Goal: Transaction & Acquisition: Book appointment/travel/reservation

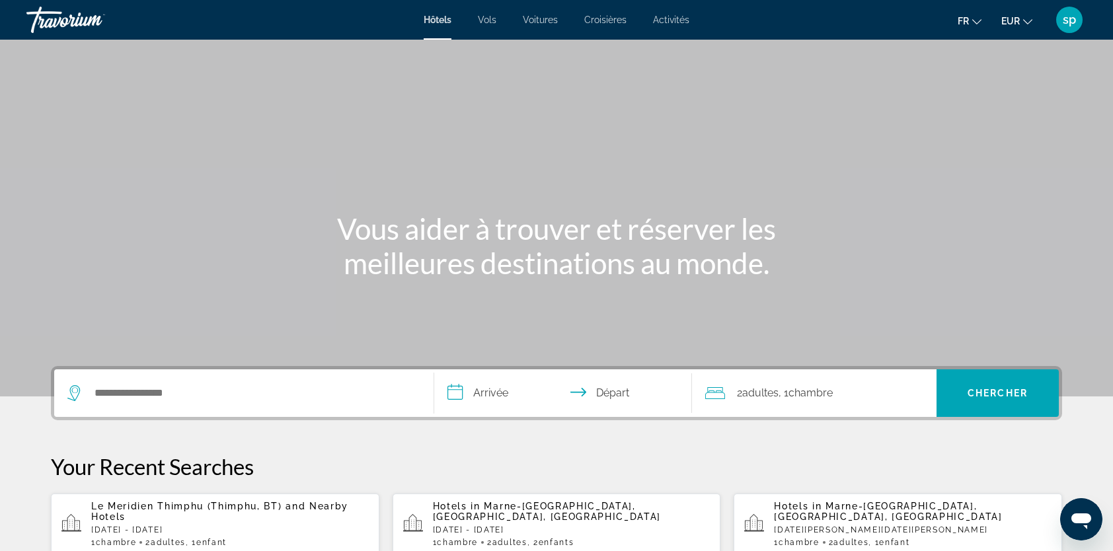
click at [188, 502] on span "Le Meridien Thimphu (Thimphu, BT)" at bounding box center [186, 506] width 190 height 11
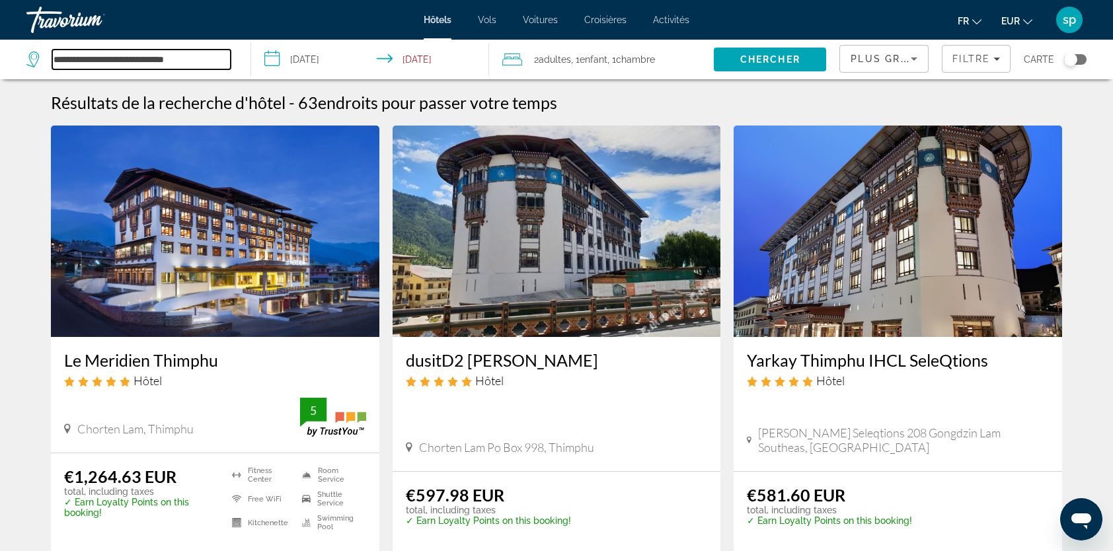
click at [201, 55] on input "**********" at bounding box center [141, 60] width 178 height 20
drag, startPoint x: 211, startPoint y: 63, endPoint x: 42, endPoint y: 69, distance: 169.2
click at [42, 69] on div "**********" at bounding box center [128, 60] width 204 height 20
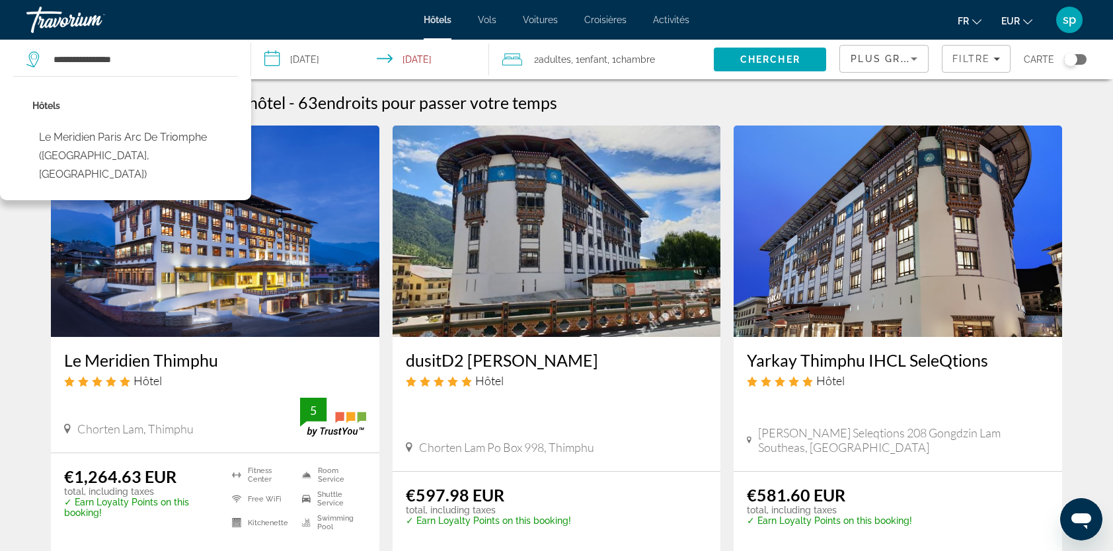
drag, startPoint x: 118, startPoint y: 139, endPoint x: 155, endPoint y: 128, distance: 38.7
click at [118, 139] on button "Le Meridien Paris Arc De Triomphe ([GEOGRAPHIC_DATA], [GEOGRAPHIC_DATA])" at bounding box center [134, 156] width 205 height 62
type input "**********"
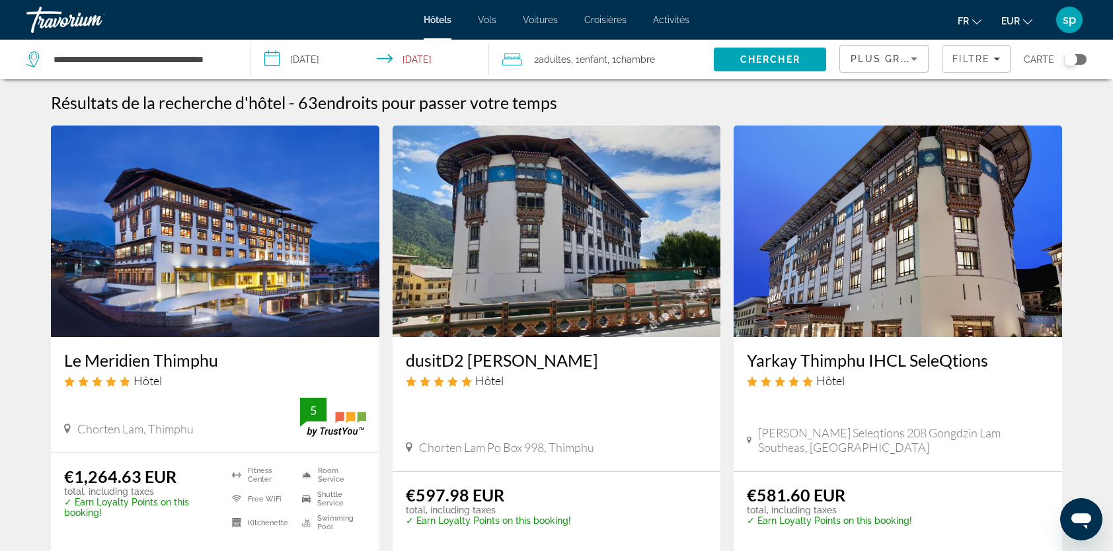
click at [784, 57] on span "Chercher" at bounding box center [770, 59] width 60 height 11
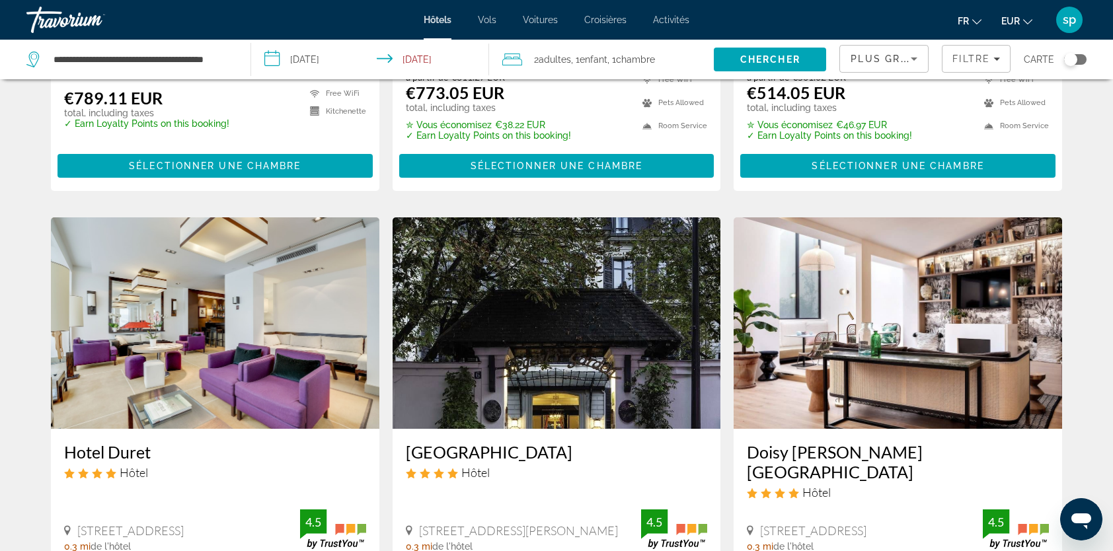
scroll to position [1454, 0]
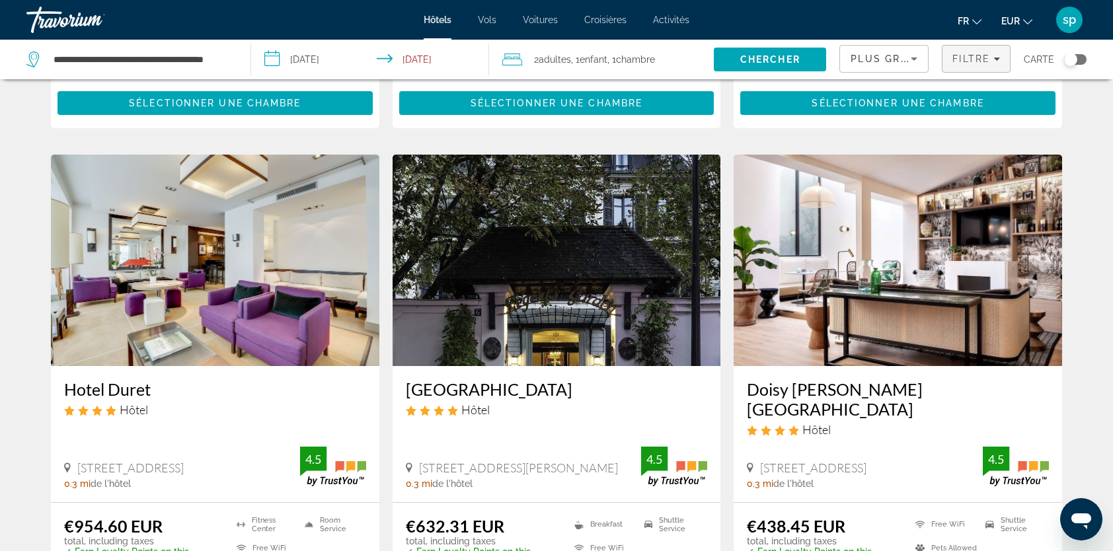
click at [970, 62] on span "Filtre" at bounding box center [971, 59] width 38 height 11
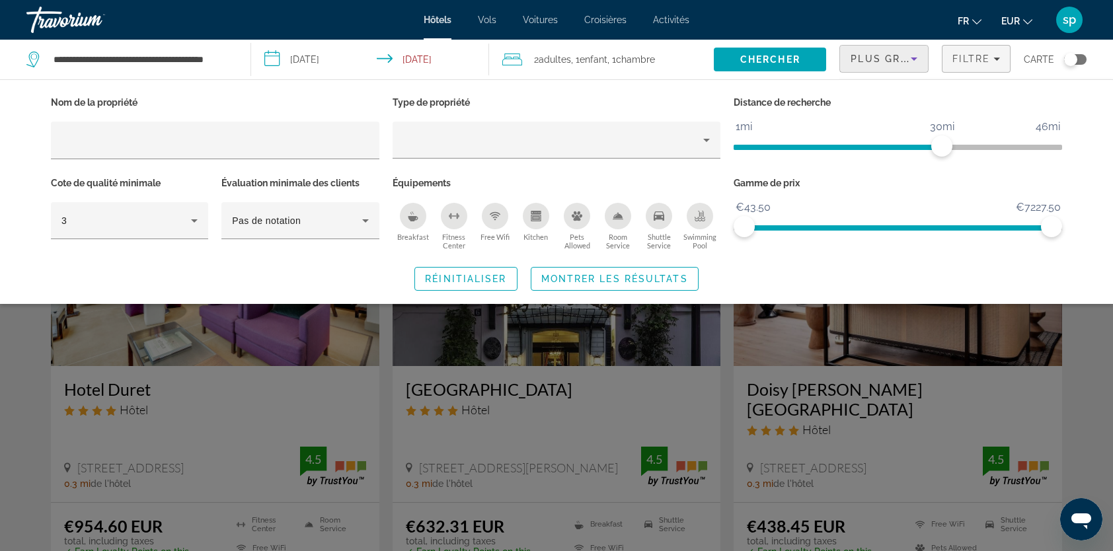
click at [895, 61] on span "Plus grandes économies" at bounding box center [929, 59] width 158 height 11
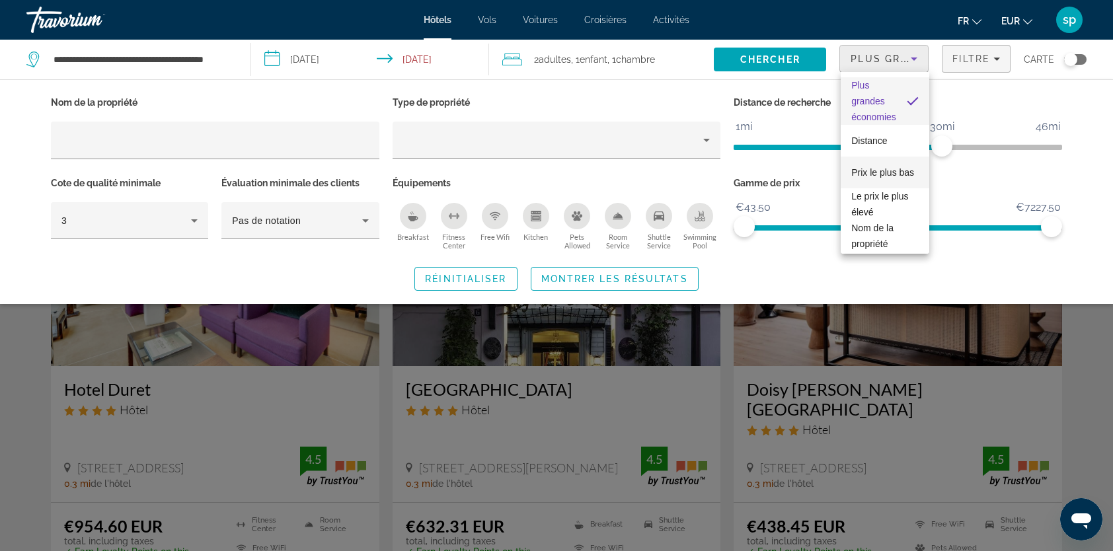
click at [873, 167] on span "Prix le plus bas" at bounding box center [882, 172] width 63 height 11
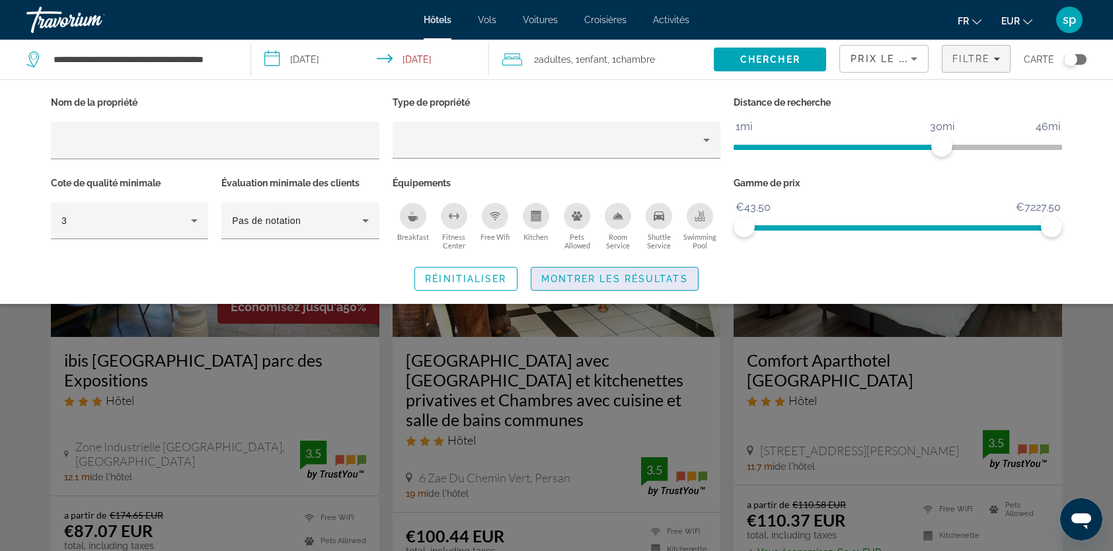
click at [655, 270] on span "Search widget" at bounding box center [614, 279] width 167 height 32
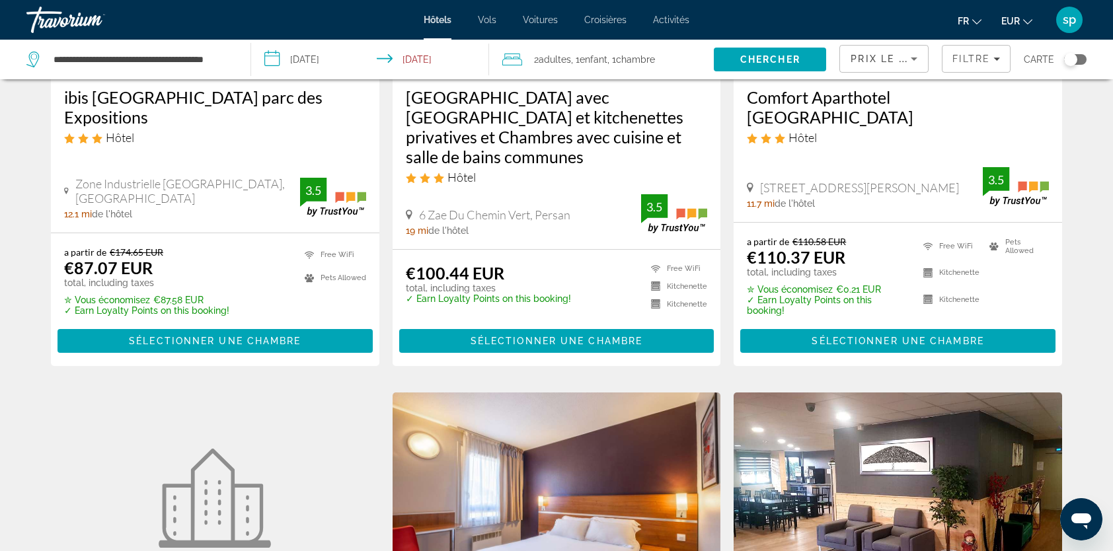
scroll to position [529, 0]
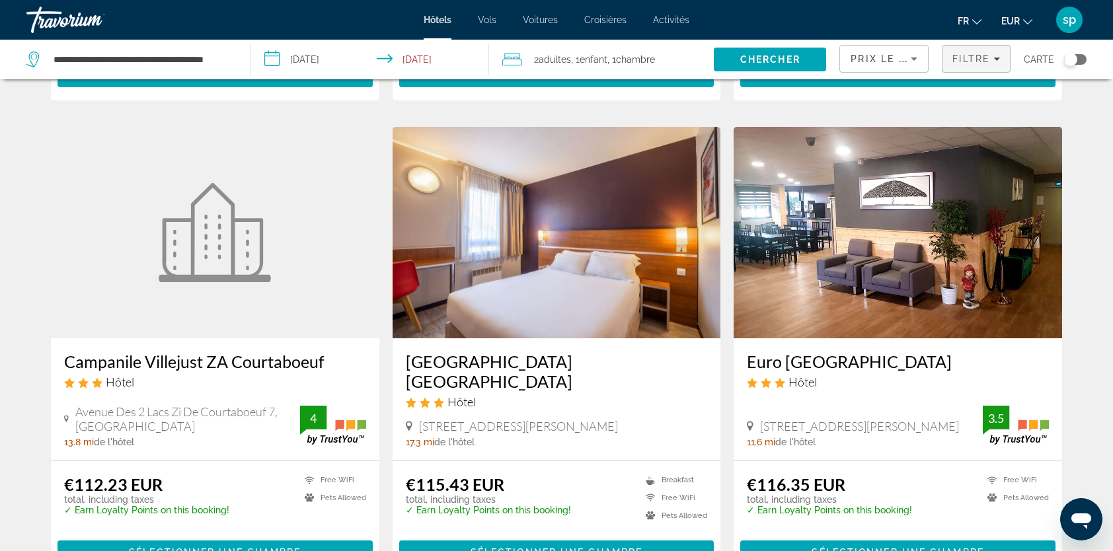
click at [974, 62] on span "Filtre" at bounding box center [971, 59] width 38 height 11
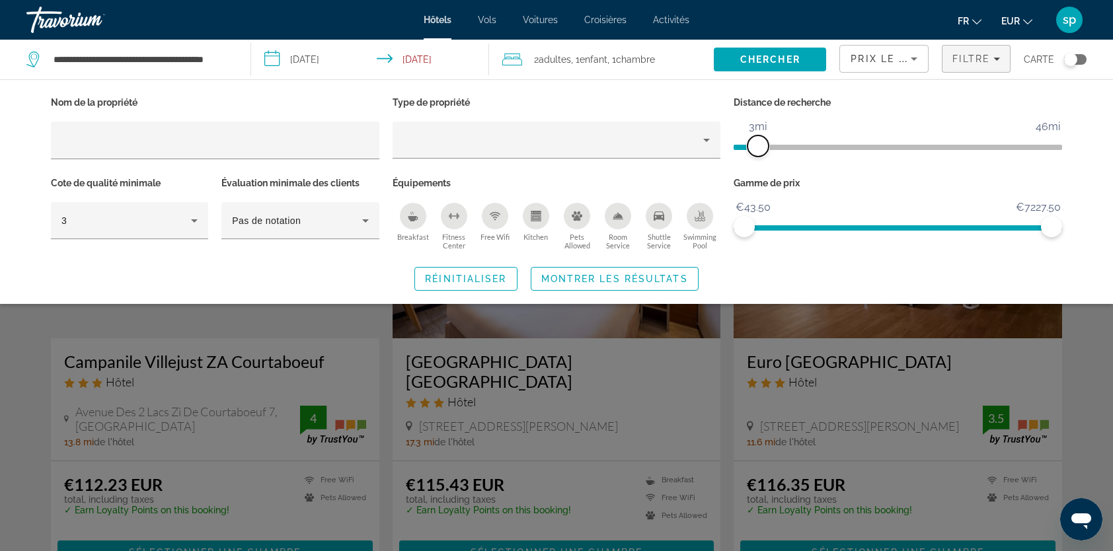
drag, startPoint x: 941, startPoint y: 152, endPoint x: 760, endPoint y: 188, distance: 184.5
click at [760, 188] on div "Nom de la propriété Type de propriété Distance de recherche 1mi 46mi 3mi Cote d…" at bounding box center [556, 173] width 1024 height 161
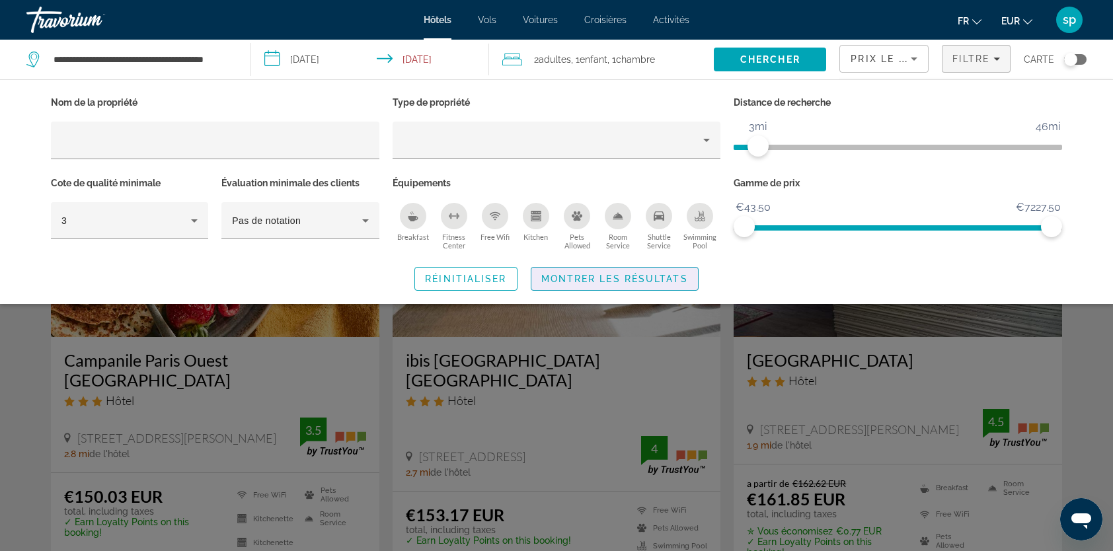
drag, startPoint x: 588, startPoint y: 285, endPoint x: 593, endPoint y: 291, distance: 7.5
click at [588, 285] on span "Search widget" at bounding box center [614, 279] width 167 height 32
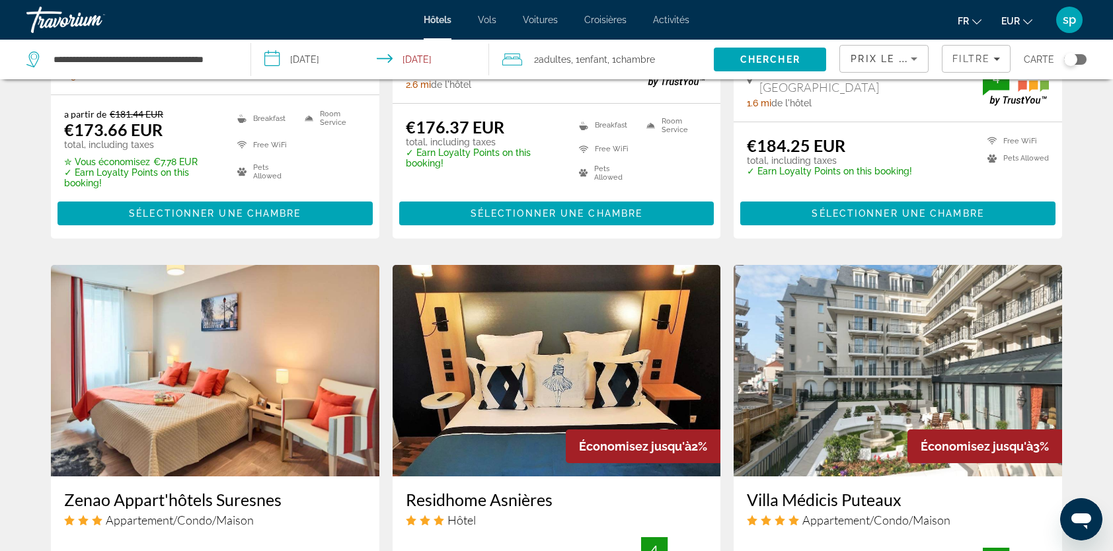
scroll to position [991, 0]
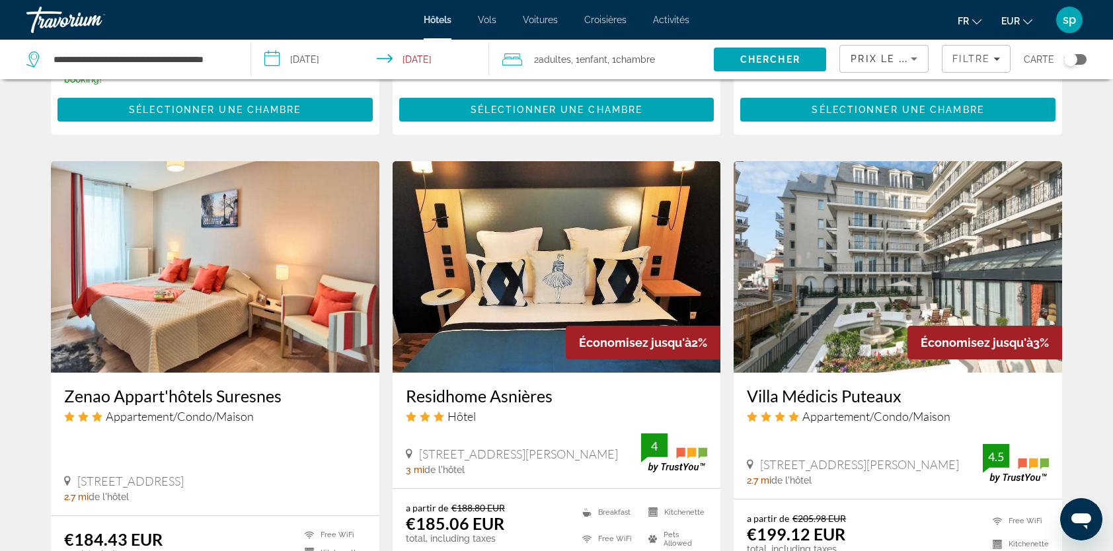
click at [887, 224] on img "Main content" at bounding box center [897, 266] width 328 height 211
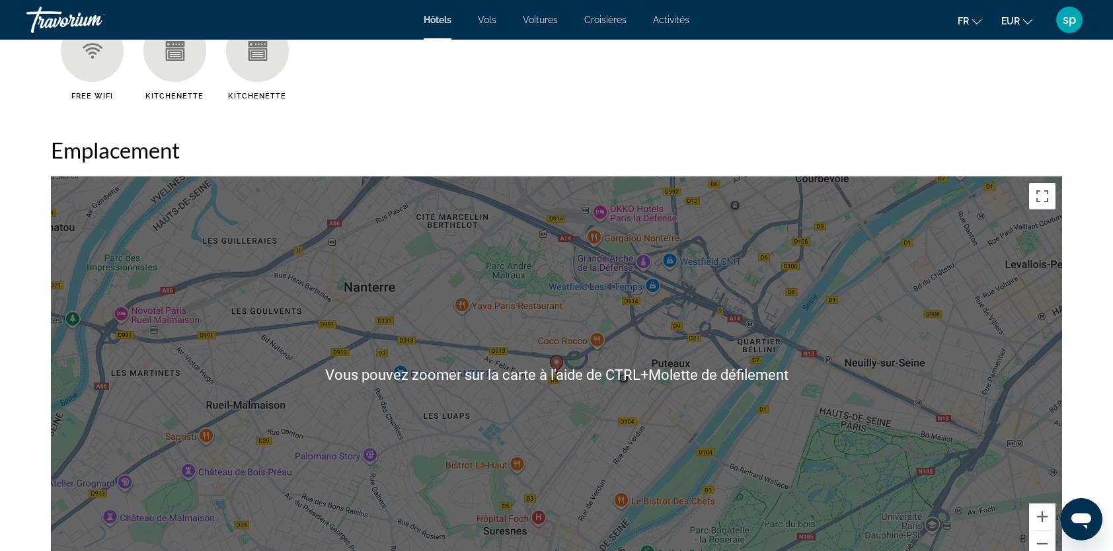
scroll to position [1189, 0]
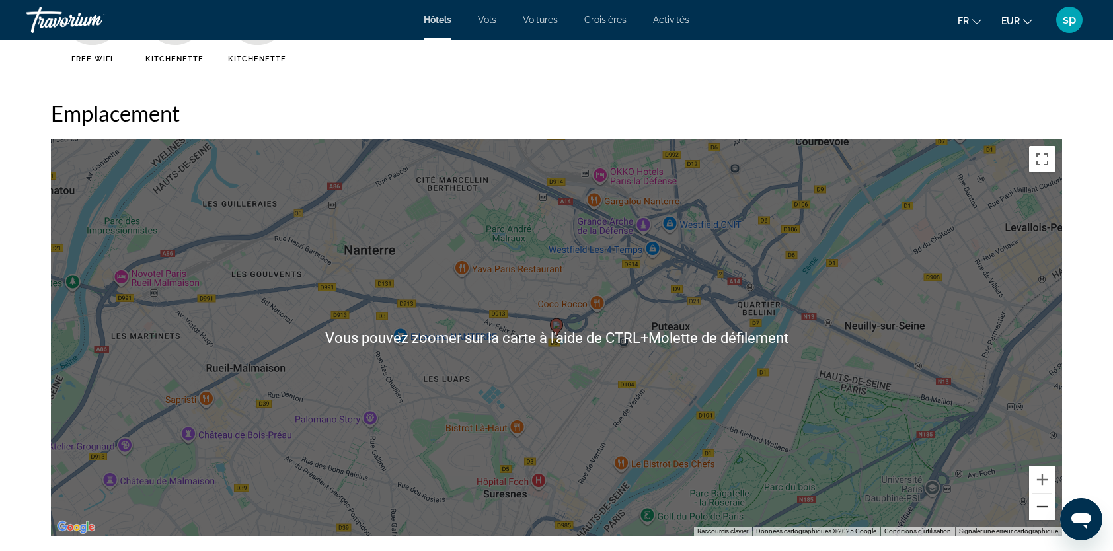
click at [1039, 514] on button "Zoom arrière" at bounding box center [1042, 507] width 26 height 26
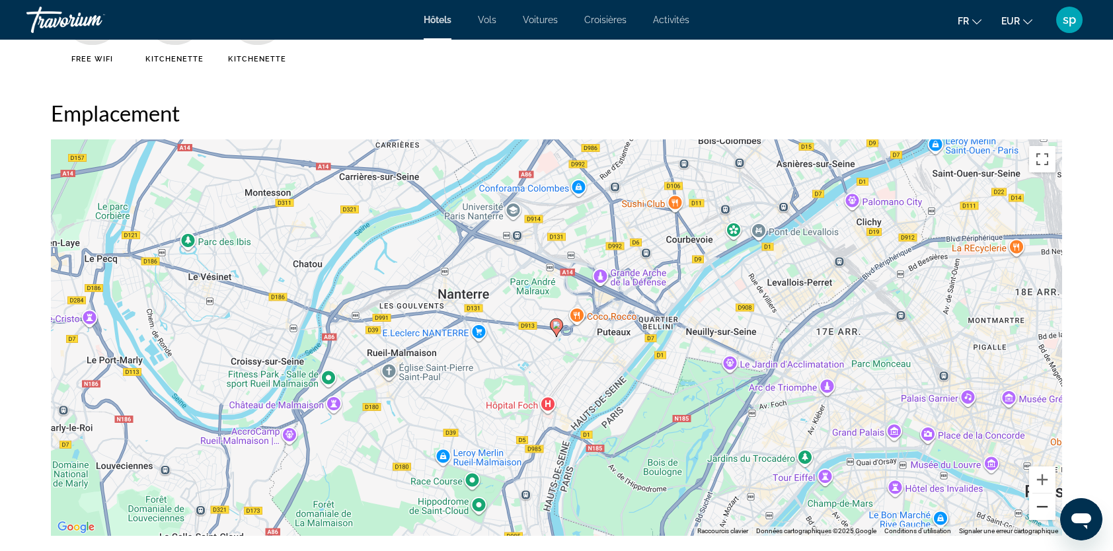
click at [1039, 514] on button "Zoom arrière" at bounding box center [1042, 507] width 26 height 26
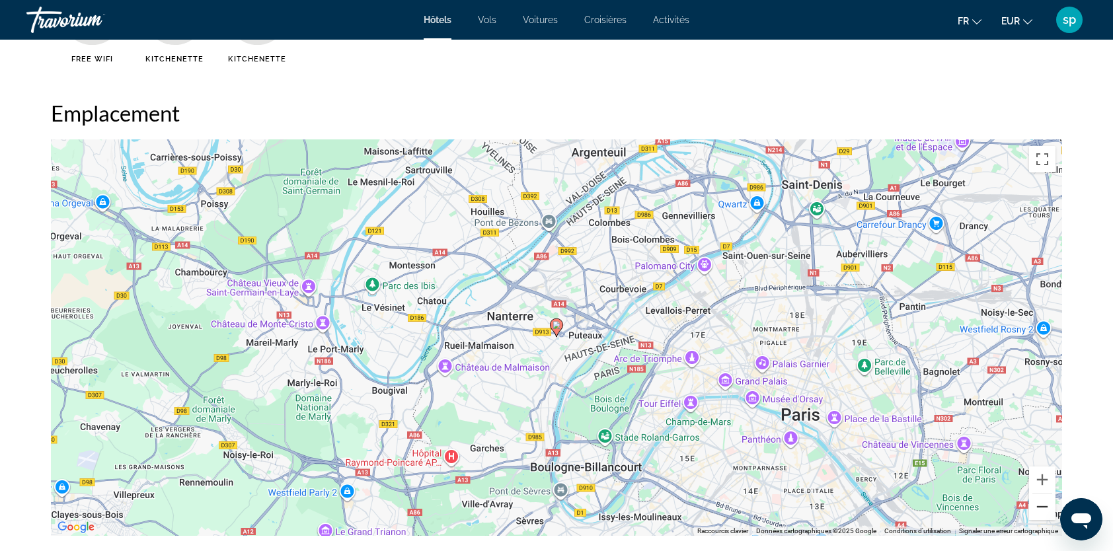
click at [1039, 514] on button "Zoom arrière" at bounding box center [1042, 507] width 26 height 26
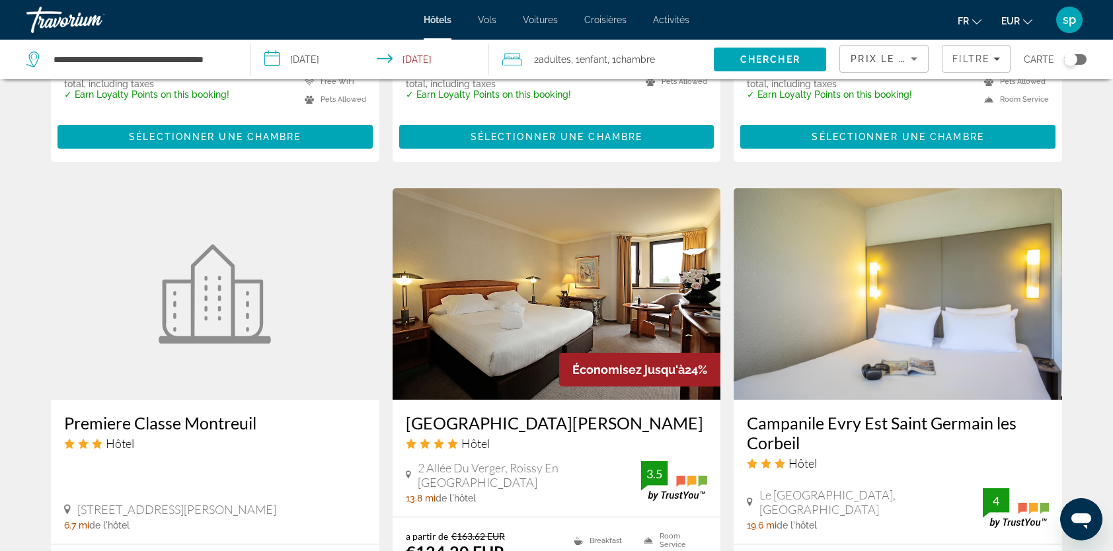
scroll to position [1586, 0]
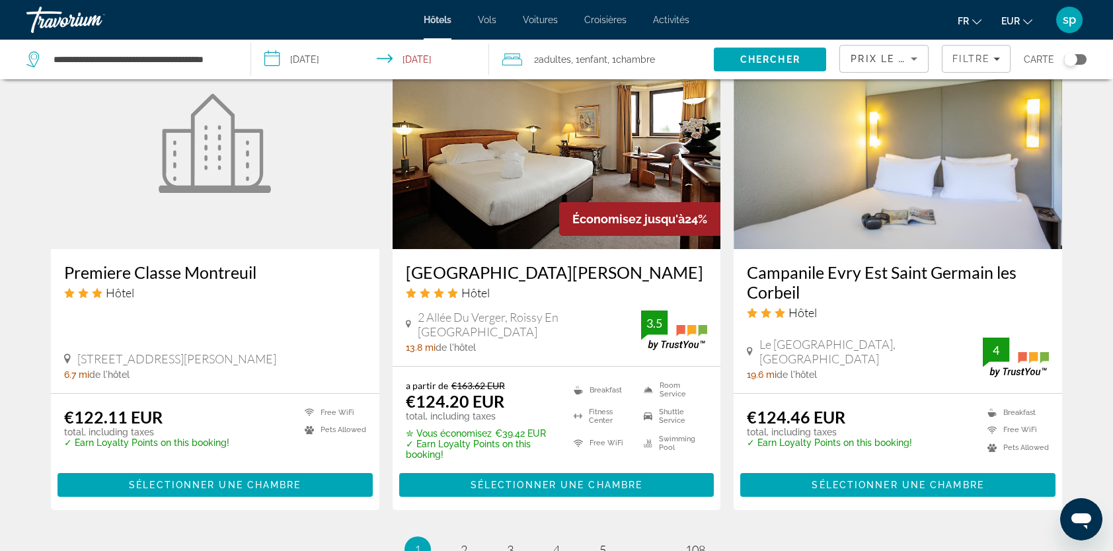
click at [525, 153] on img "Main content" at bounding box center [556, 143] width 328 height 211
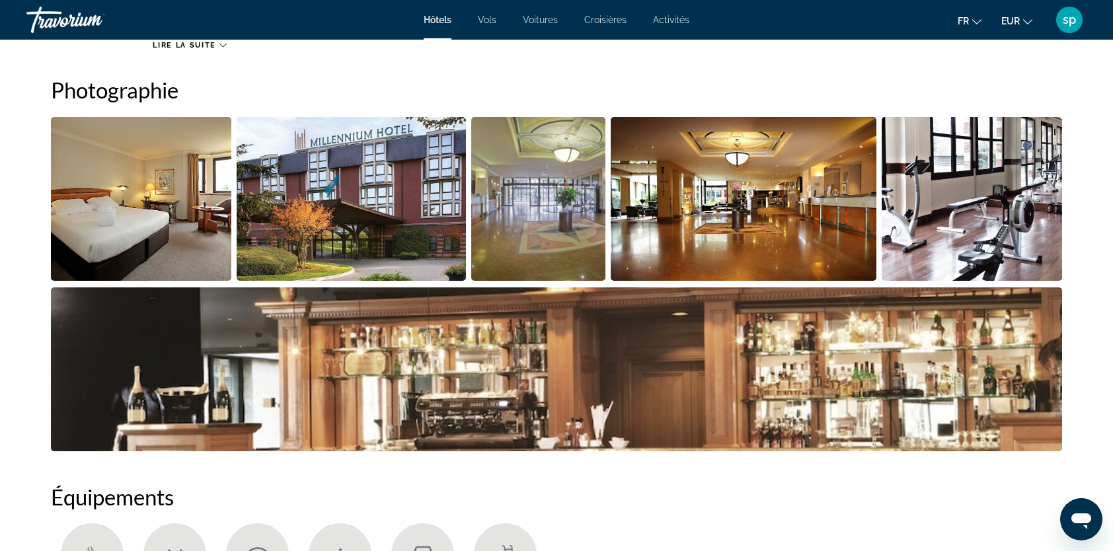
scroll to position [661, 0]
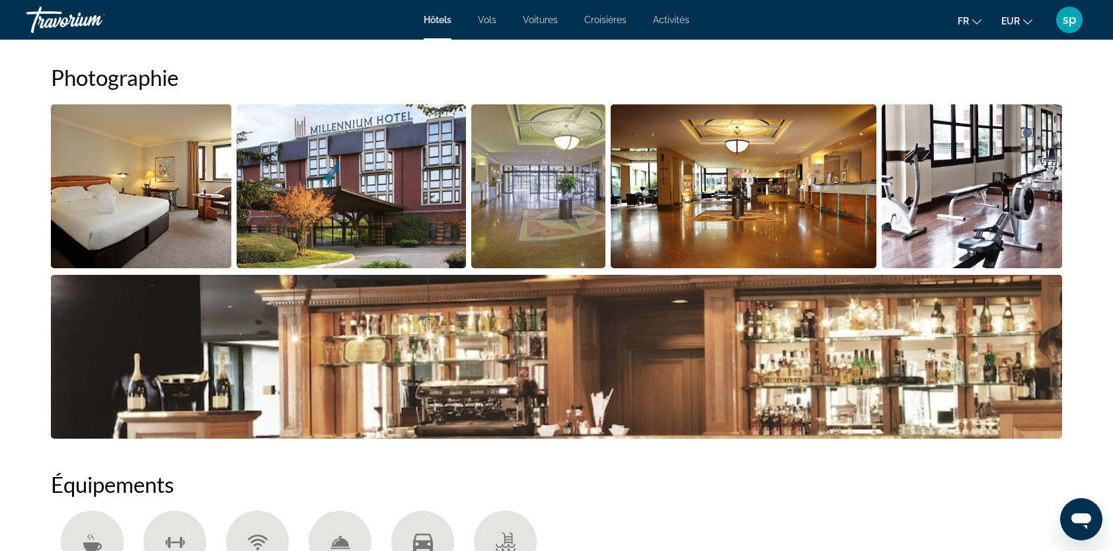
click at [381, 182] on img "Open full-screen image slider" at bounding box center [352, 186] width 230 height 164
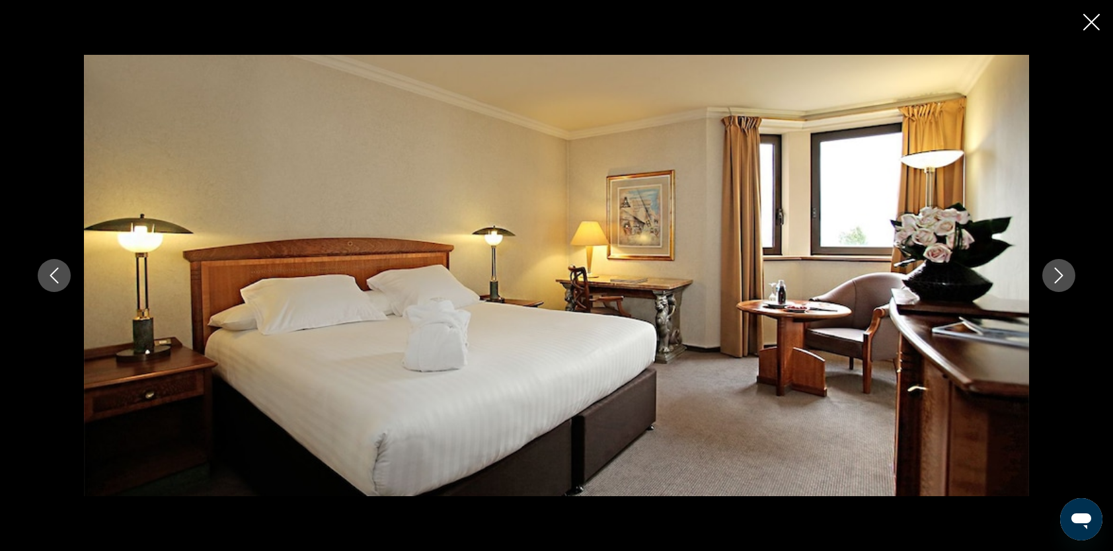
click at [1057, 282] on icon "Next image" at bounding box center [1059, 276] width 16 height 16
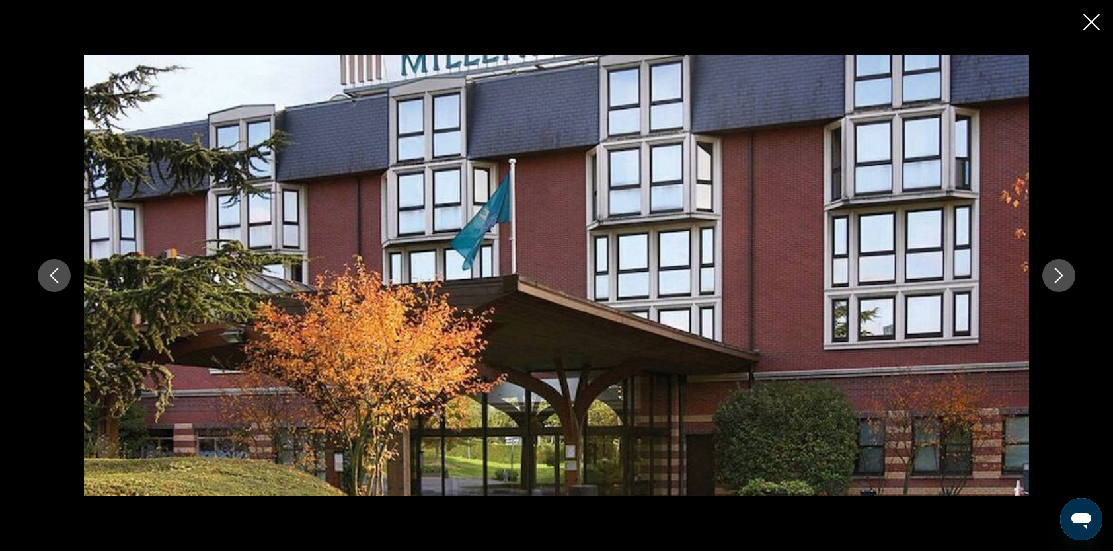
click at [1055, 282] on icon "Next image" at bounding box center [1059, 276] width 9 height 16
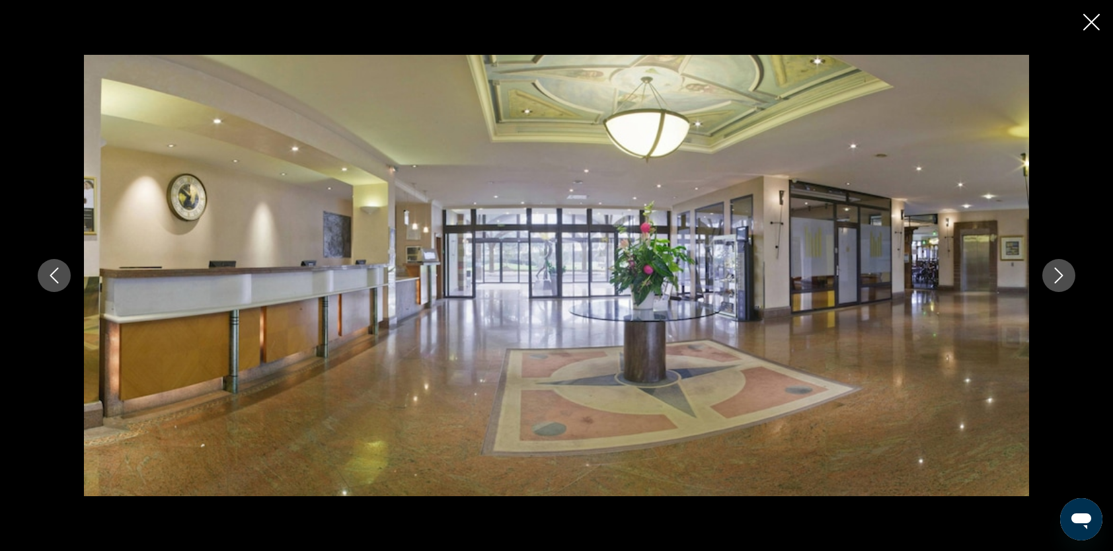
click at [1055, 282] on icon "Next image" at bounding box center [1059, 276] width 9 height 16
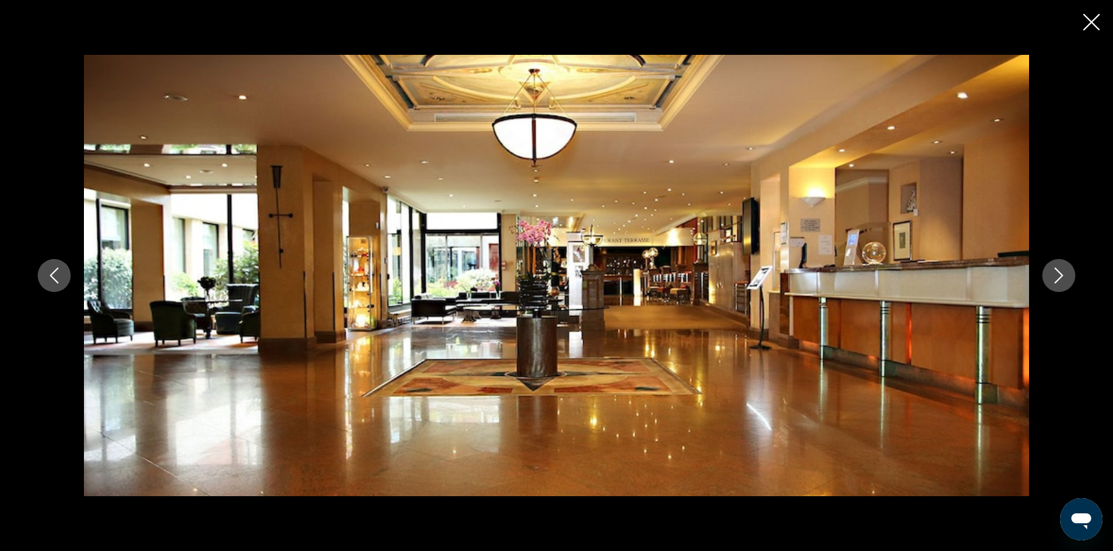
click at [1055, 282] on icon "Next image" at bounding box center [1059, 276] width 9 height 16
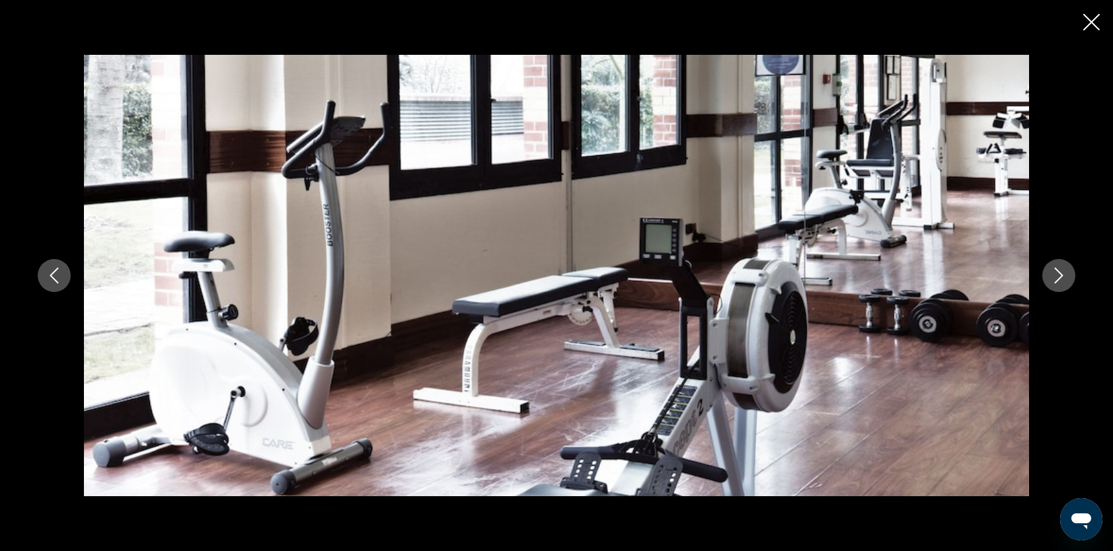
click at [1055, 282] on icon "Next image" at bounding box center [1059, 276] width 9 height 16
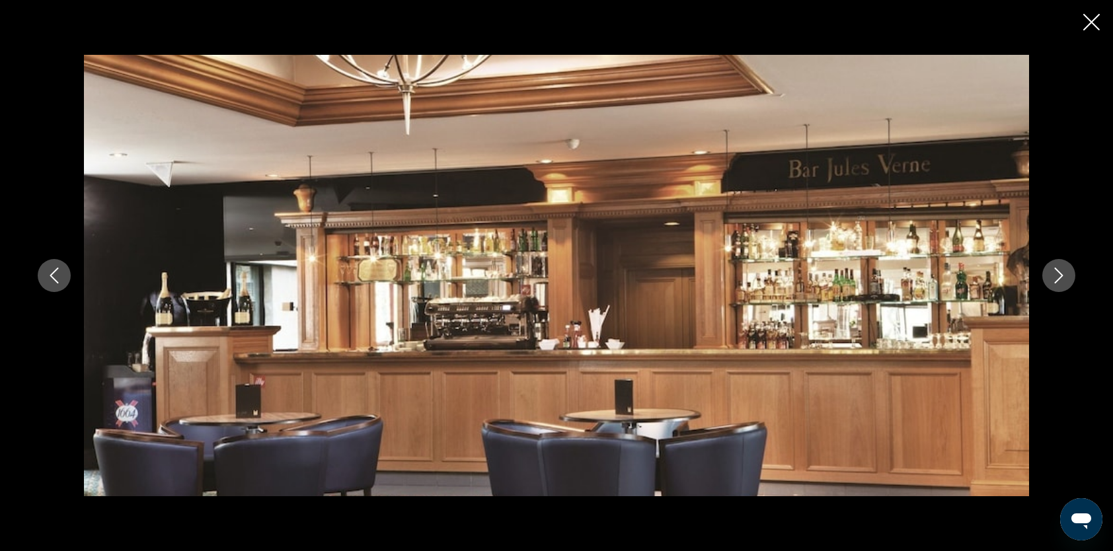
click at [1055, 282] on icon "Next image" at bounding box center [1059, 276] width 9 height 16
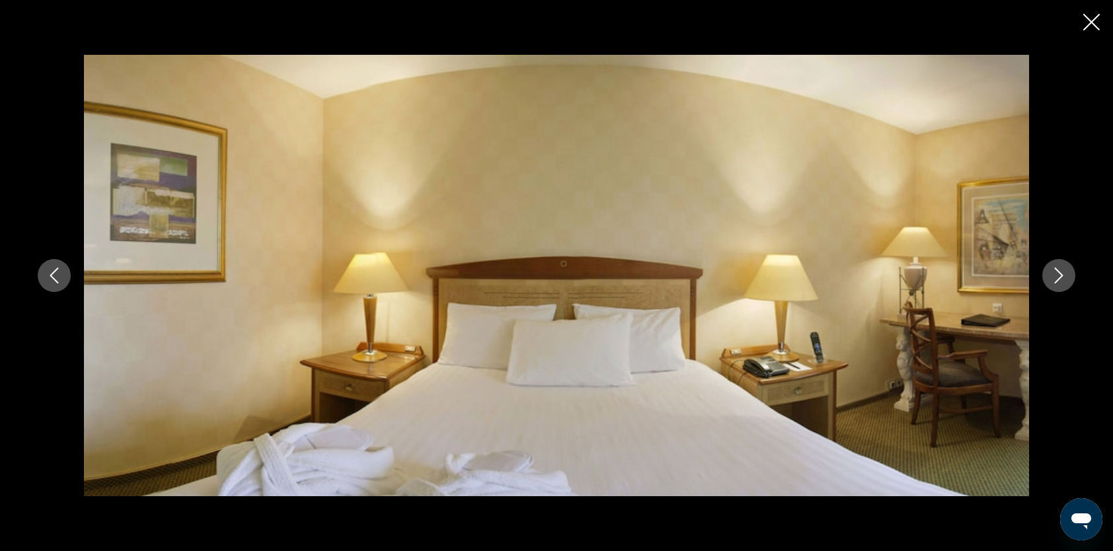
click at [1055, 282] on icon "Next image" at bounding box center [1059, 276] width 9 height 16
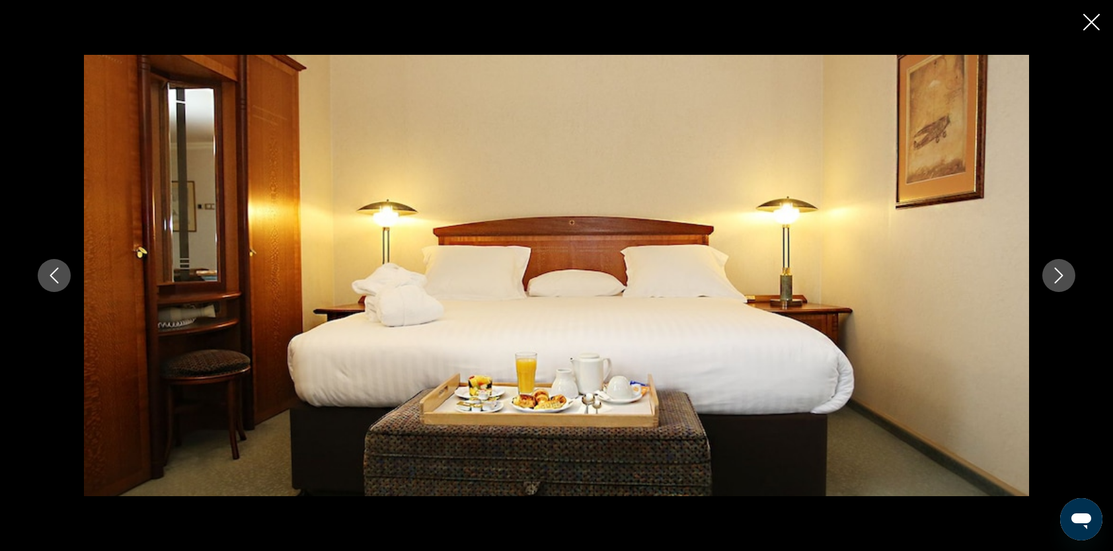
drag, startPoint x: 1088, startPoint y: 15, endPoint x: 1061, endPoint y: 26, distance: 29.0
click at [1088, 15] on icon "Close slideshow" at bounding box center [1091, 22] width 17 height 17
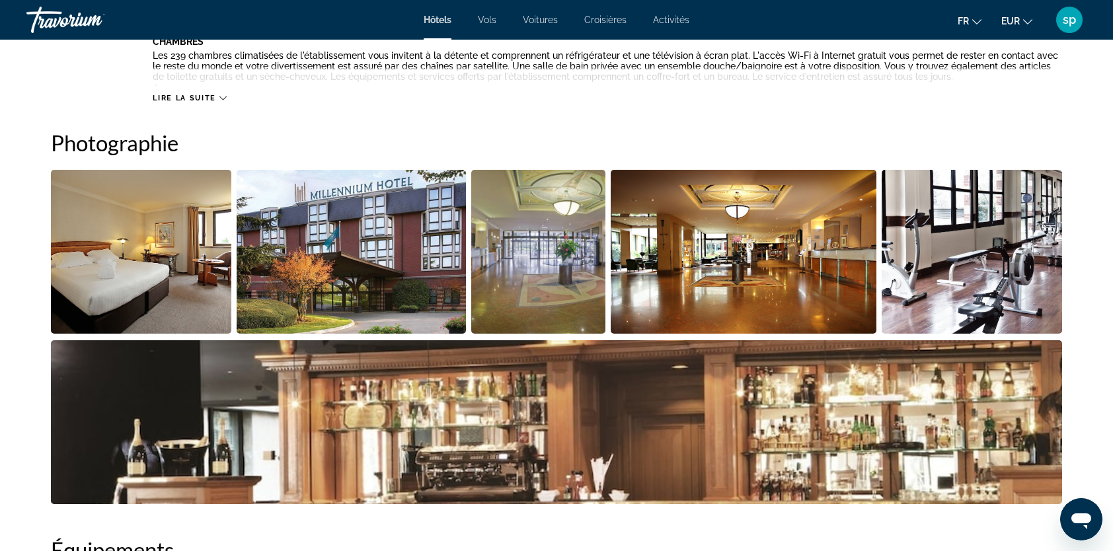
scroll to position [396, 0]
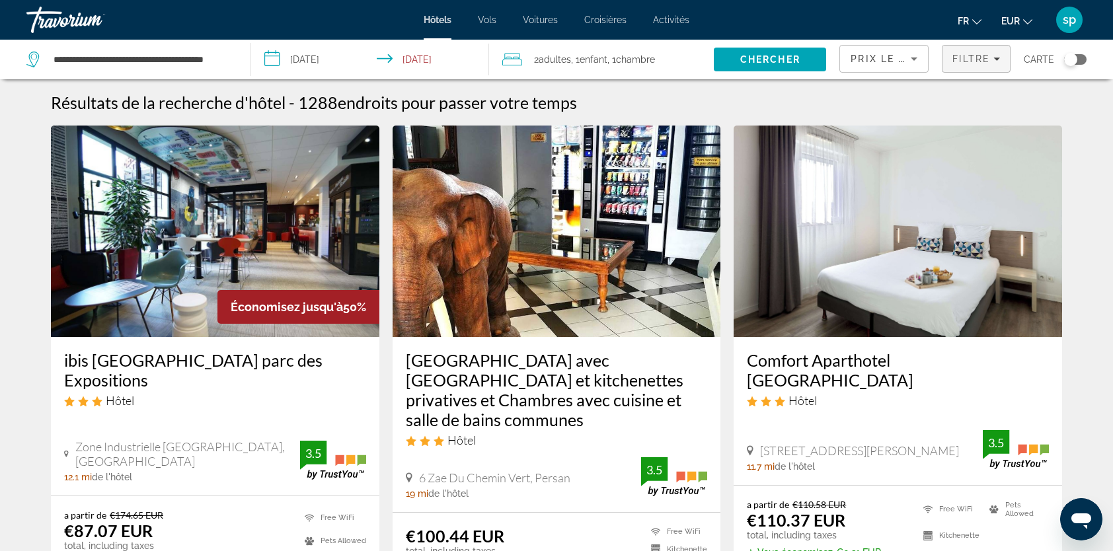
drag, startPoint x: 973, startPoint y: 54, endPoint x: 961, endPoint y: 56, distance: 12.1
click at [973, 54] on span "Filtre" at bounding box center [971, 59] width 38 height 11
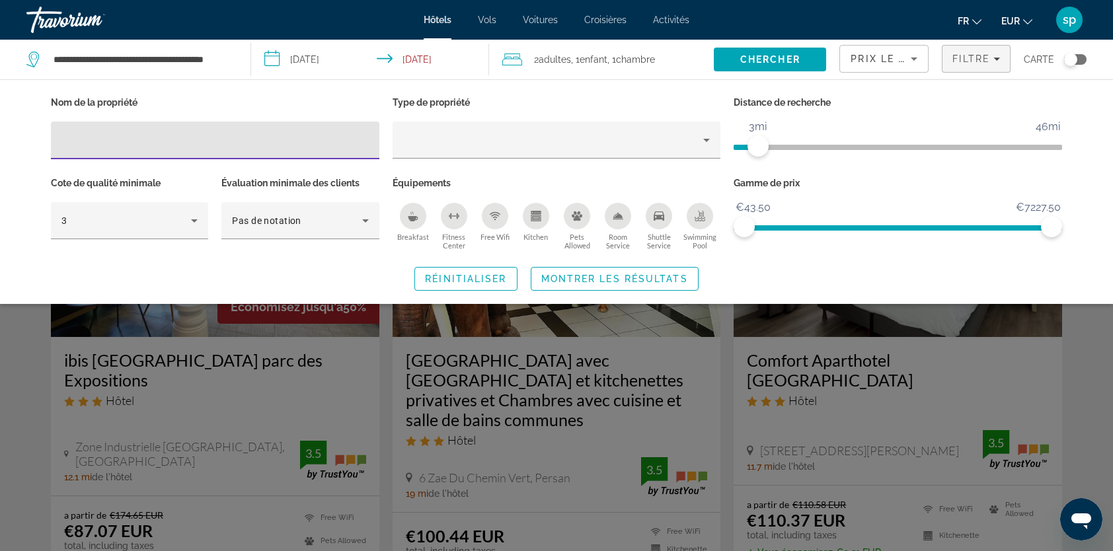
click at [704, 216] on icon "Swimming Pool" at bounding box center [699, 216] width 11 height 11
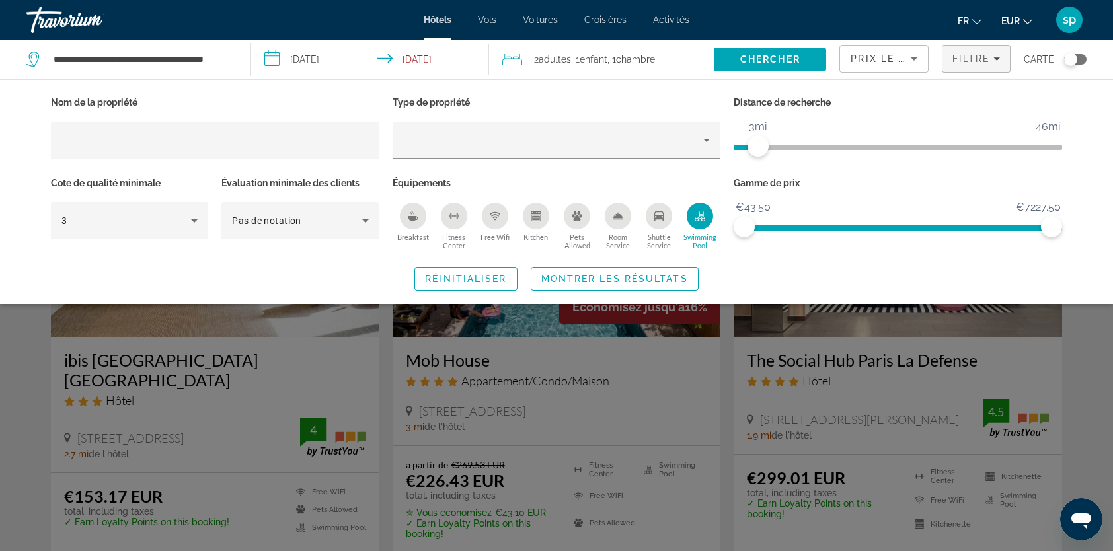
click at [642, 275] on span "Montrer les résultats" at bounding box center [614, 279] width 147 height 11
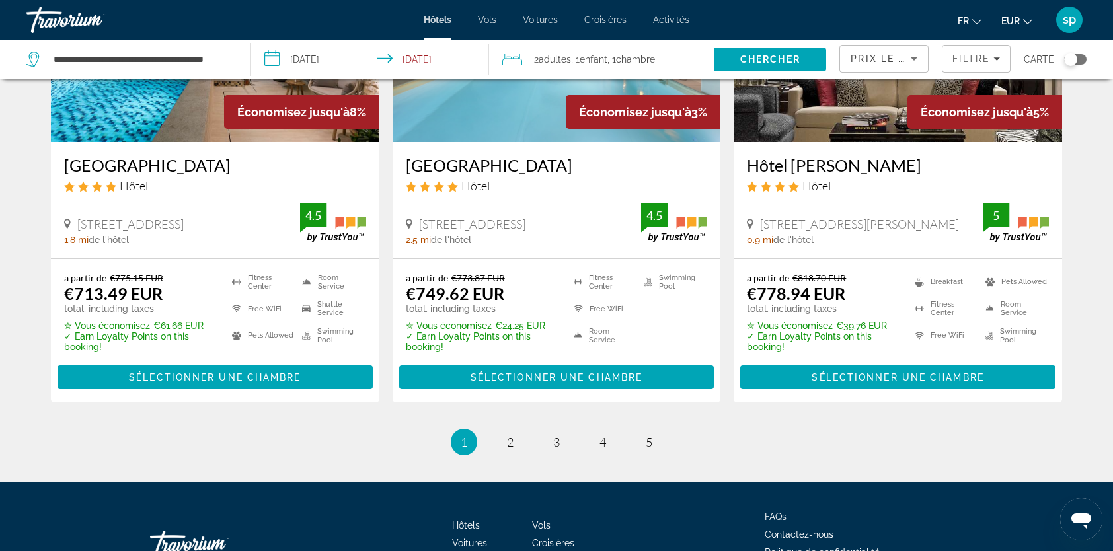
scroll to position [1791, 0]
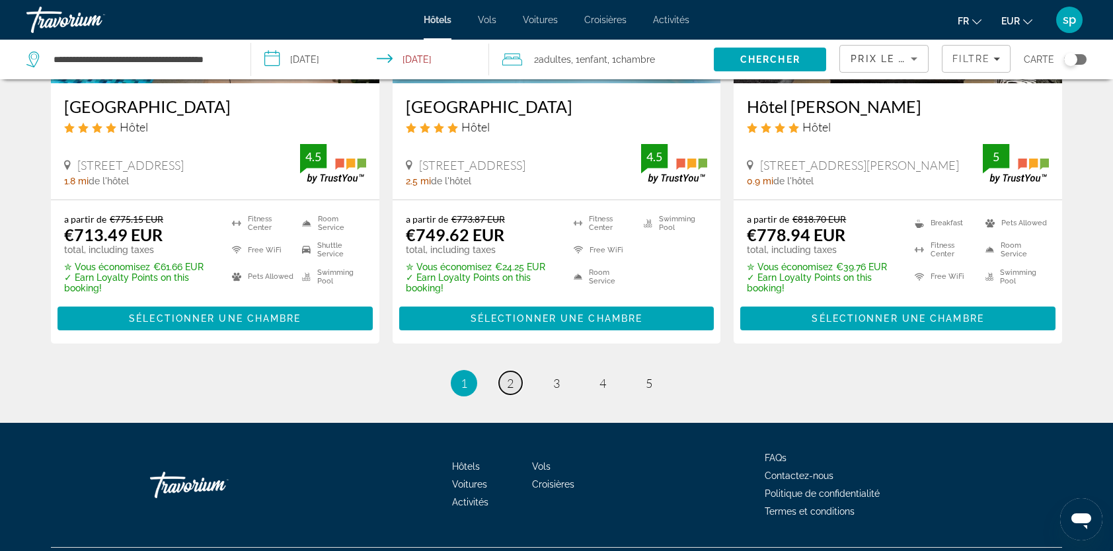
click at [511, 376] on span "2" at bounding box center [510, 383] width 7 height 15
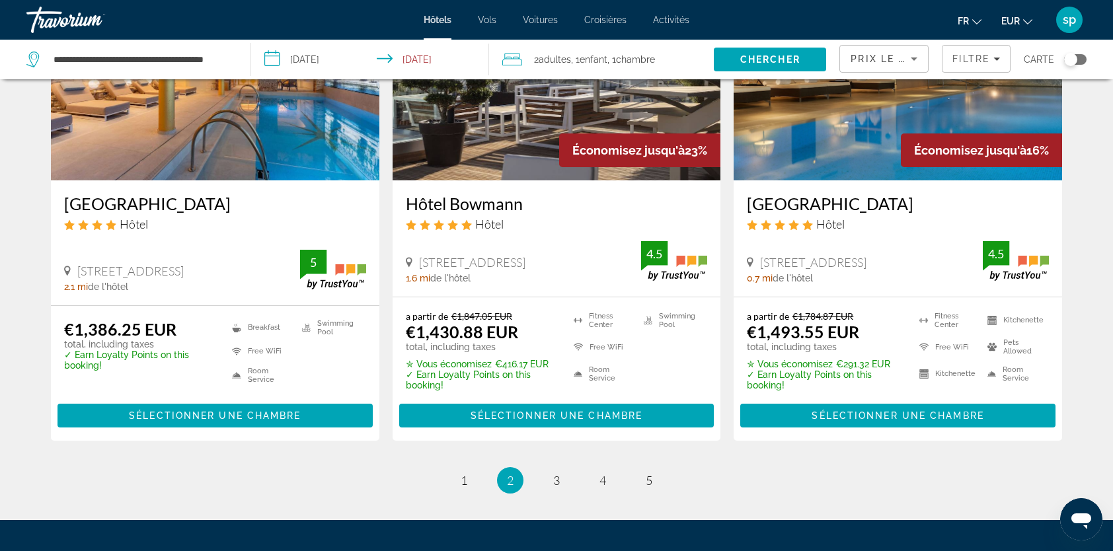
scroll to position [1771, 0]
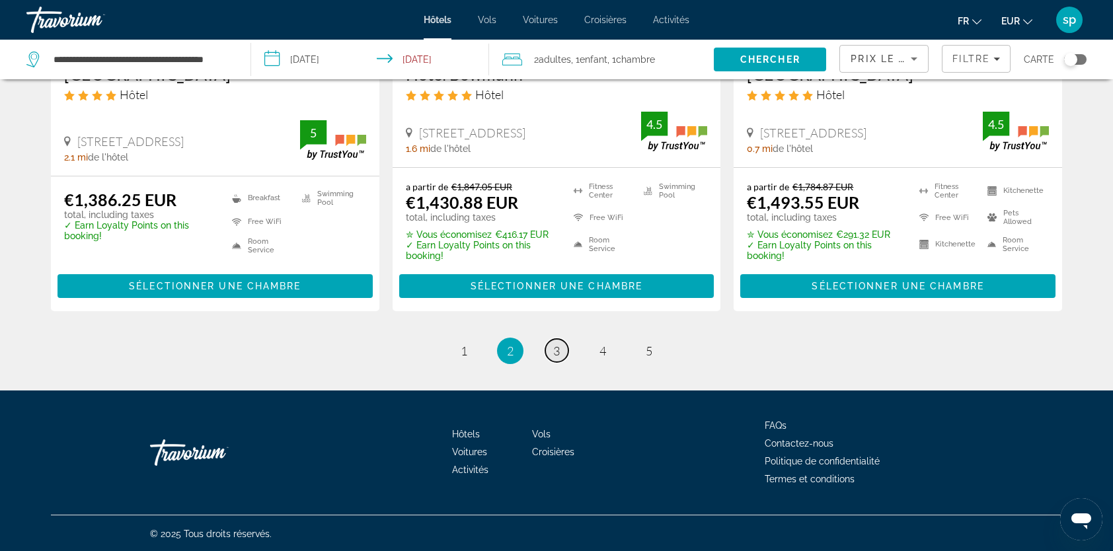
click at [562, 354] on link "page 3" at bounding box center [556, 350] width 23 height 23
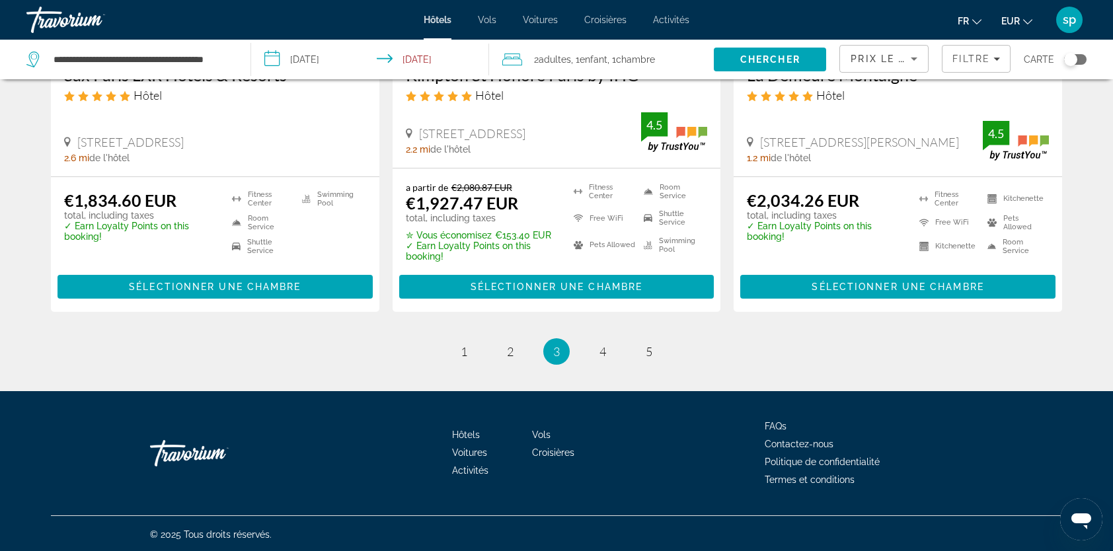
scroll to position [1779, 0]
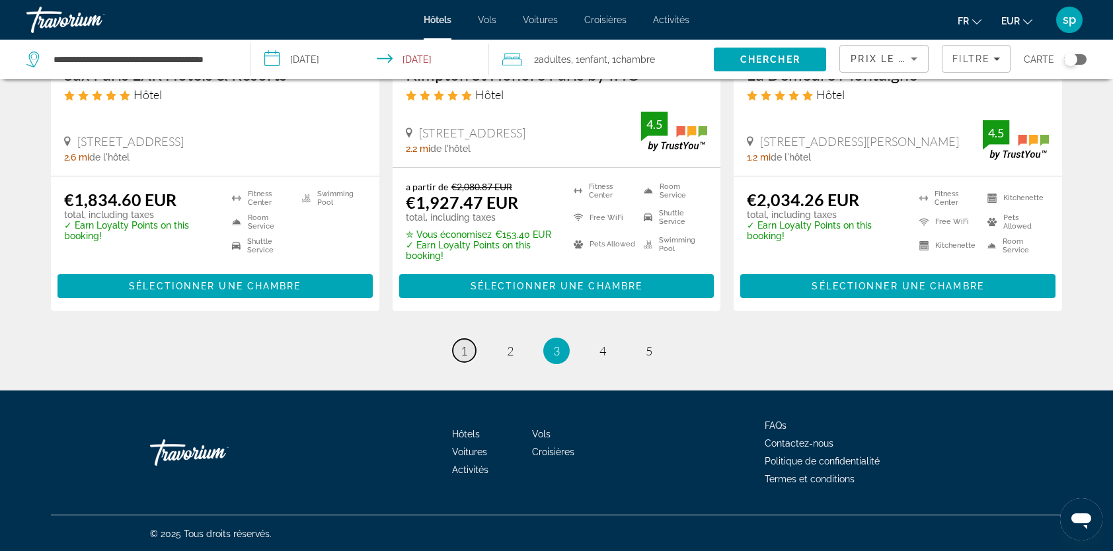
click at [466, 355] on span "1" at bounding box center [464, 351] width 7 height 15
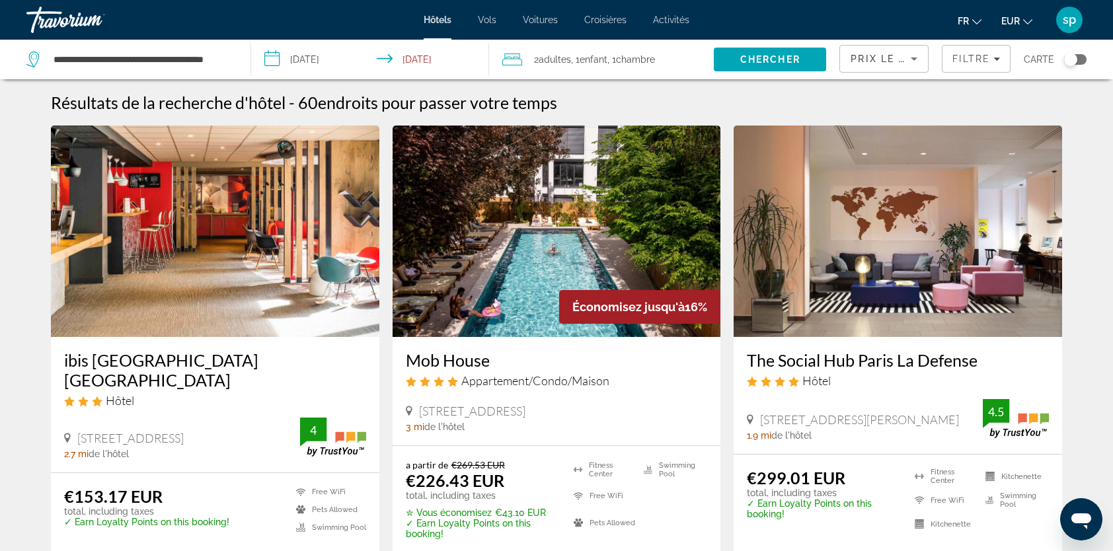
click at [269, 247] on img "Main content" at bounding box center [215, 231] width 328 height 211
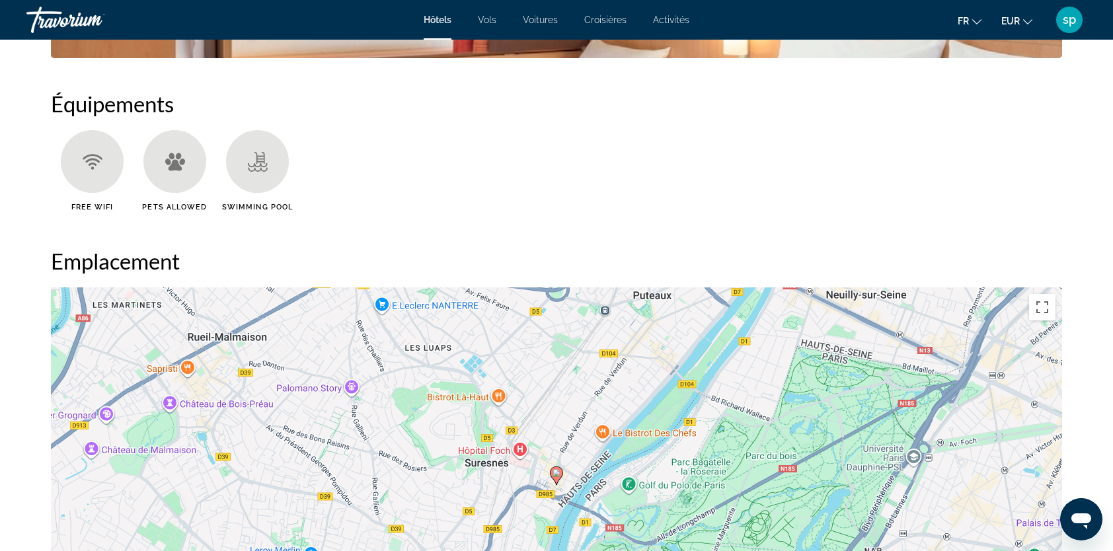
scroll to position [1321, 0]
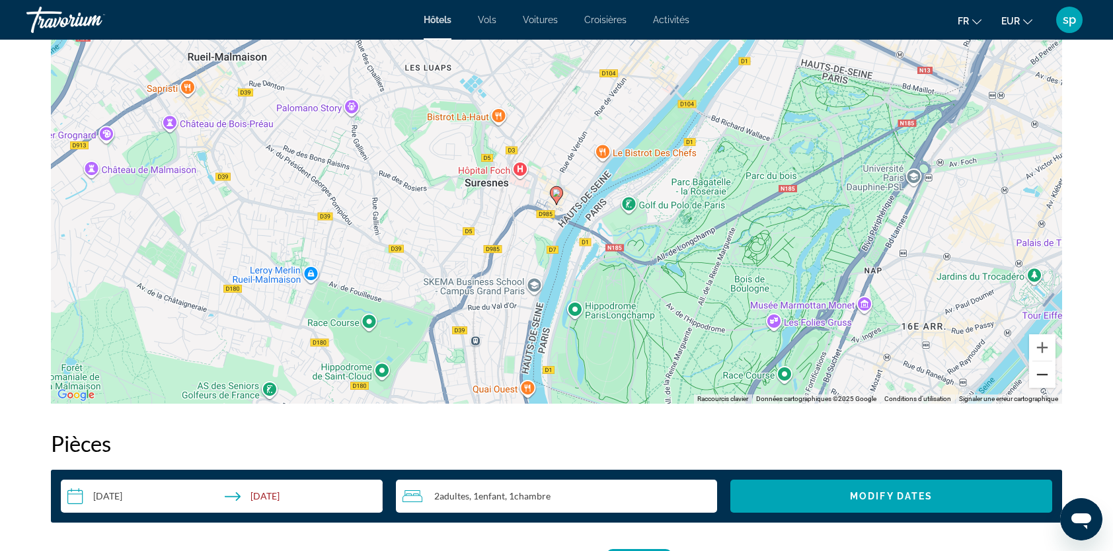
click at [1045, 379] on button "Zoom arrière" at bounding box center [1042, 374] width 26 height 26
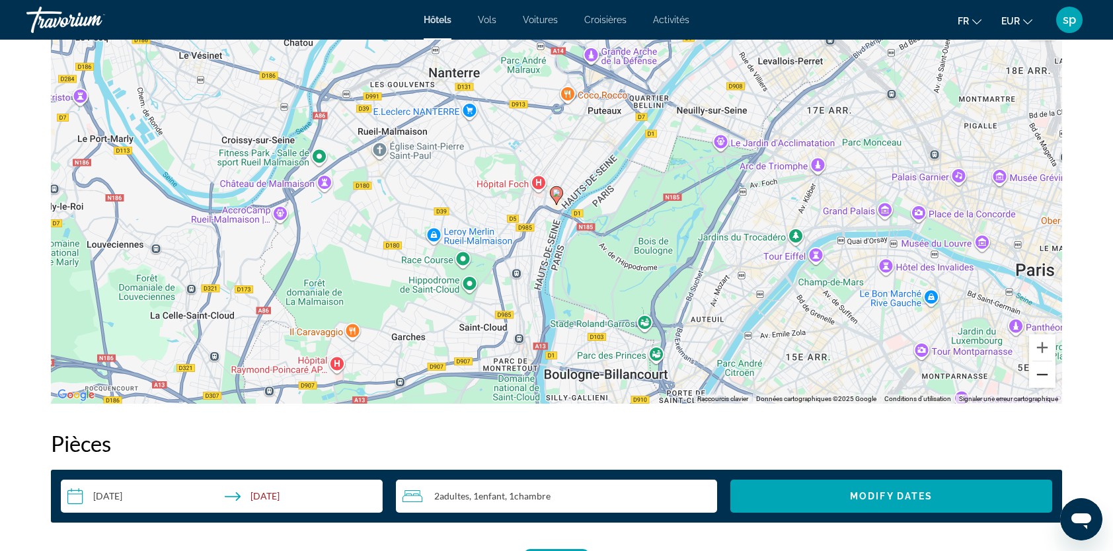
click at [1045, 379] on button "Zoom arrière" at bounding box center [1042, 374] width 26 height 26
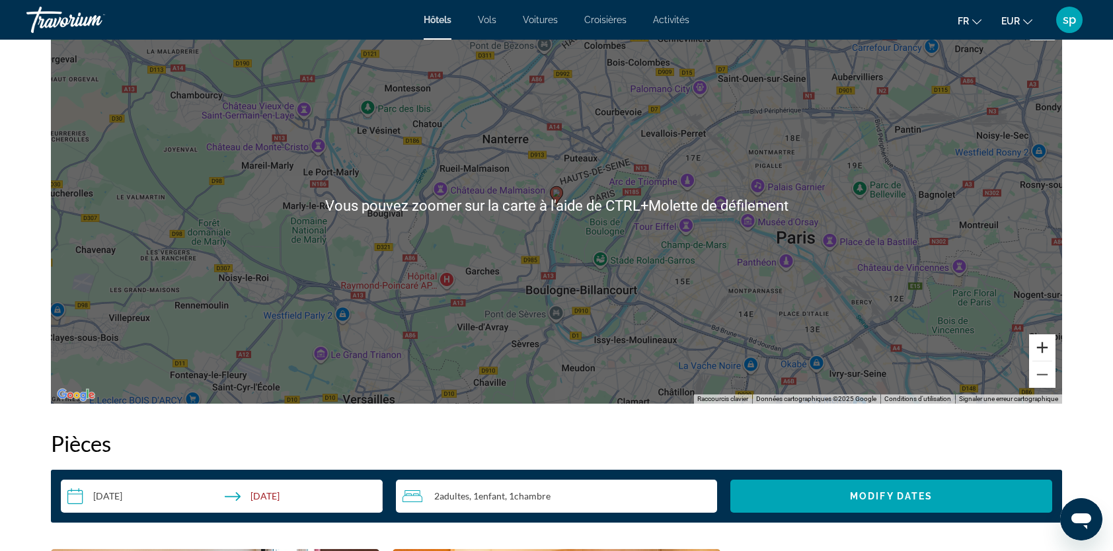
click at [1045, 346] on button "Zoom avant" at bounding box center [1042, 347] width 26 height 26
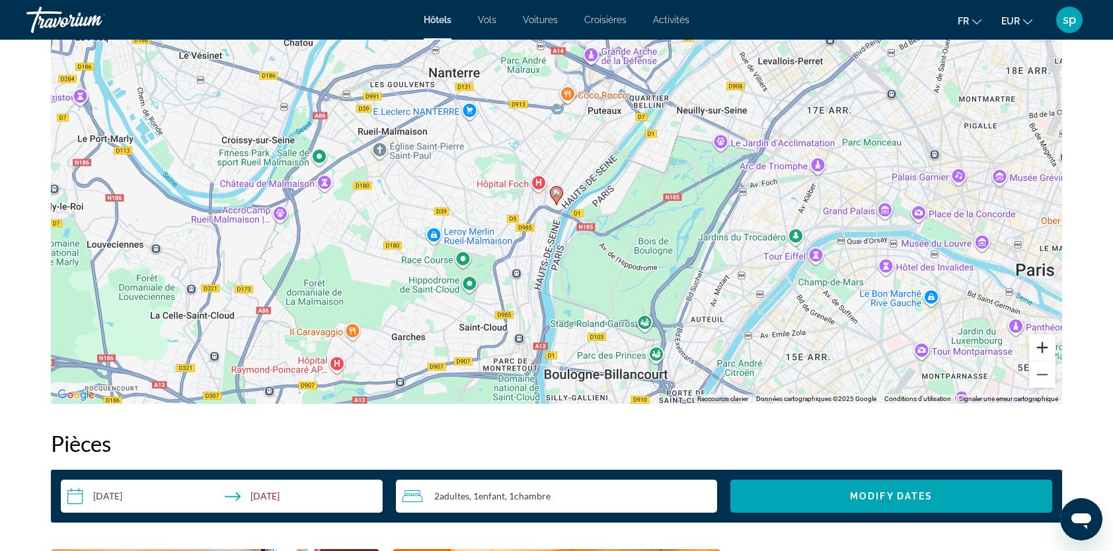
click at [1045, 346] on button "Zoom avant" at bounding box center [1042, 347] width 26 height 26
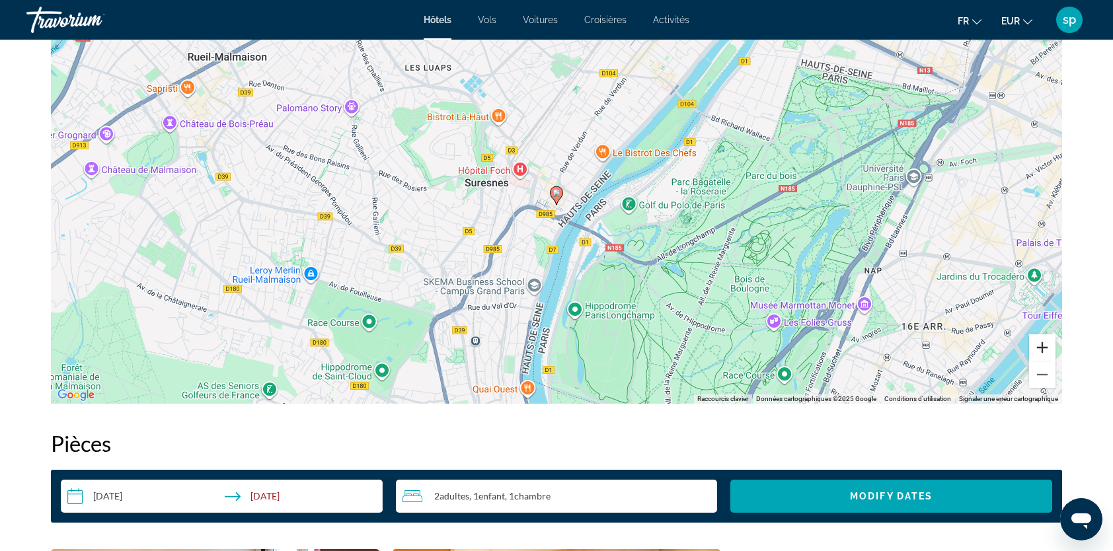
click at [1045, 346] on button "Zoom avant" at bounding box center [1042, 347] width 26 height 26
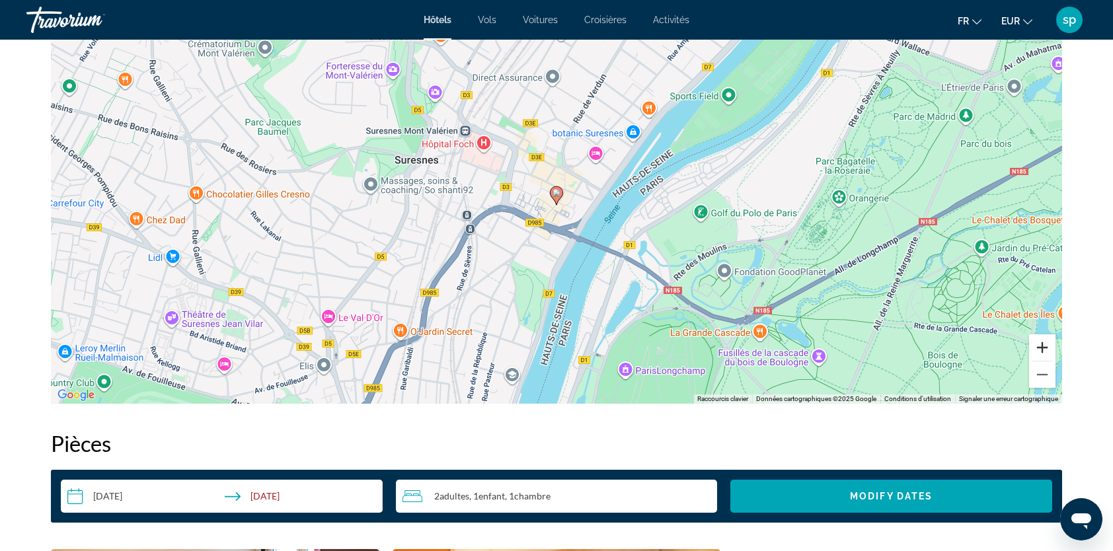
click at [1045, 346] on button "Zoom avant" at bounding box center [1042, 347] width 26 height 26
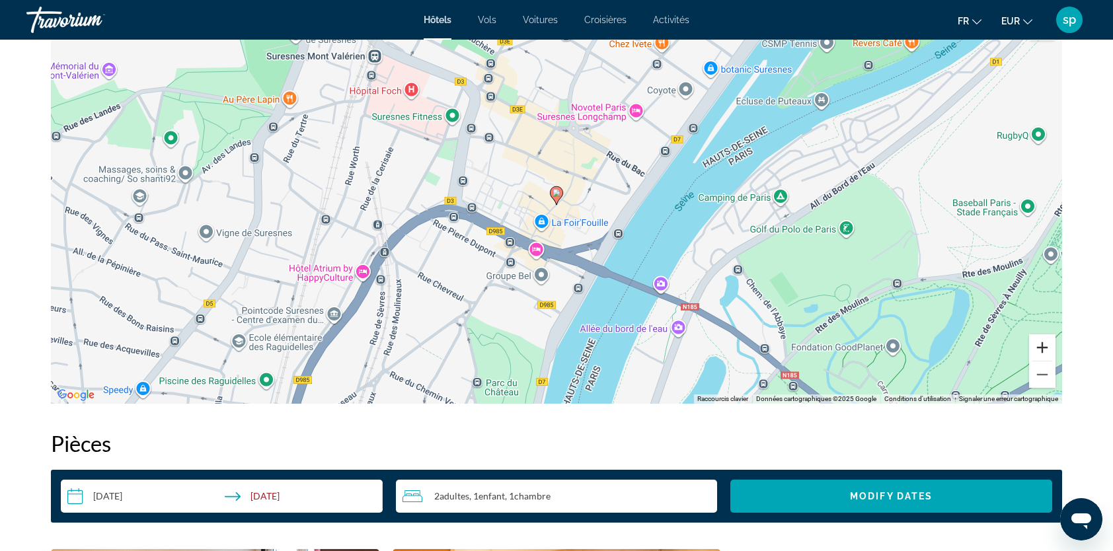
click at [1044, 346] on button "Zoom avant" at bounding box center [1042, 347] width 26 height 26
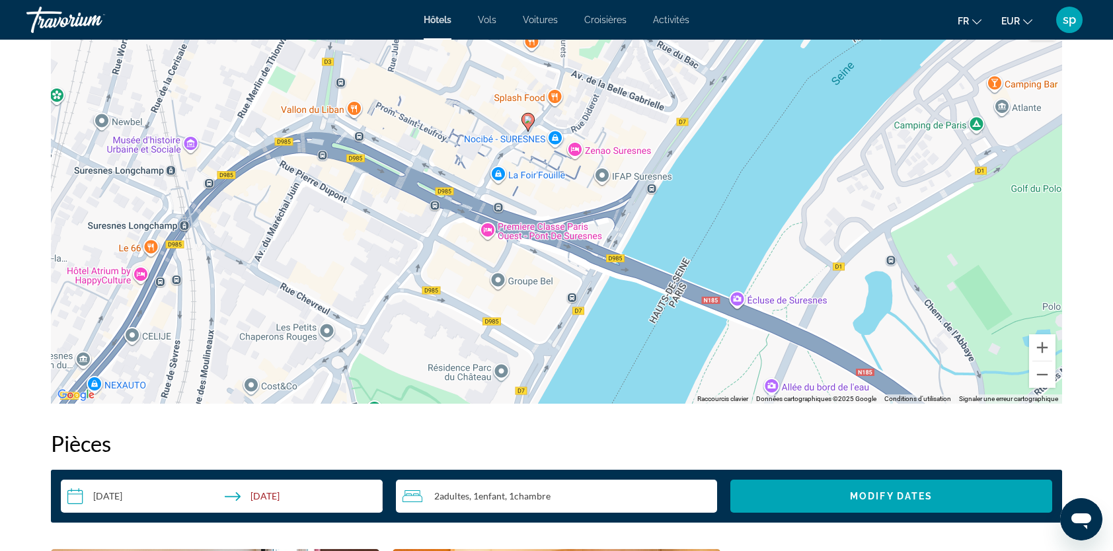
drag, startPoint x: 739, startPoint y: 263, endPoint x: 710, endPoint y: 188, distance: 79.9
click at [710, 188] on div "Pour activer le glissement avec le clavier, appuyez sur Alt+Entrée. Une fois ce…" at bounding box center [556, 205] width 1011 height 396
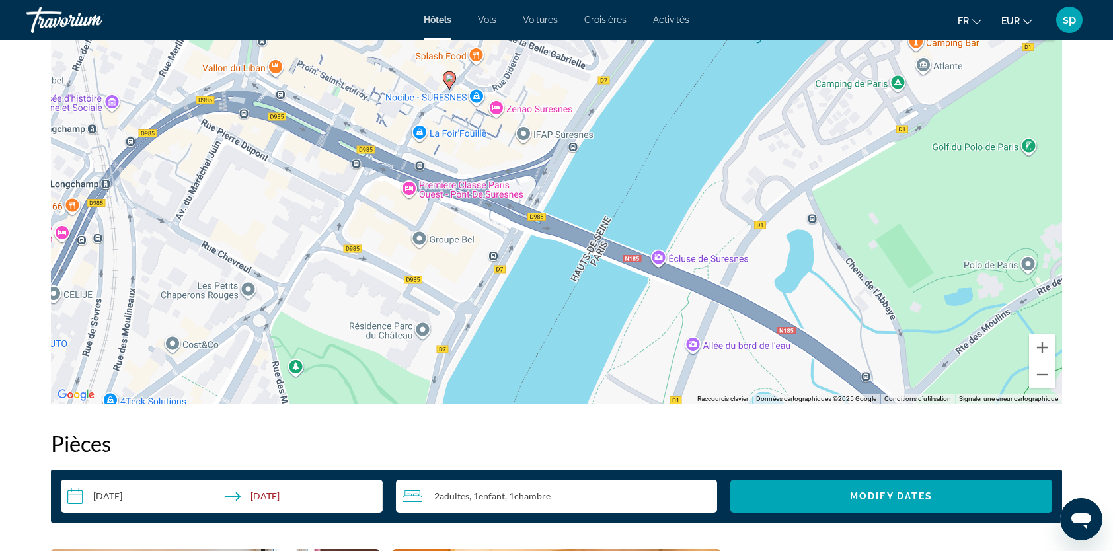
drag, startPoint x: 663, startPoint y: 213, endPoint x: 645, endPoint y: 192, distance: 27.2
click at [644, 192] on div "Pour activer le glissement avec le clavier, appuyez sur Alt+Entrée. Une fois ce…" at bounding box center [556, 205] width 1011 height 396
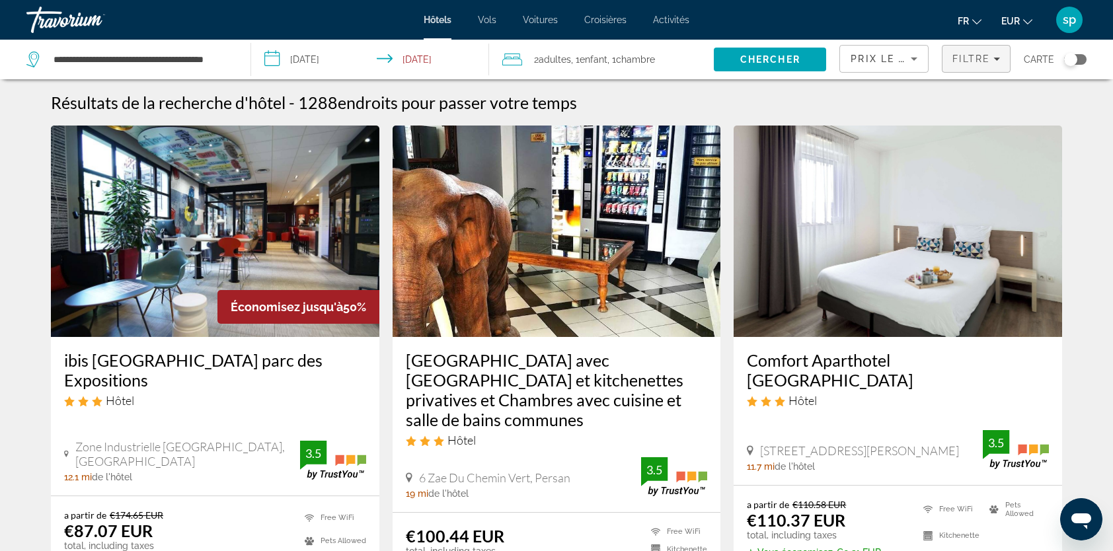
click at [955, 63] on span "Filtre" at bounding box center [971, 59] width 38 height 11
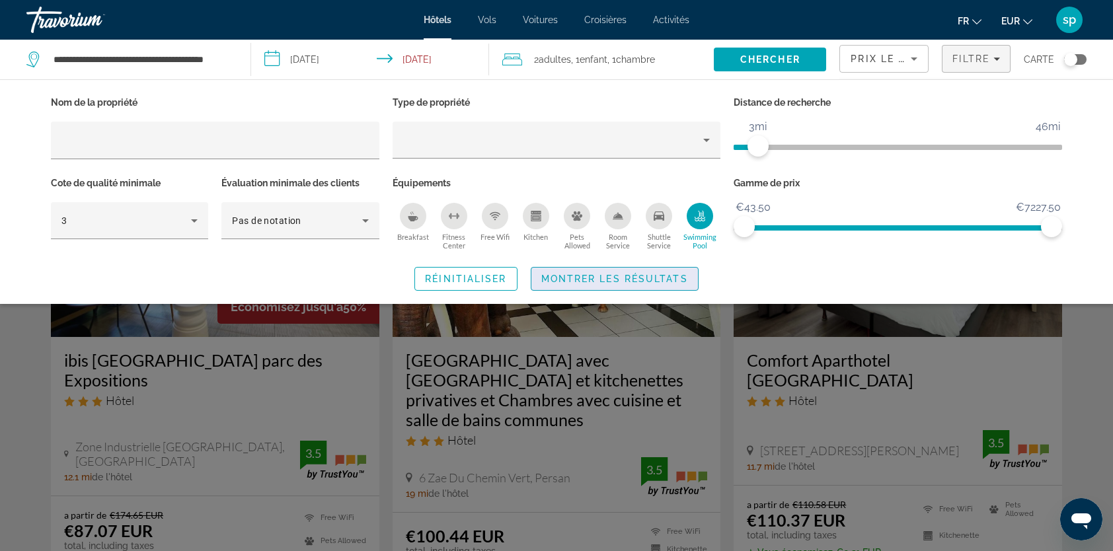
click at [652, 275] on span "Montrer les résultats" at bounding box center [614, 279] width 147 height 11
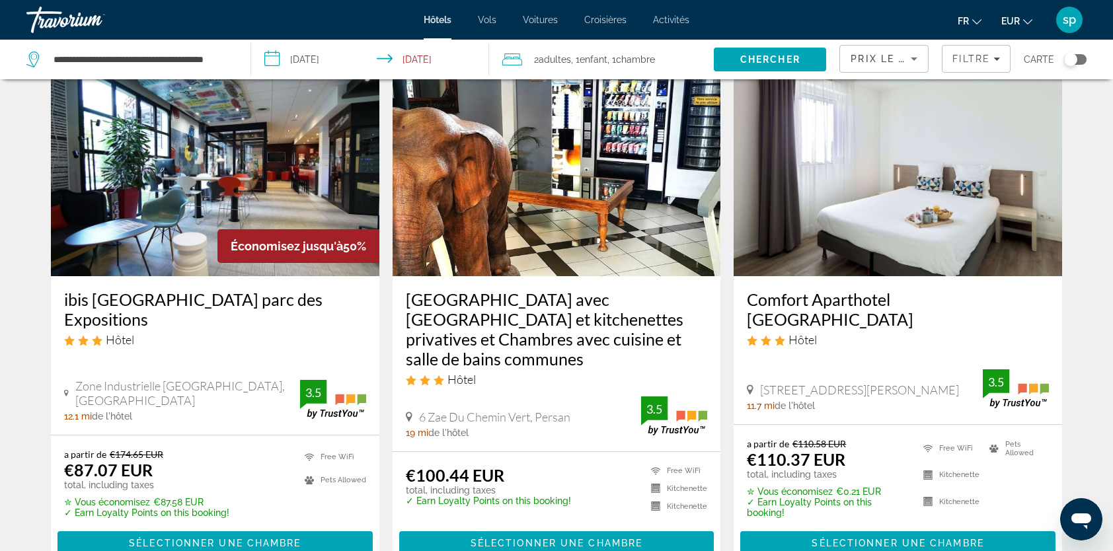
scroll to position [66, 0]
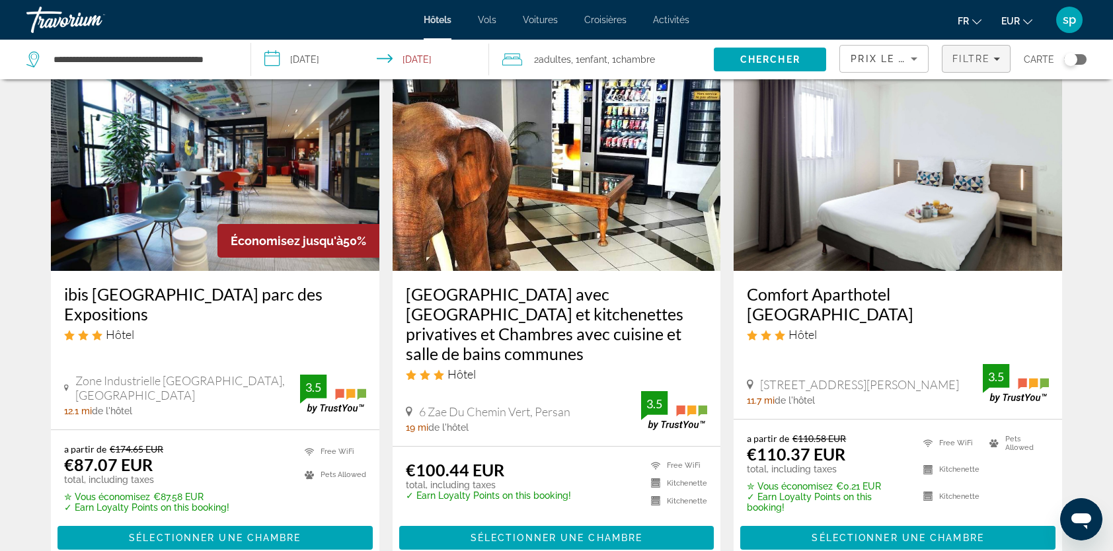
click at [984, 65] on span "Filters" at bounding box center [975, 59] width 67 height 32
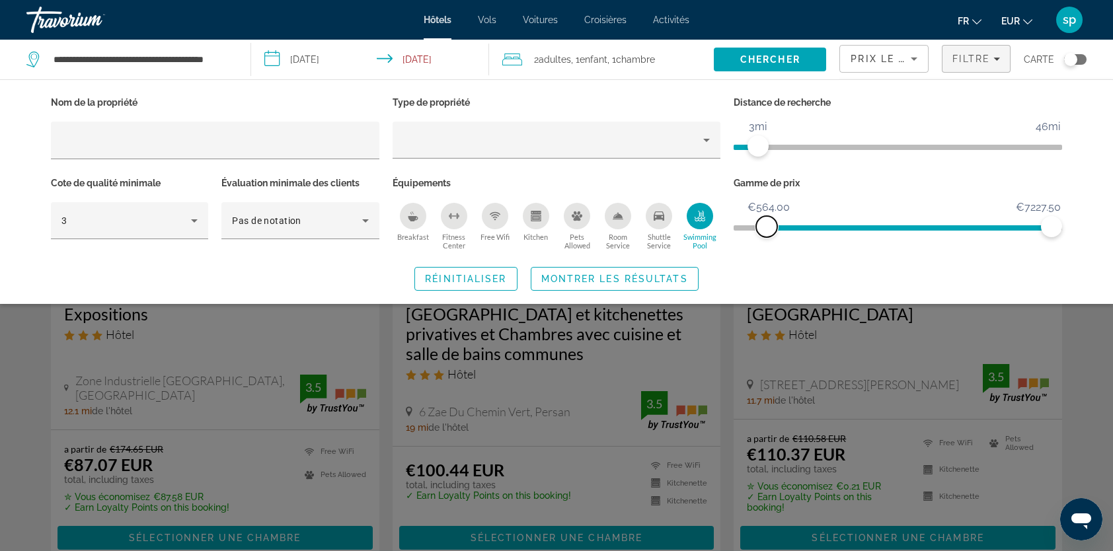
drag, startPoint x: 747, startPoint y: 227, endPoint x: 731, endPoint y: 231, distance: 16.3
click at [730, 231] on div "Gamme de prix €43.50 €7227.50 €564.00 €7227.50" at bounding box center [898, 214] width 342 height 80
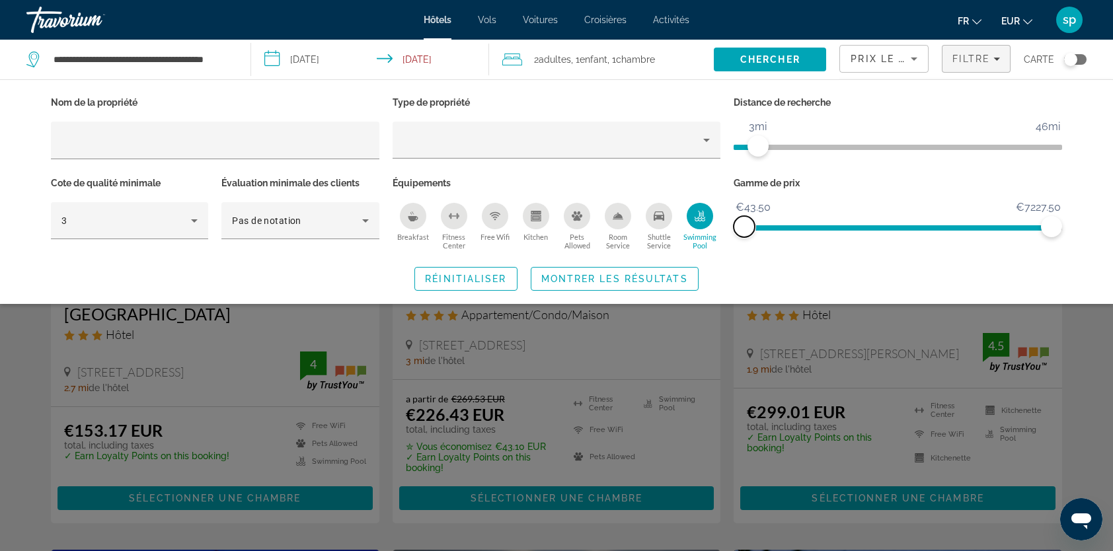
scroll to position [0, 0]
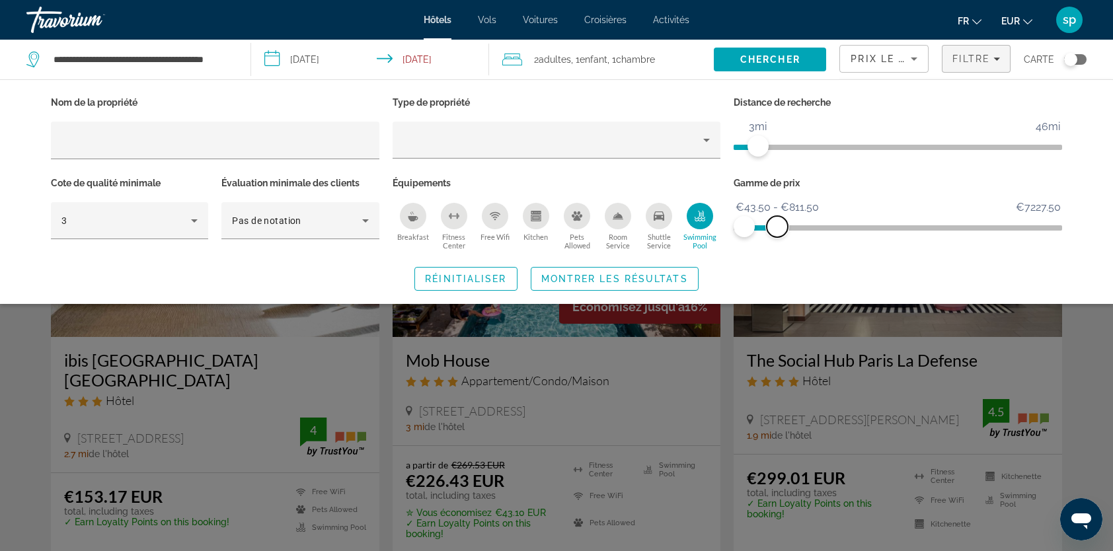
drag, startPoint x: 1057, startPoint y: 230, endPoint x: 777, endPoint y: 261, distance: 281.2
click at [777, 261] on div "Nom de la propriété Type de propriété Distance de recherche 1mi 46mi 3mi Cote d…" at bounding box center [556, 192] width 1064 height 198
drag, startPoint x: 644, startPoint y: 281, endPoint x: 652, endPoint y: 277, distance: 9.5
click at [644, 281] on span "Montrer les résultats" at bounding box center [614, 279] width 147 height 11
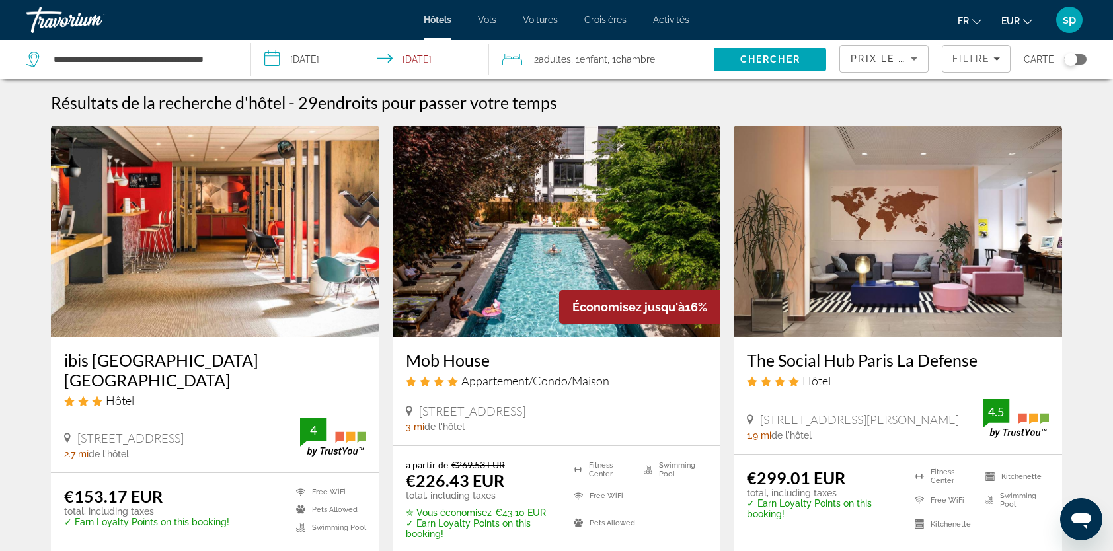
click at [570, 243] on img "Main content" at bounding box center [556, 231] width 328 height 211
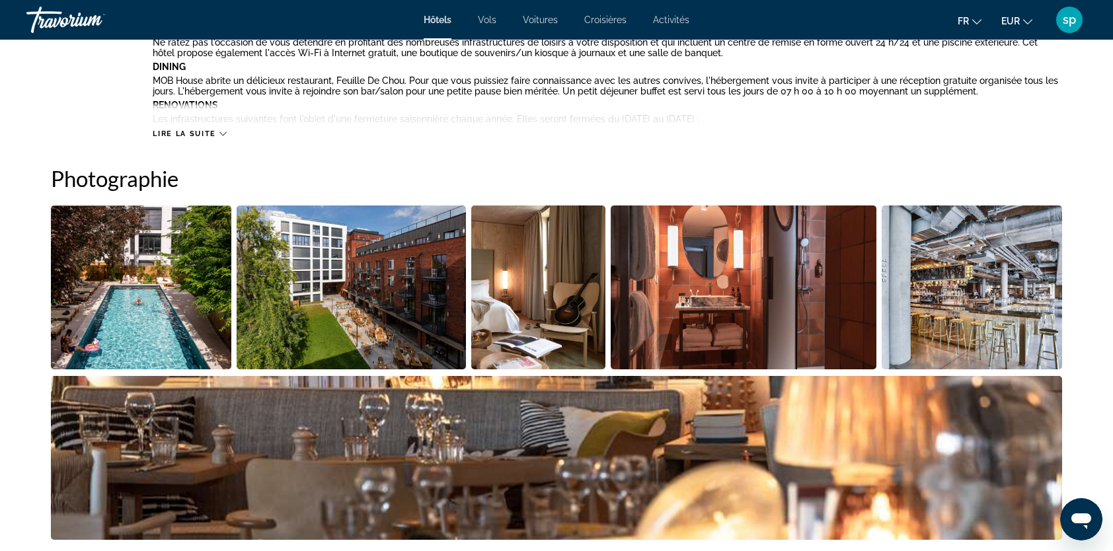
scroll to position [540, 0]
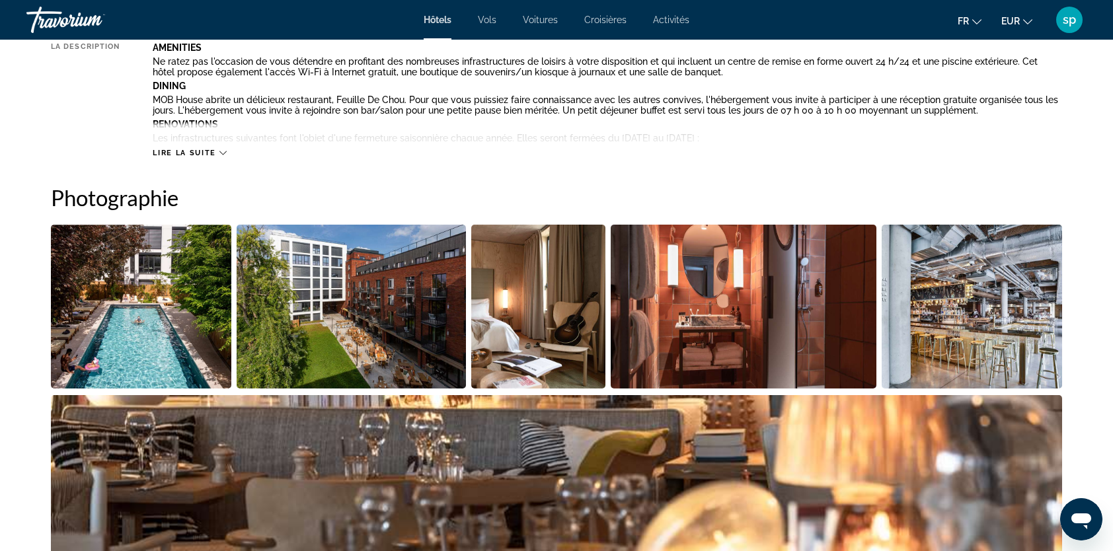
click at [182, 322] on img "Open full-screen image slider" at bounding box center [141, 307] width 180 height 164
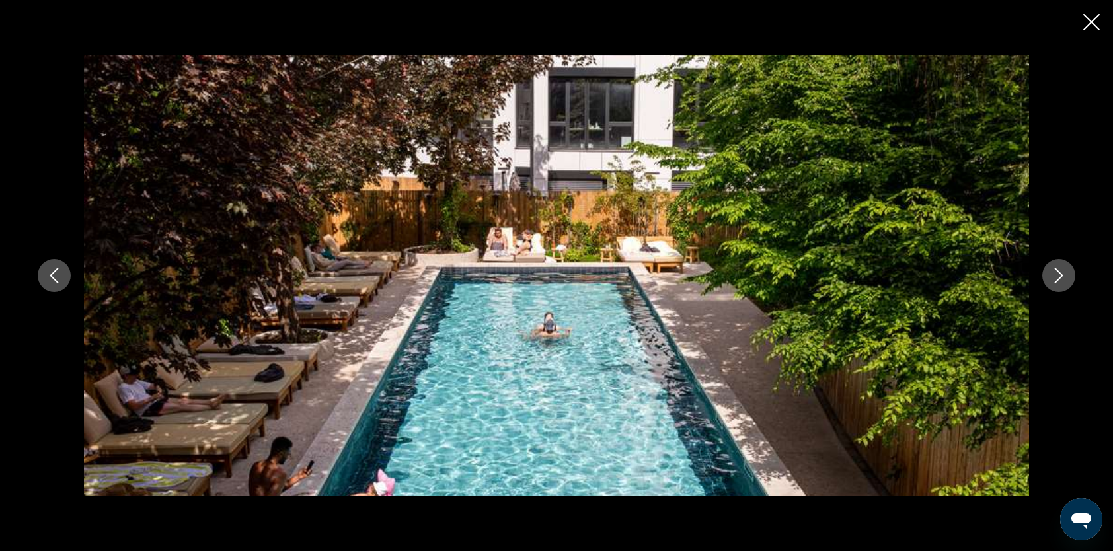
click at [1057, 278] on icon "Next image" at bounding box center [1059, 276] width 16 height 16
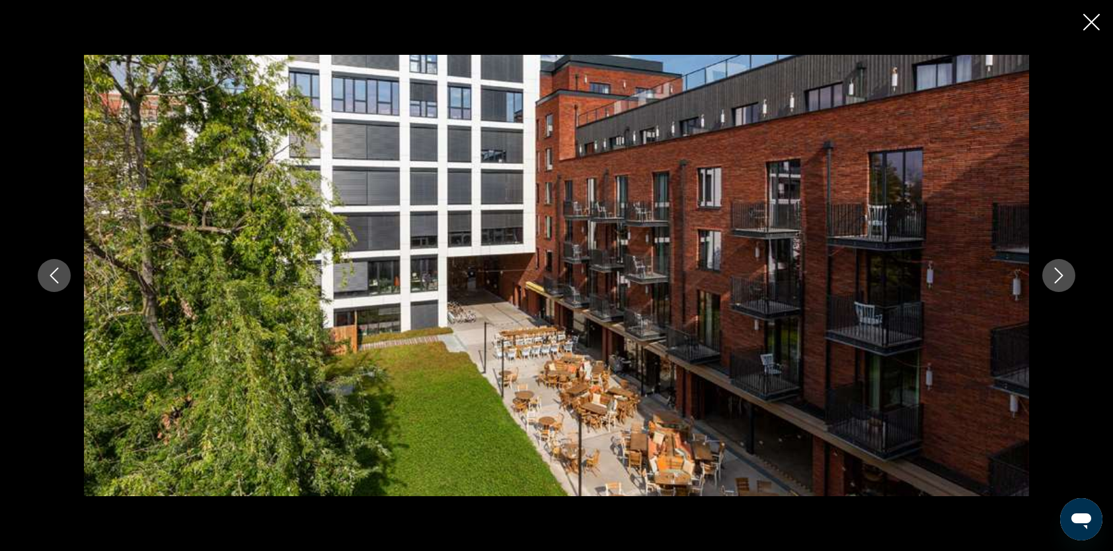
click at [1057, 278] on icon "Next image" at bounding box center [1059, 276] width 16 height 16
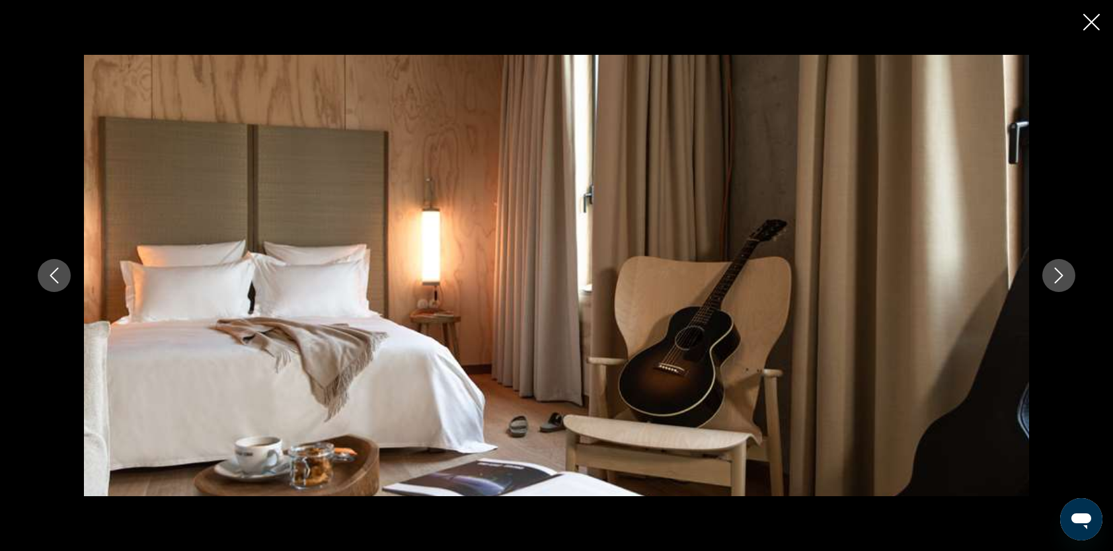
click at [1057, 278] on icon "Next image" at bounding box center [1059, 276] width 16 height 16
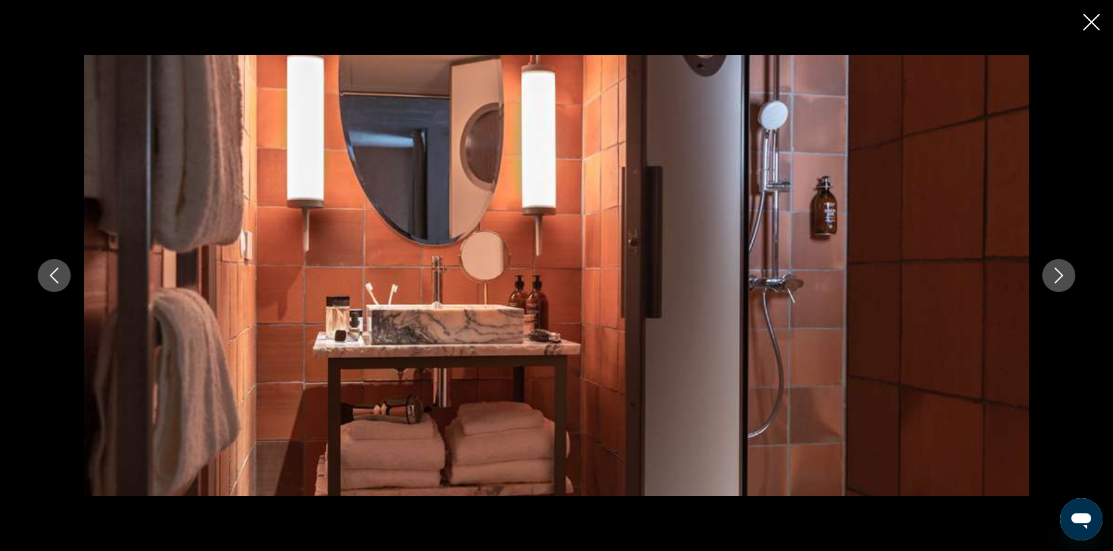
click at [1057, 278] on icon "Next image" at bounding box center [1059, 276] width 16 height 16
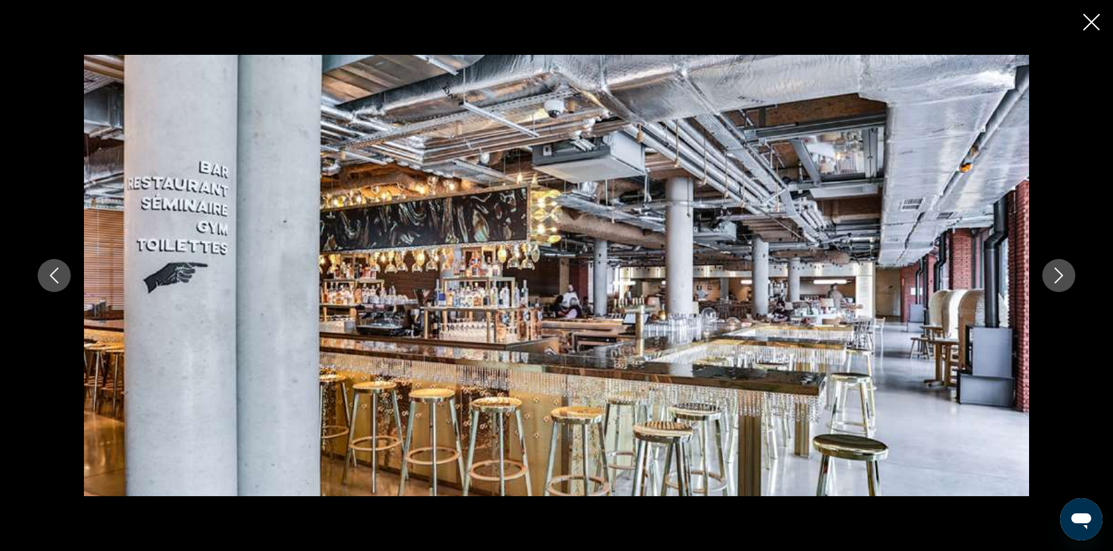
click at [1057, 278] on icon "Next image" at bounding box center [1059, 276] width 16 height 16
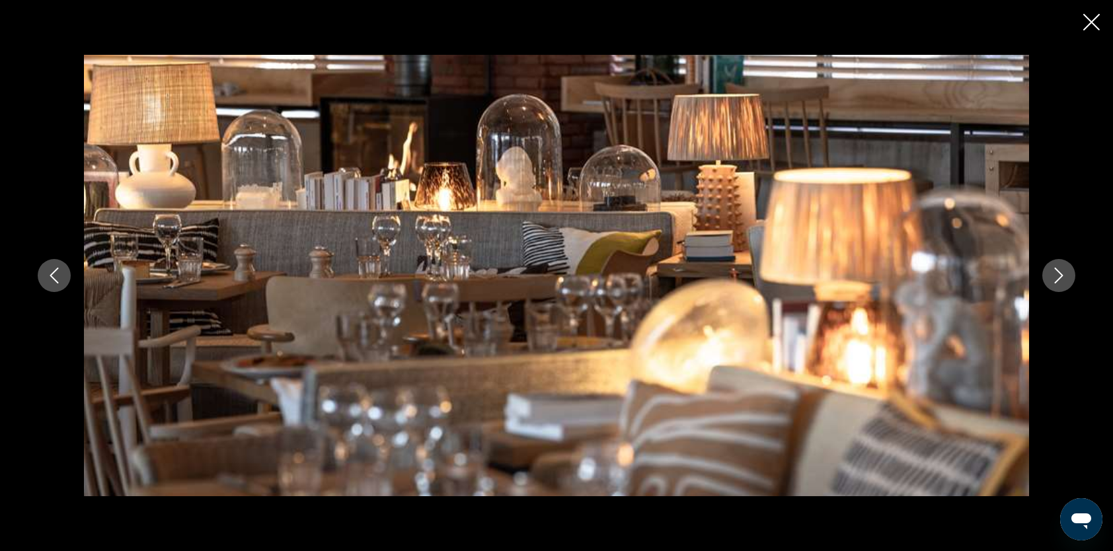
click at [1057, 278] on icon "Next image" at bounding box center [1059, 276] width 16 height 16
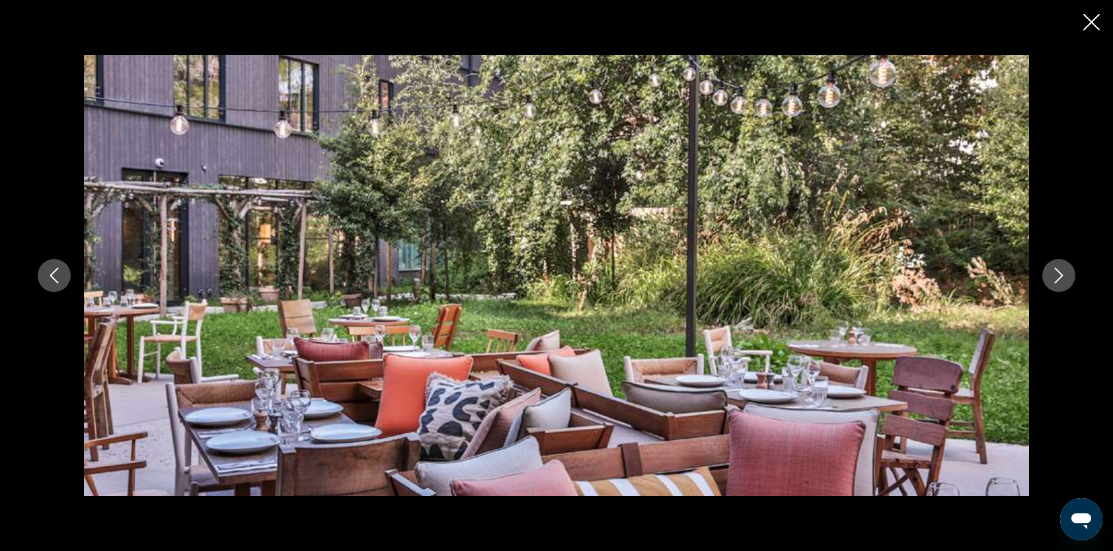
click at [1057, 278] on icon "Next image" at bounding box center [1059, 276] width 16 height 16
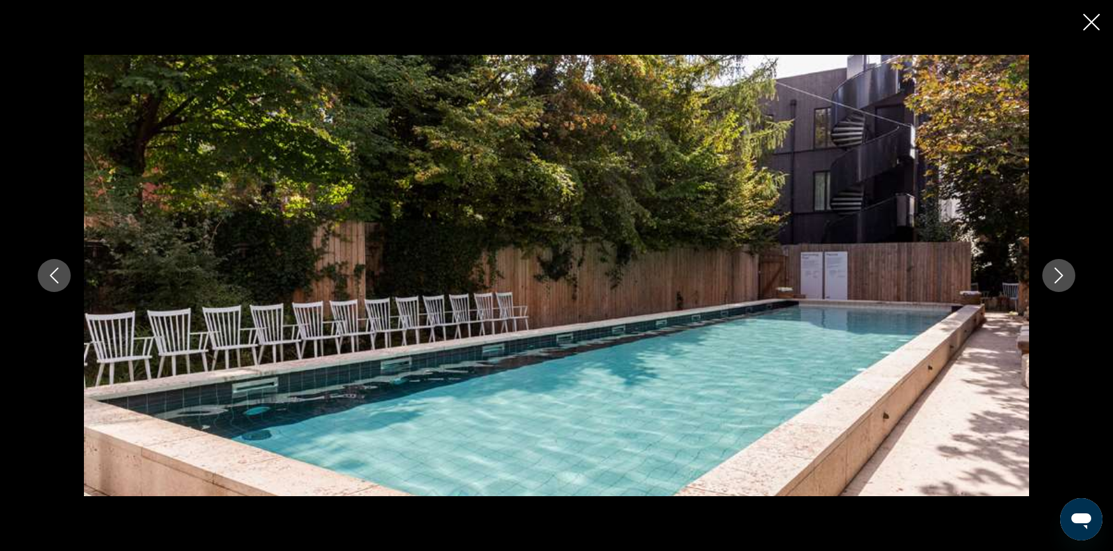
click at [1057, 278] on icon "Next image" at bounding box center [1059, 276] width 16 height 16
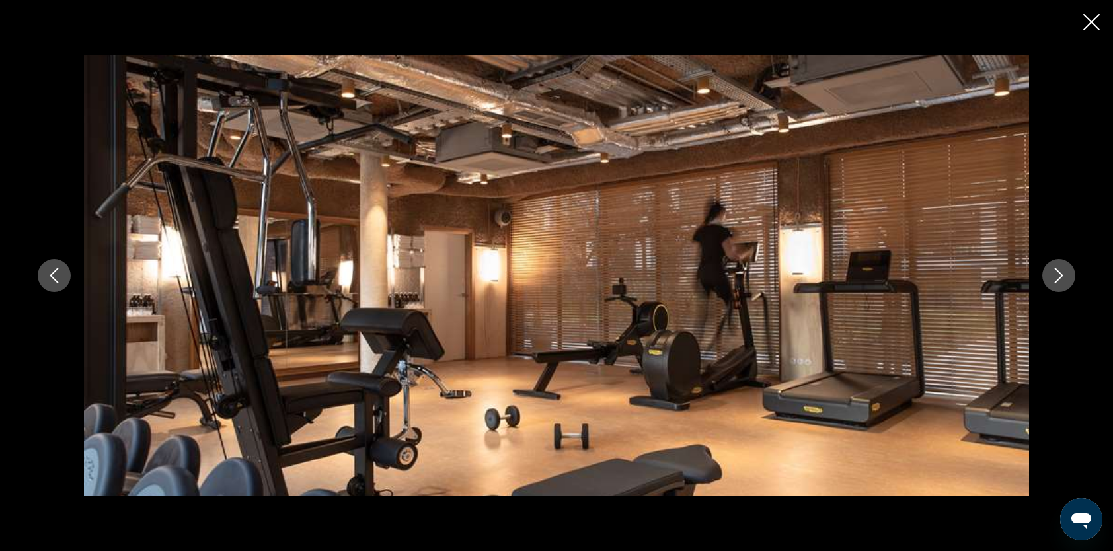
click at [1057, 278] on icon "Next image" at bounding box center [1059, 276] width 16 height 16
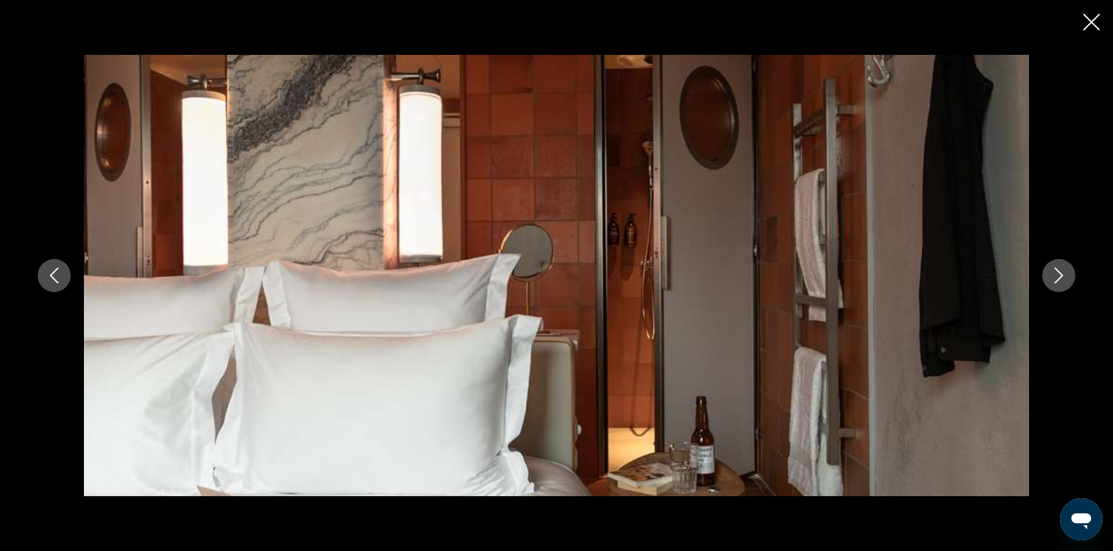
click at [1057, 278] on icon "Next image" at bounding box center [1059, 276] width 16 height 16
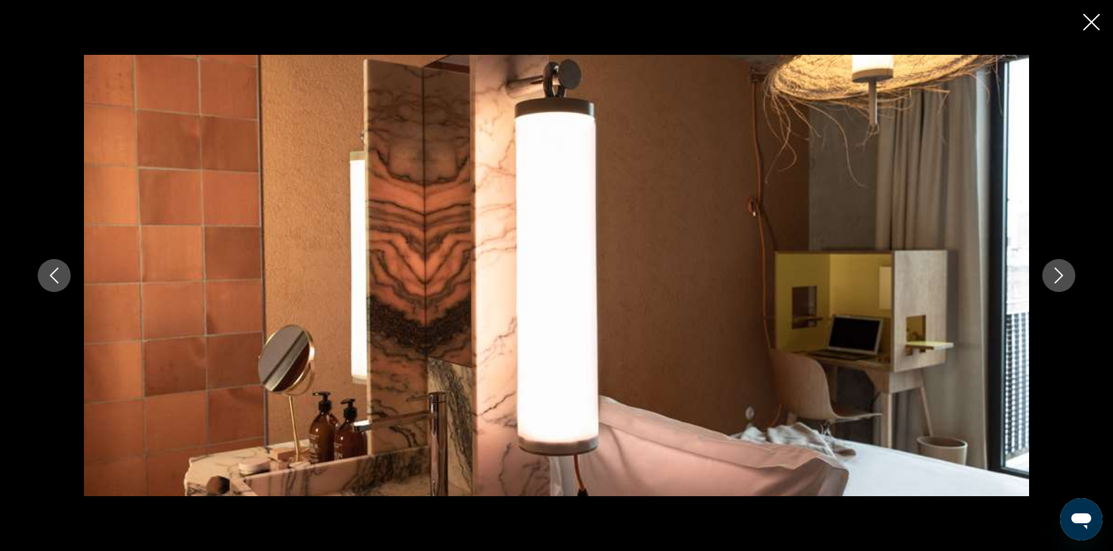
click at [1057, 278] on icon "Next image" at bounding box center [1059, 276] width 16 height 16
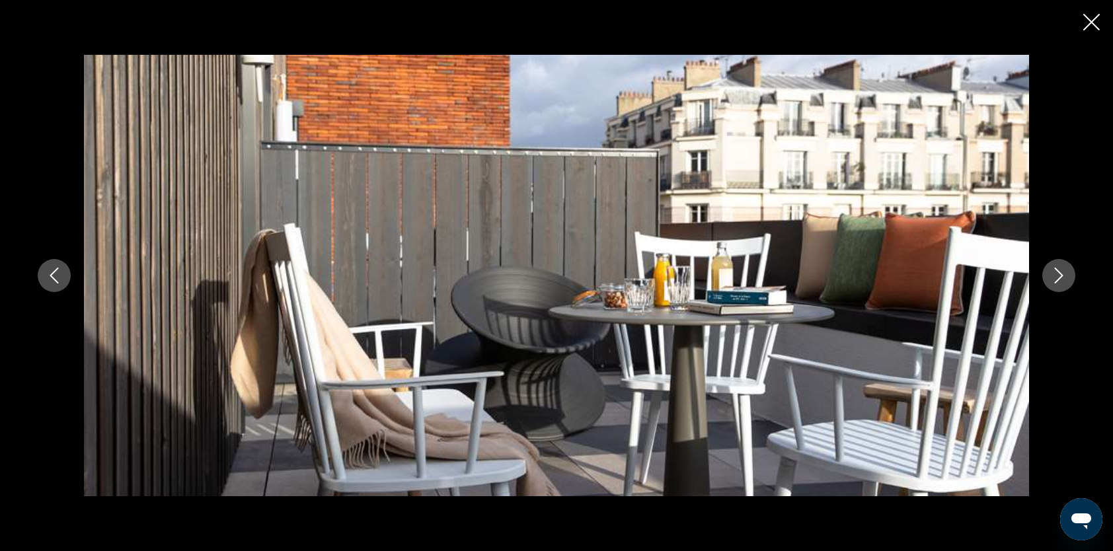
click at [1057, 278] on icon "Next image" at bounding box center [1059, 276] width 16 height 16
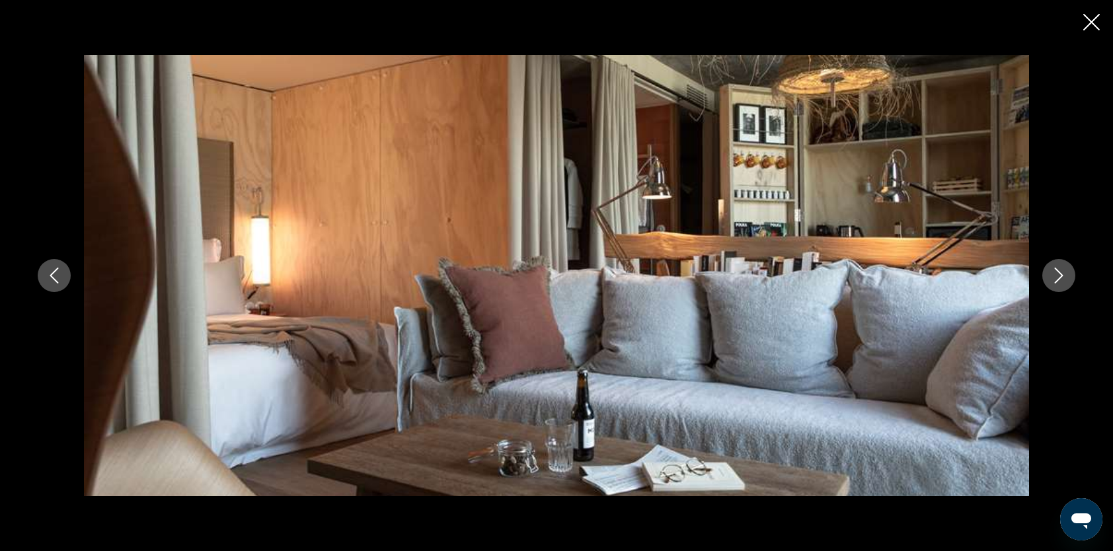
click at [1057, 278] on icon "Next image" at bounding box center [1059, 276] width 16 height 16
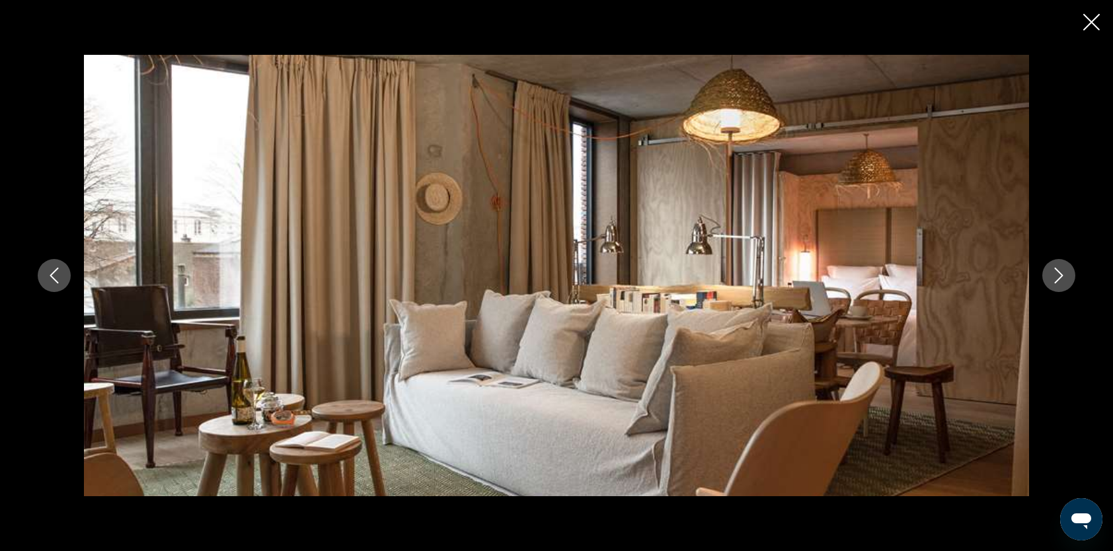
click at [1057, 278] on icon "Next image" at bounding box center [1059, 276] width 16 height 16
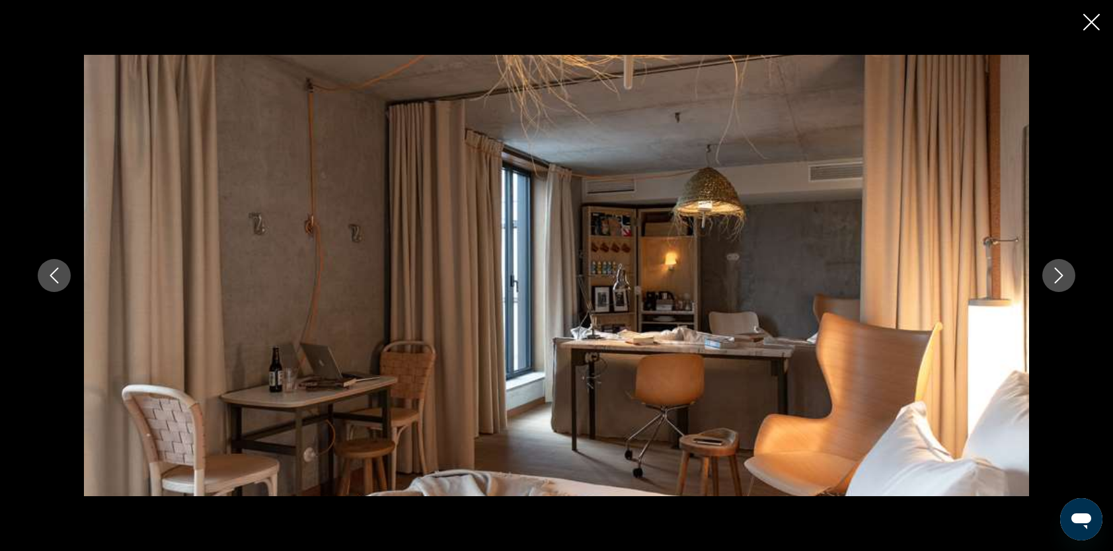
click at [1057, 278] on icon "Next image" at bounding box center [1059, 276] width 16 height 16
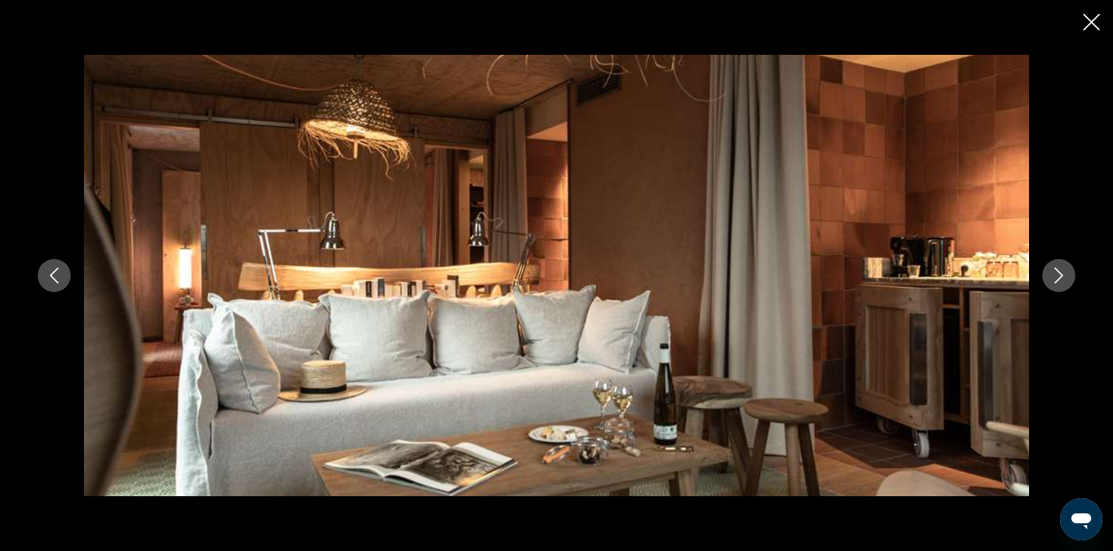
click at [1057, 279] on icon "Next image" at bounding box center [1059, 276] width 16 height 16
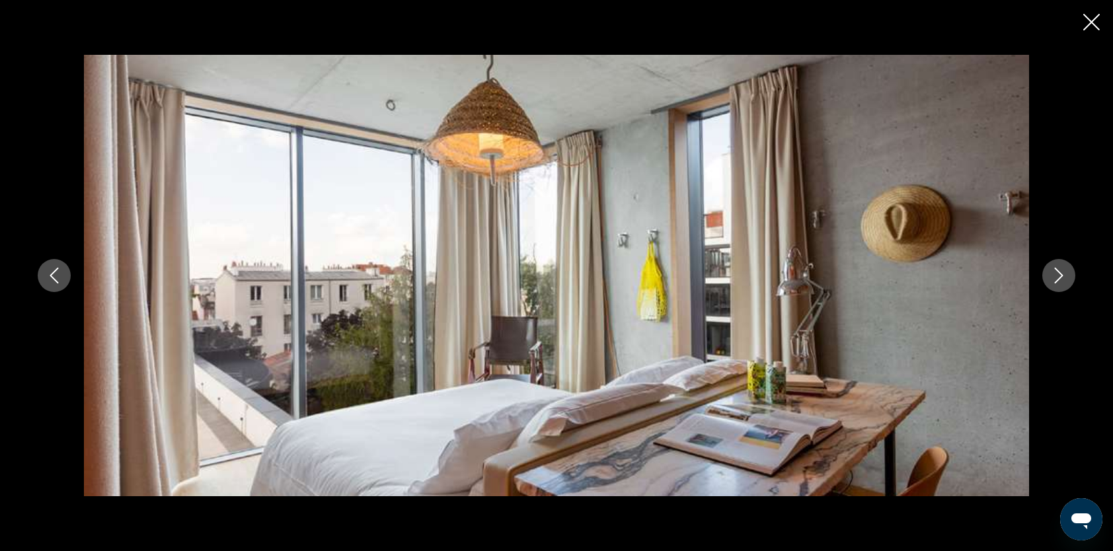
click at [1053, 281] on icon "Next image" at bounding box center [1059, 276] width 16 height 16
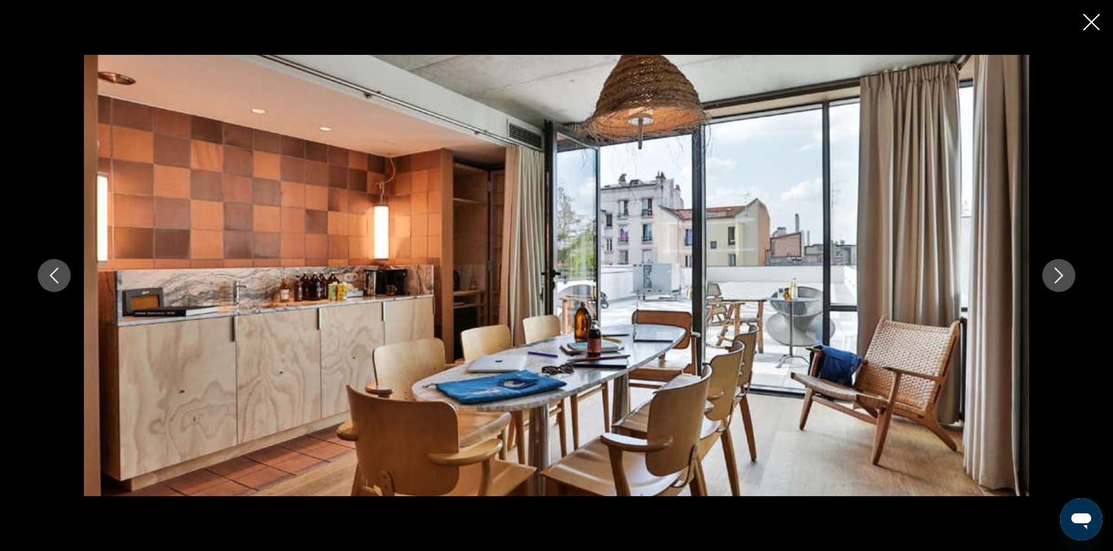
click at [1053, 281] on icon "Next image" at bounding box center [1059, 276] width 16 height 16
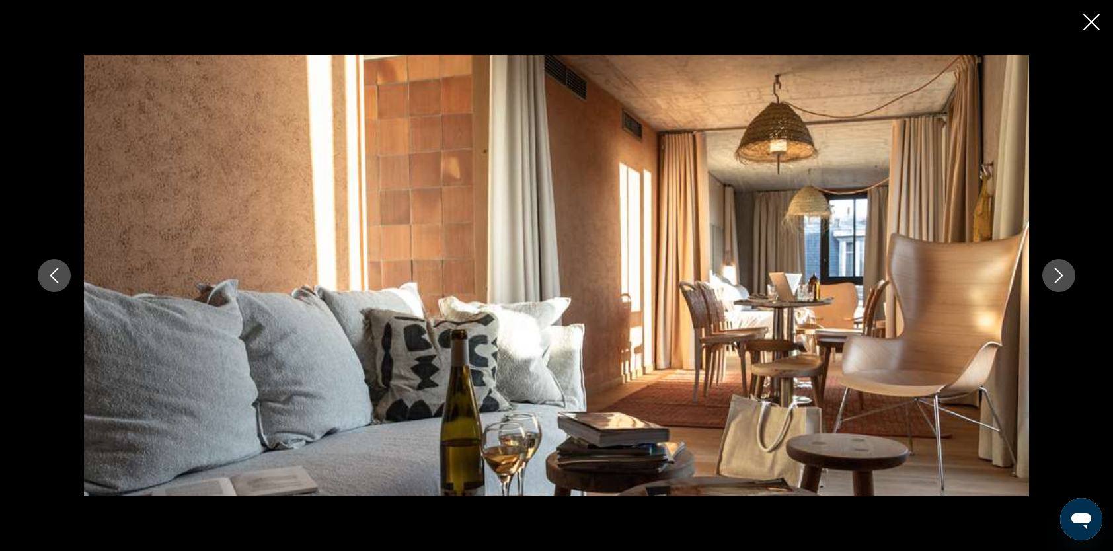
click at [1053, 281] on icon "Next image" at bounding box center [1059, 276] width 16 height 16
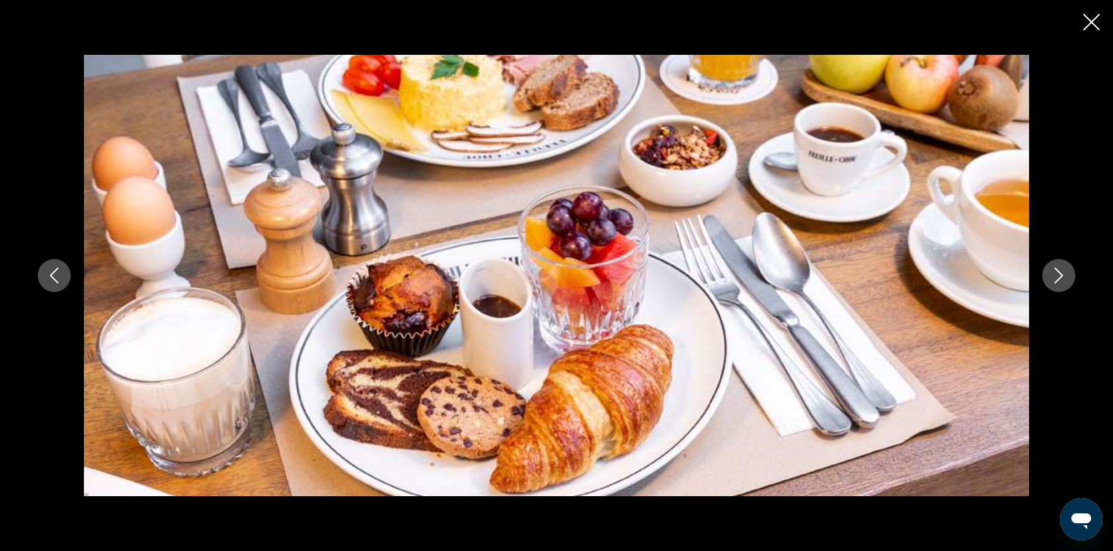
click at [1091, 24] on icon "Close slideshow" at bounding box center [1091, 22] width 17 height 17
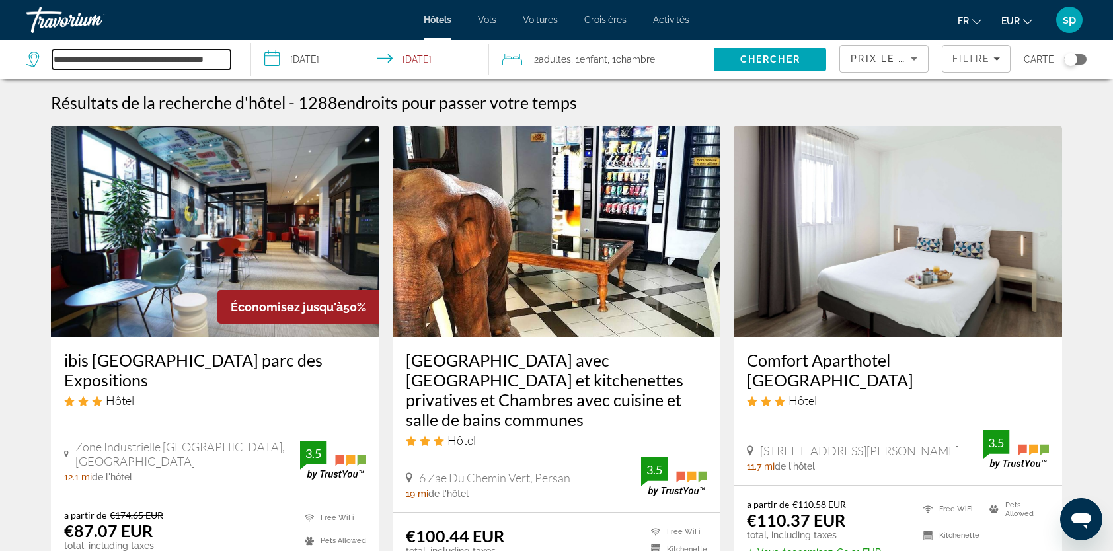
click at [230, 59] on input "**********" at bounding box center [141, 60] width 178 height 20
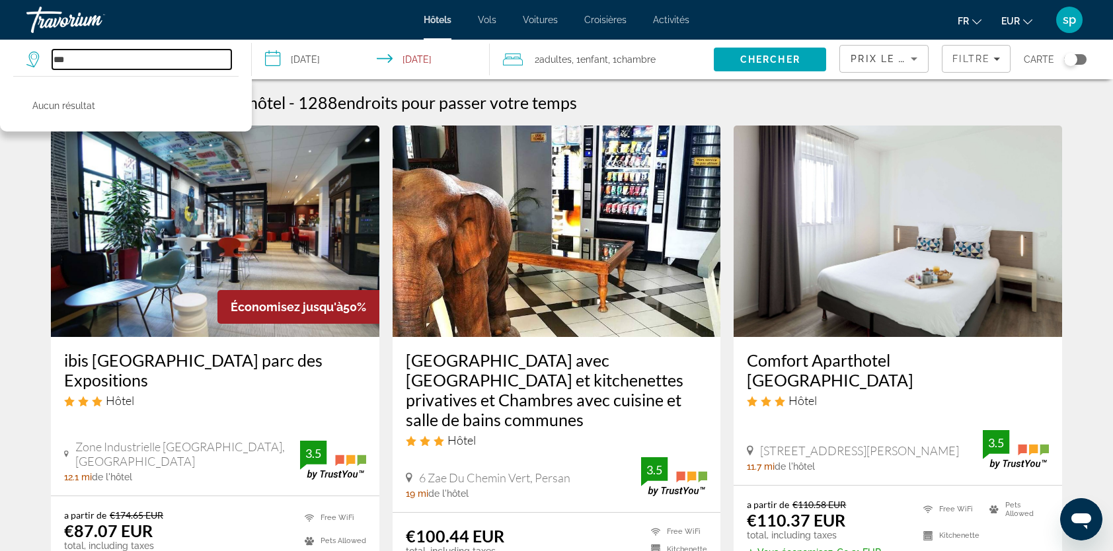
click at [180, 60] on input "***" at bounding box center [141, 60] width 179 height 20
type input "*"
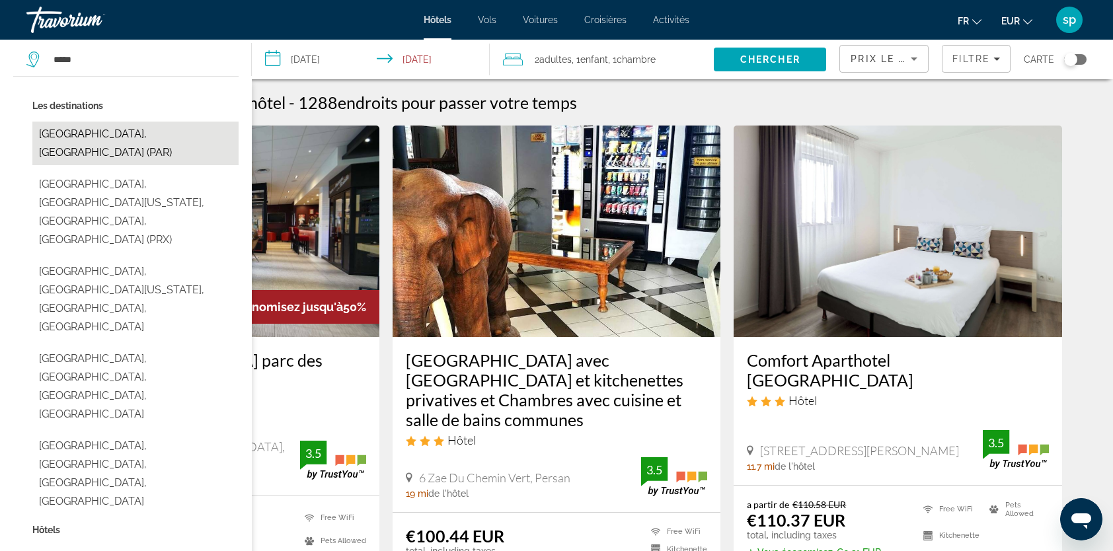
click at [76, 136] on button "[GEOGRAPHIC_DATA], [GEOGRAPHIC_DATA] (PAR)" at bounding box center [135, 144] width 206 height 44
type input "**********"
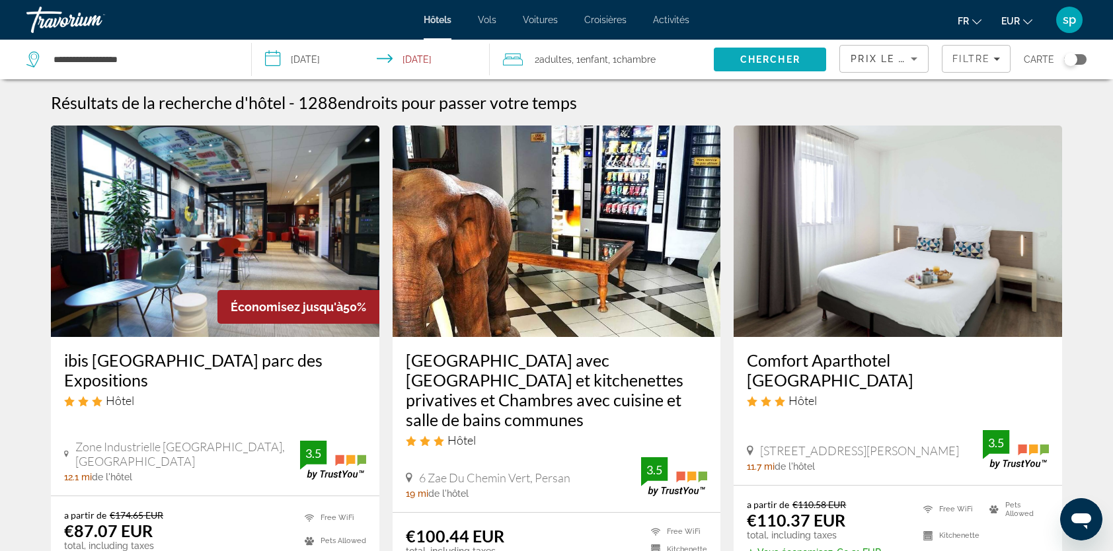
click at [790, 56] on span "Chercher" at bounding box center [770, 59] width 60 height 11
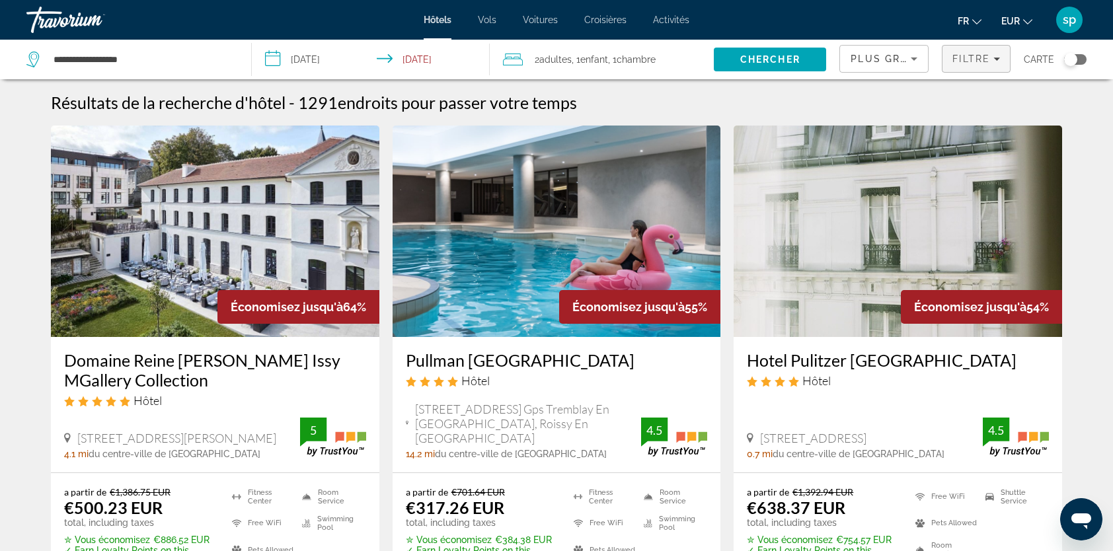
click at [966, 59] on span "Filtre" at bounding box center [971, 59] width 38 height 11
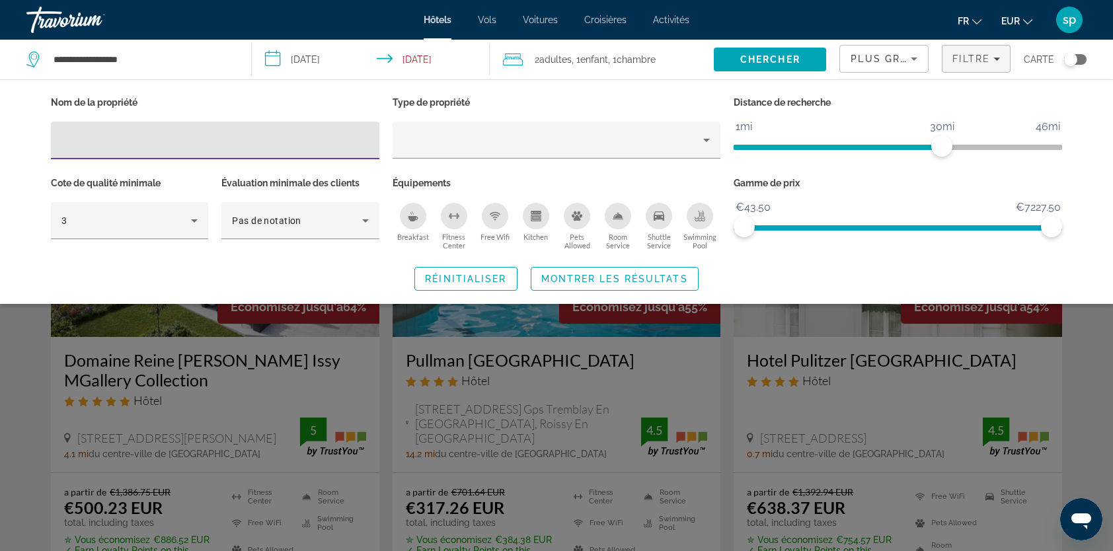
click at [699, 214] on icon "Swimming Pool" at bounding box center [699, 216] width 11 height 11
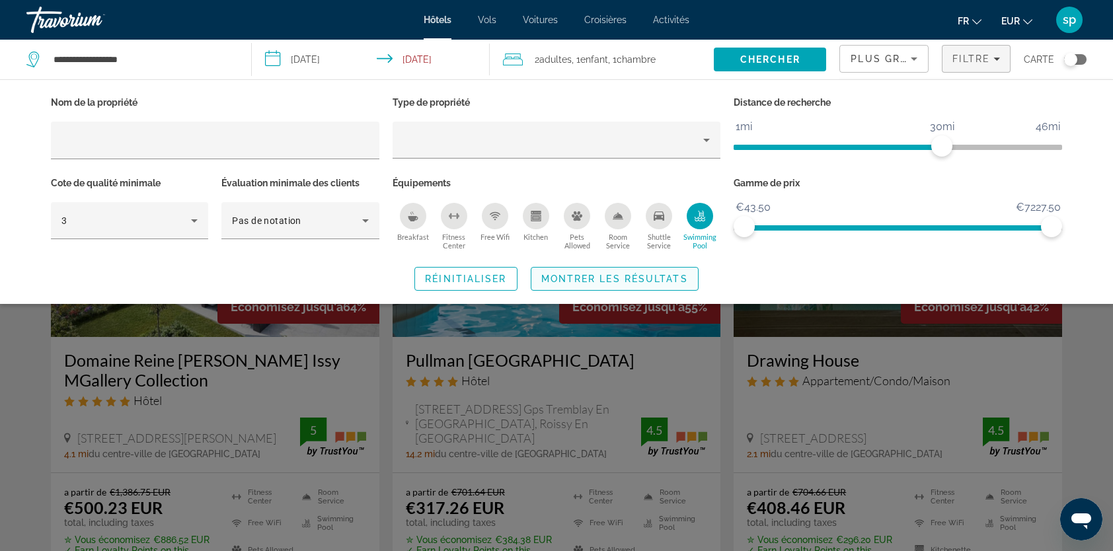
click at [658, 282] on span "Montrer les résultats" at bounding box center [614, 279] width 147 height 11
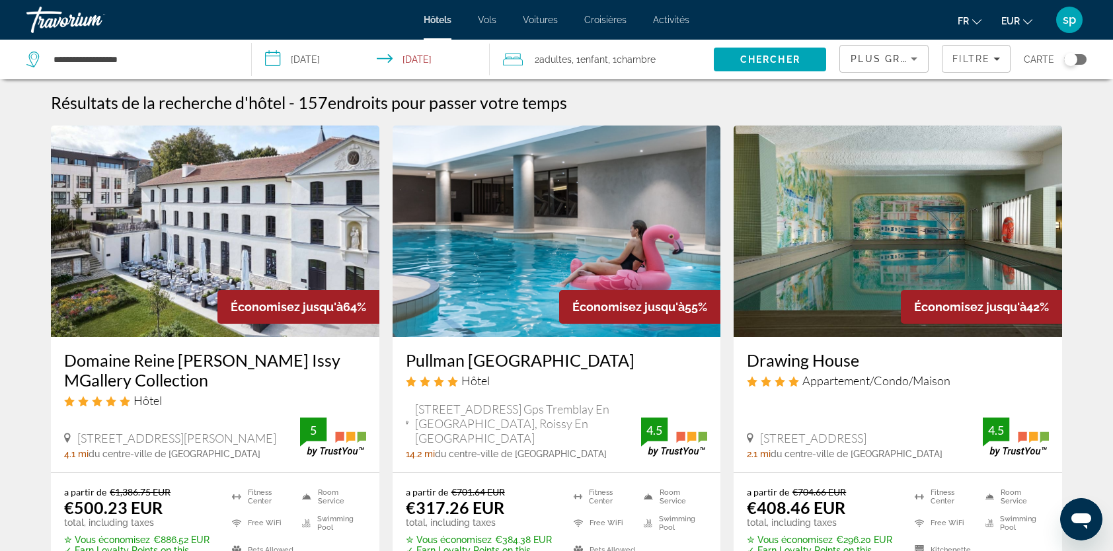
click at [892, 63] on span "Plus grandes économies" at bounding box center [929, 59] width 158 height 11
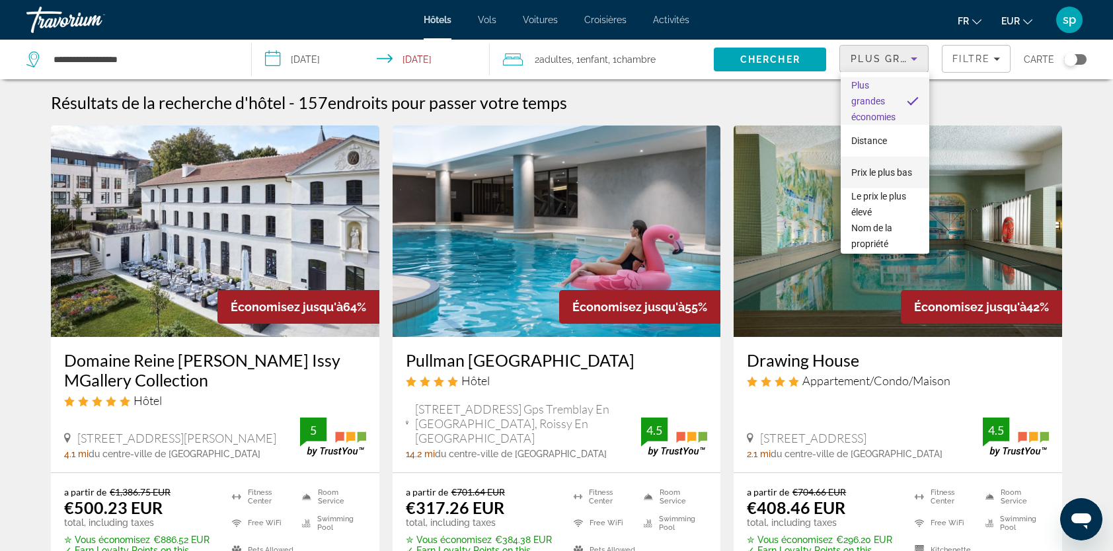
click at [874, 168] on span "Prix le plus bas" at bounding box center [881, 172] width 61 height 11
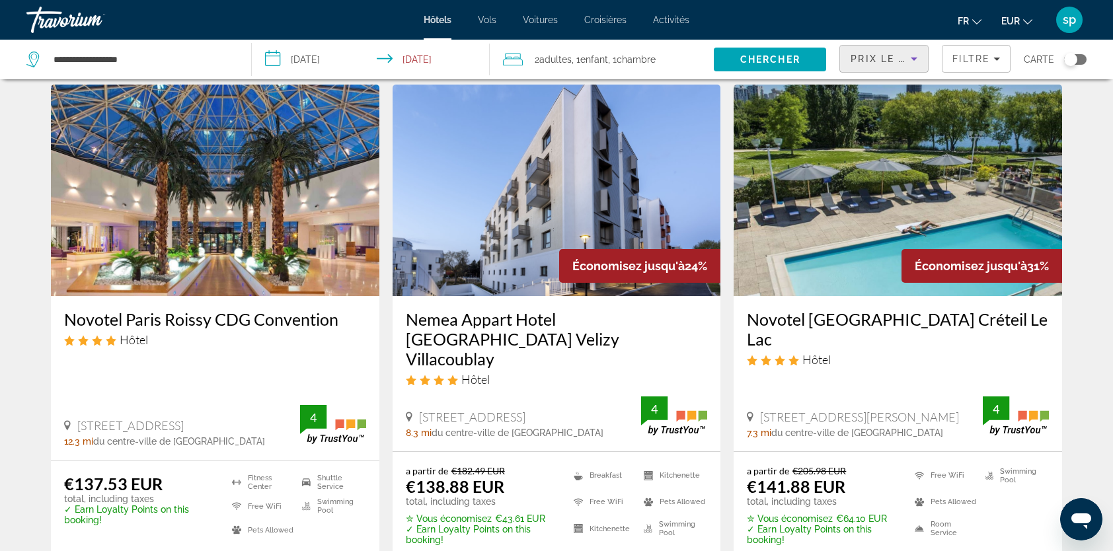
scroll to position [595, 0]
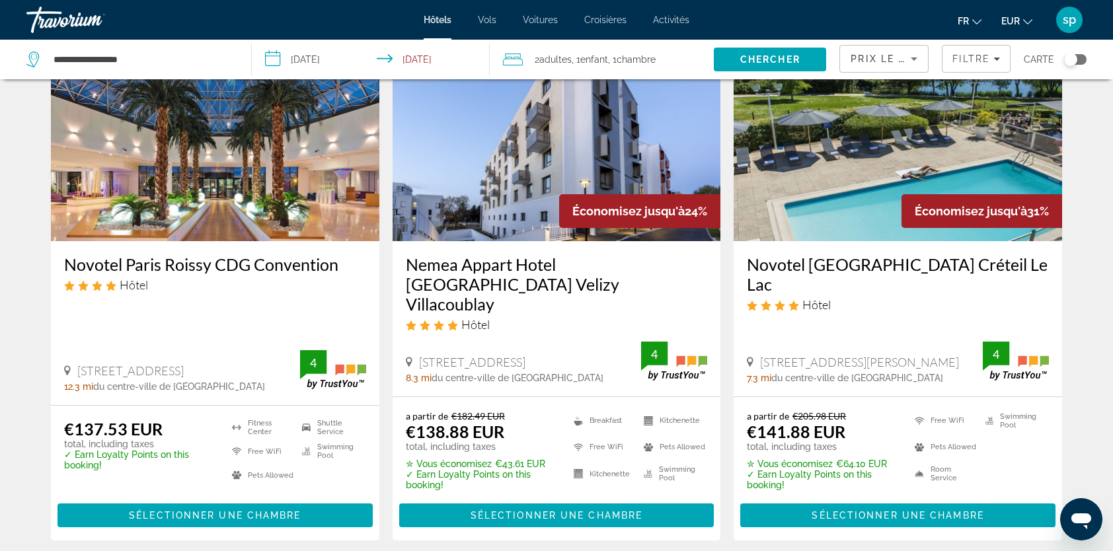
click at [193, 194] on img "Main content" at bounding box center [215, 135] width 328 height 211
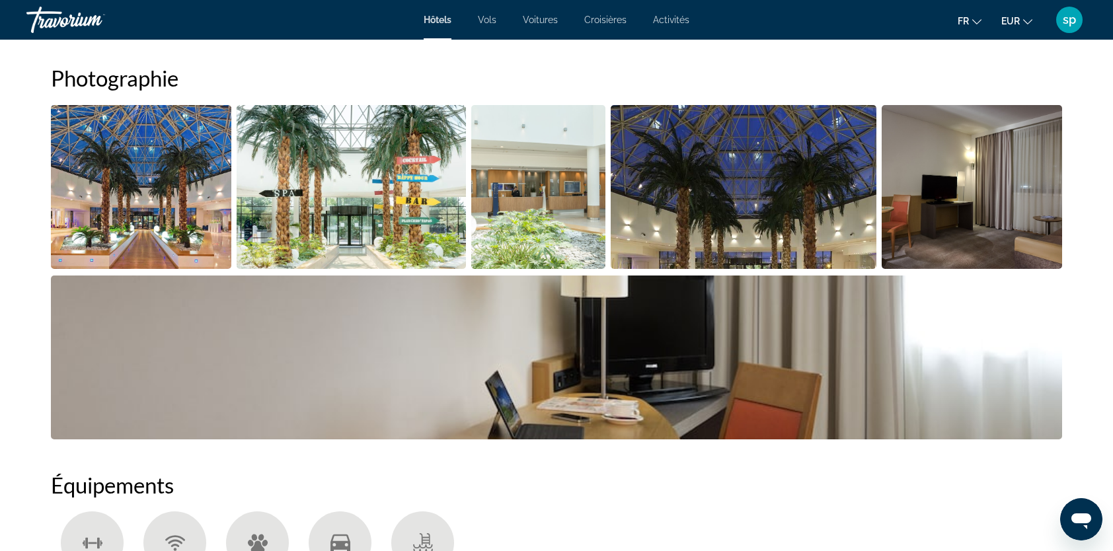
scroll to position [661, 0]
click at [170, 233] on img "Open full-screen image slider" at bounding box center [141, 186] width 180 height 164
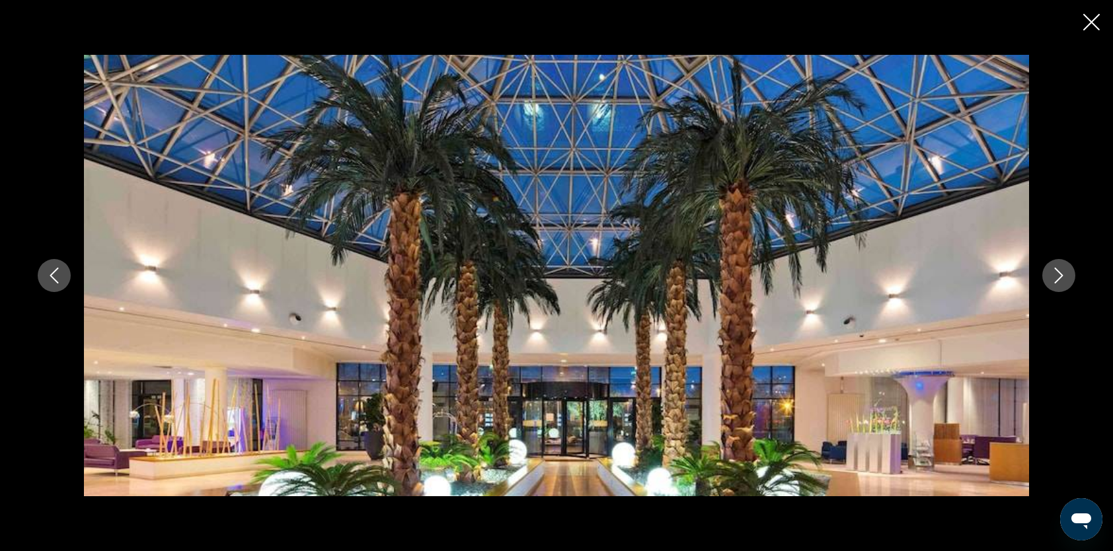
click at [1055, 281] on icon "Next image" at bounding box center [1059, 276] width 16 height 16
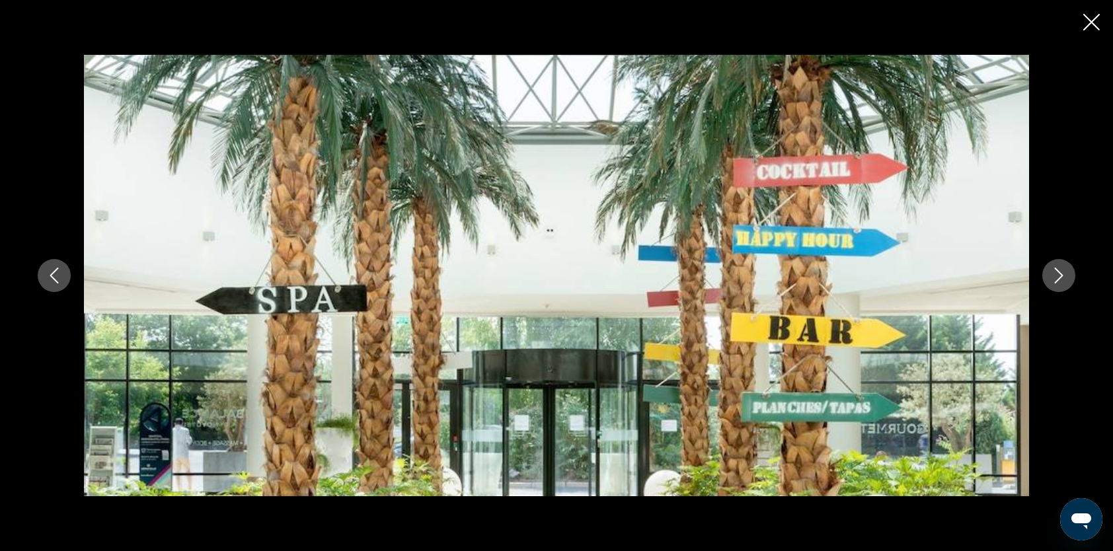
click at [1054, 281] on icon "Next image" at bounding box center [1059, 276] width 16 height 16
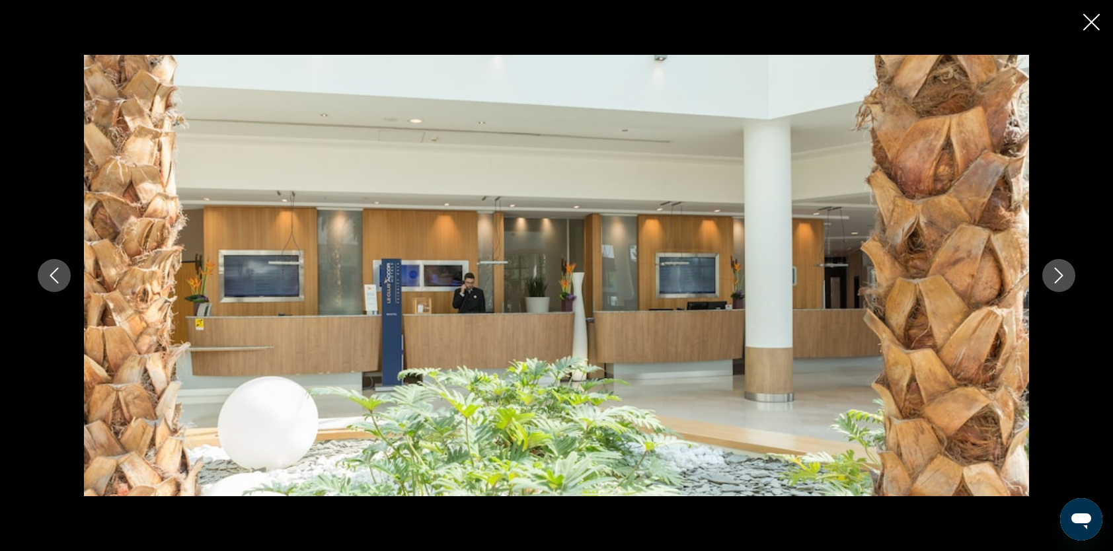
click at [1053, 281] on icon "Next image" at bounding box center [1059, 276] width 16 height 16
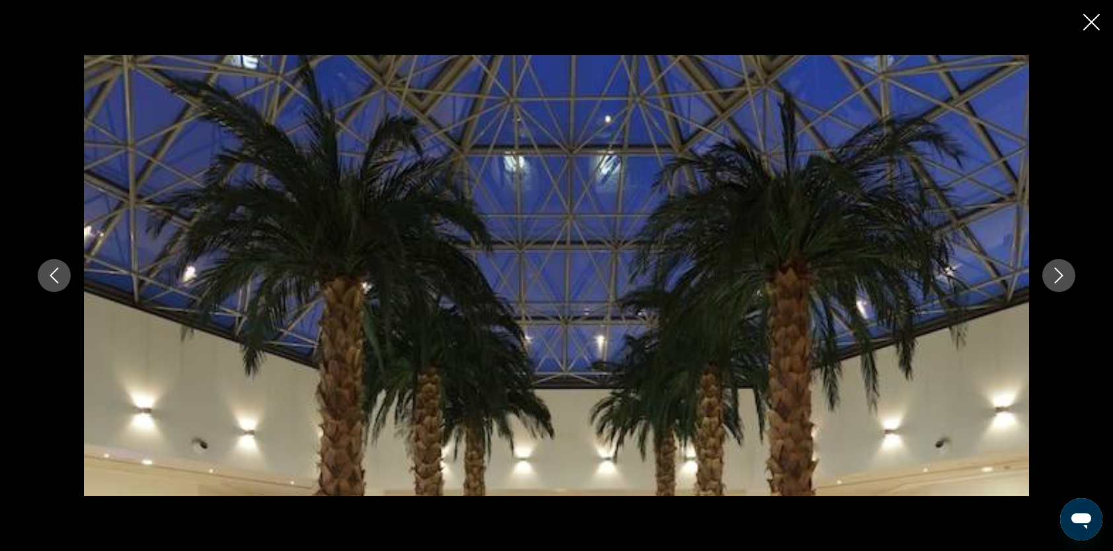
click at [1053, 281] on icon "Next image" at bounding box center [1059, 276] width 16 height 16
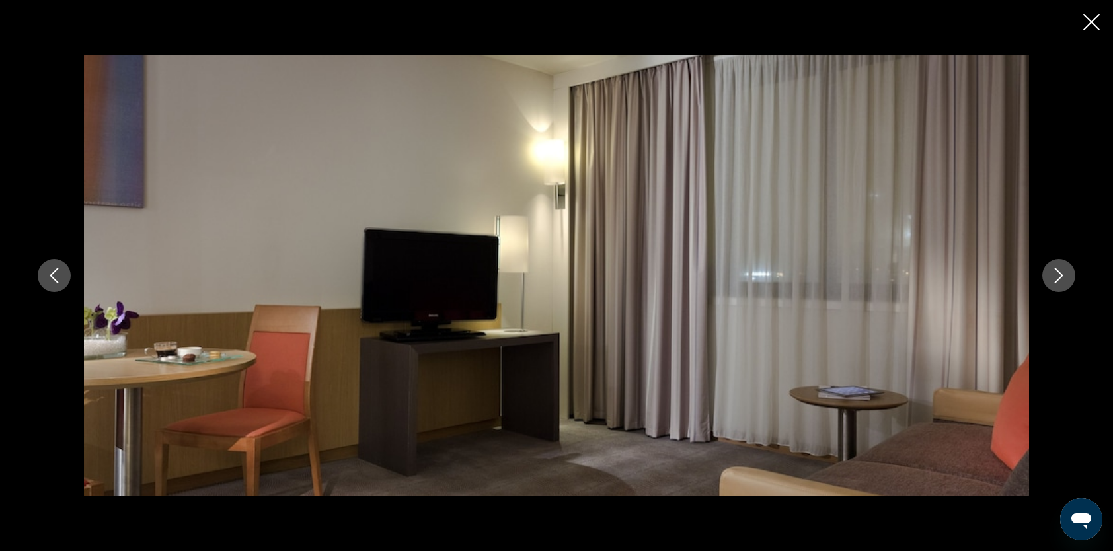
click at [1053, 281] on icon "Next image" at bounding box center [1059, 276] width 16 height 16
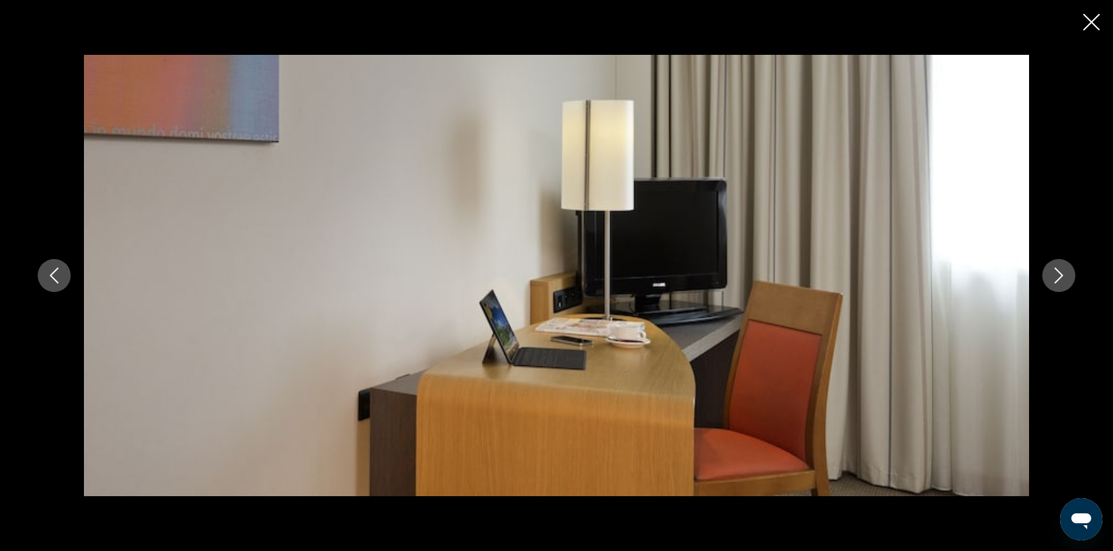
click at [1052, 281] on icon "Next image" at bounding box center [1059, 276] width 16 height 16
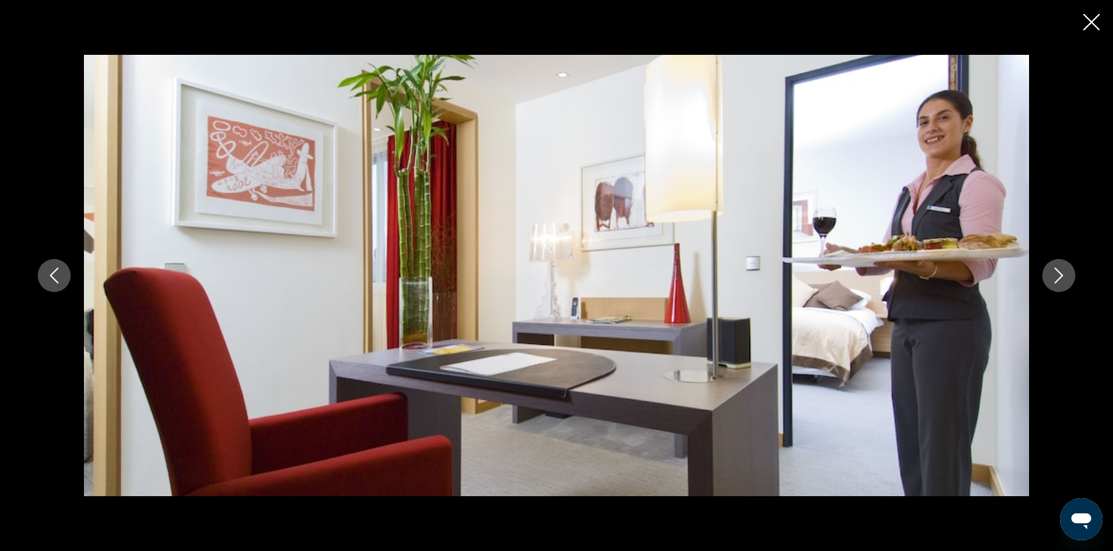
click at [1052, 281] on icon "Next image" at bounding box center [1059, 276] width 16 height 16
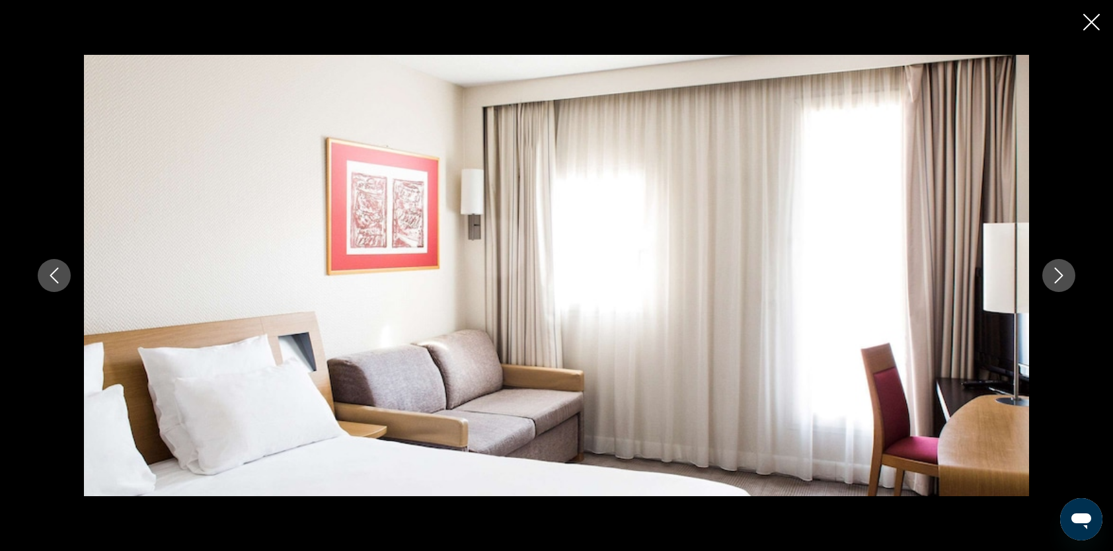
click at [1051, 281] on icon "Next image" at bounding box center [1059, 276] width 16 height 16
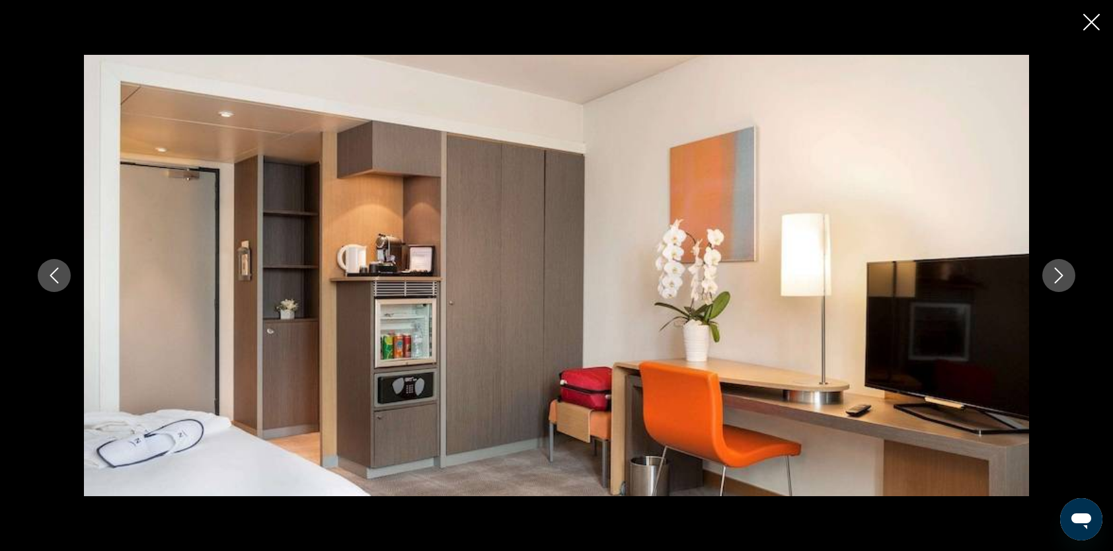
click at [1051, 281] on icon "Next image" at bounding box center [1059, 276] width 16 height 16
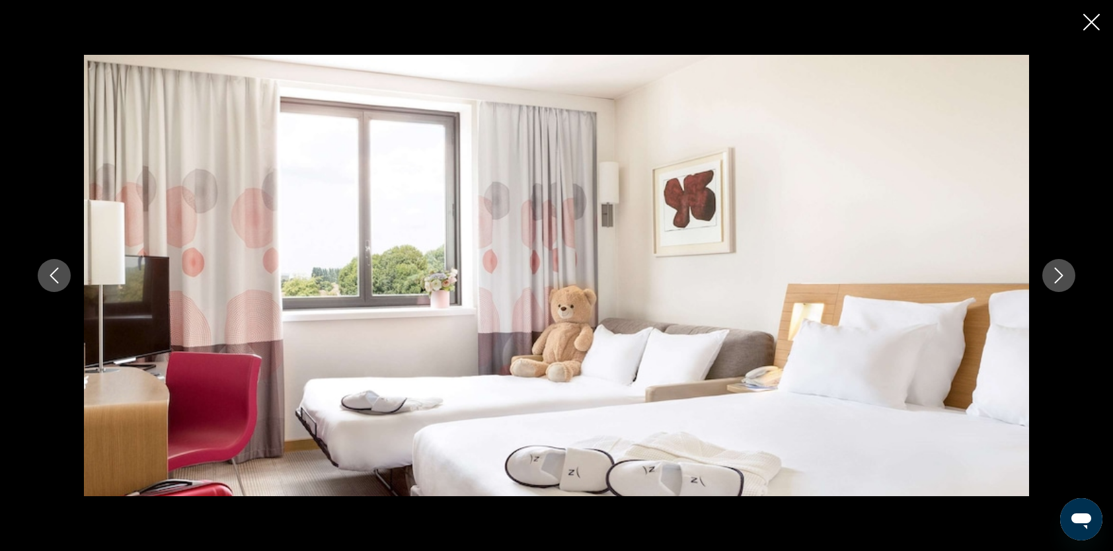
click at [1051, 281] on icon "Next image" at bounding box center [1059, 276] width 16 height 16
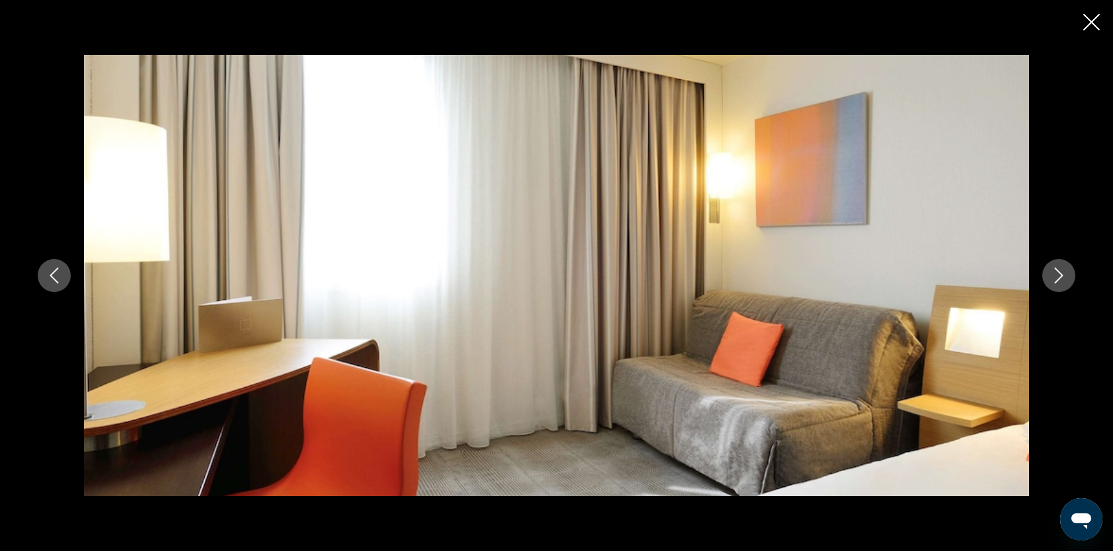
click at [1053, 281] on icon "Next image" at bounding box center [1059, 276] width 16 height 16
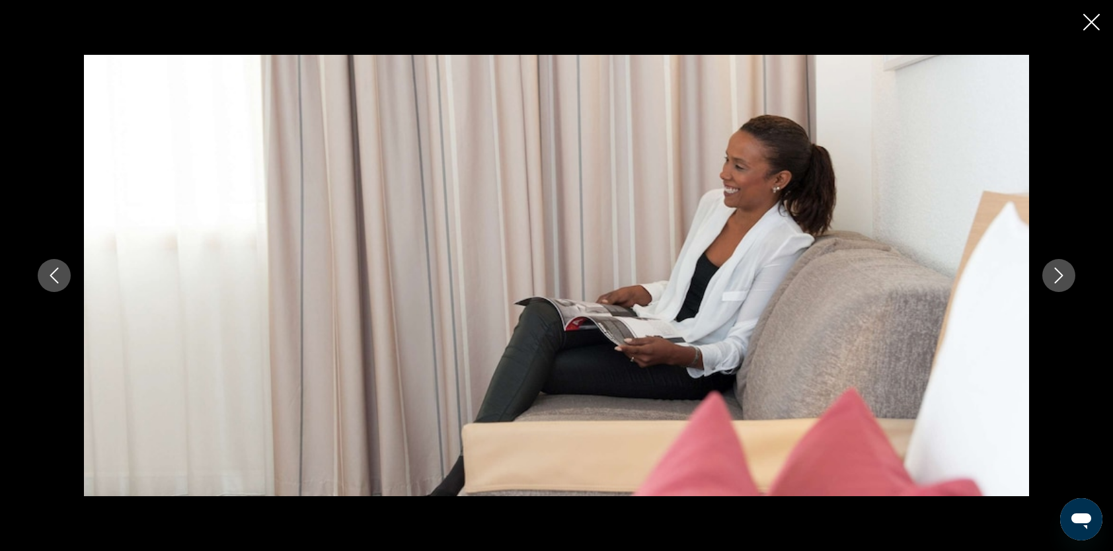
click at [1055, 279] on icon "Next image" at bounding box center [1059, 276] width 16 height 16
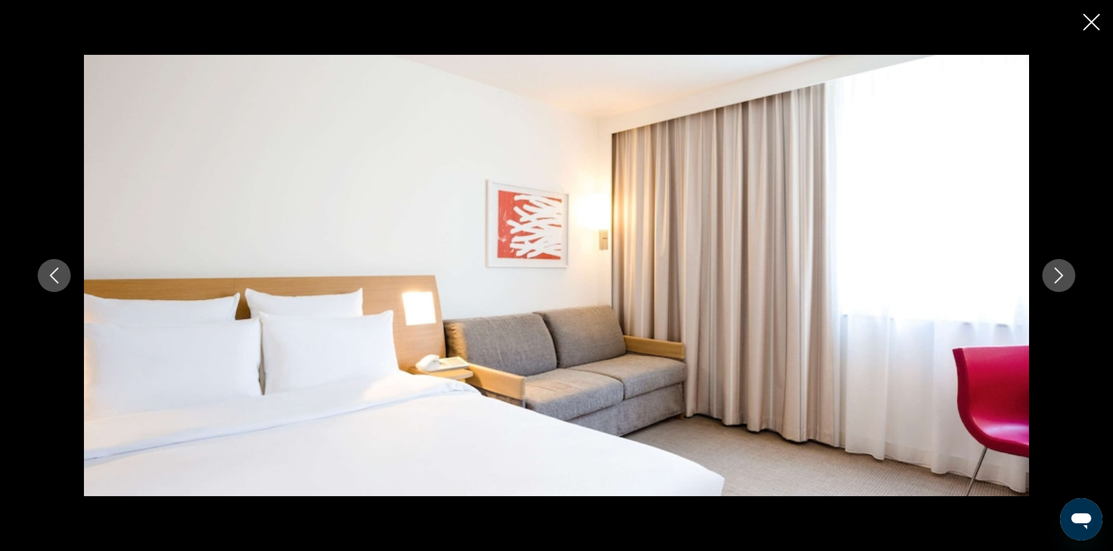
click at [1055, 279] on icon "Next image" at bounding box center [1059, 276] width 16 height 16
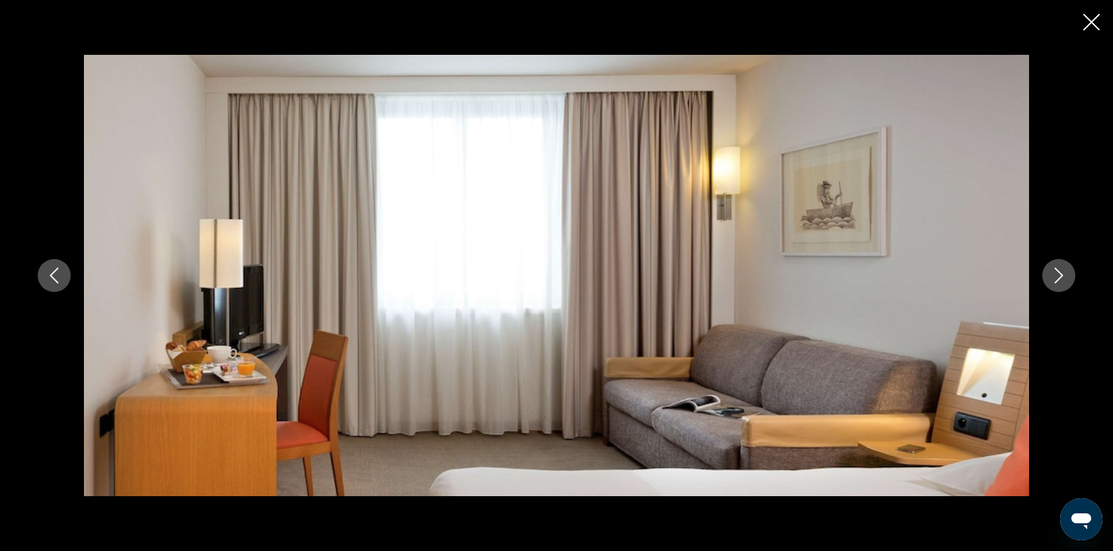
click at [1055, 279] on icon "Next image" at bounding box center [1059, 276] width 16 height 16
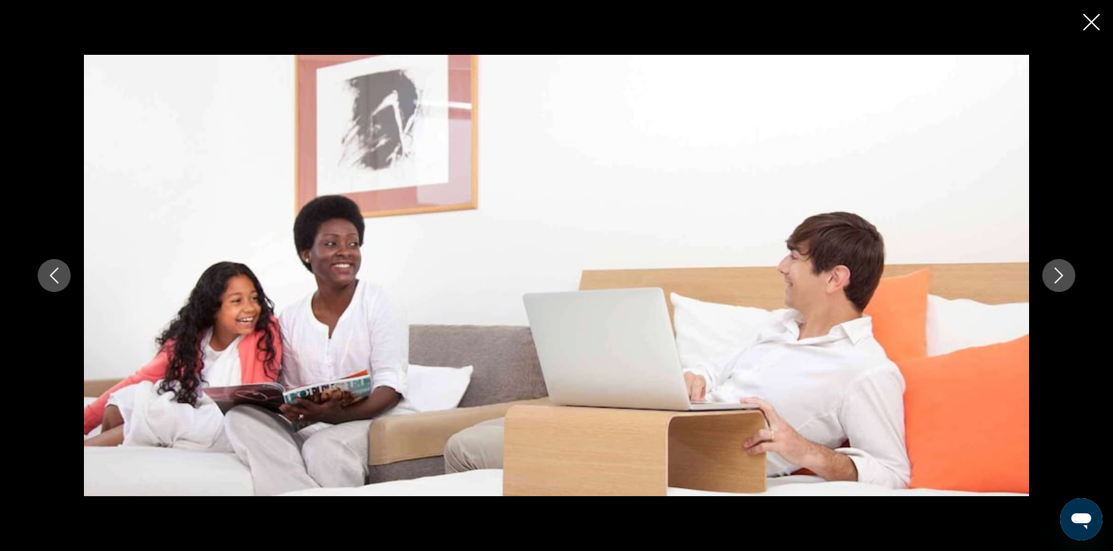
click at [1055, 279] on icon "Next image" at bounding box center [1059, 276] width 16 height 16
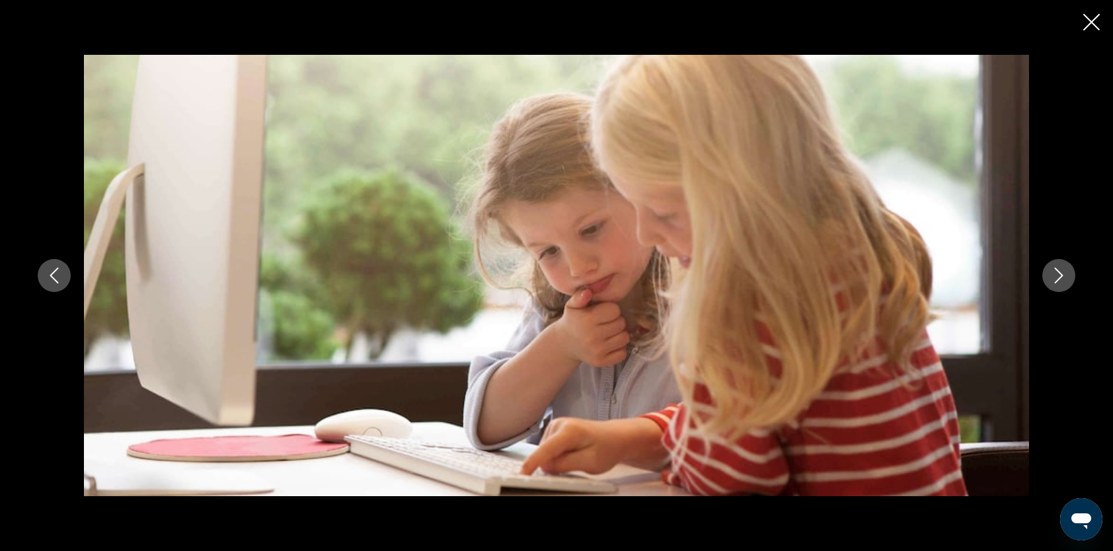
click at [1055, 279] on icon "Next image" at bounding box center [1059, 276] width 16 height 16
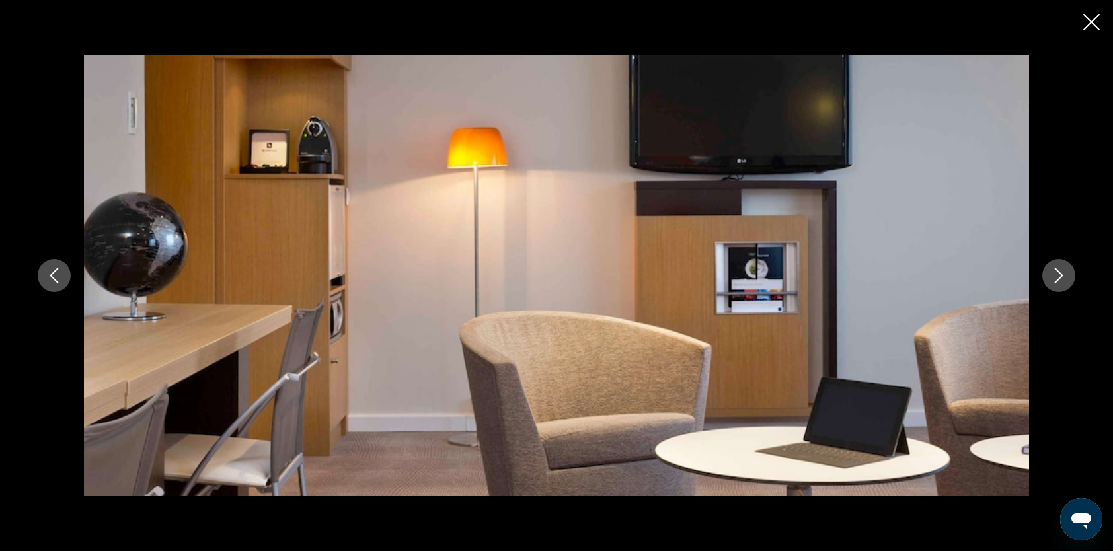
click at [1055, 279] on icon "Next image" at bounding box center [1059, 276] width 16 height 16
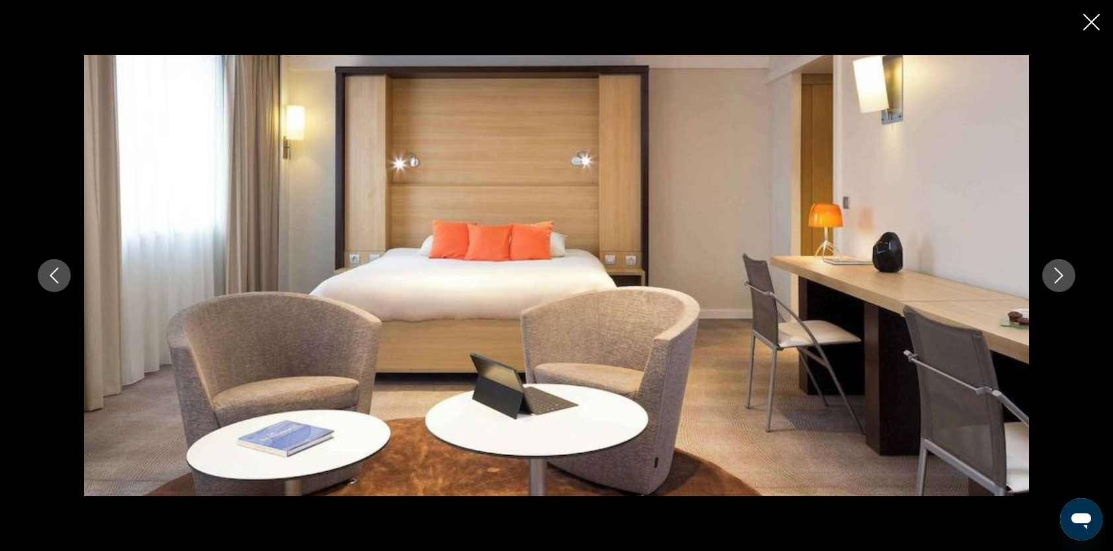
click at [1055, 279] on icon "Next image" at bounding box center [1059, 276] width 16 height 16
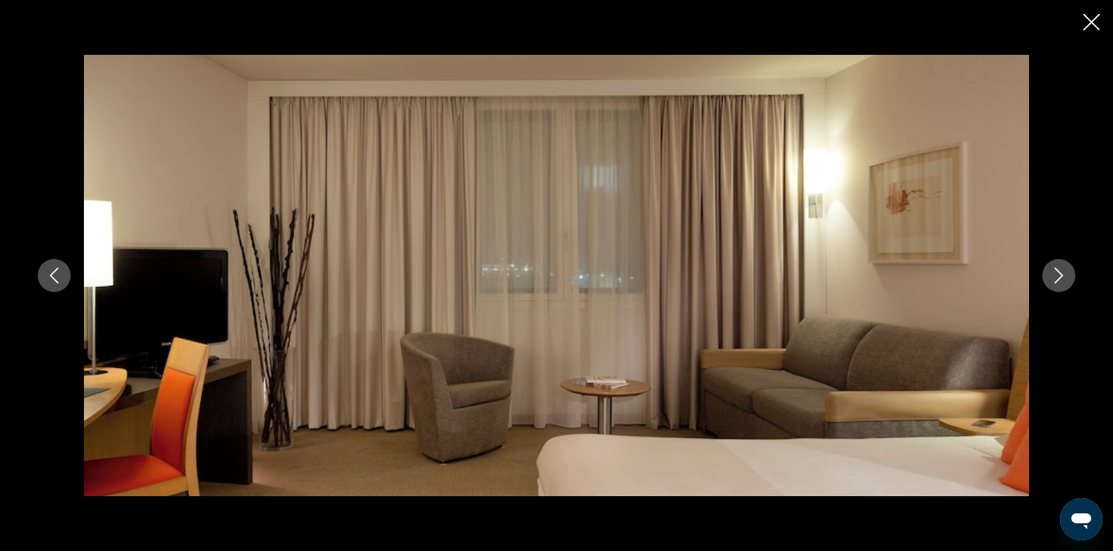
click at [1055, 279] on icon "Next image" at bounding box center [1059, 276] width 16 height 16
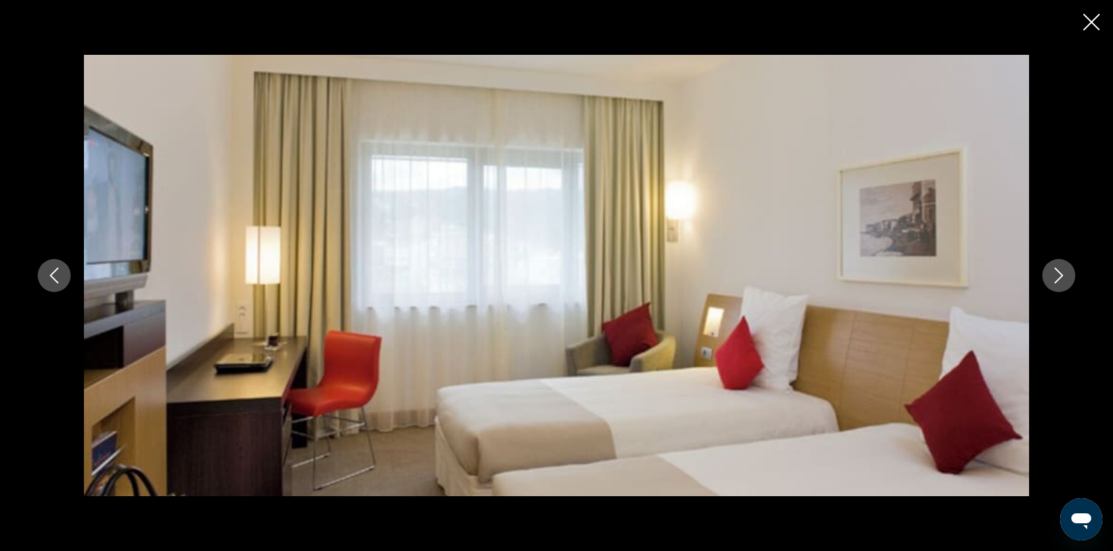
click at [1055, 279] on icon "Next image" at bounding box center [1059, 276] width 16 height 16
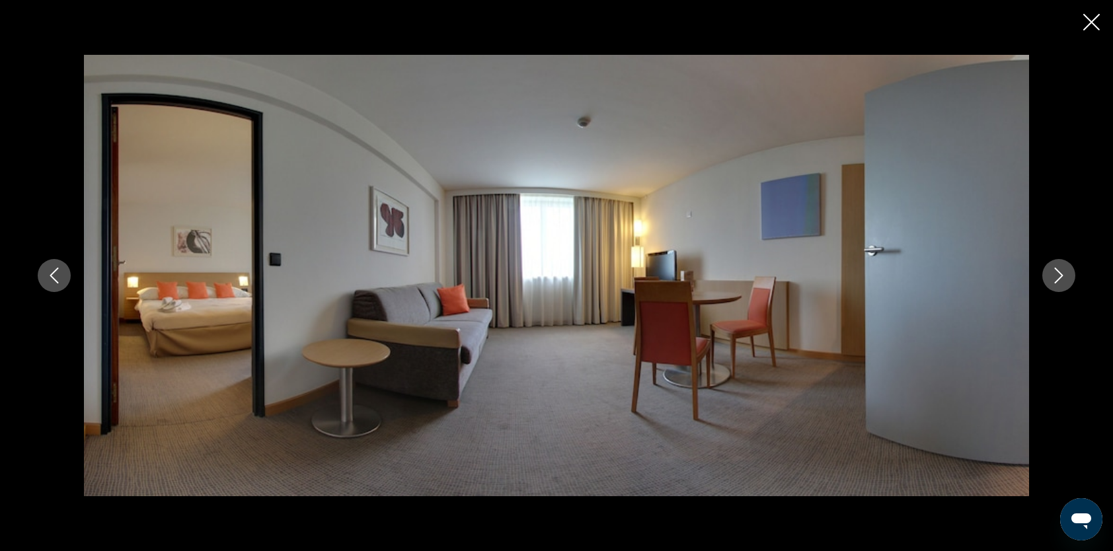
click at [1055, 279] on icon "Next image" at bounding box center [1059, 276] width 16 height 16
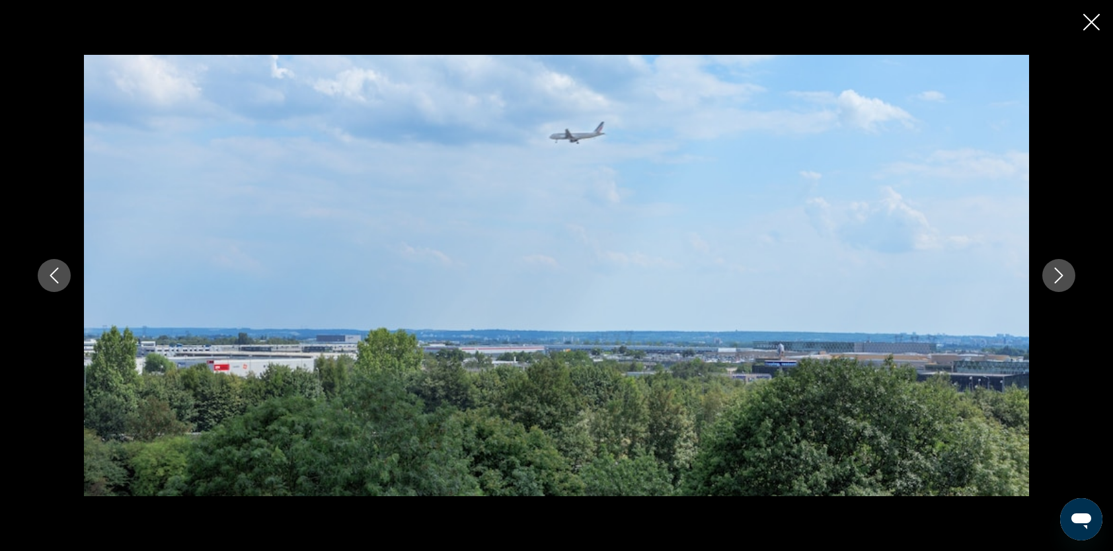
click at [1055, 279] on icon "Next image" at bounding box center [1059, 276] width 16 height 16
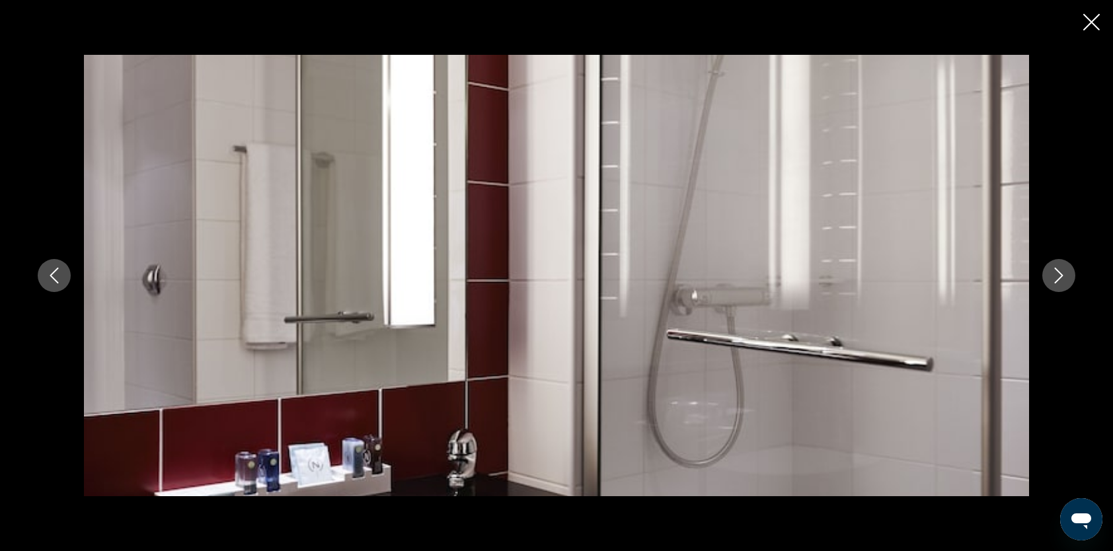
click at [1055, 279] on icon "Next image" at bounding box center [1059, 276] width 16 height 16
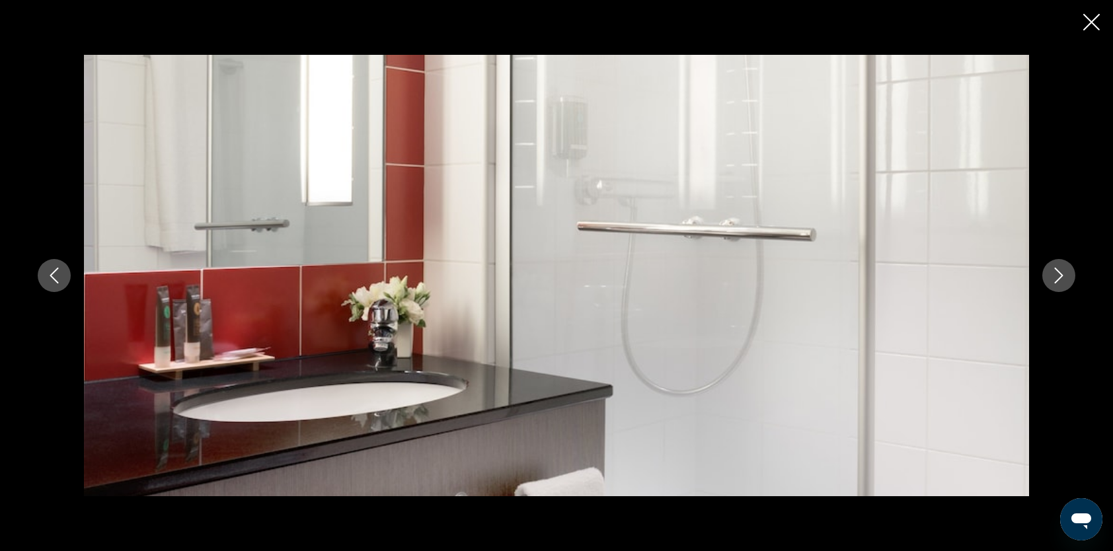
click at [1054, 279] on icon "Next image" at bounding box center [1059, 276] width 16 height 16
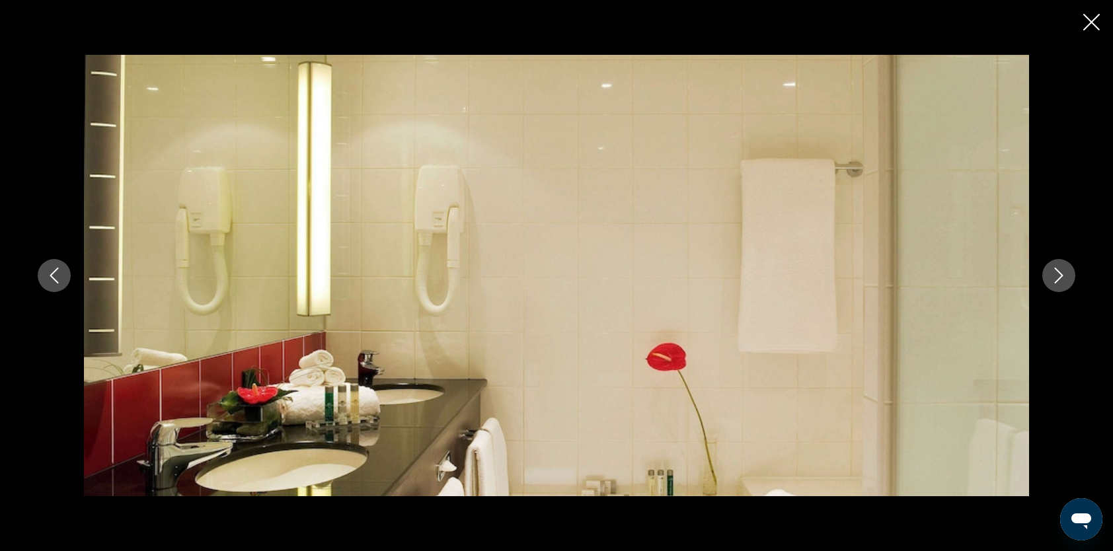
click at [1054, 279] on icon "Next image" at bounding box center [1059, 276] width 16 height 16
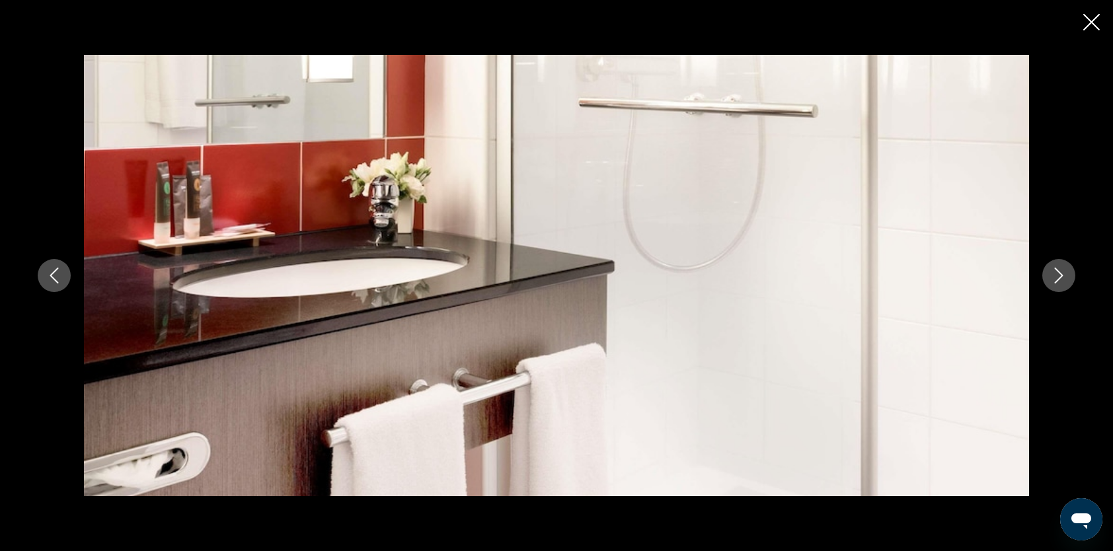
click at [1054, 279] on icon "Next image" at bounding box center [1059, 276] width 16 height 16
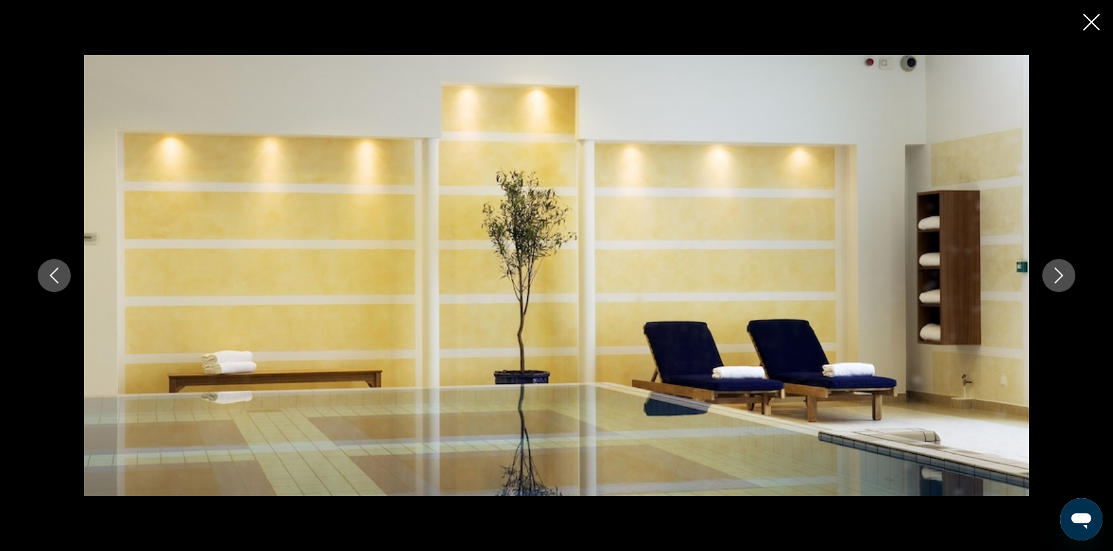
click at [1054, 279] on icon "Next image" at bounding box center [1059, 276] width 16 height 16
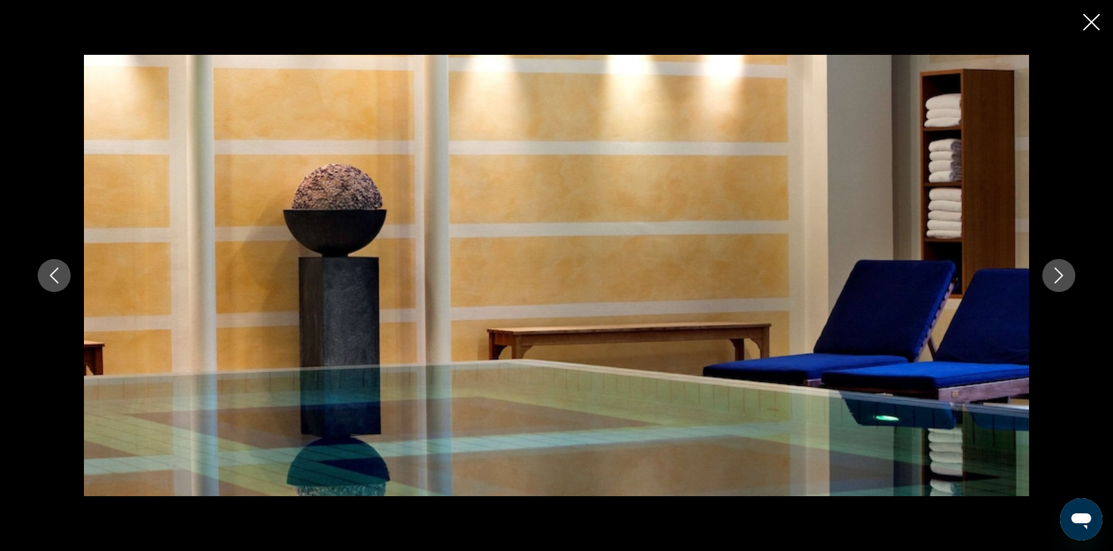
click at [1054, 279] on icon "Next image" at bounding box center [1059, 276] width 16 height 16
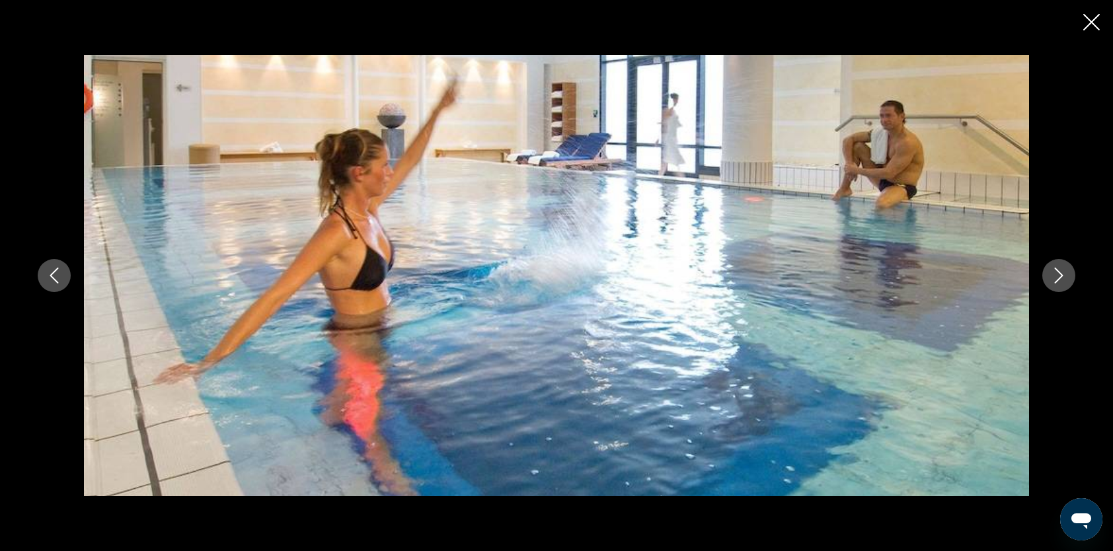
click at [56, 263] on button "Previous image" at bounding box center [54, 275] width 33 height 33
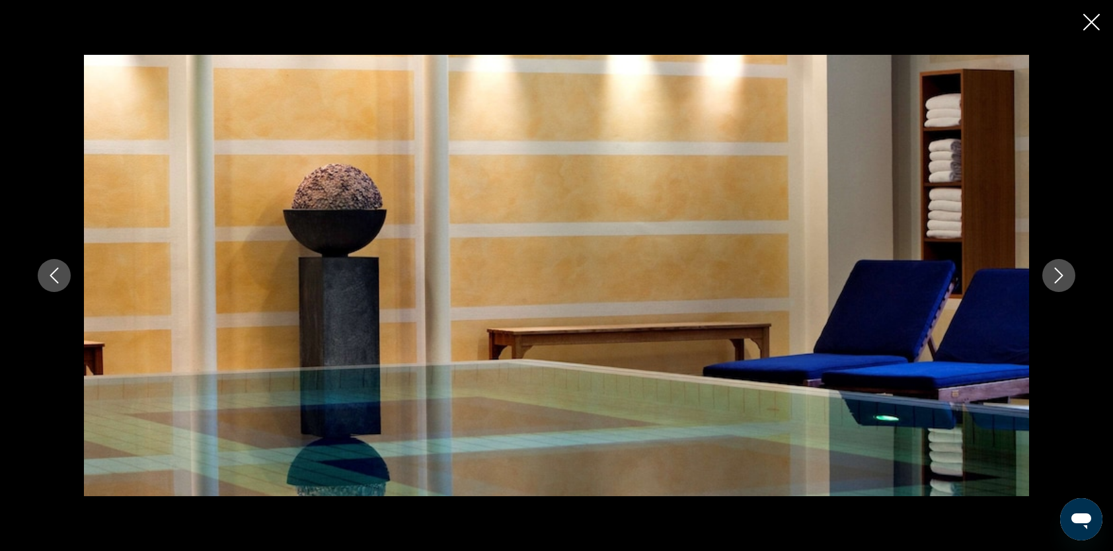
click at [54, 268] on icon "Previous image" at bounding box center [54, 276] width 16 height 16
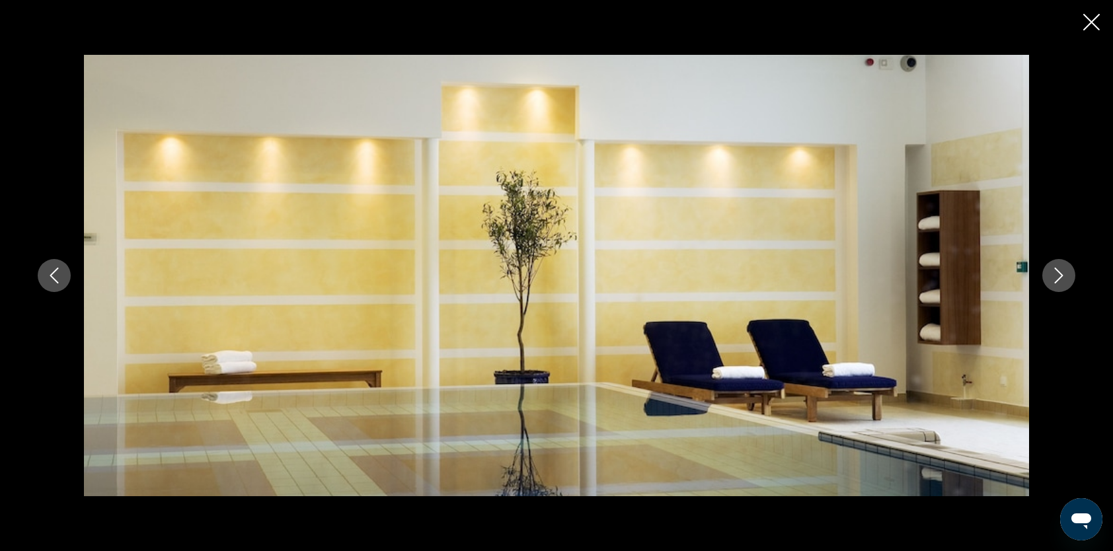
click at [1053, 277] on icon "Next image" at bounding box center [1059, 276] width 16 height 16
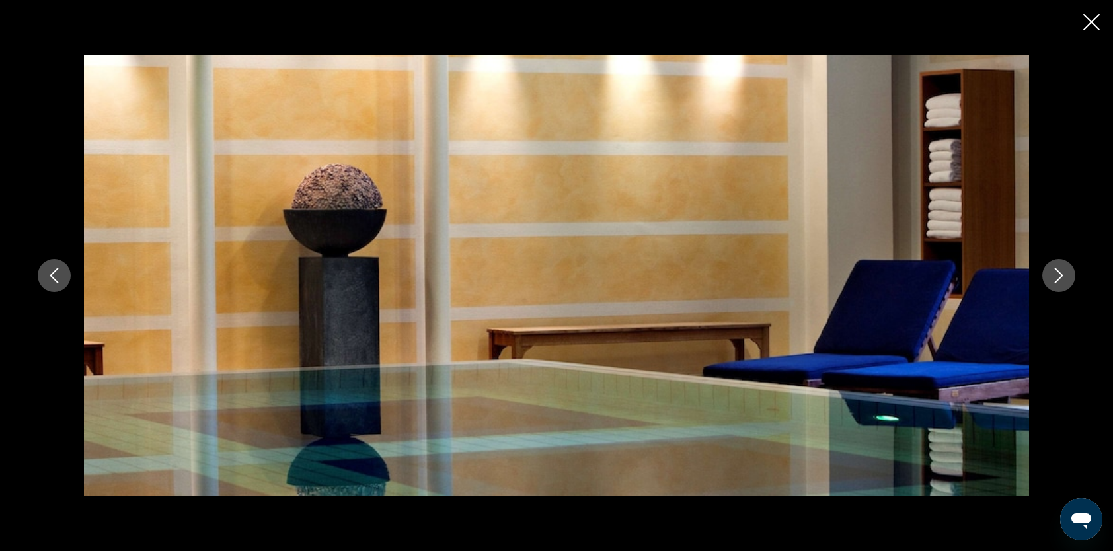
click at [1053, 277] on icon "Next image" at bounding box center [1059, 276] width 16 height 16
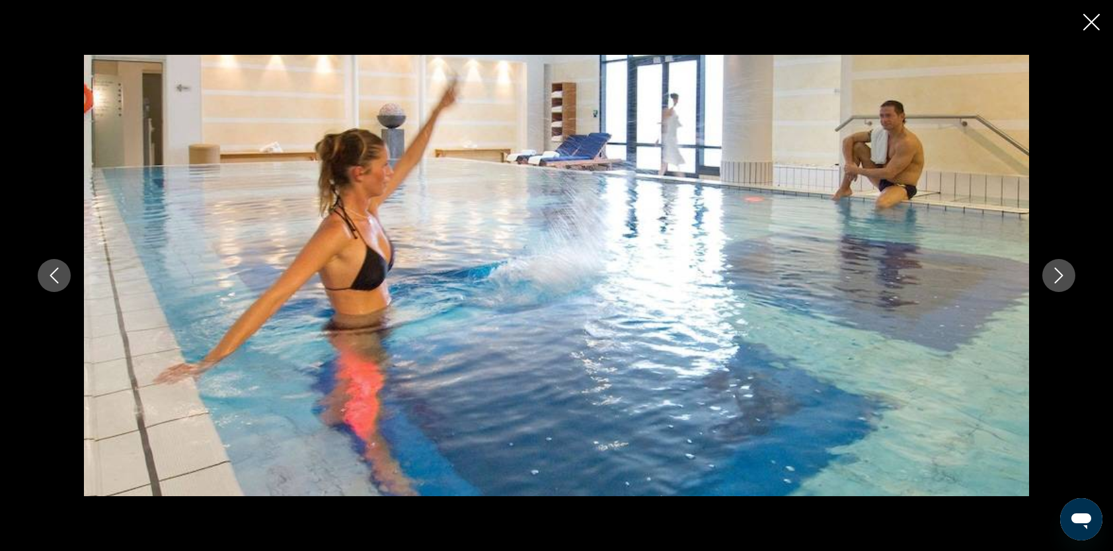
click at [1053, 277] on icon "Next image" at bounding box center [1059, 276] width 16 height 16
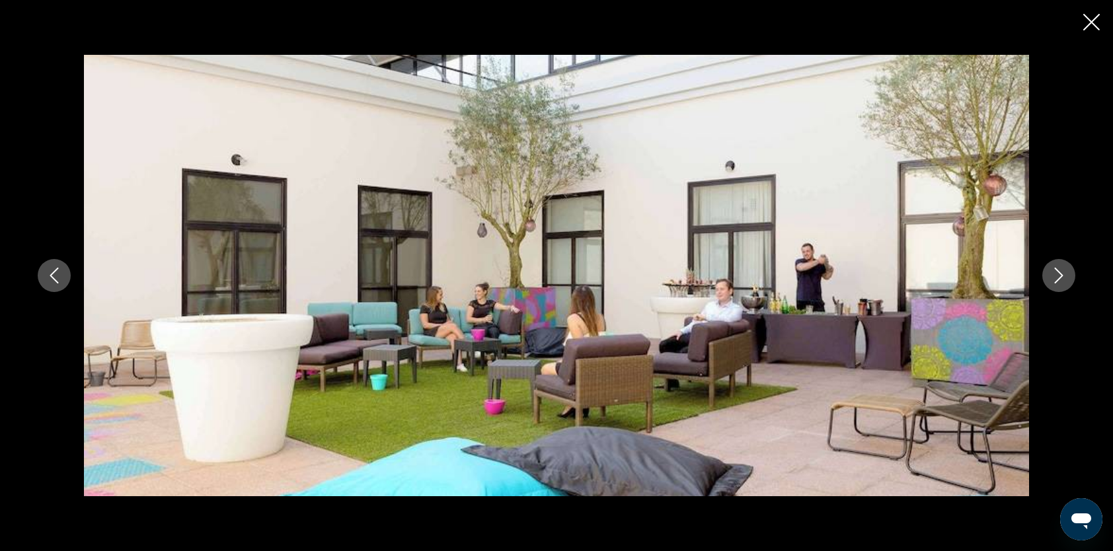
click at [1053, 277] on icon "Next image" at bounding box center [1059, 276] width 16 height 16
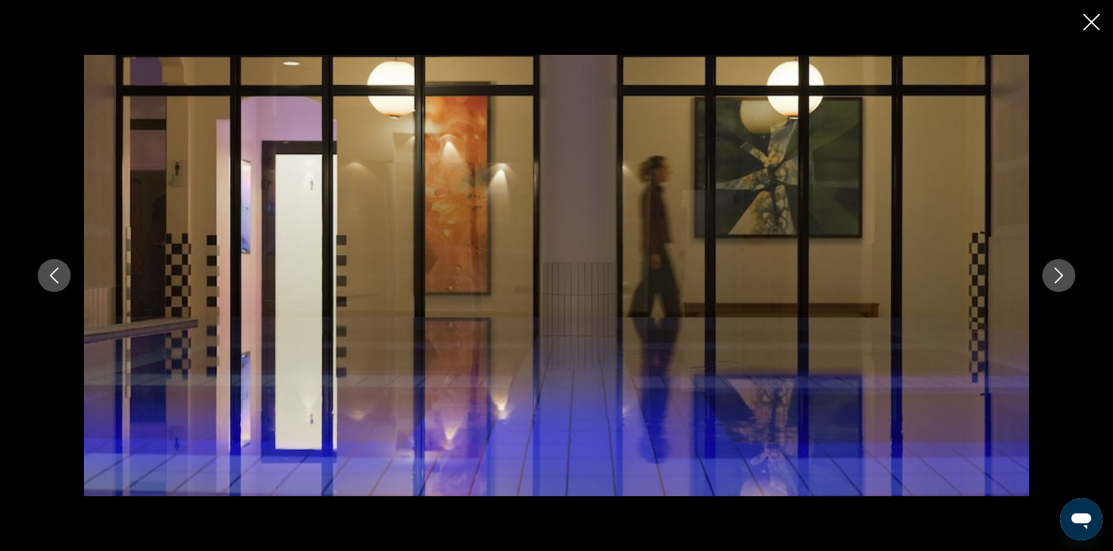
click at [1053, 277] on icon "Next image" at bounding box center [1059, 276] width 16 height 16
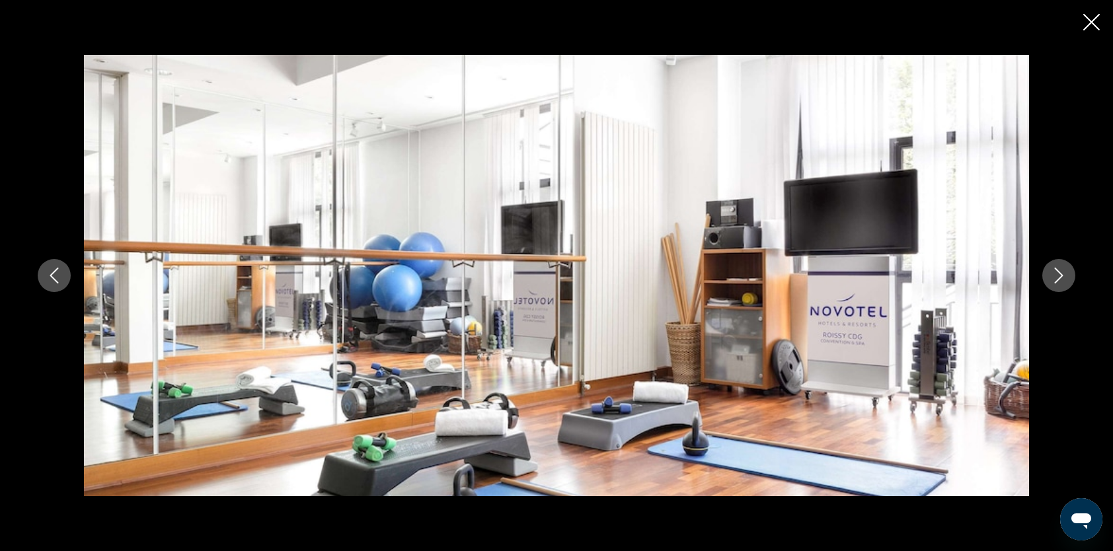
click at [1052, 277] on icon "Next image" at bounding box center [1059, 276] width 16 height 16
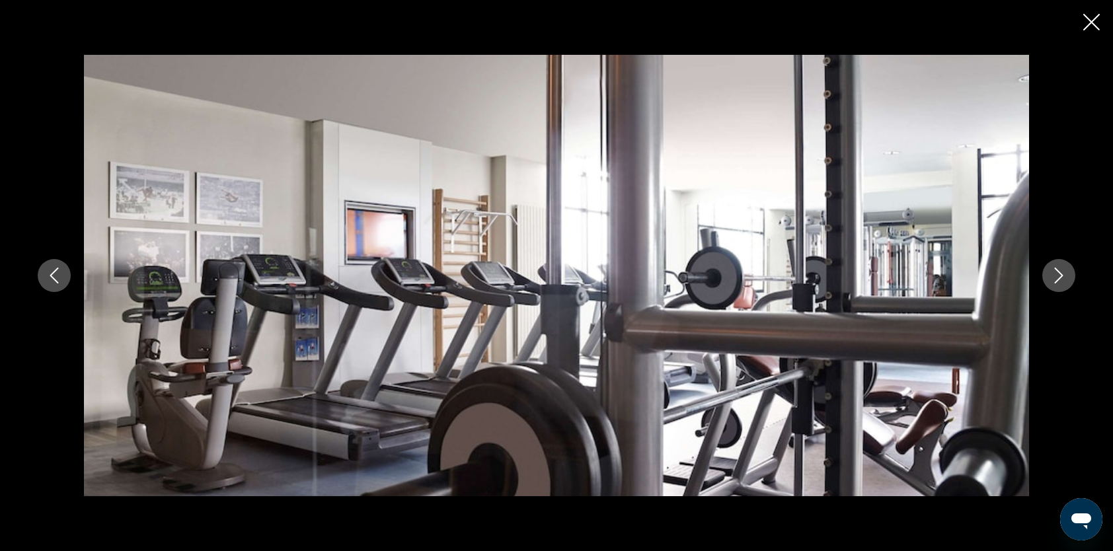
click at [1052, 277] on icon "Next image" at bounding box center [1059, 276] width 16 height 16
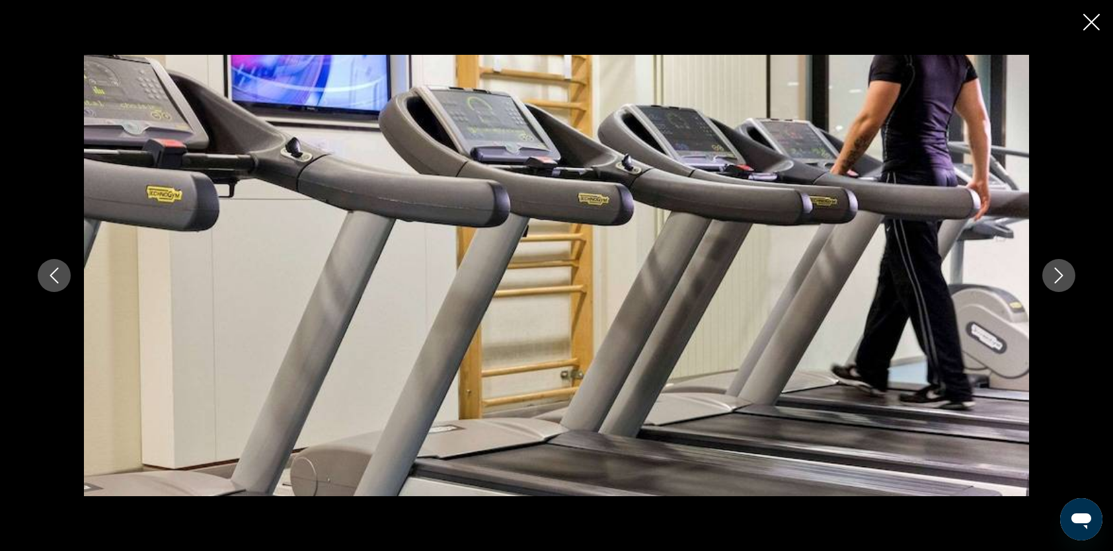
click at [1052, 277] on icon "Next image" at bounding box center [1059, 276] width 16 height 16
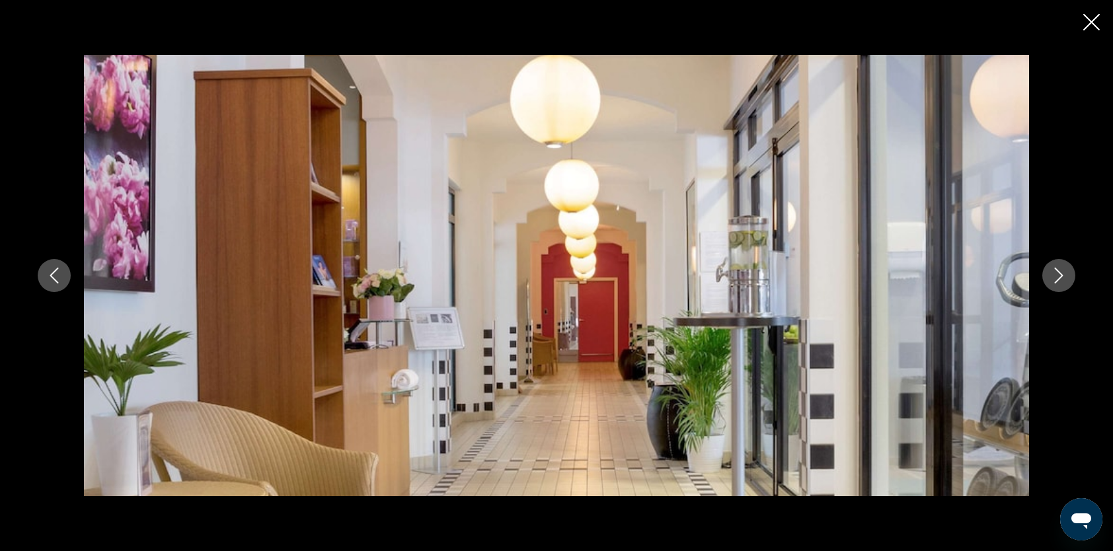
click at [1052, 277] on icon "Next image" at bounding box center [1059, 276] width 16 height 16
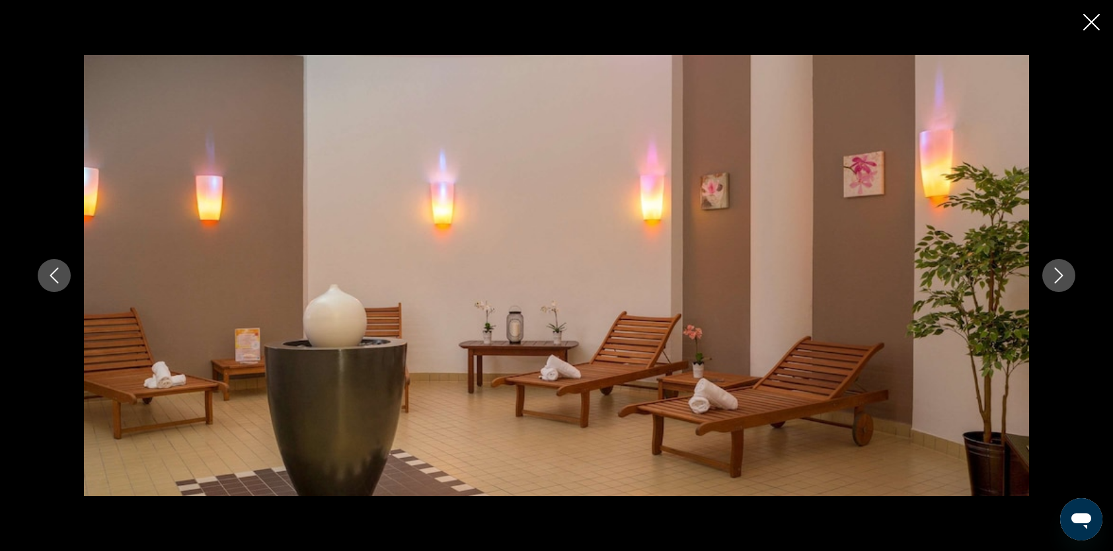
click at [1051, 277] on icon "Next image" at bounding box center [1059, 276] width 16 height 16
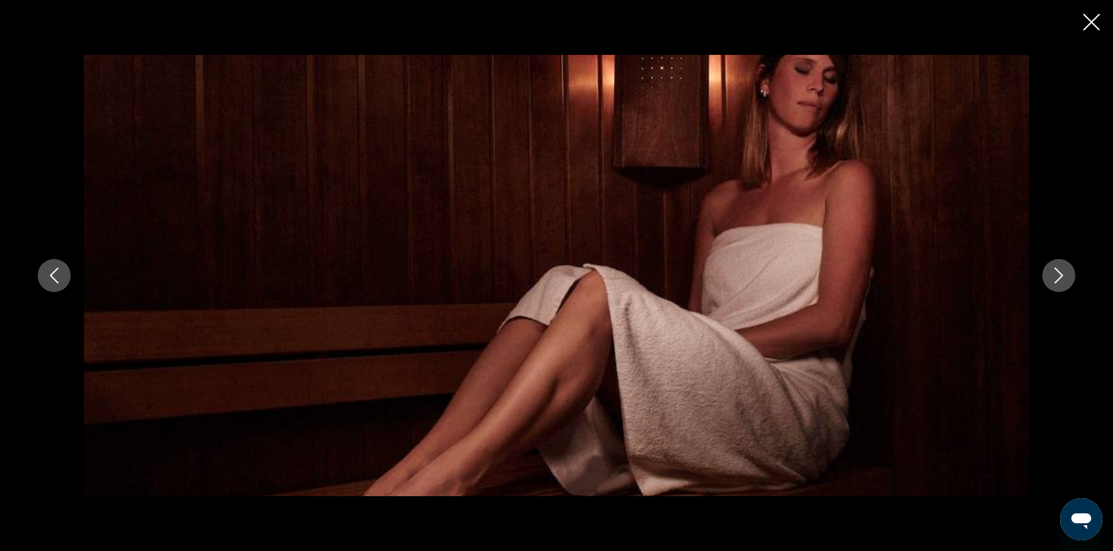
click at [1051, 277] on icon "Next image" at bounding box center [1059, 276] width 16 height 16
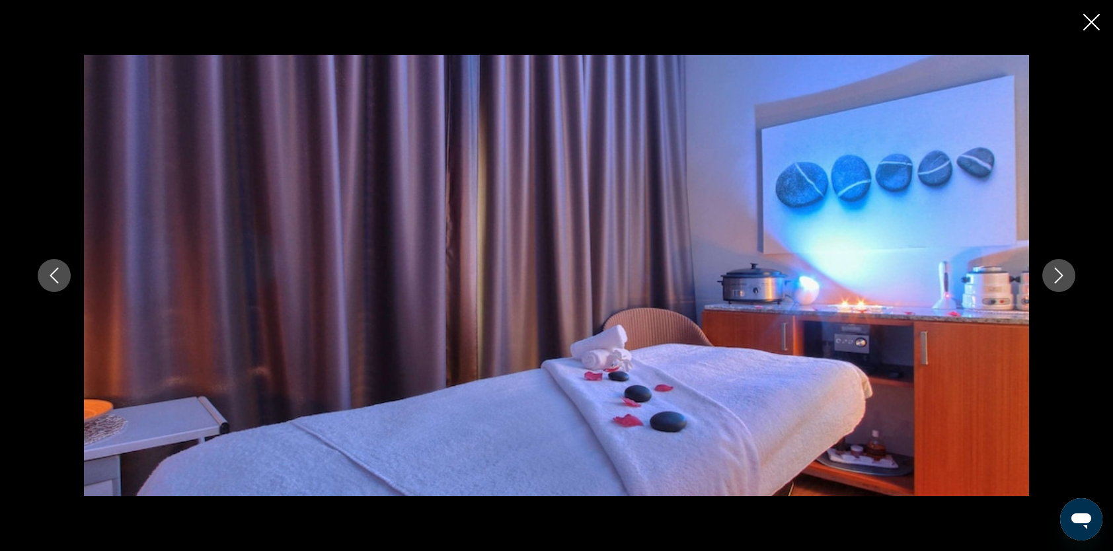
click at [1051, 277] on icon "Next image" at bounding box center [1059, 276] width 16 height 16
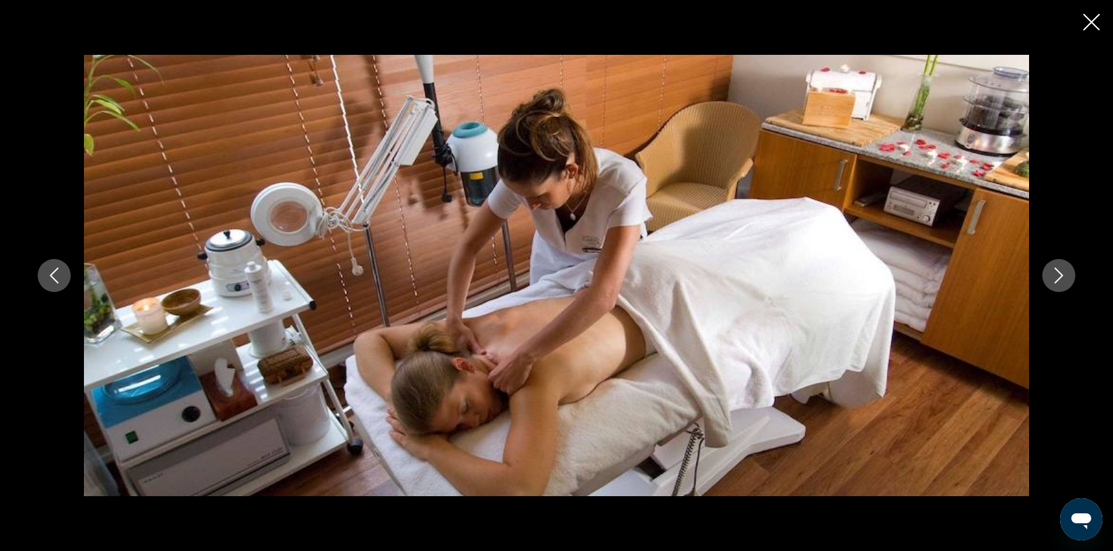
click at [1051, 277] on icon "Next image" at bounding box center [1059, 276] width 16 height 16
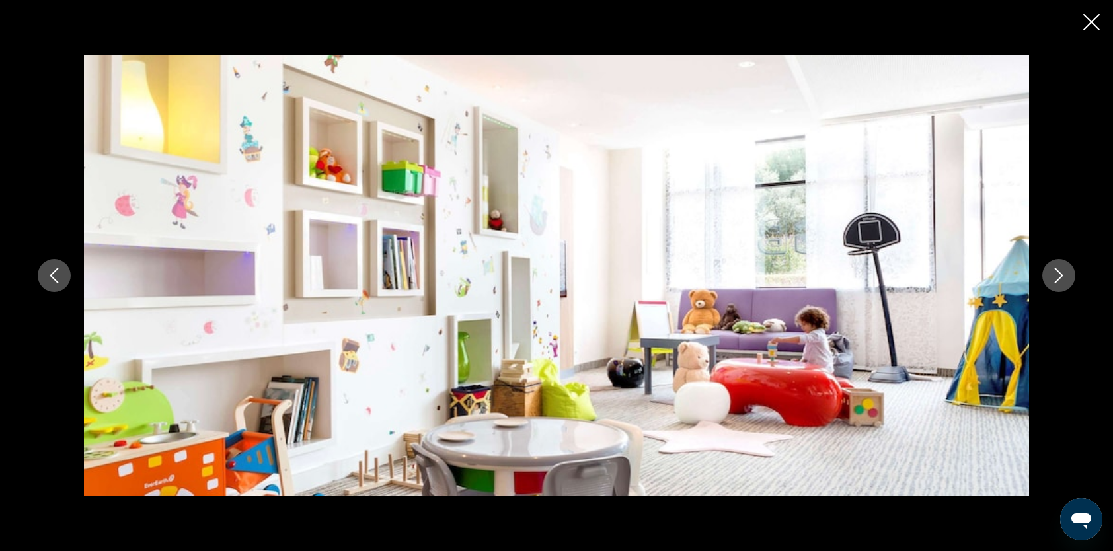
click at [1051, 277] on icon "Next image" at bounding box center [1059, 276] width 16 height 16
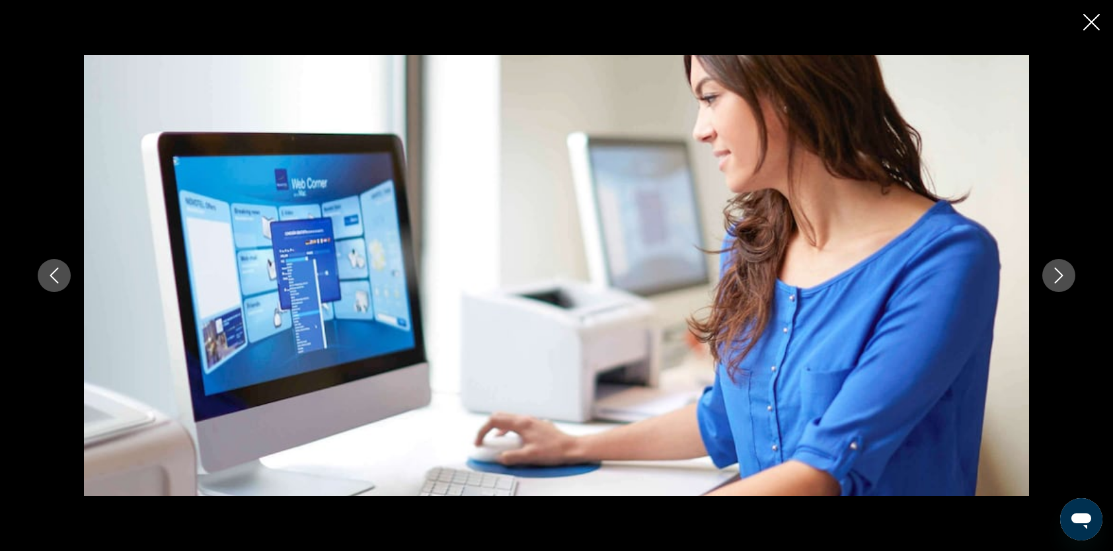
click at [1051, 277] on icon "Next image" at bounding box center [1059, 276] width 16 height 16
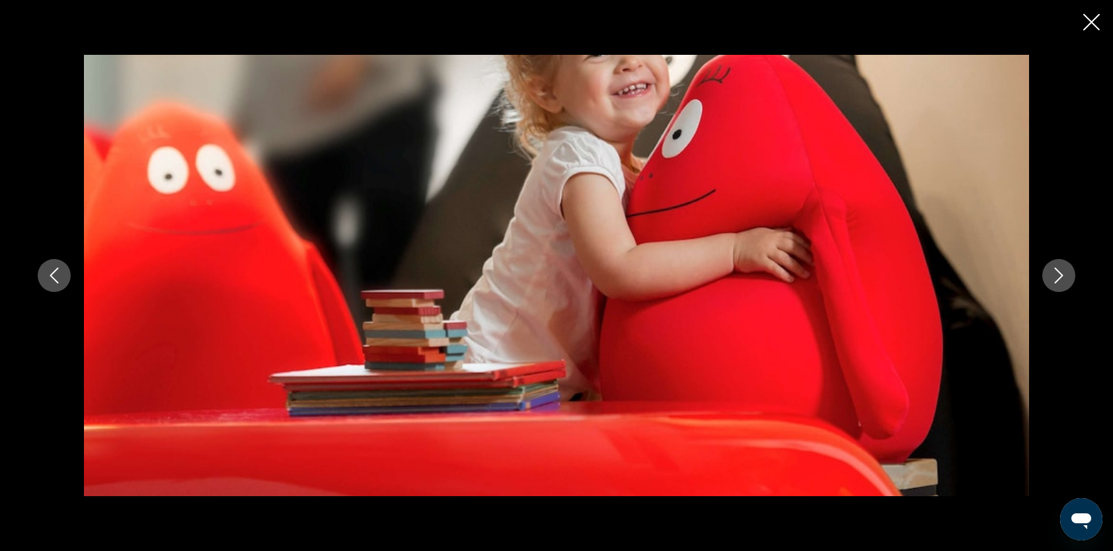
click at [1085, 25] on icon "Close slideshow" at bounding box center [1091, 22] width 17 height 17
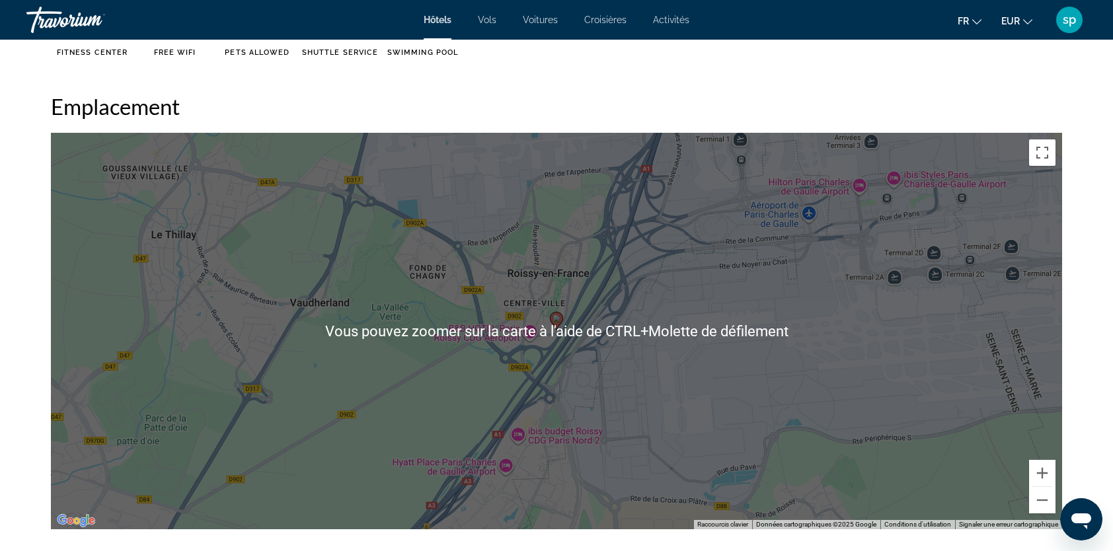
scroll to position [1388, 0]
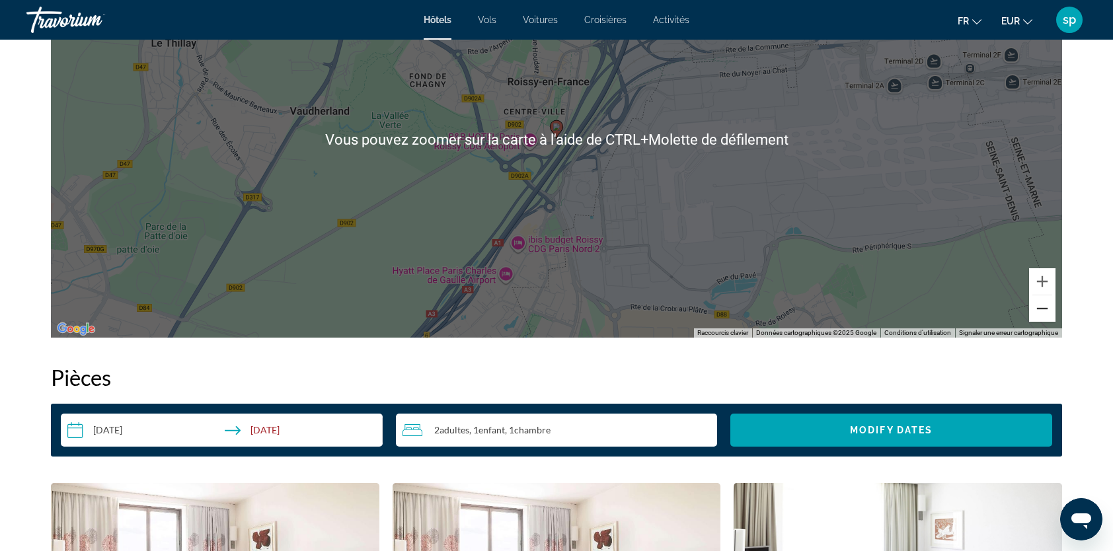
click at [1045, 309] on button "Zoom arrière" at bounding box center [1042, 308] width 26 height 26
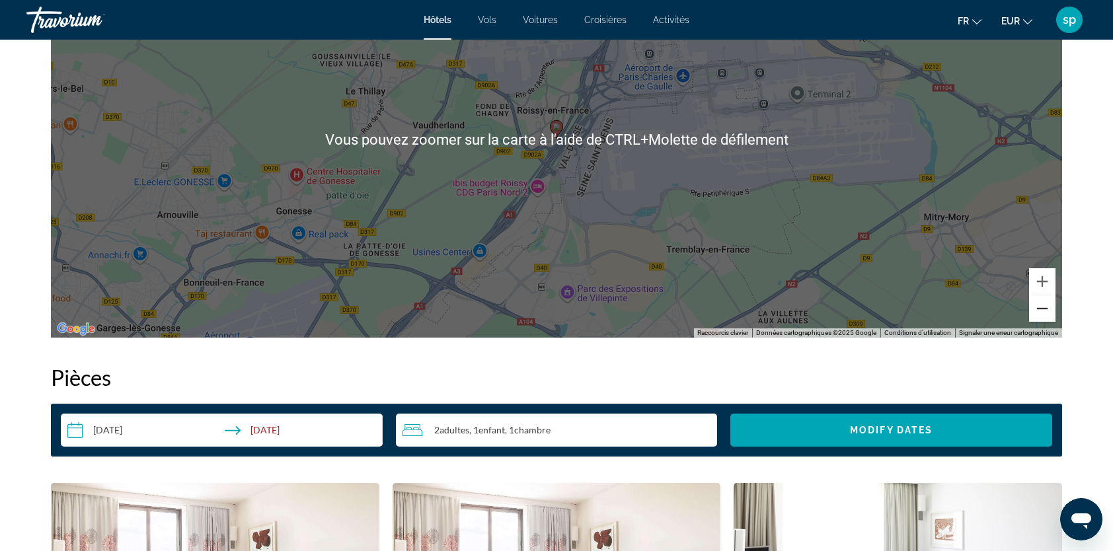
click at [1045, 311] on button "Zoom arrière" at bounding box center [1042, 308] width 26 height 26
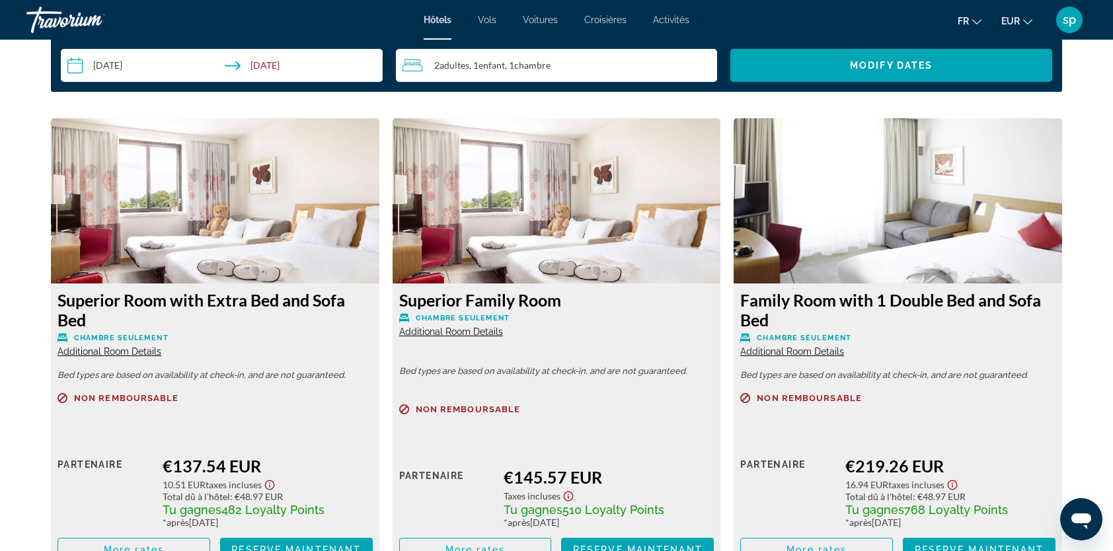
scroll to position [1784, 0]
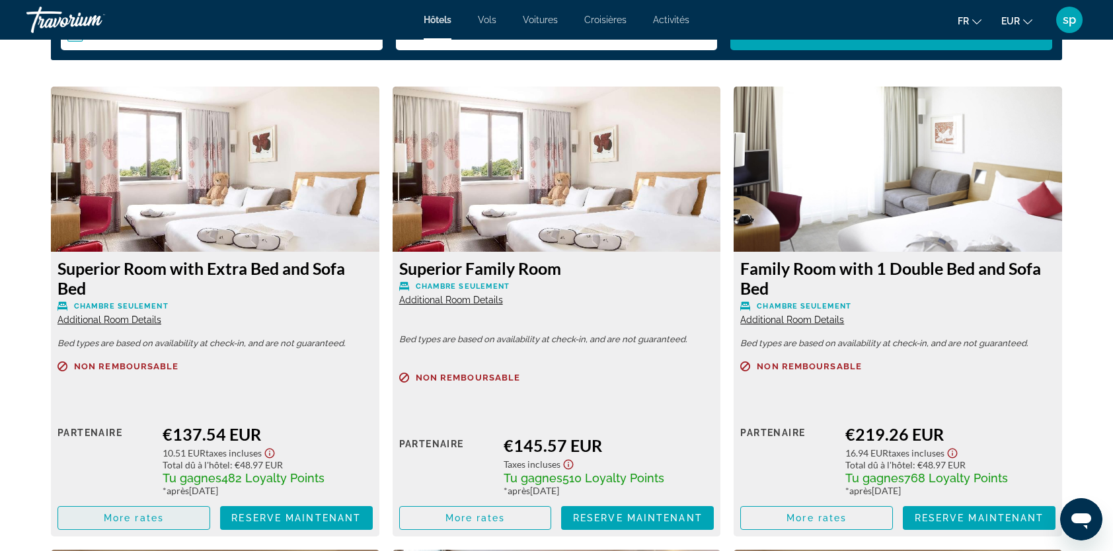
click at [143, 516] on span "More rates" at bounding box center [134, 518] width 60 height 11
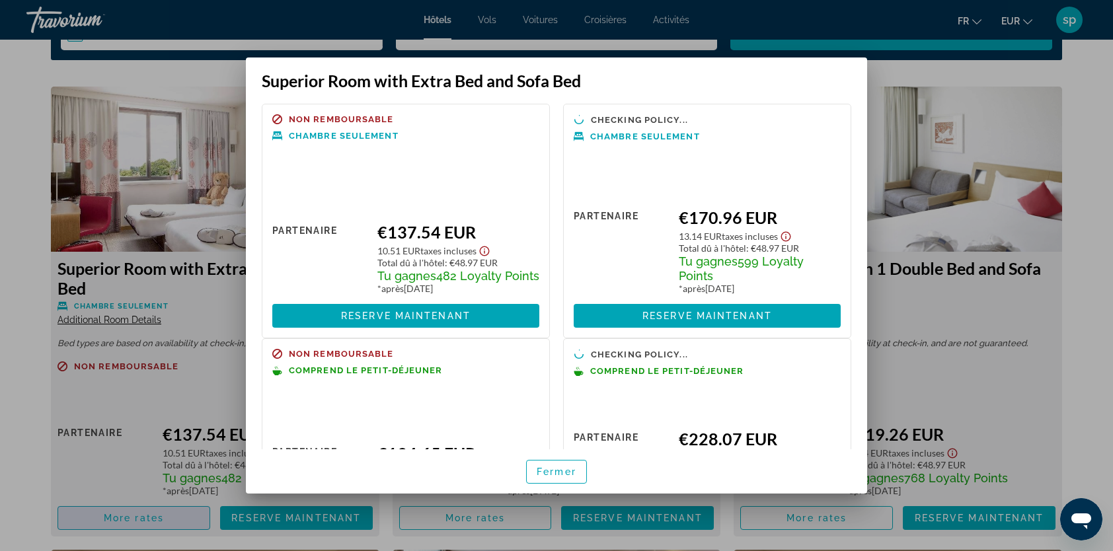
scroll to position [0, 0]
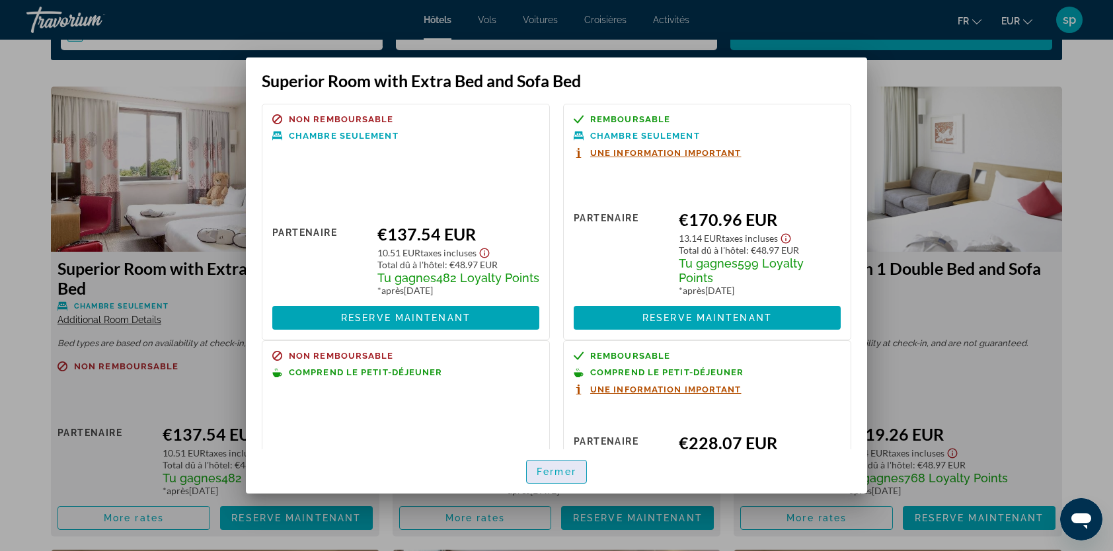
click at [562, 473] on span "Fermer" at bounding box center [557, 471] width 40 height 11
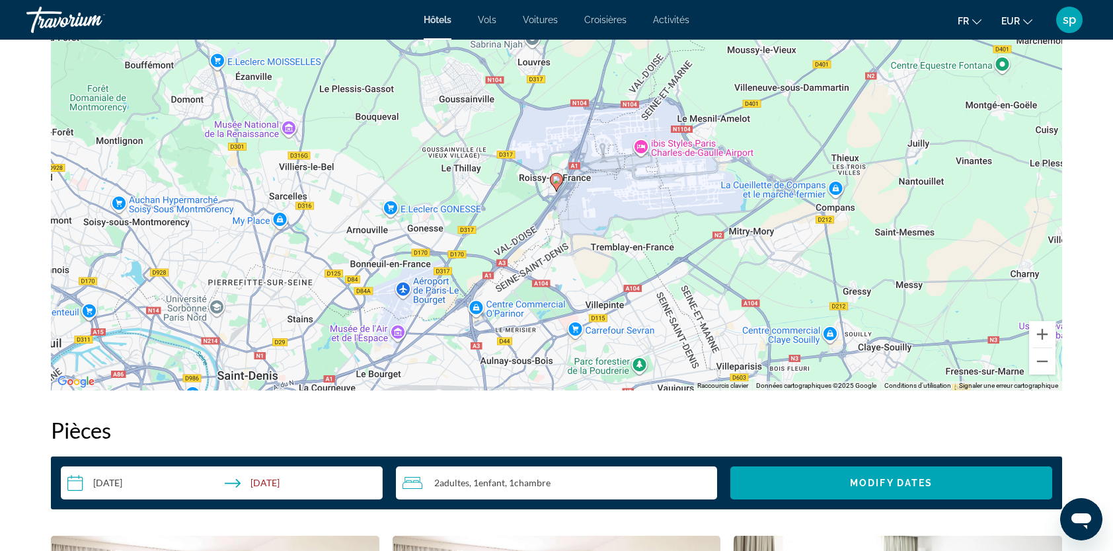
scroll to position [1189, 0]
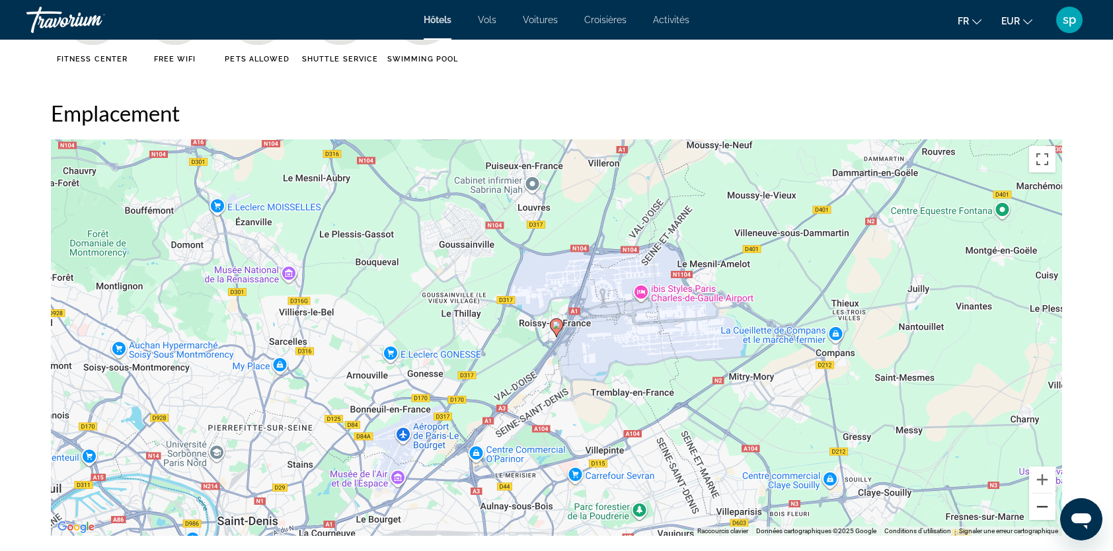
click at [1036, 505] on button "Zoom arrière" at bounding box center [1042, 507] width 26 height 26
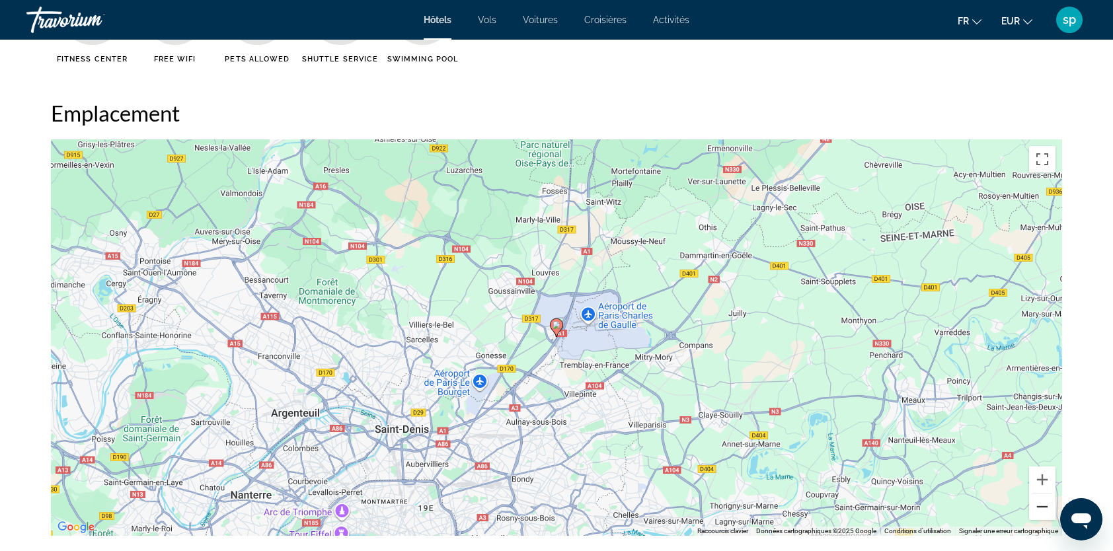
click at [1036, 505] on button "Zoom arrière" at bounding box center [1042, 507] width 26 height 26
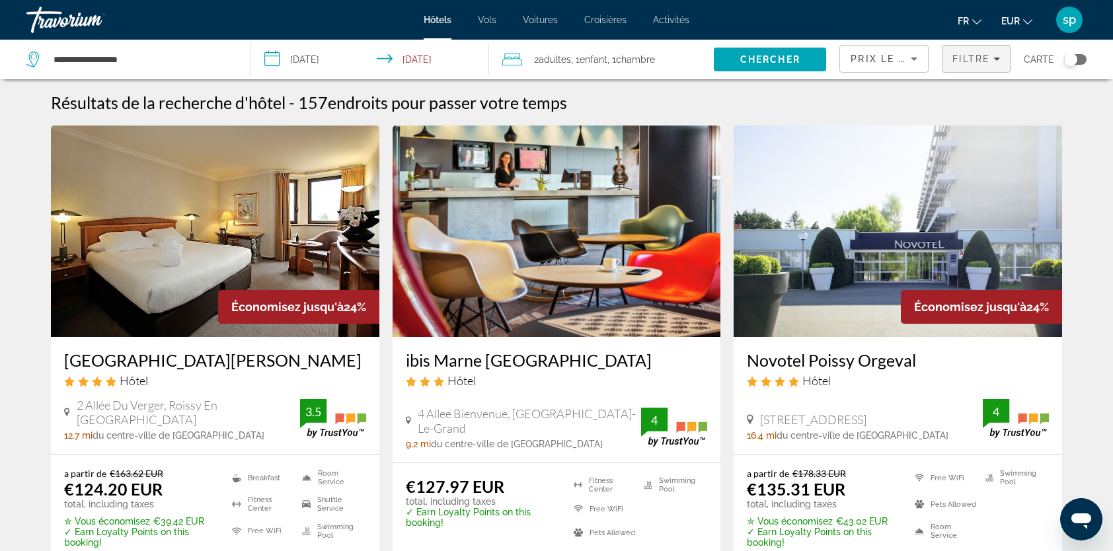
drag, startPoint x: 977, startPoint y: 61, endPoint x: 973, endPoint y: 72, distance: 11.9
click at [977, 61] on span "Filtre" at bounding box center [971, 59] width 38 height 11
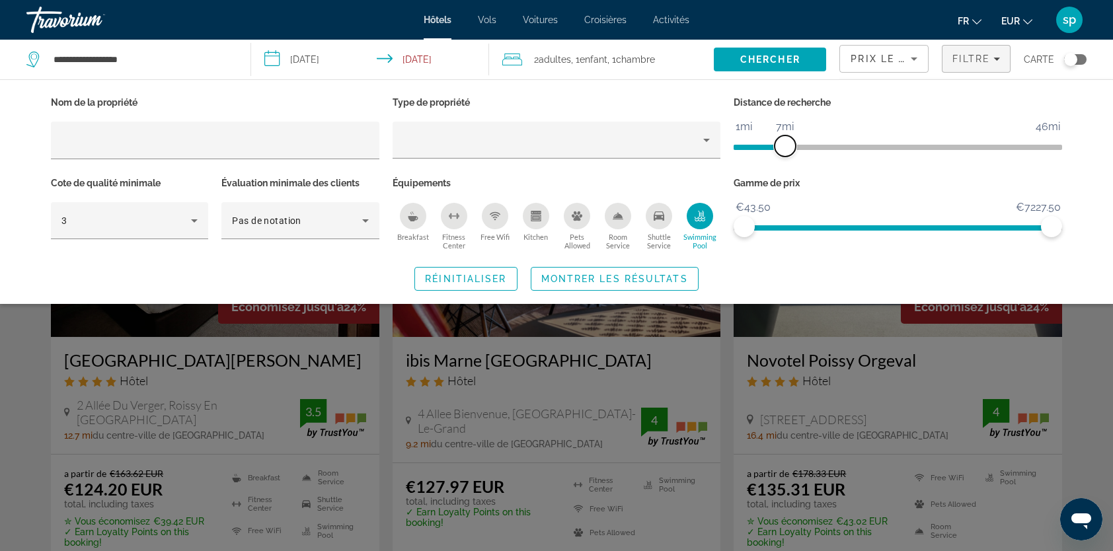
drag, startPoint x: 940, startPoint y: 147, endPoint x: 784, endPoint y: 174, distance: 158.2
click at [784, 174] on div "Nom de la propriété Type de propriété Distance de recherche 1mi 46mi 7mi Cote d…" at bounding box center [556, 173] width 1024 height 161
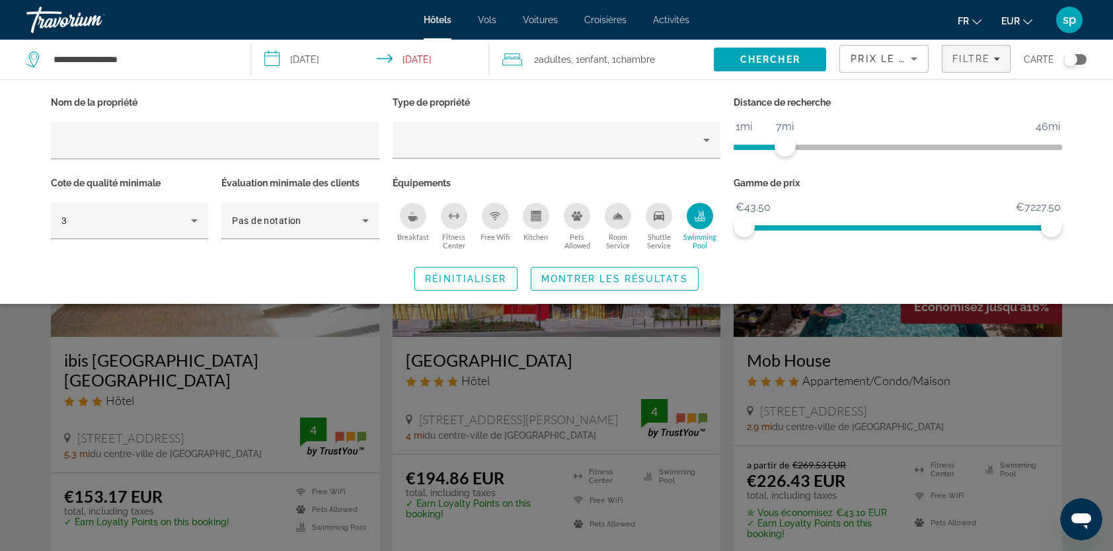
click at [667, 278] on span "Montrer les résultats" at bounding box center [614, 279] width 147 height 11
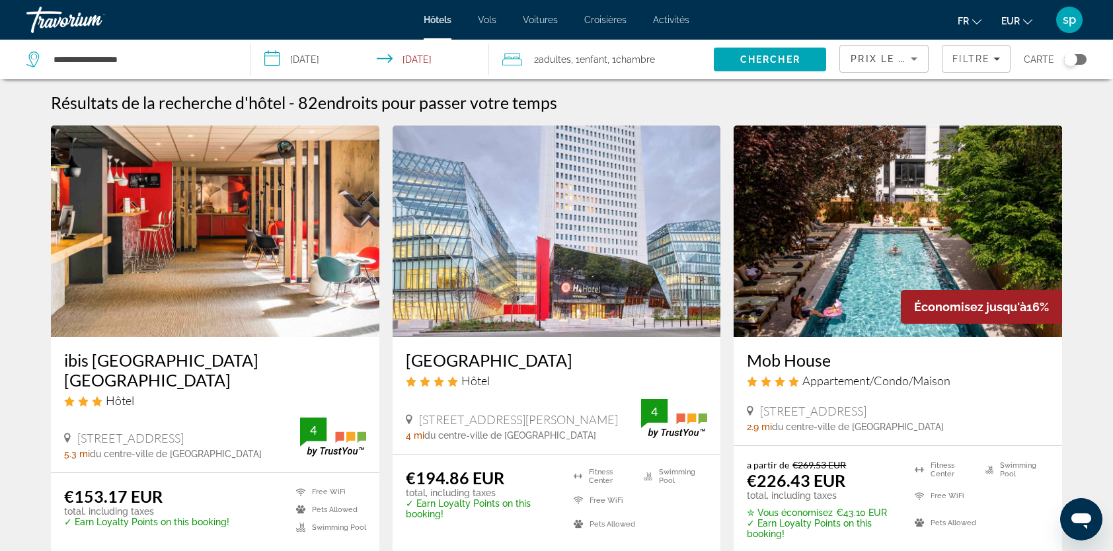
click at [600, 202] on img "Main content" at bounding box center [556, 231] width 328 height 211
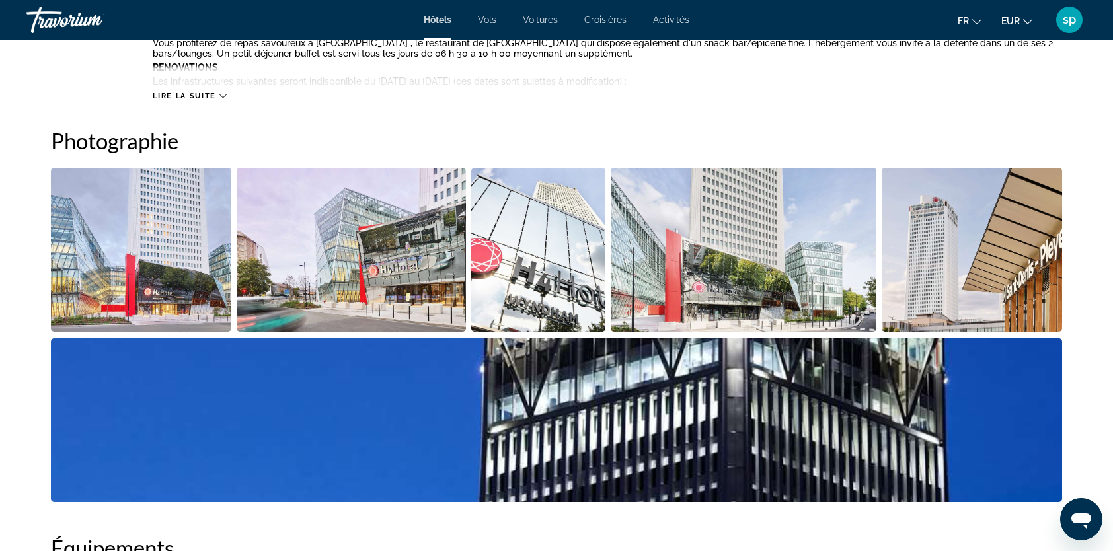
scroll to position [595, 0]
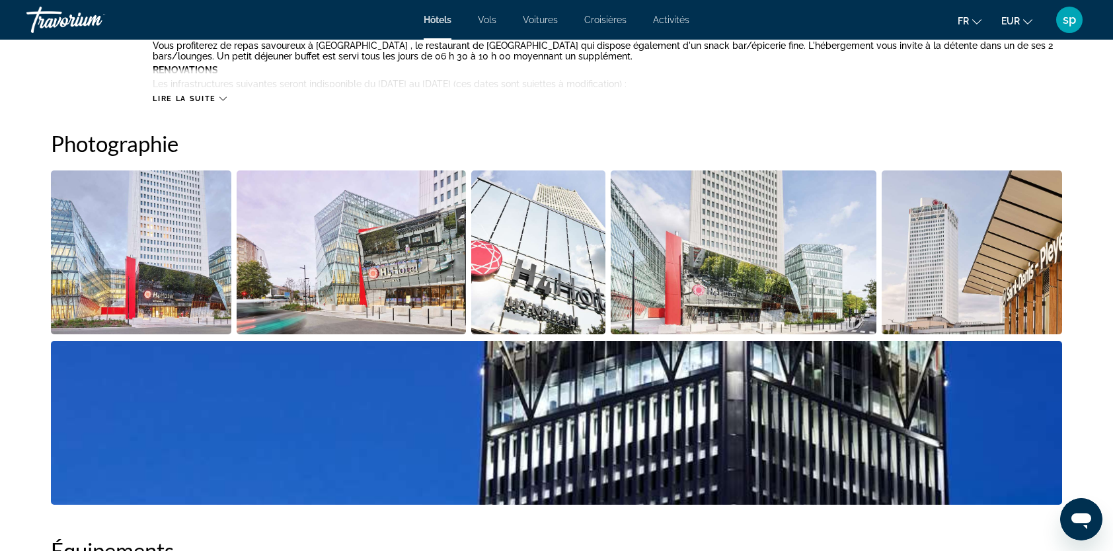
click at [289, 223] on img "Open full-screen image slider" at bounding box center [352, 252] width 230 height 164
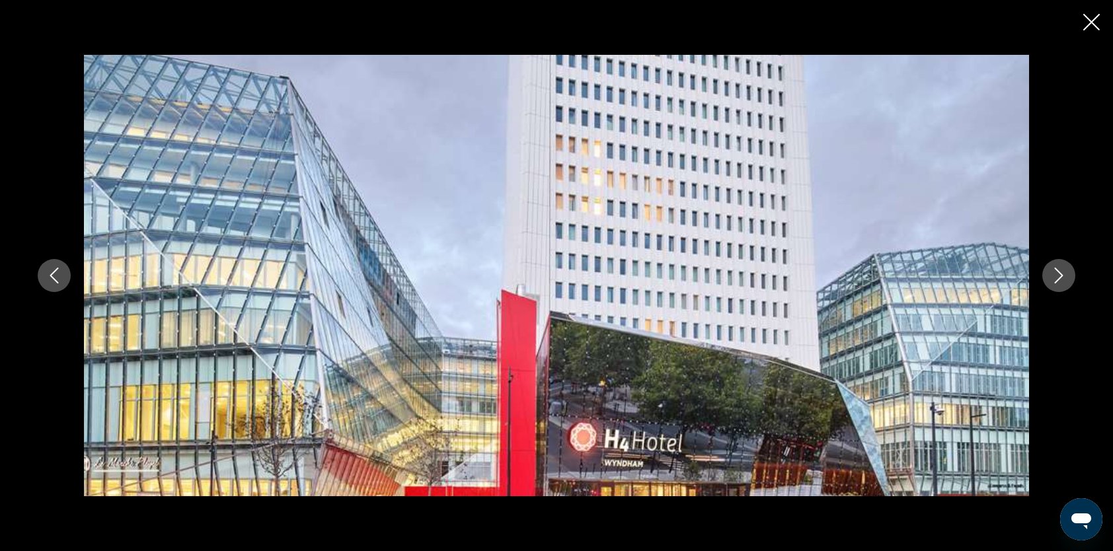
click at [1053, 280] on icon "Next image" at bounding box center [1059, 276] width 16 height 16
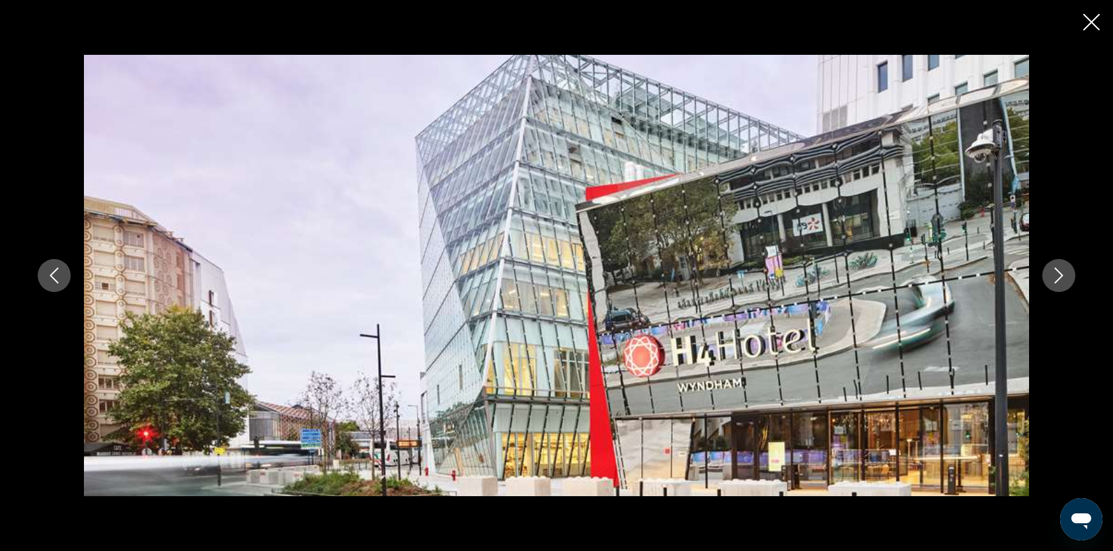
click at [1053, 281] on icon "Next image" at bounding box center [1059, 276] width 16 height 16
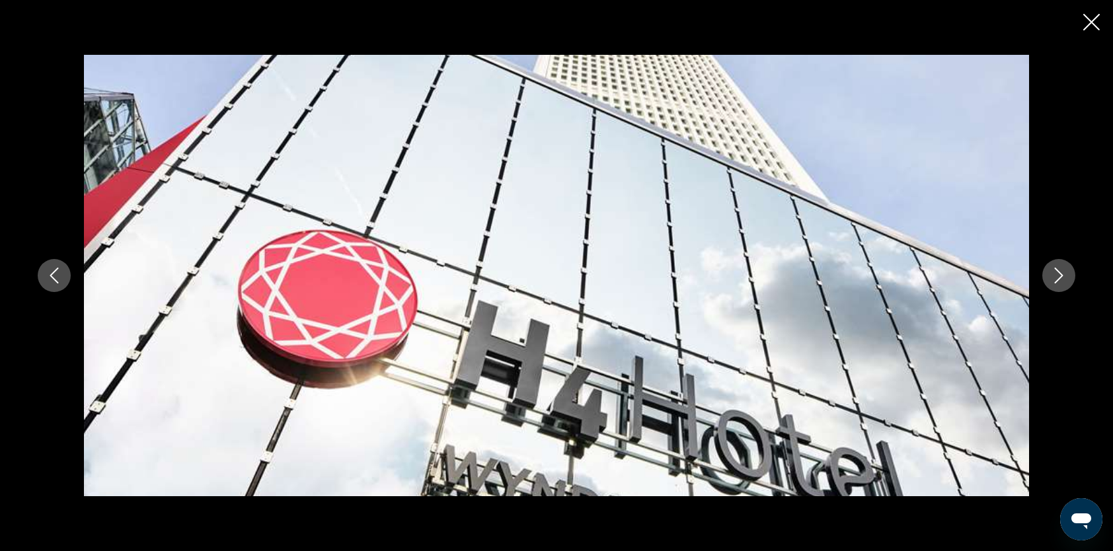
click at [1054, 281] on icon "Next image" at bounding box center [1059, 276] width 16 height 16
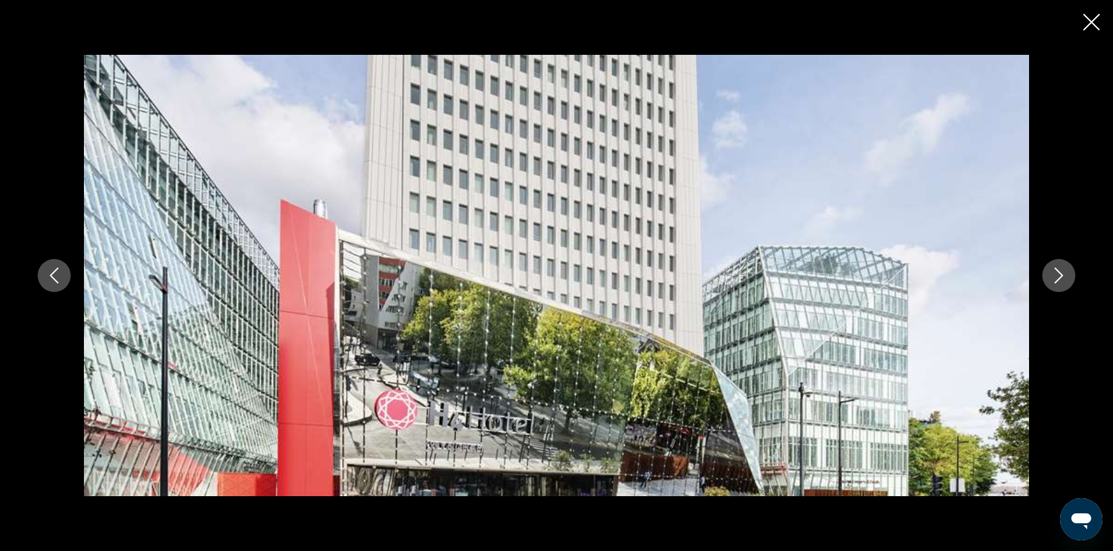
click at [1054, 281] on icon "Next image" at bounding box center [1059, 276] width 16 height 16
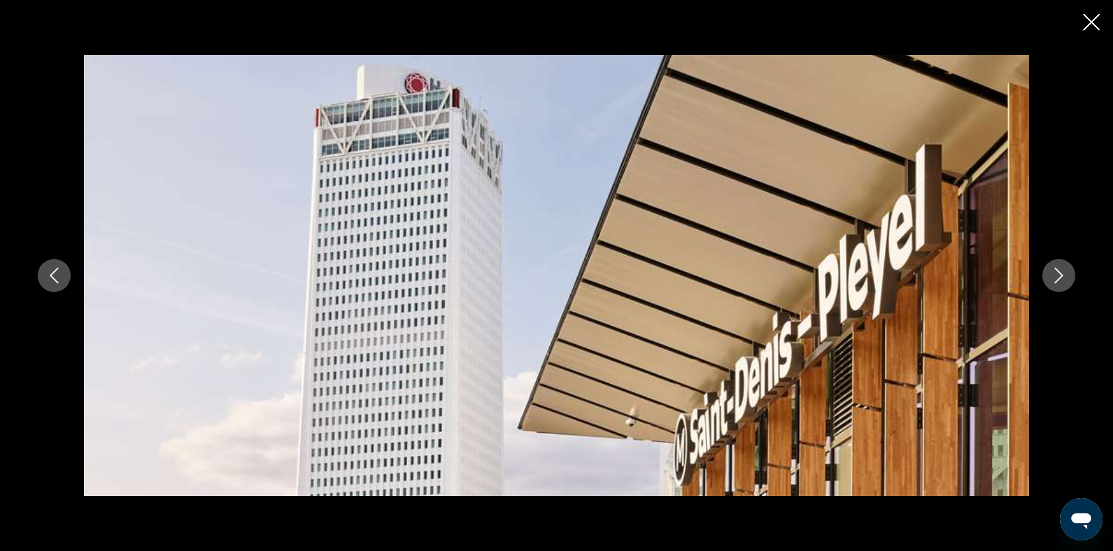
click at [1055, 281] on icon "Next image" at bounding box center [1059, 276] width 16 height 16
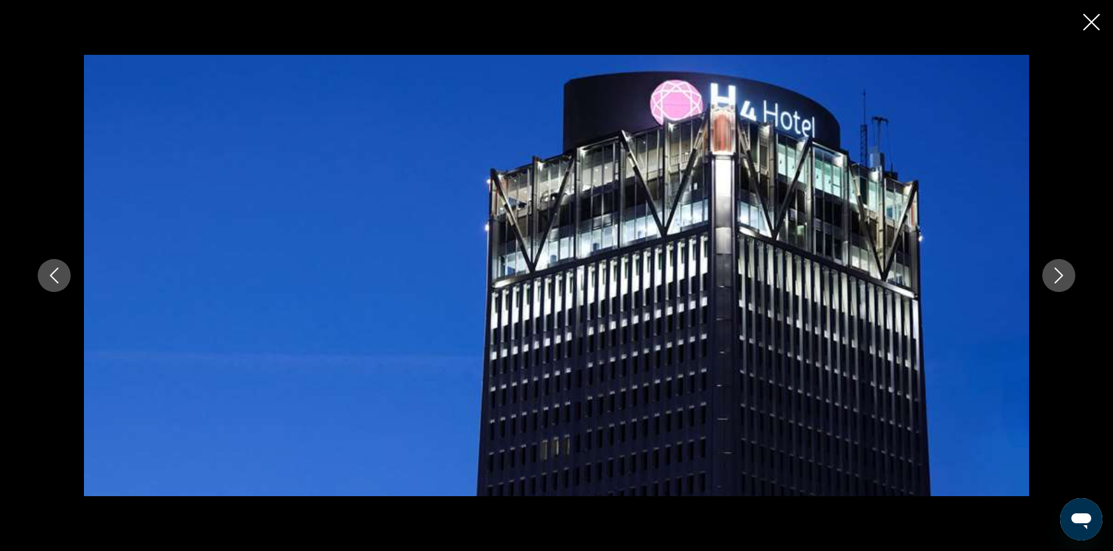
click at [1055, 281] on icon "Next image" at bounding box center [1059, 276] width 16 height 16
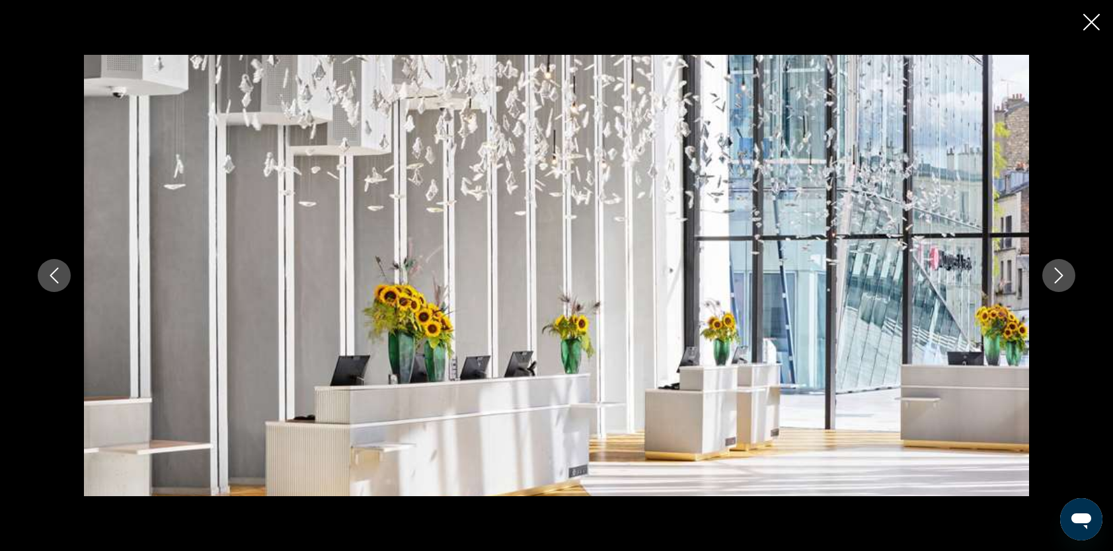
click at [1055, 281] on icon "Next image" at bounding box center [1059, 276] width 16 height 16
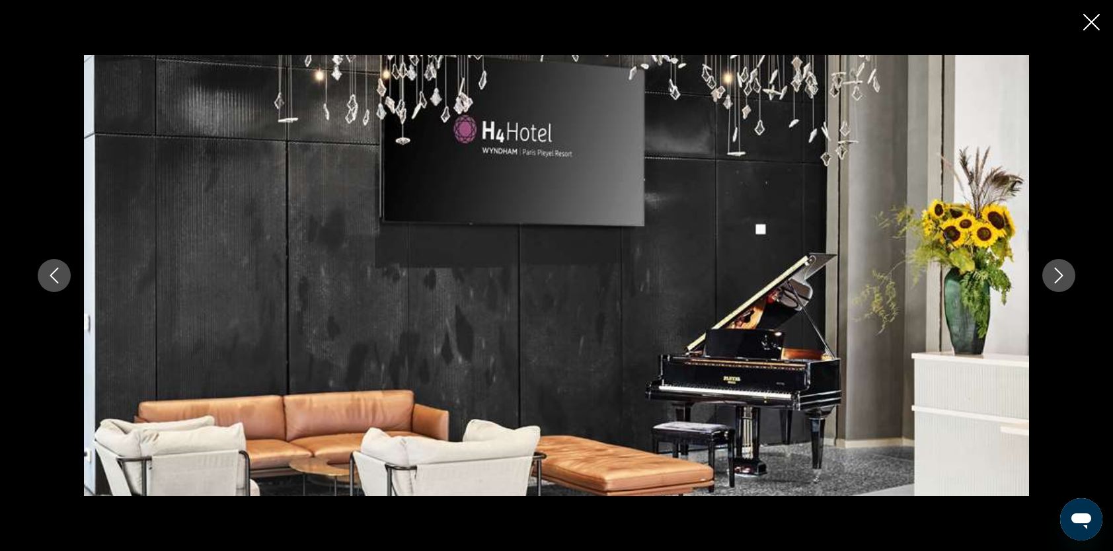
click at [1055, 281] on icon "Next image" at bounding box center [1059, 276] width 16 height 16
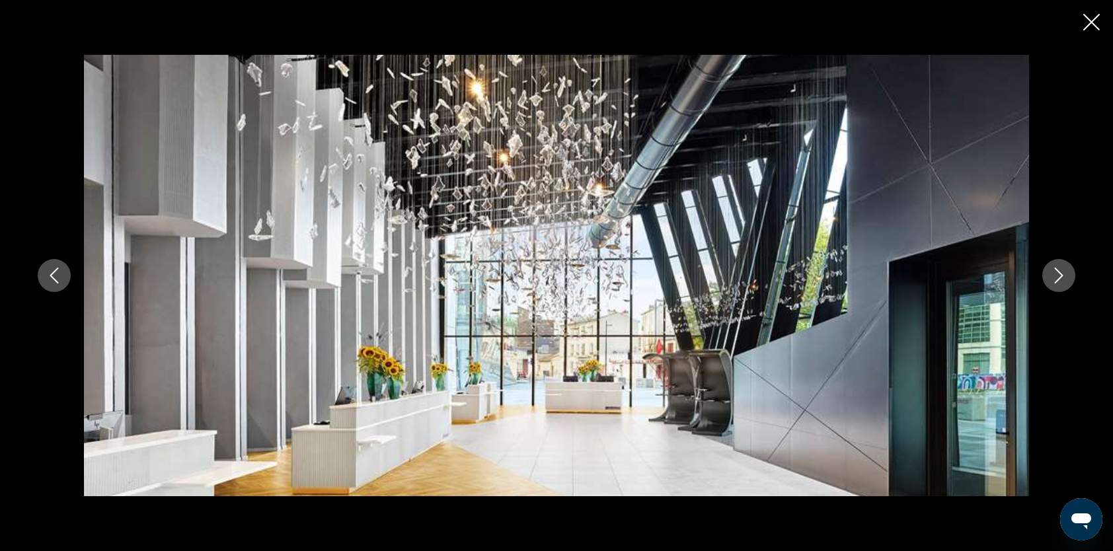
click at [1055, 281] on icon "Next image" at bounding box center [1059, 276] width 16 height 16
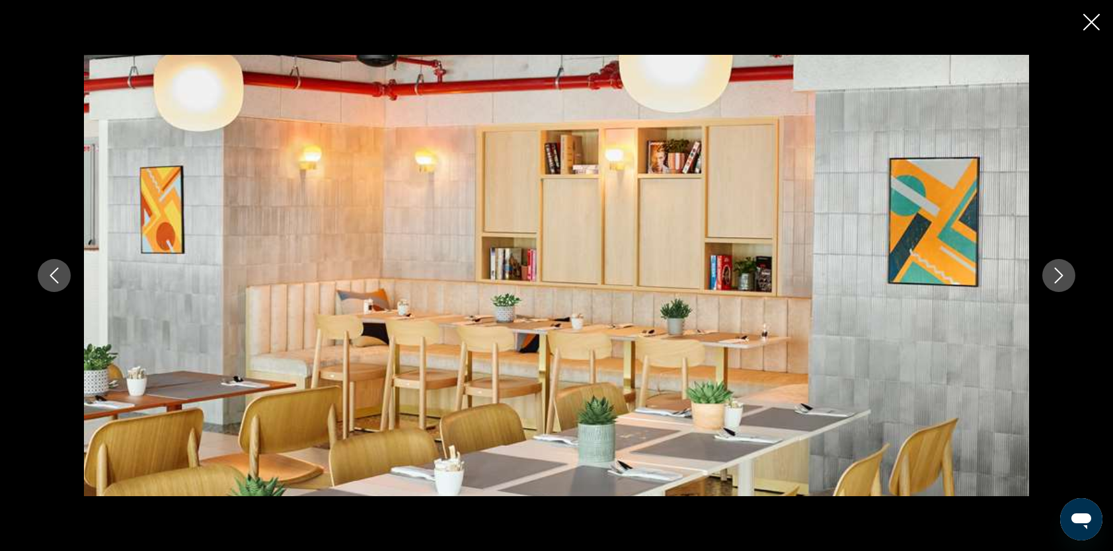
click at [1055, 281] on icon "Next image" at bounding box center [1059, 276] width 16 height 16
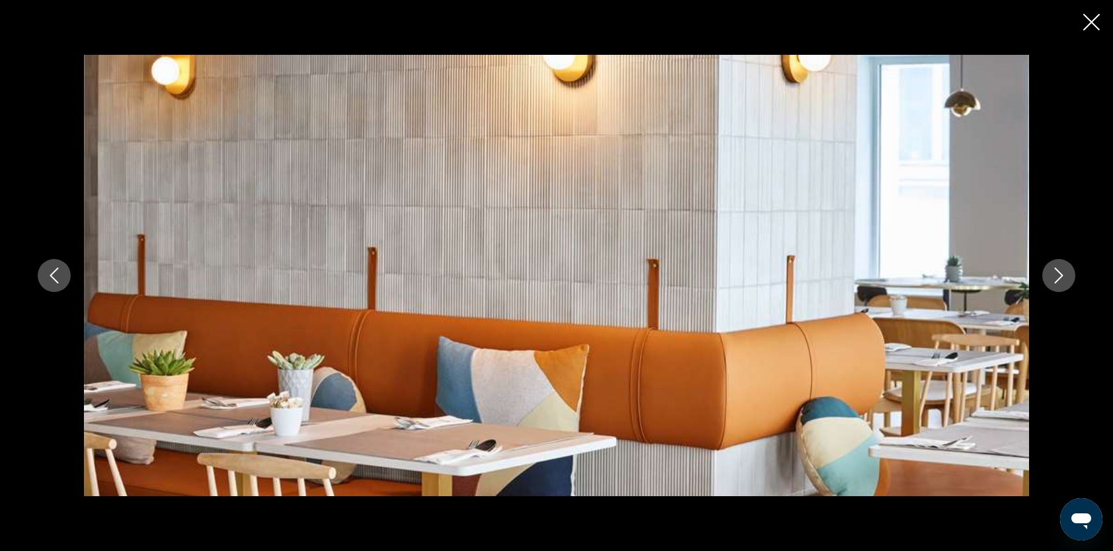
click at [1055, 281] on icon "Next image" at bounding box center [1059, 276] width 16 height 16
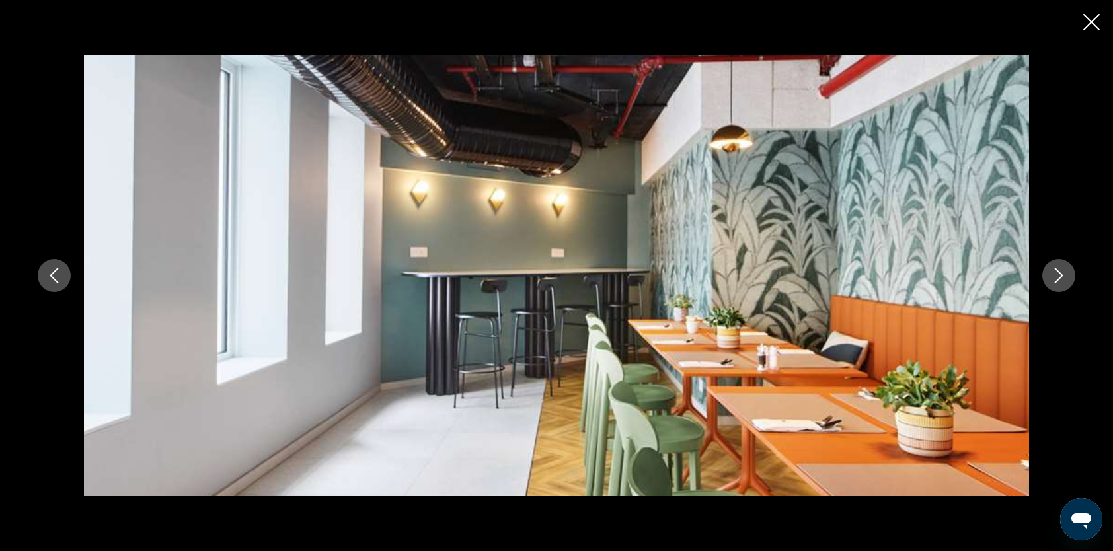
click at [1055, 281] on icon "Next image" at bounding box center [1059, 276] width 16 height 16
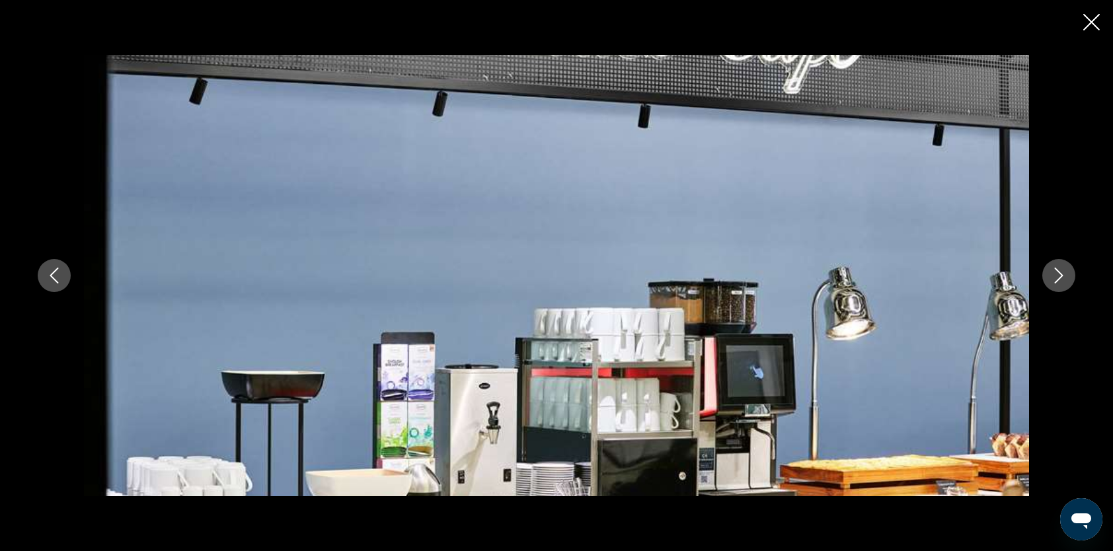
click at [1055, 281] on icon "Next image" at bounding box center [1059, 276] width 16 height 16
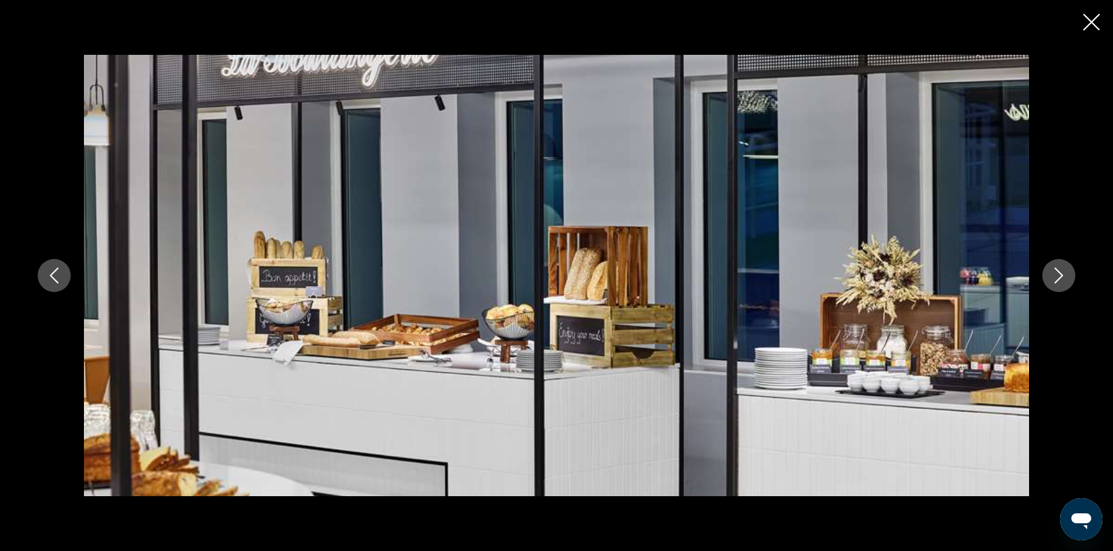
click at [1055, 281] on icon "Next image" at bounding box center [1059, 276] width 16 height 16
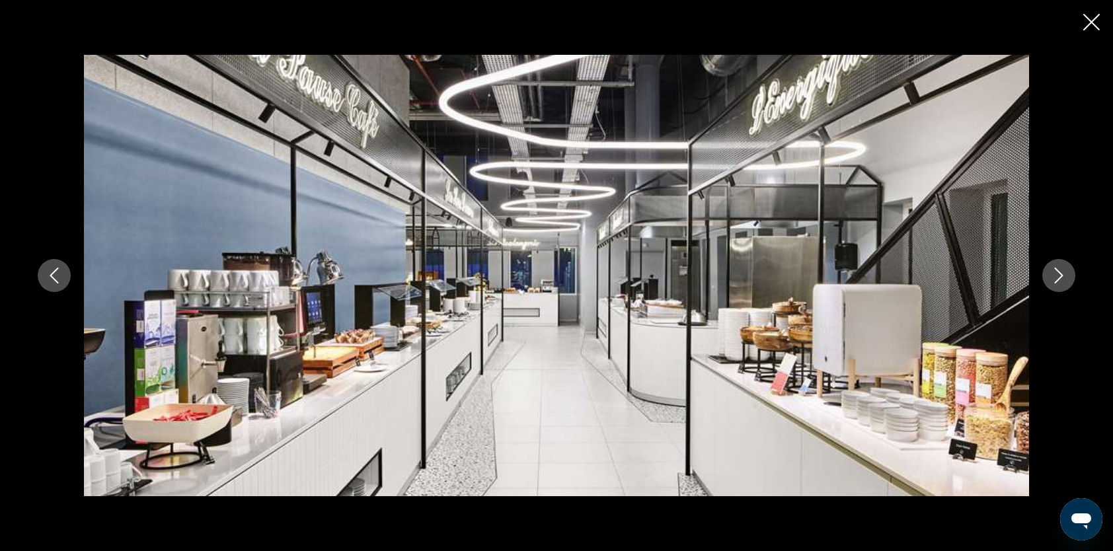
click at [1055, 281] on icon "Next image" at bounding box center [1059, 276] width 16 height 16
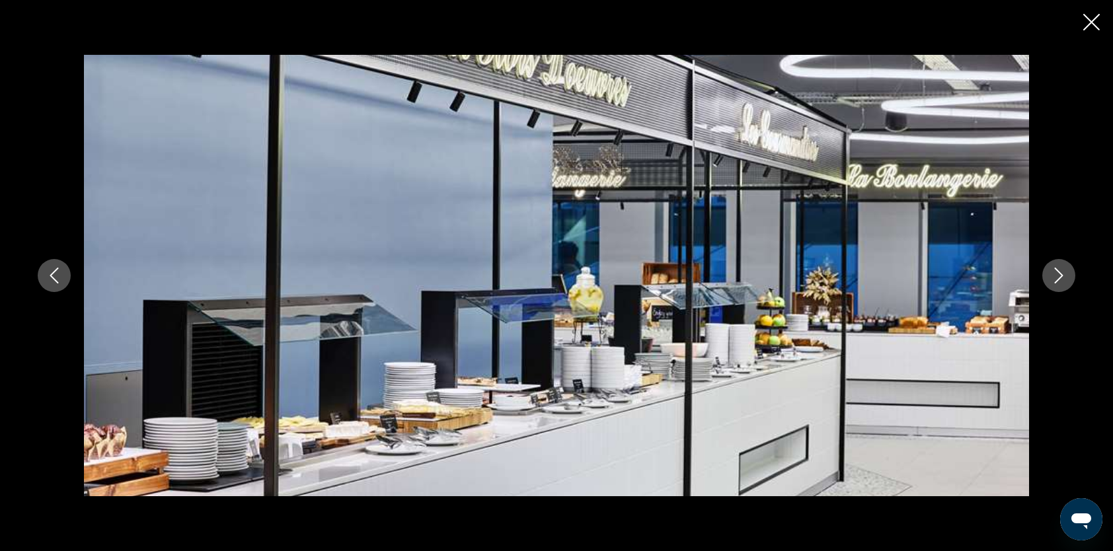
click at [1055, 281] on icon "Next image" at bounding box center [1059, 276] width 16 height 16
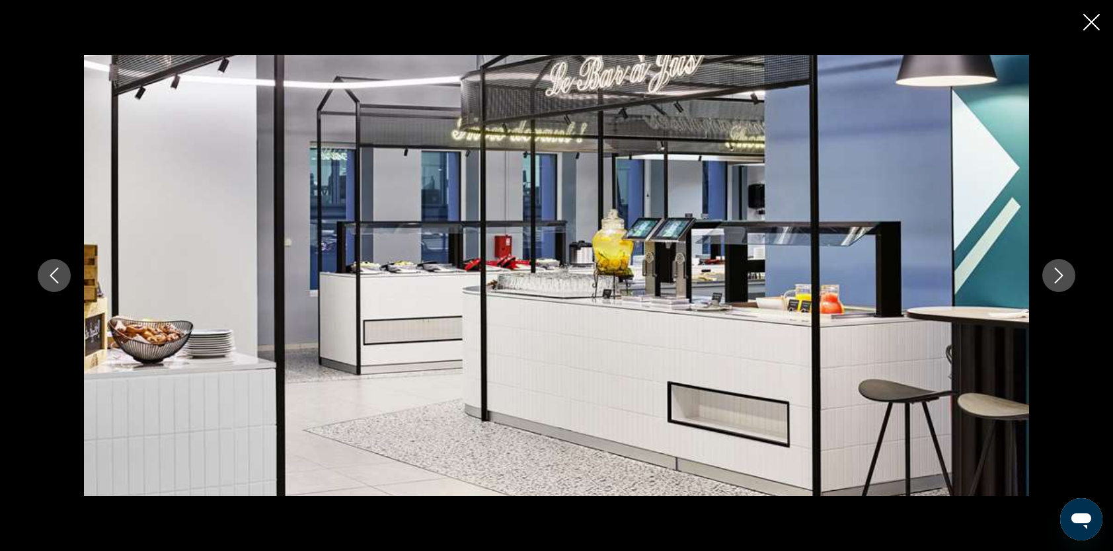
click at [1055, 281] on icon "Next image" at bounding box center [1059, 276] width 16 height 16
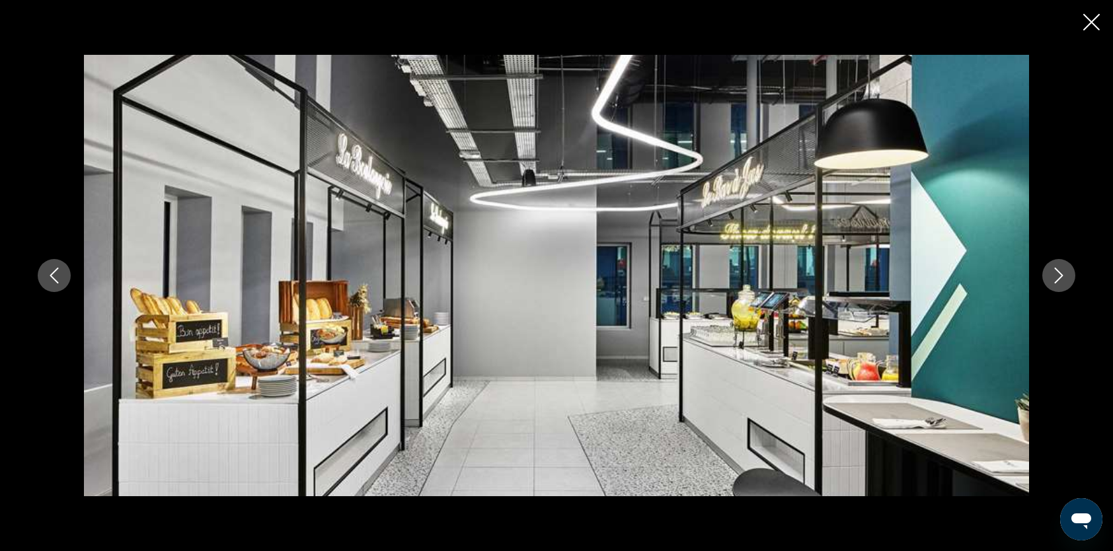
click at [1055, 281] on icon "Next image" at bounding box center [1059, 276] width 16 height 16
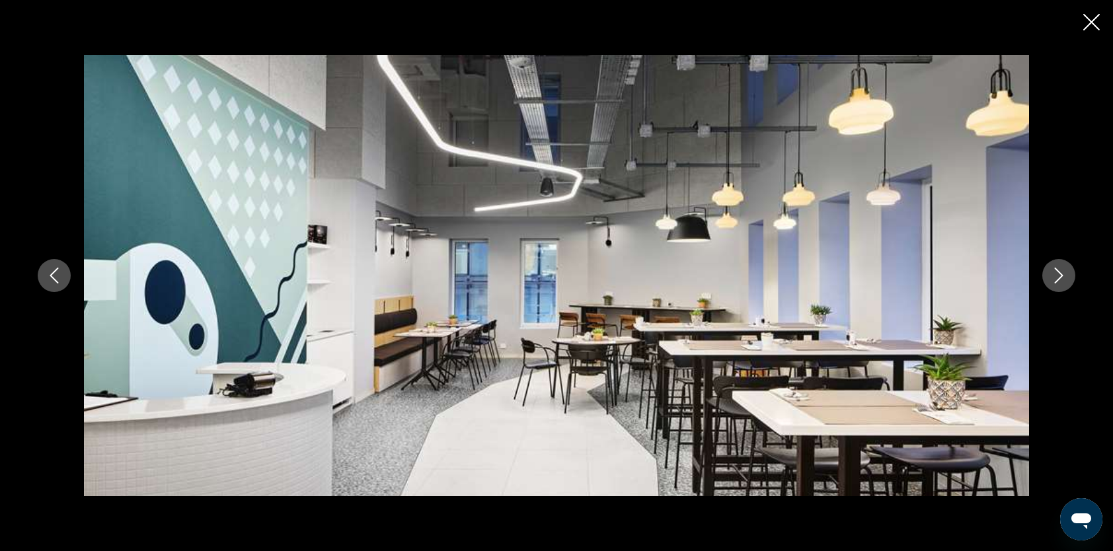
click at [1055, 281] on icon "Next image" at bounding box center [1059, 276] width 16 height 16
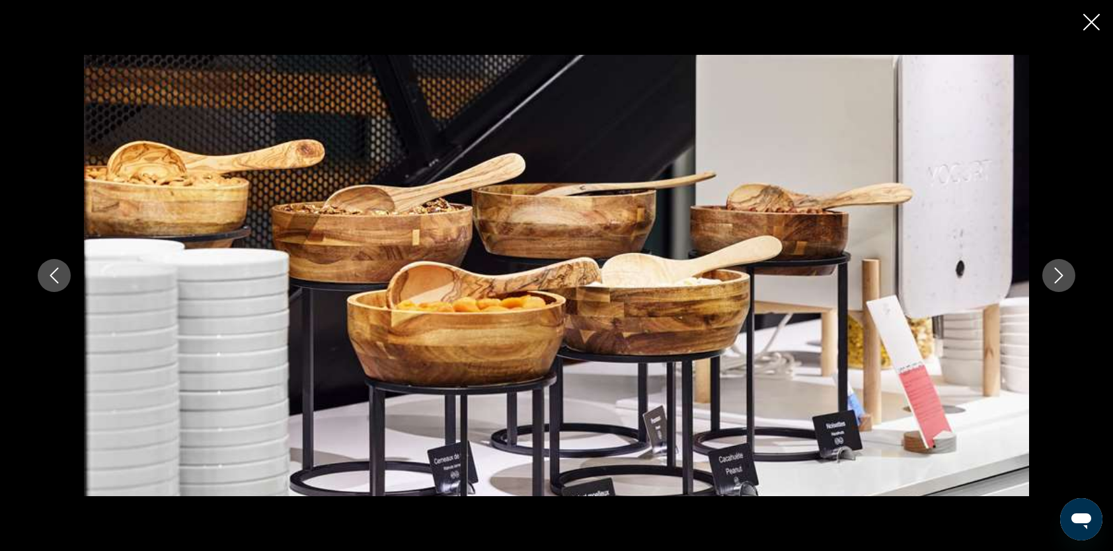
click at [1056, 281] on icon "Next image" at bounding box center [1059, 276] width 9 height 16
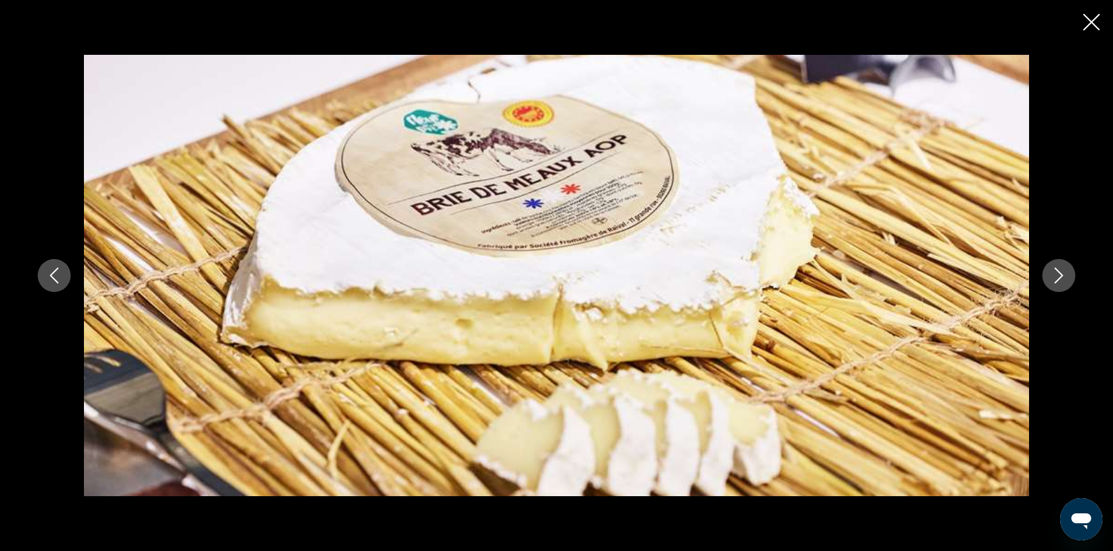
click at [1056, 281] on icon "Next image" at bounding box center [1059, 276] width 9 height 16
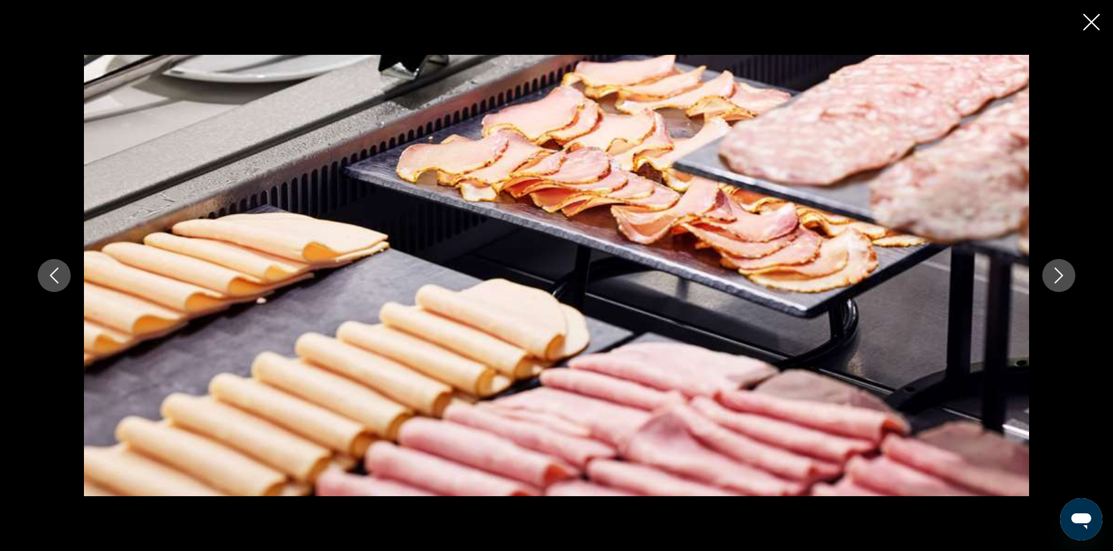
click at [1056, 281] on icon "Next image" at bounding box center [1059, 276] width 9 height 16
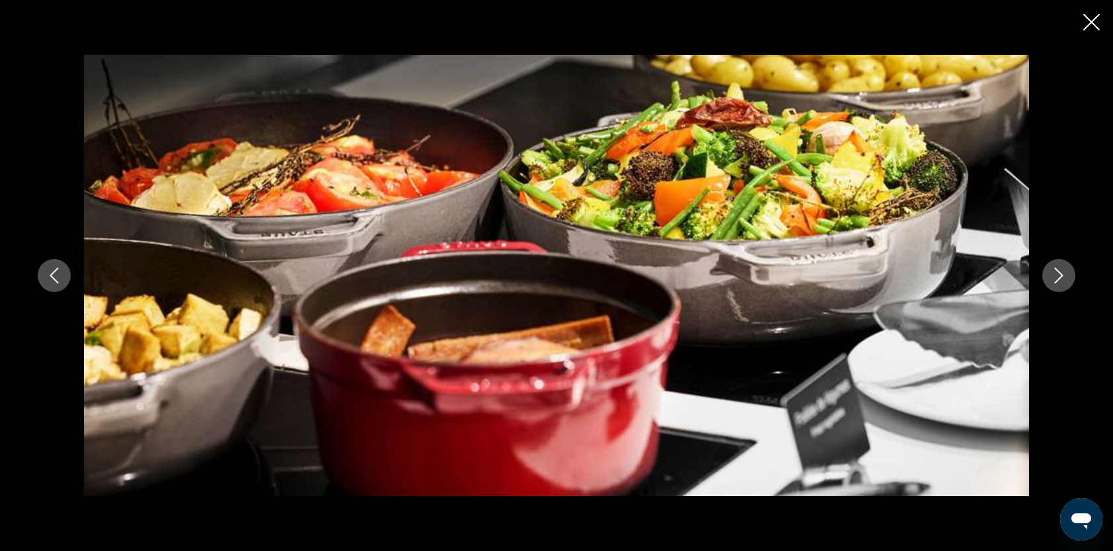
click at [1056, 281] on icon "Next image" at bounding box center [1059, 276] width 9 height 16
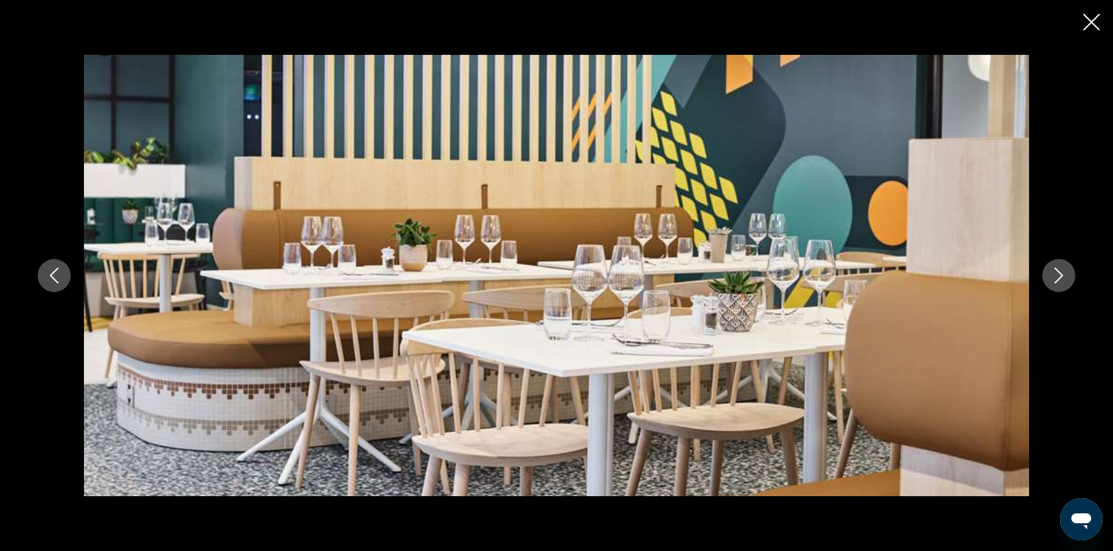
click at [1056, 281] on icon "Next image" at bounding box center [1059, 276] width 9 height 16
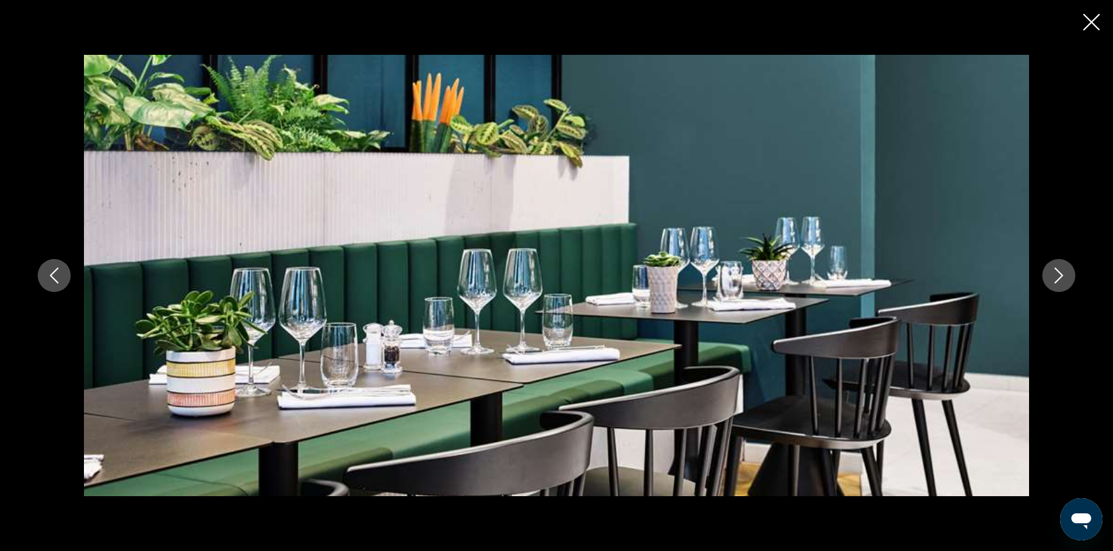
click at [1056, 281] on icon "Next image" at bounding box center [1059, 276] width 9 height 16
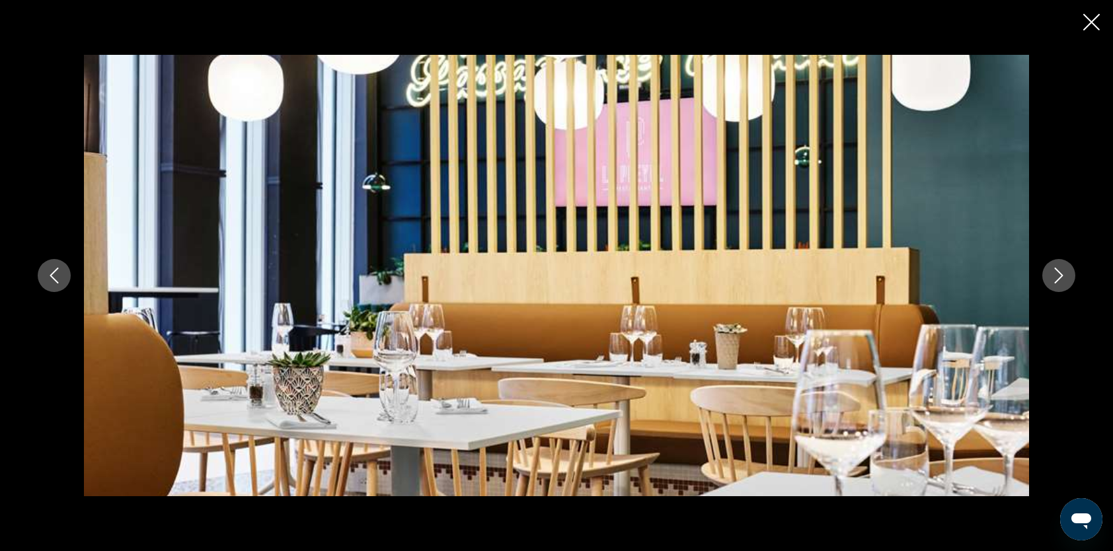
click at [1056, 281] on icon "Next image" at bounding box center [1059, 276] width 9 height 16
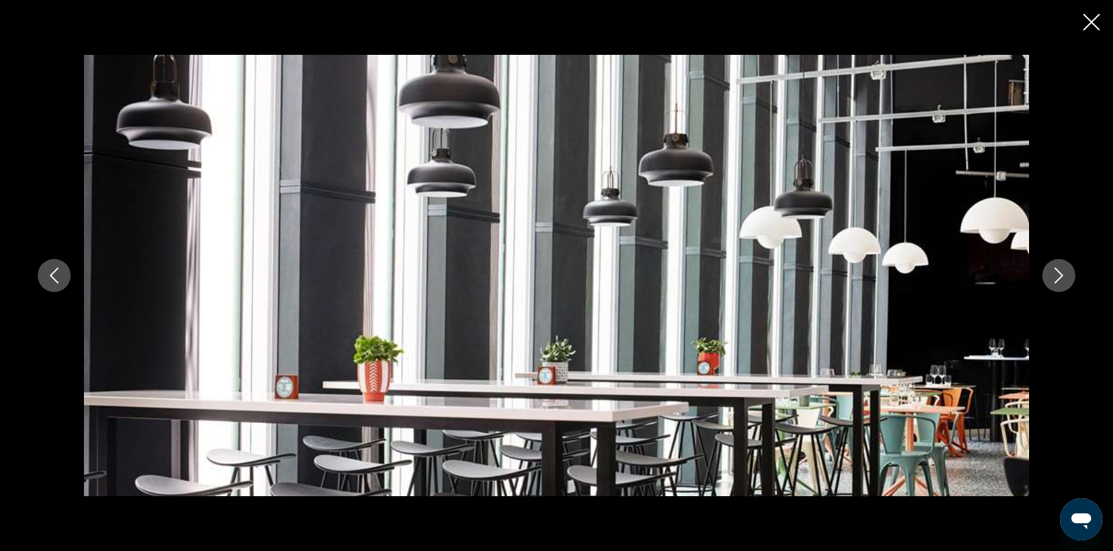
click at [1056, 281] on icon "Next image" at bounding box center [1059, 276] width 9 height 16
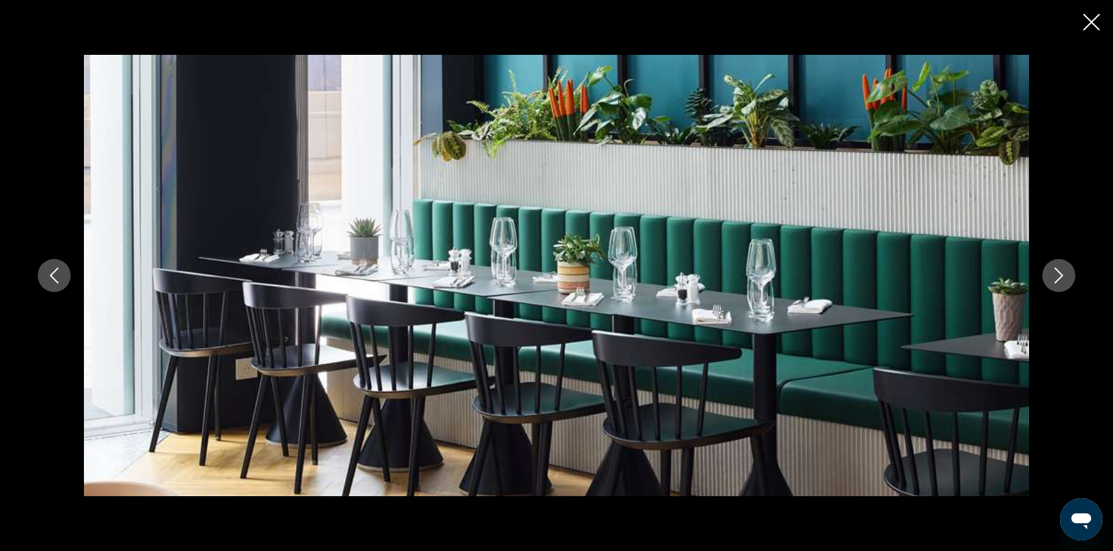
click at [1056, 281] on icon "Next image" at bounding box center [1059, 276] width 9 height 16
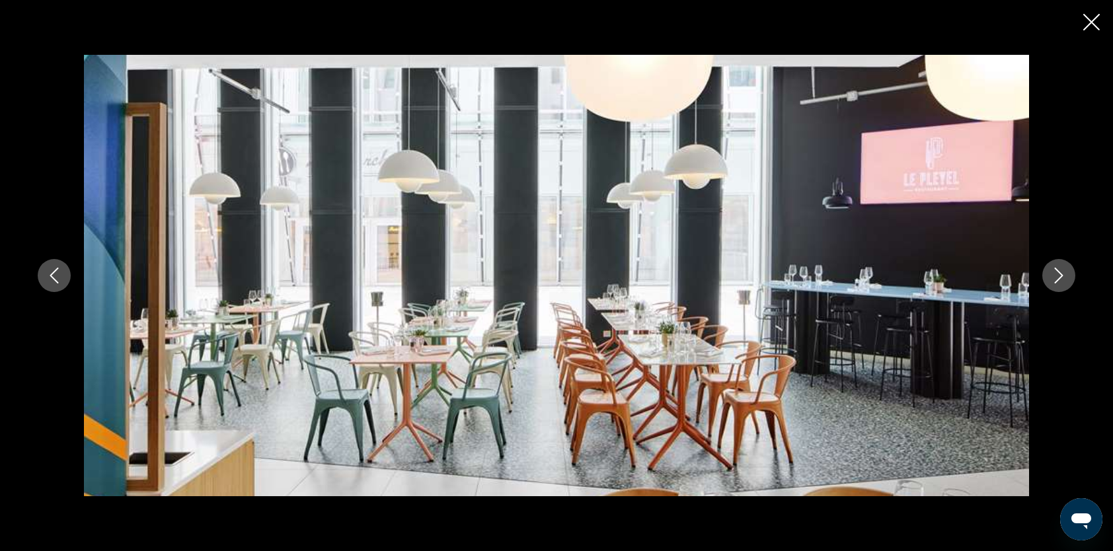
click at [1056, 281] on icon "Next image" at bounding box center [1059, 276] width 9 height 16
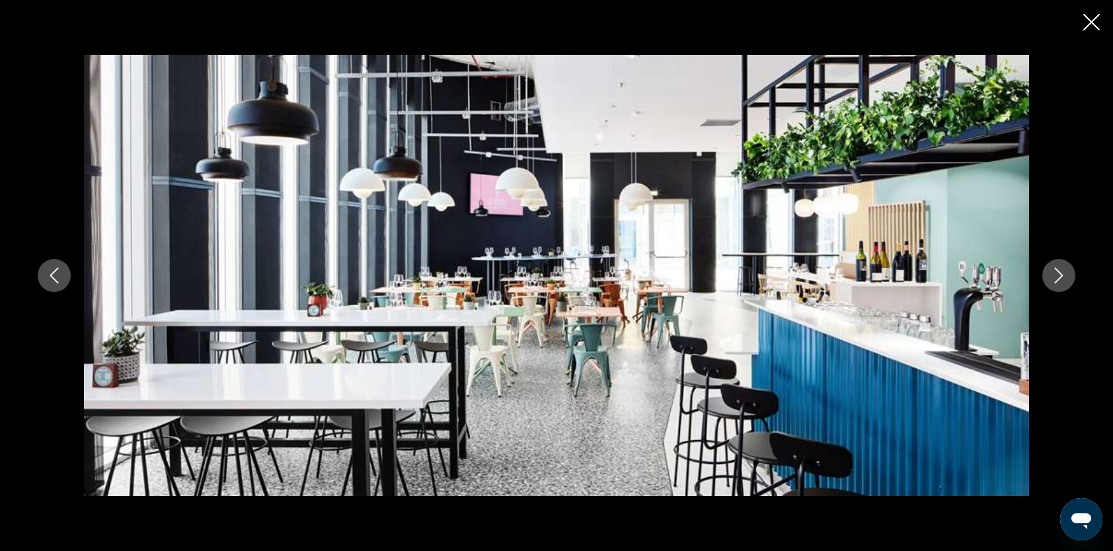
click at [1056, 281] on icon "Next image" at bounding box center [1059, 276] width 9 height 16
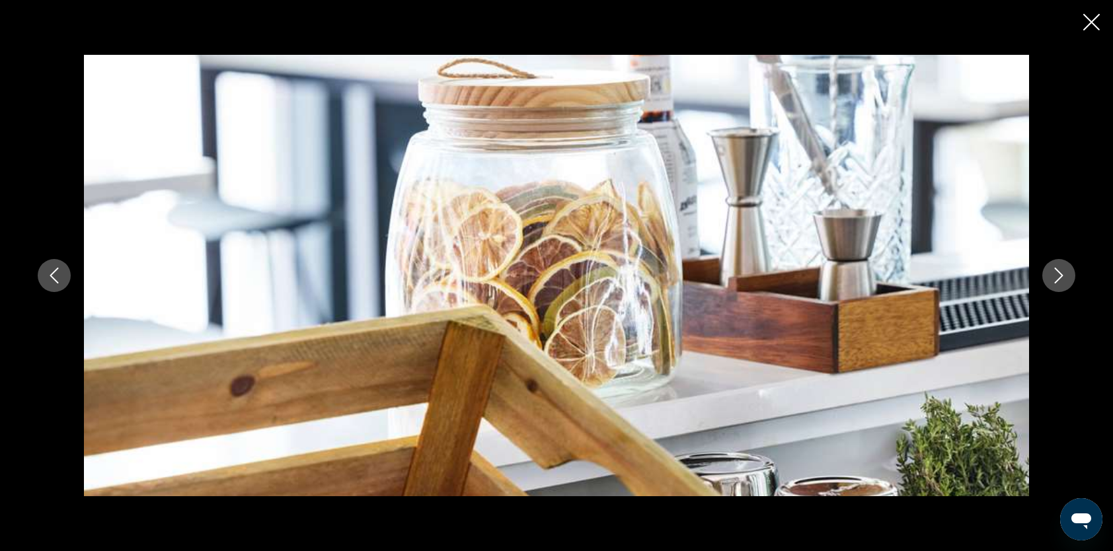
click at [1056, 281] on icon "Next image" at bounding box center [1059, 276] width 9 height 16
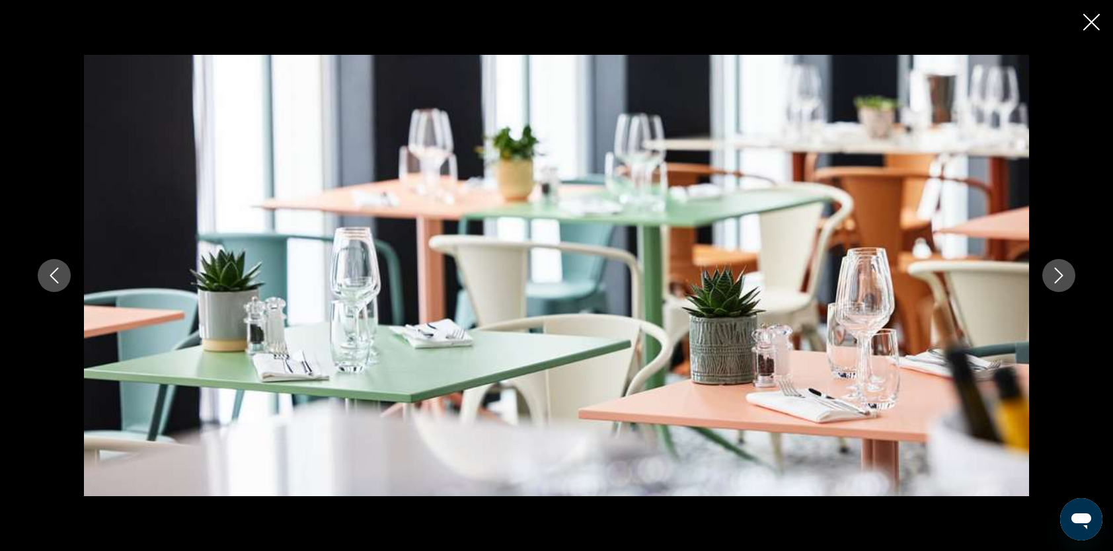
click at [1056, 281] on icon "Next image" at bounding box center [1059, 276] width 9 height 16
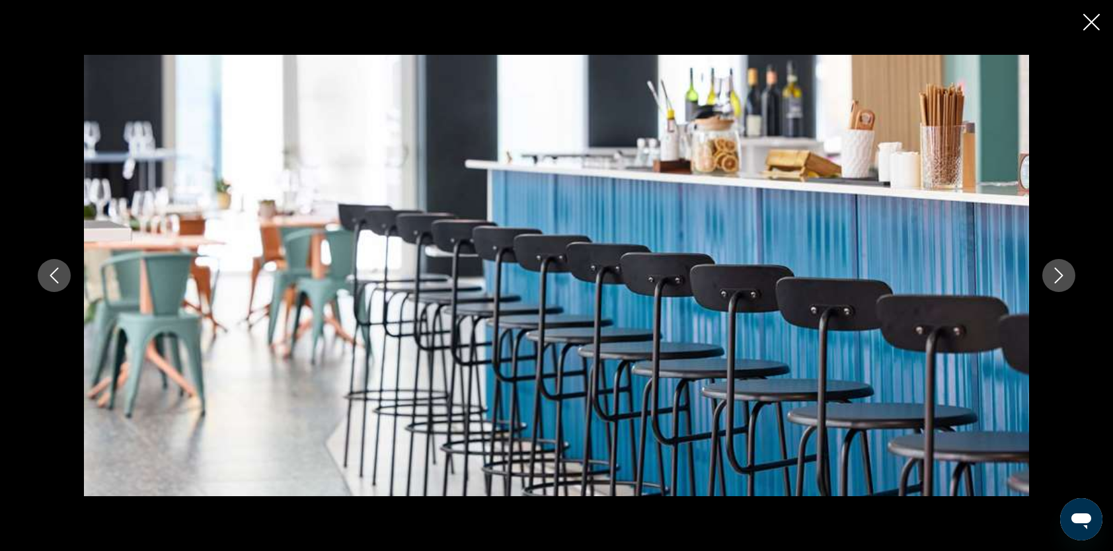
click at [1056, 281] on icon "Next image" at bounding box center [1059, 276] width 9 height 16
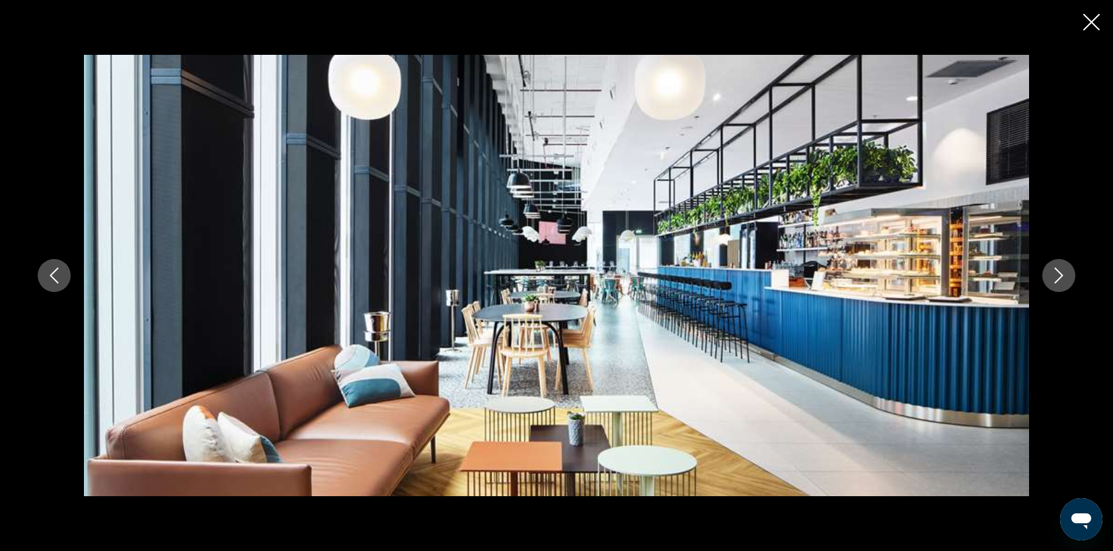
click at [1056, 281] on icon "Next image" at bounding box center [1059, 276] width 9 height 16
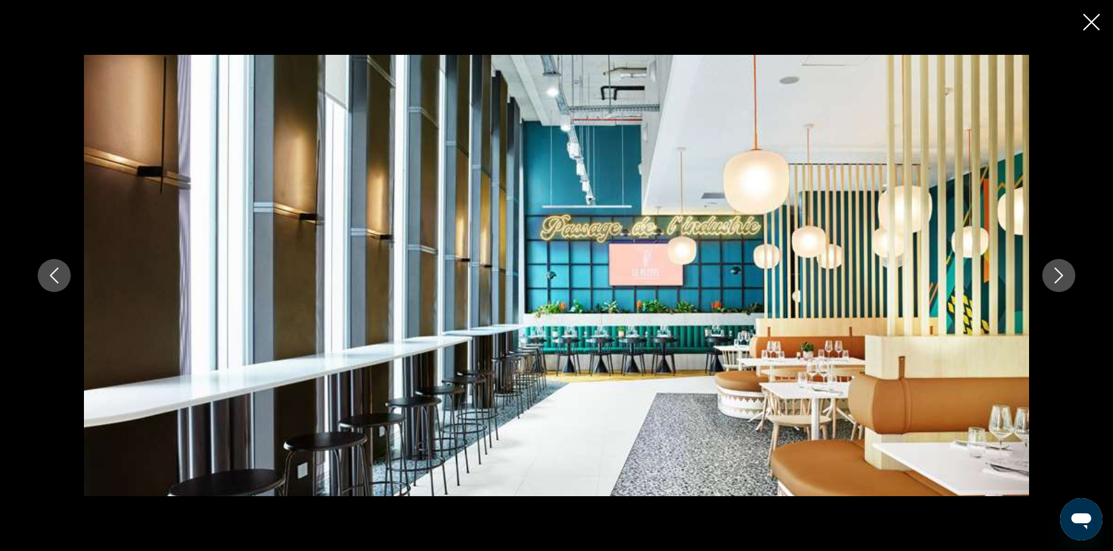
click at [1056, 281] on icon "Next image" at bounding box center [1059, 276] width 9 height 16
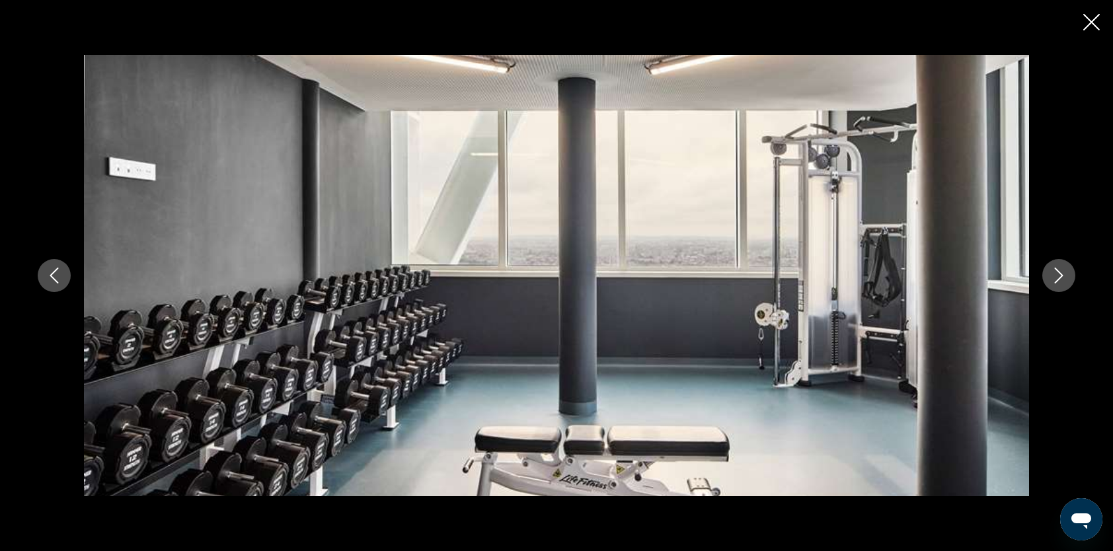
click at [1057, 281] on icon "Next image" at bounding box center [1059, 276] width 9 height 16
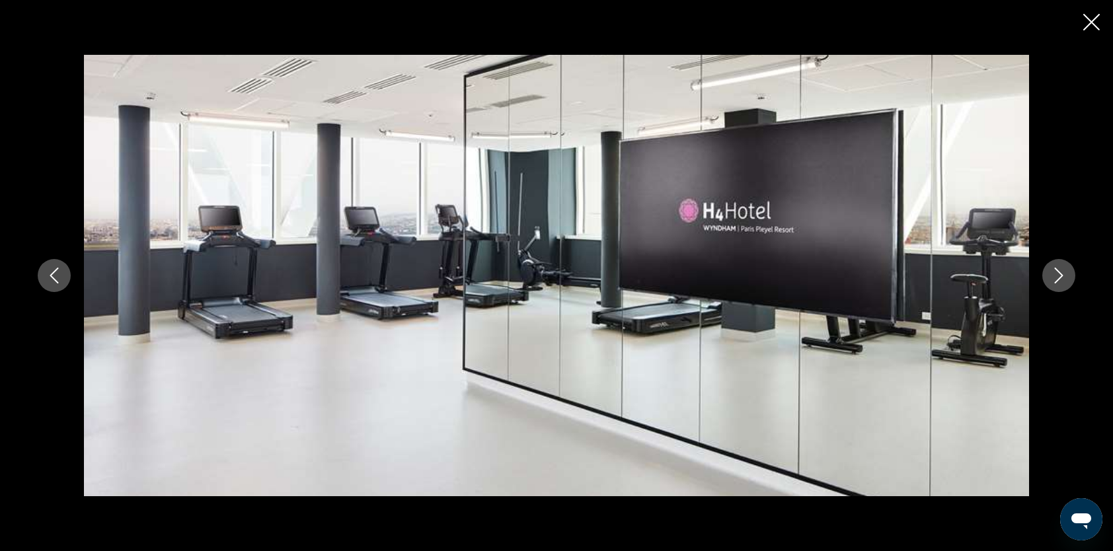
click at [1057, 280] on icon "Next image" at bounding box center [1059, 276] width 9 height 16
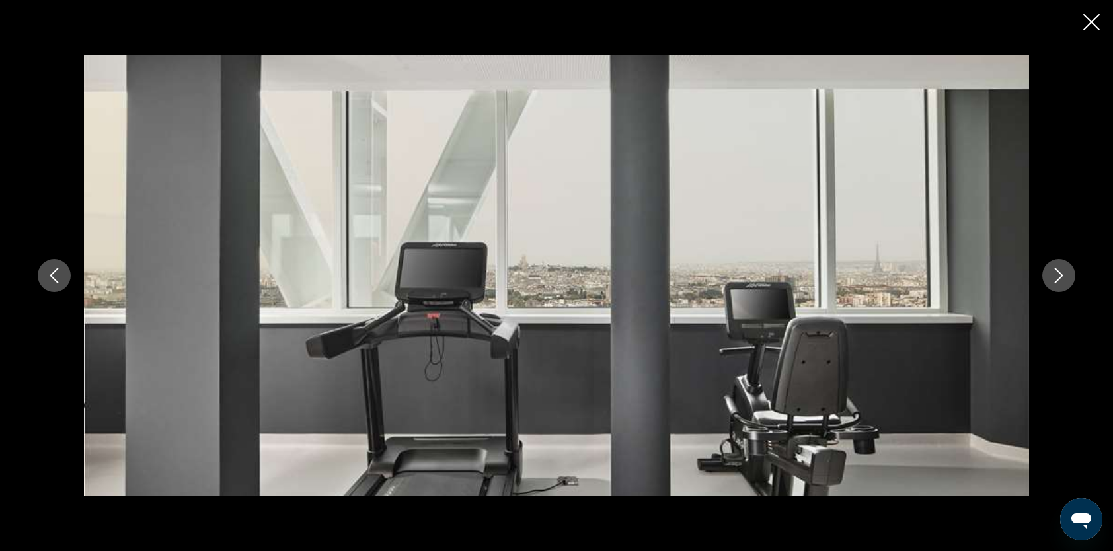
click at [1057, 280] on icon "Next image" at bounding box center [1059, 276] width 9 height 16
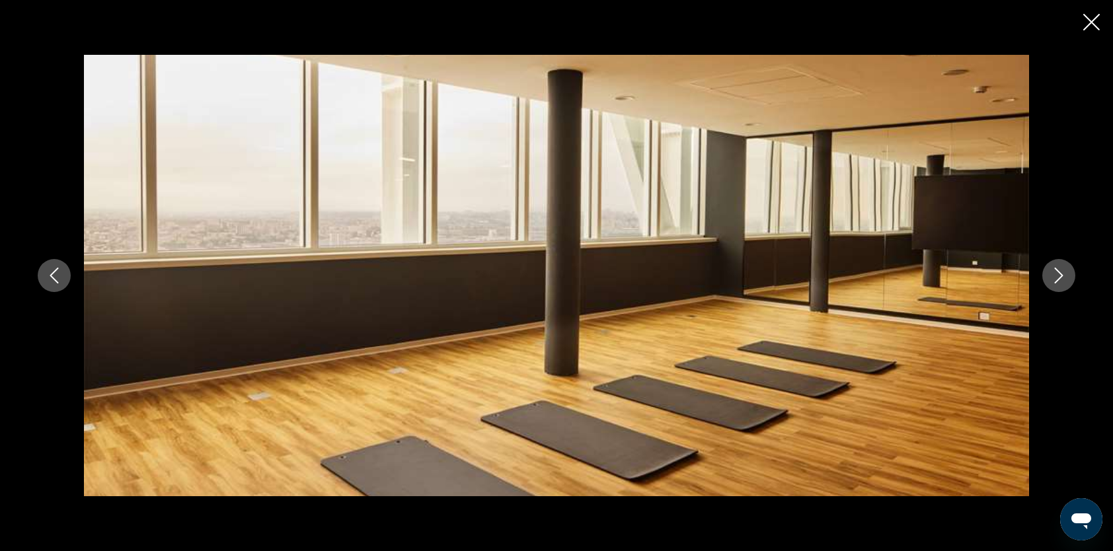
click at [1057, 280] on icon "Next image" at bounding box center [1059, 276] width 9 height 16
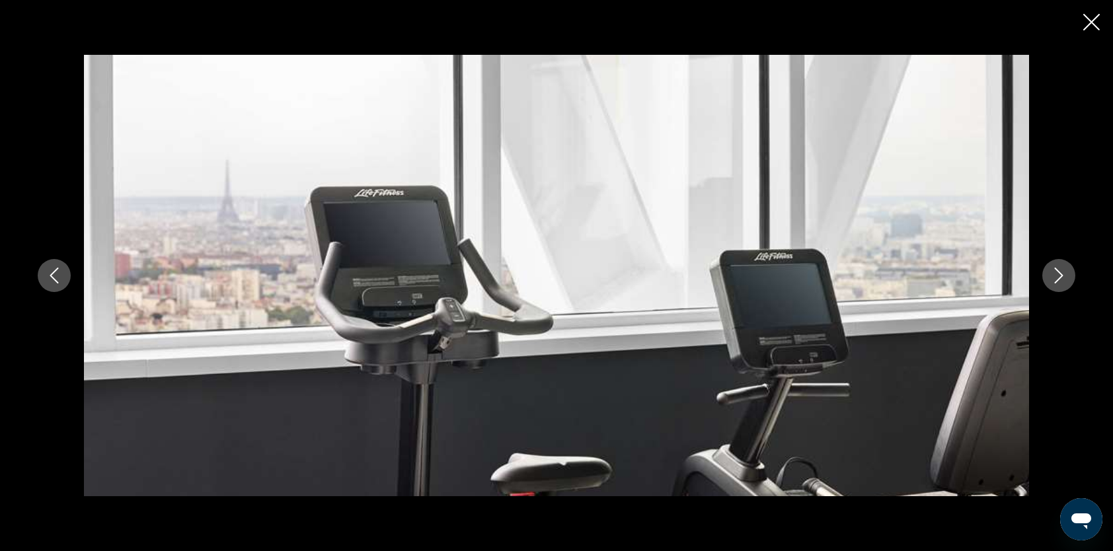
click at [1057, 280] on icon "Next image" at bounding box center [1059, 276] width 9 height 16
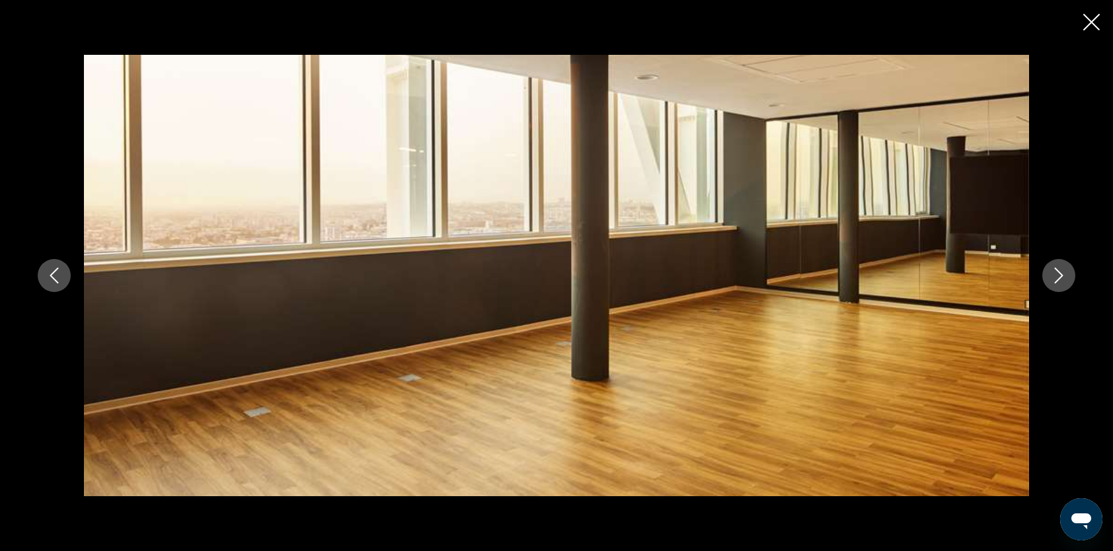
click at [1057, 280] on icon "Next image" at bounding box center [1059, 276] width 9 height 16
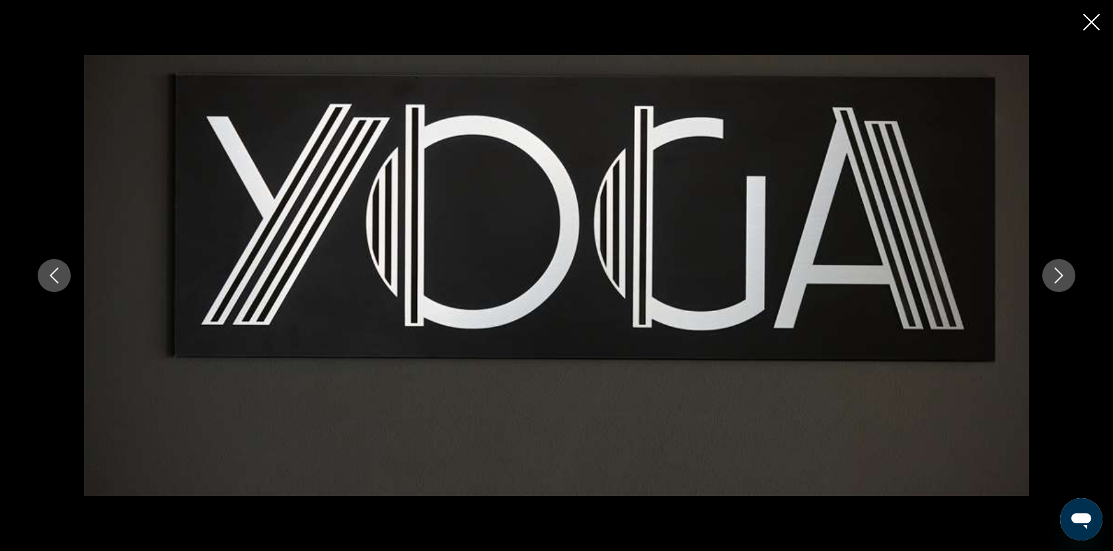
click at [1057, 280] on icon "Next image" at bounding box center [1059, 276] width 9 height 16
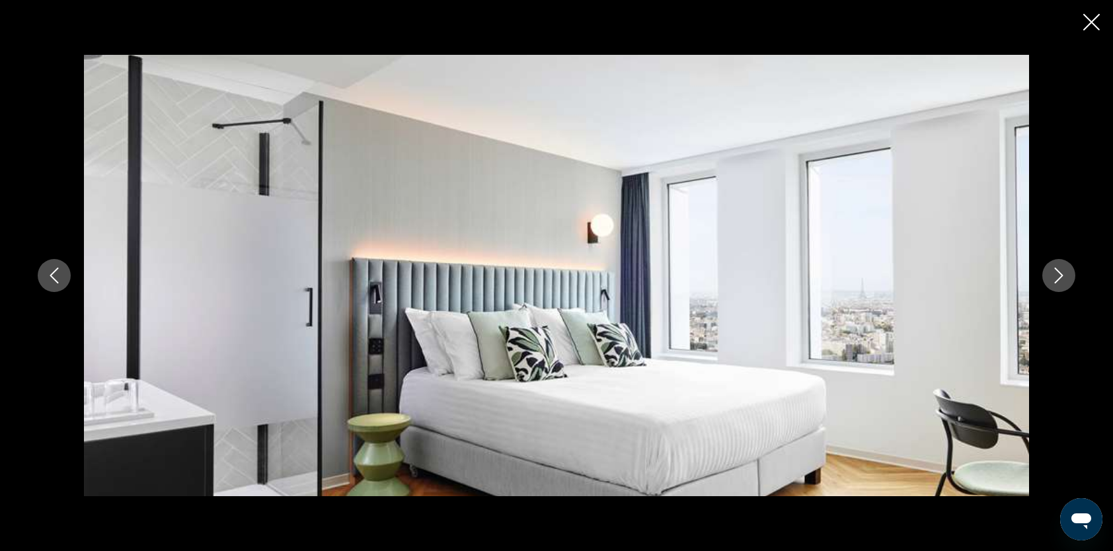
click at [1057, 281] on icon "Next image" at bounding box center [1059, 276] width 9 height 16
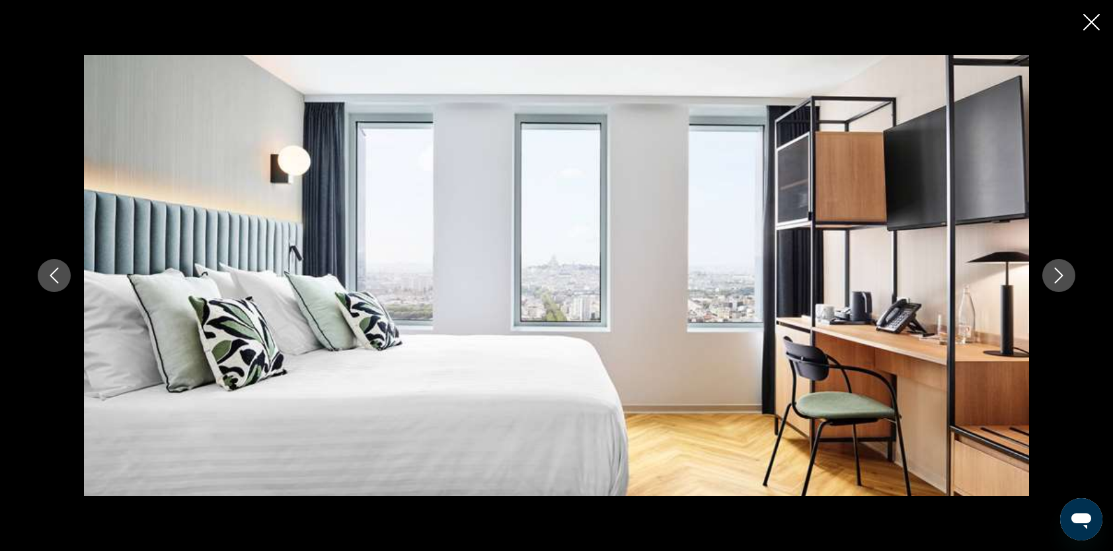
click at [1057, 281] on icon "Next image" at bounding box center [1059, 276] width 9 height 16
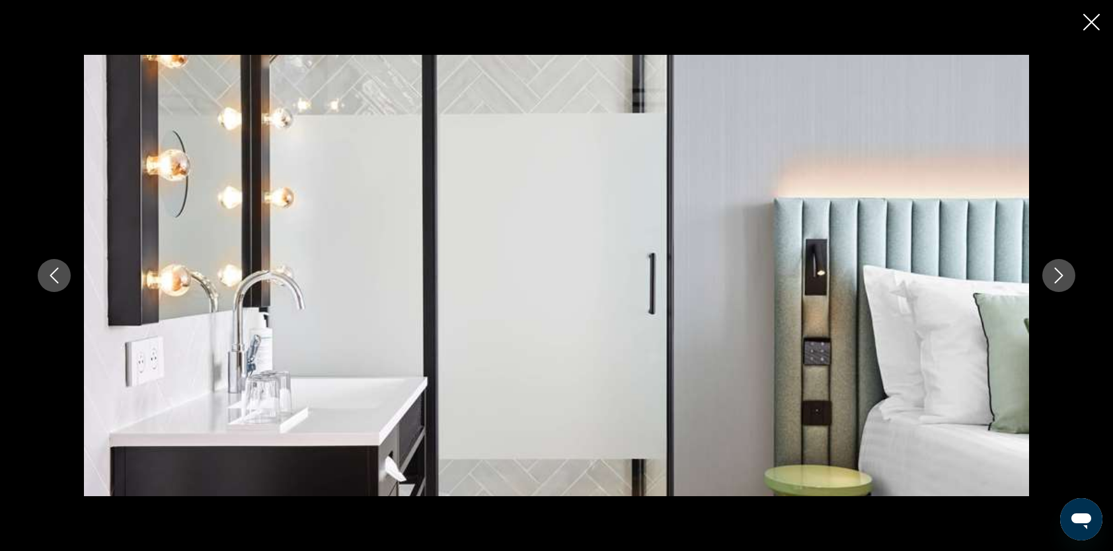
click at [1057, 281] on icon "Next image" at bounding box center [1059, 276] width 9 height 16
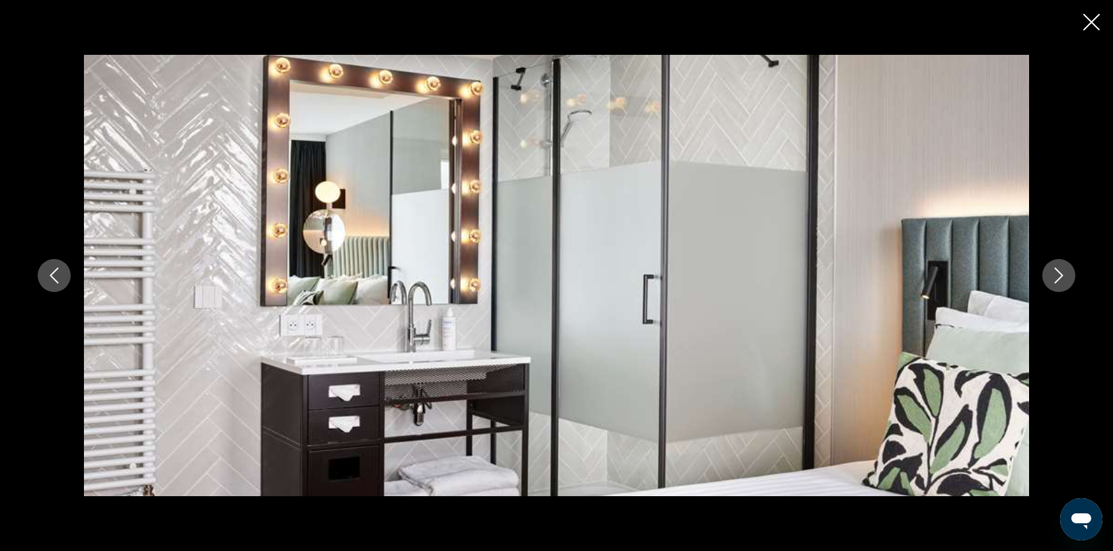
click at [1057, 281] on icon "Next image" at bounding box center [1059, 276] width 9 height 16
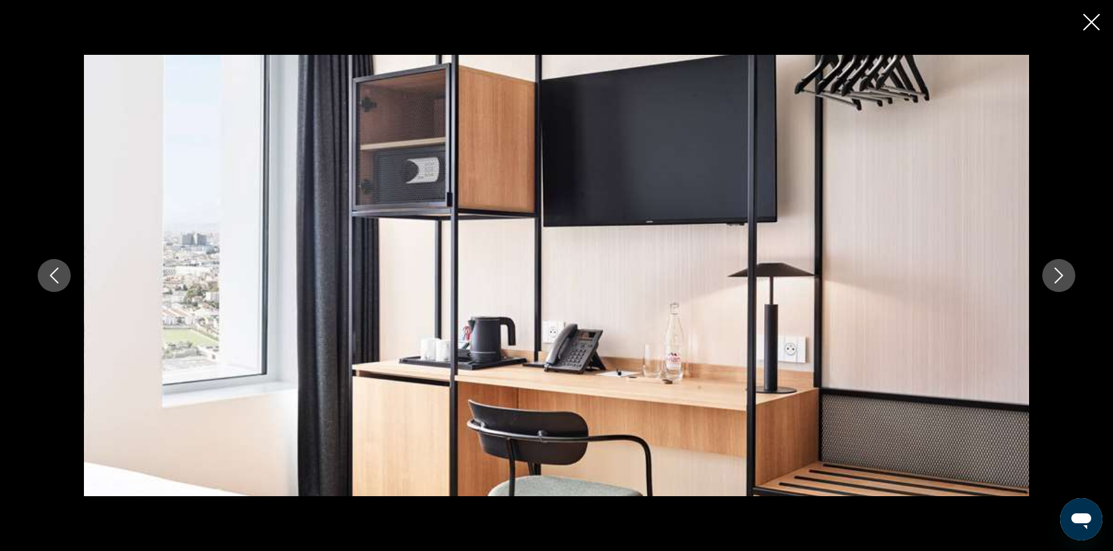
click at [1057, 281] on icon "Next image" at bounding box center [1059, 276] width 9 height 16
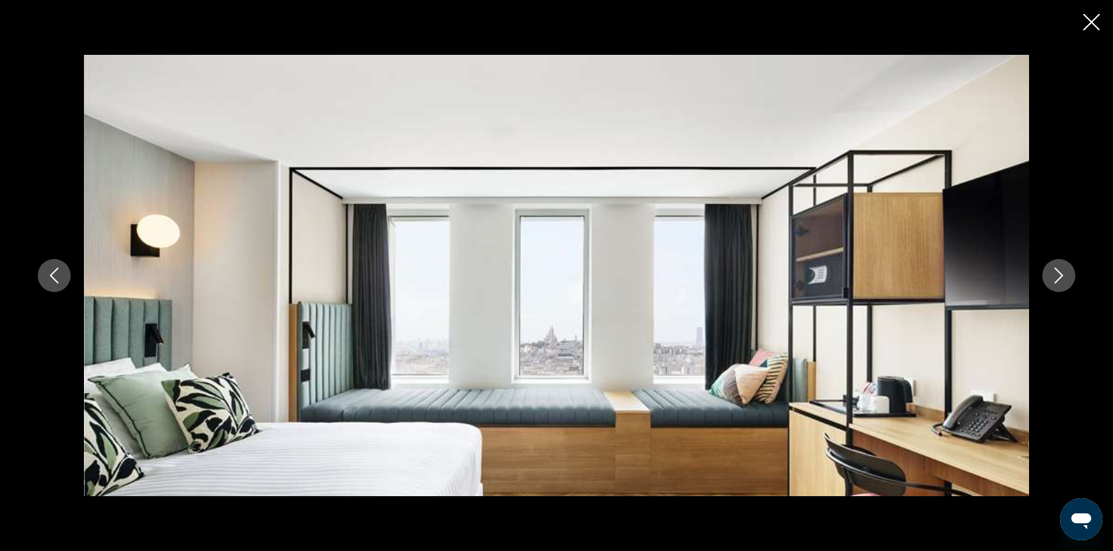
click at [1098, 23] on icon "Close slideshow" at bounding box center [1091, 22] width 17 height 17
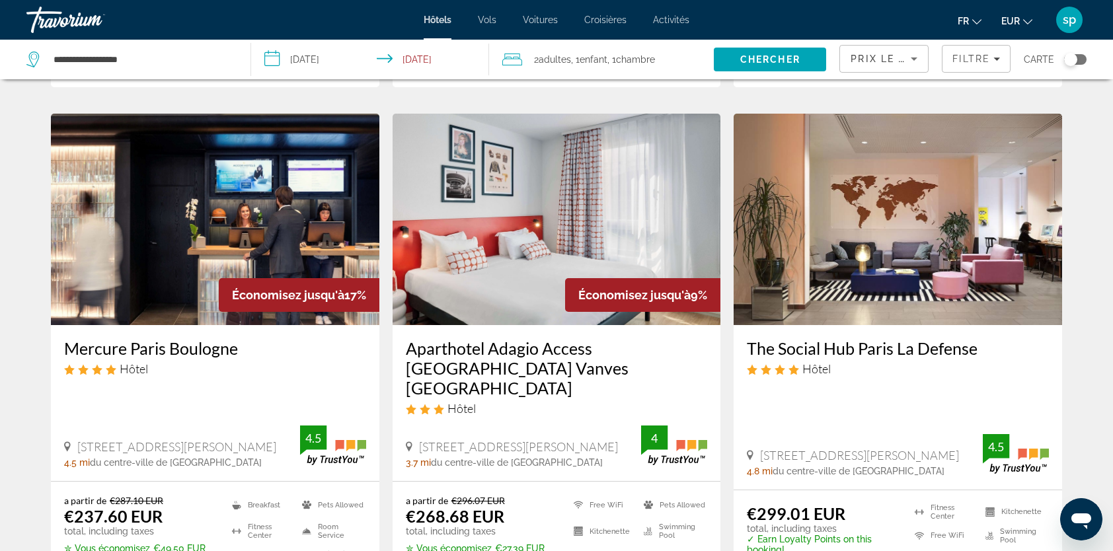
scroll to position [529, 0]
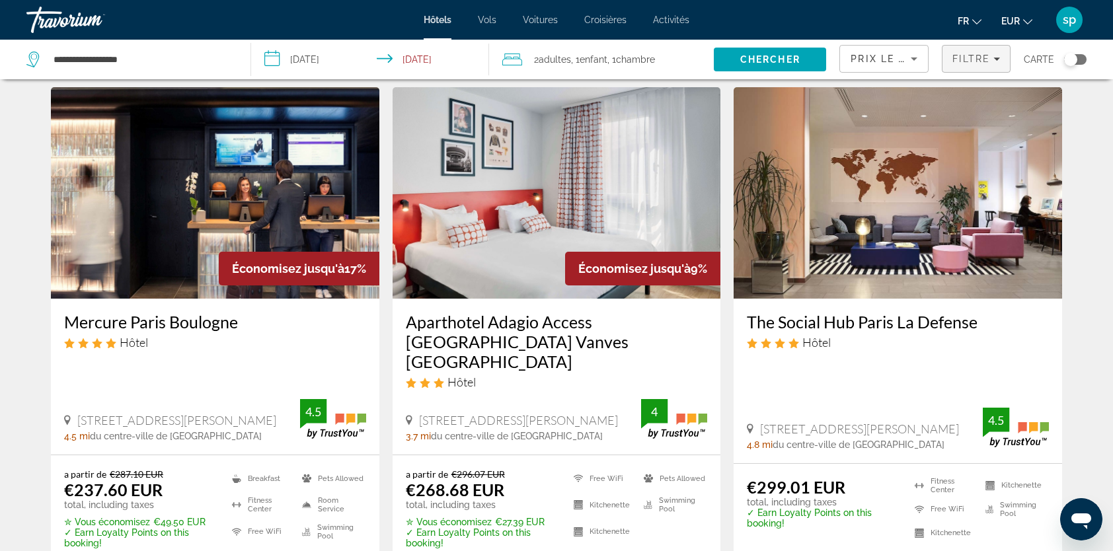
click at [970, 59] on span "Filtre" at bounding box center [971, 59] width 38 height 11
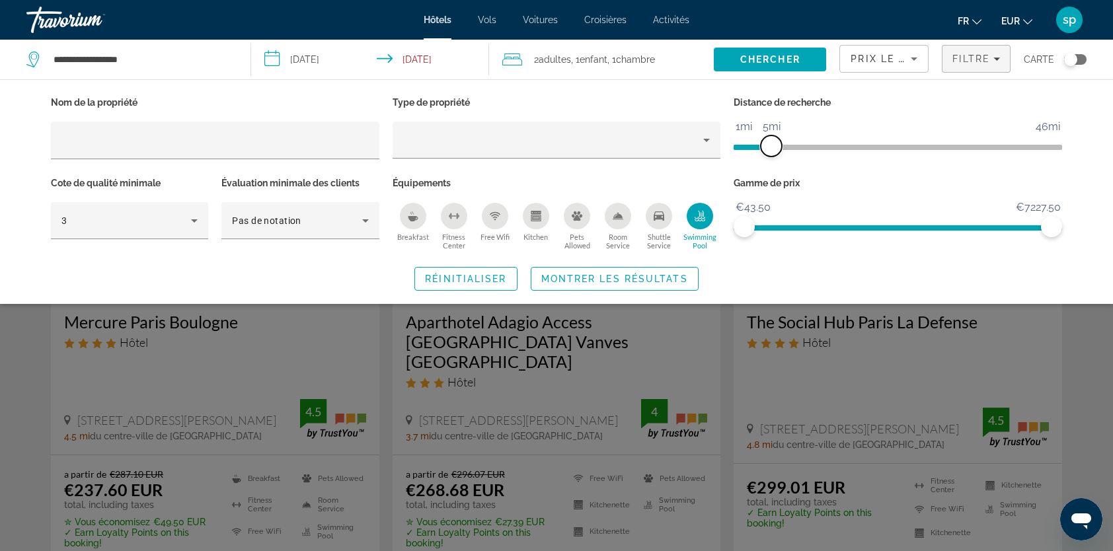
drag, startPoint x: 784, startPoint y: 143, endPoint x: 774, endPoint y: 150, distance: 12.3
click at [774, 150] on span "ngx-slider" at bounding box center [771, 145] width 21 height 21
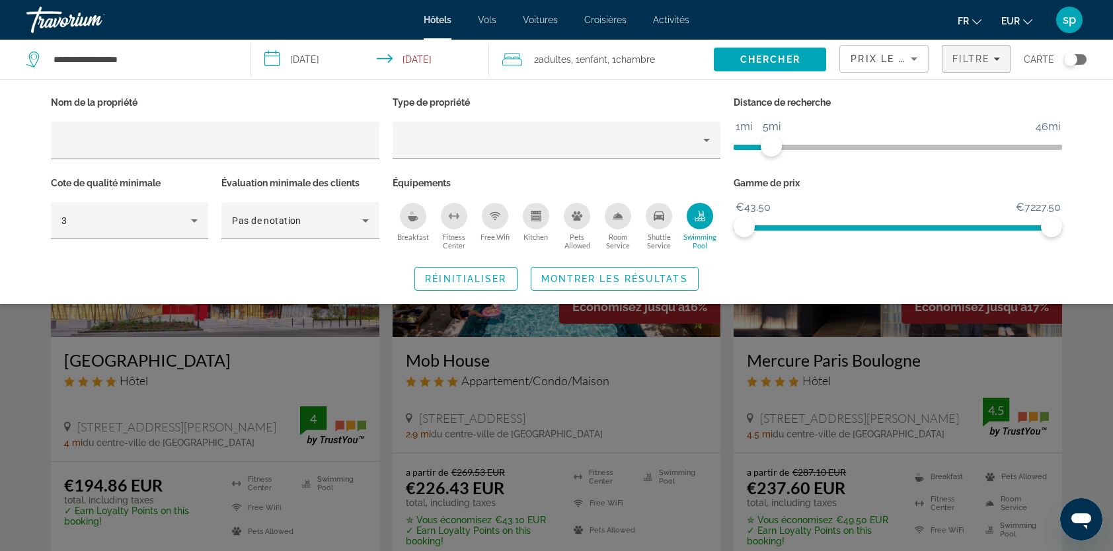
drag, startPoint x: 662, startPoint y: 281, endPoint x: 670, endPoint y: 278, distance: 8.6
click at [663, 281] on span "Montrer les résultats" at bounding box center [614, 279] width 147 height 11
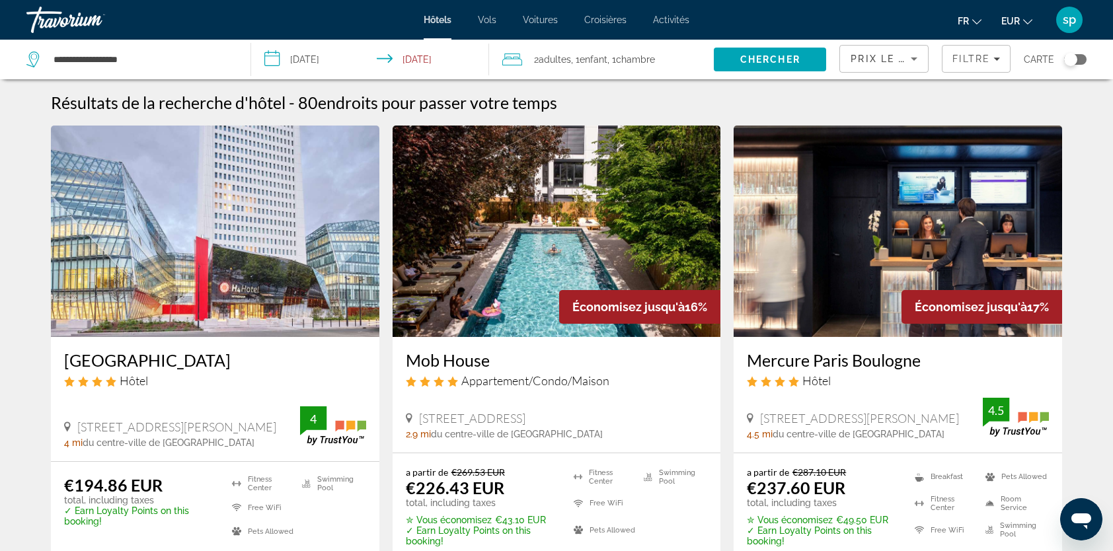
click at [855, 221] on img "Main content" at bounding box center [897, 231] width 328 height 211
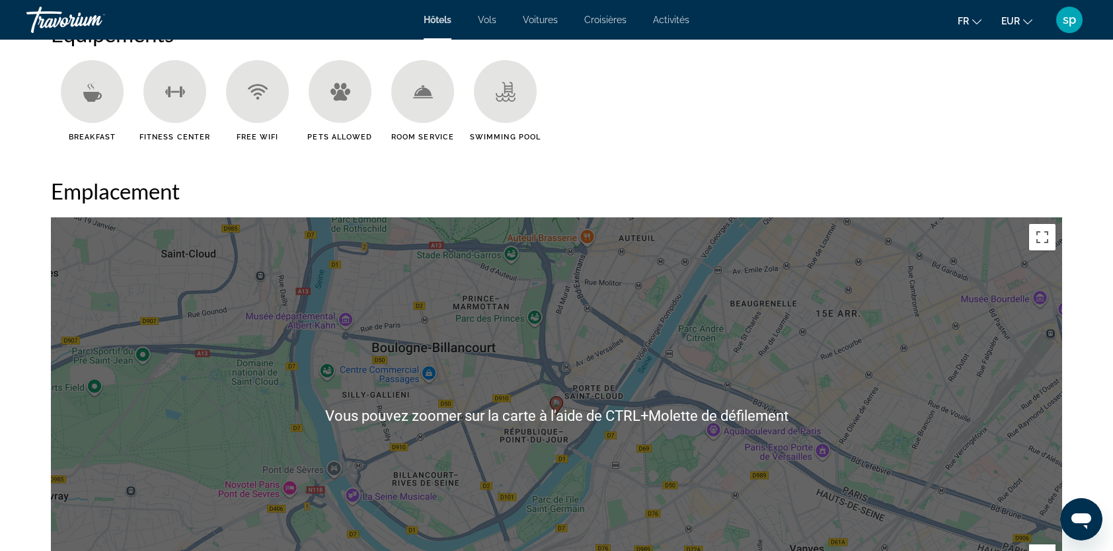
scroll to position [1255, 0]
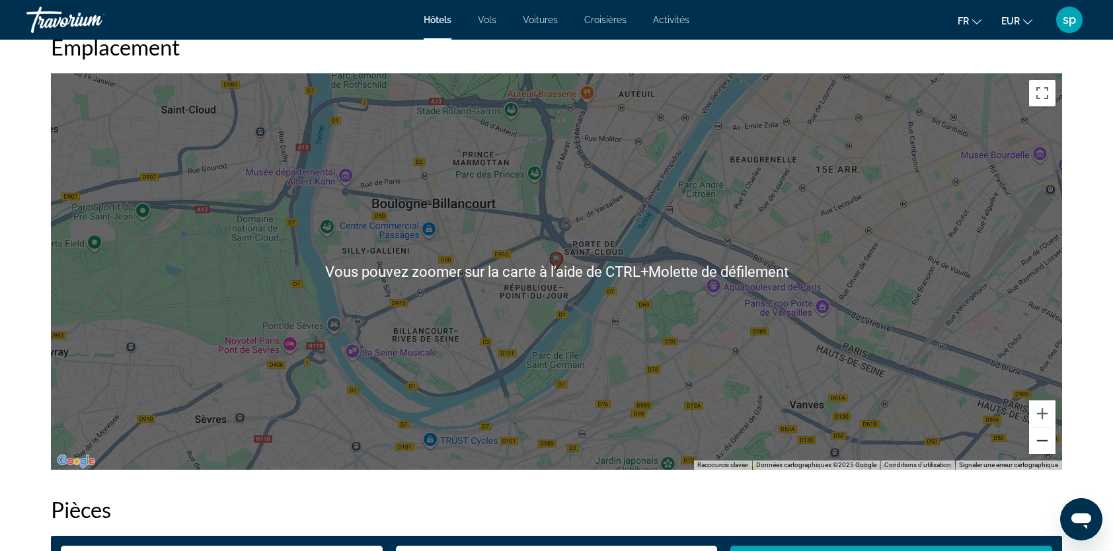
click at [1033, 447] on button "Zoom arrière" at bounding box center [1042, 440] width 26 height 26
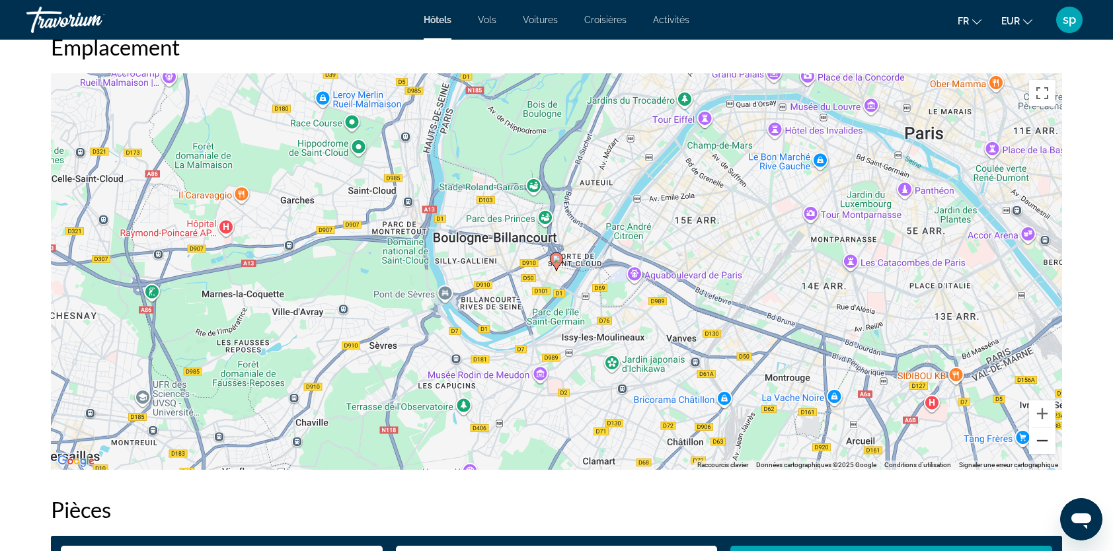
click at [1035, 452] on button "Zoom arrière" at bounding box center [1042, 440] width 26 height 26
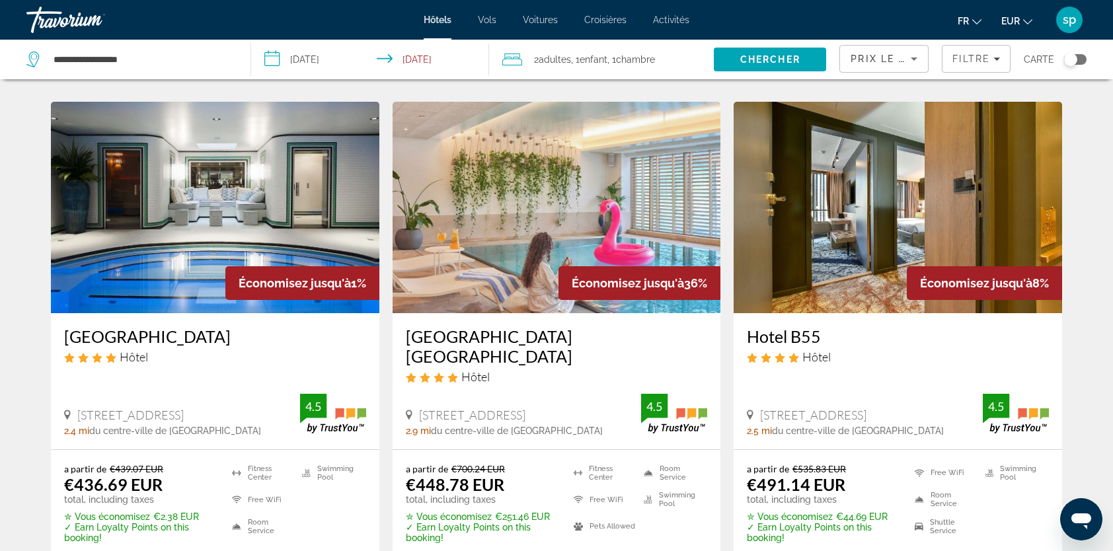
scroll to position [1586, 0]
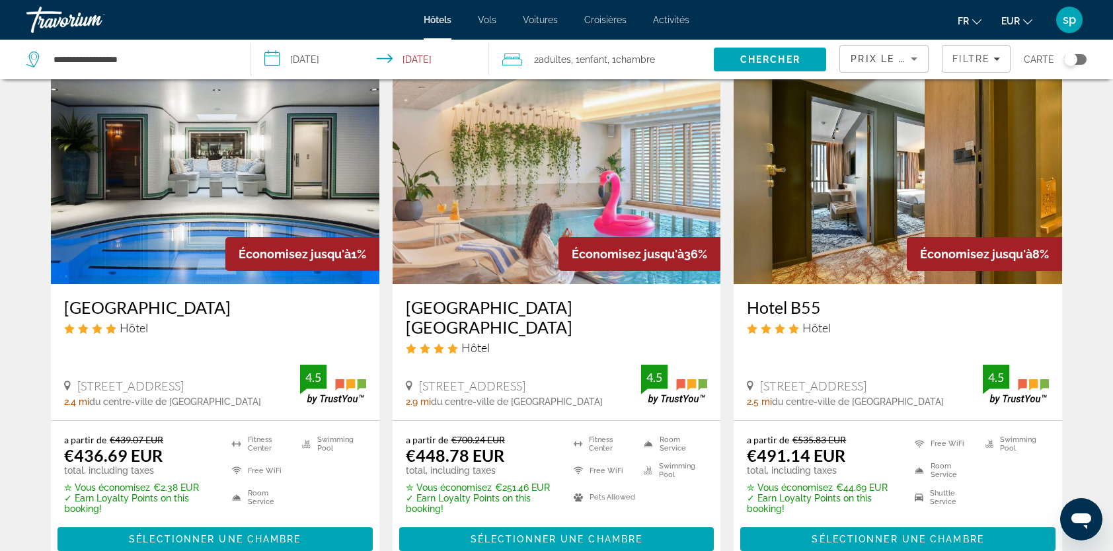
click at [577, 159] on img "Main content" at bounding box center [556, 178] width 328 height 211
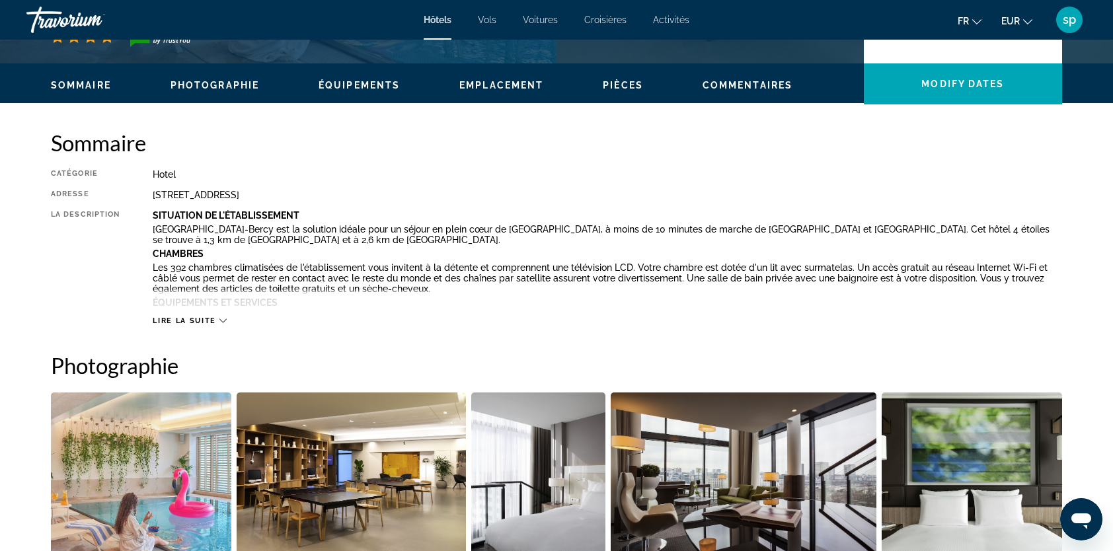
scroll to position [595, 0]
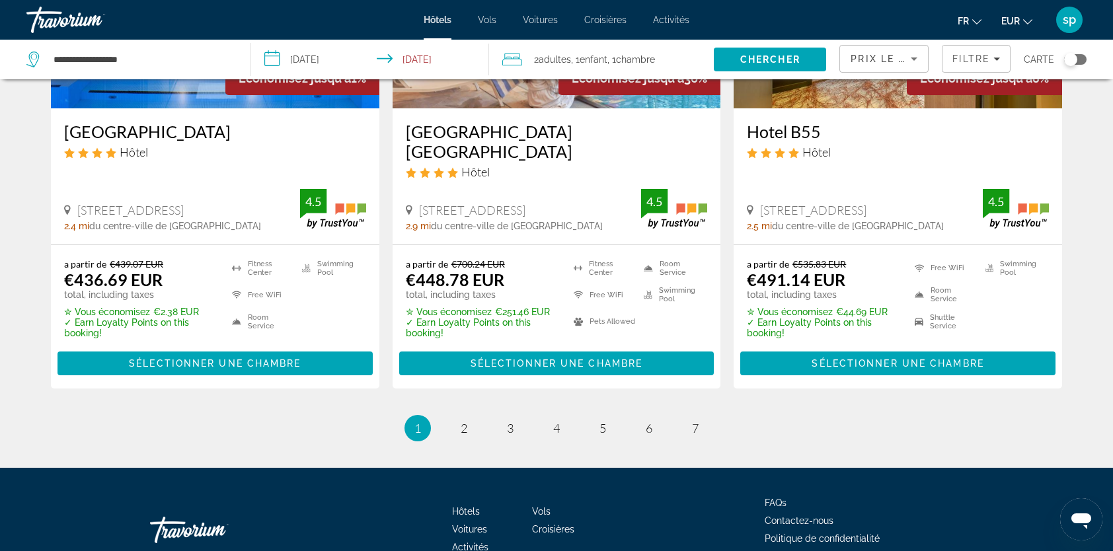
scroll to position [1799, 0]
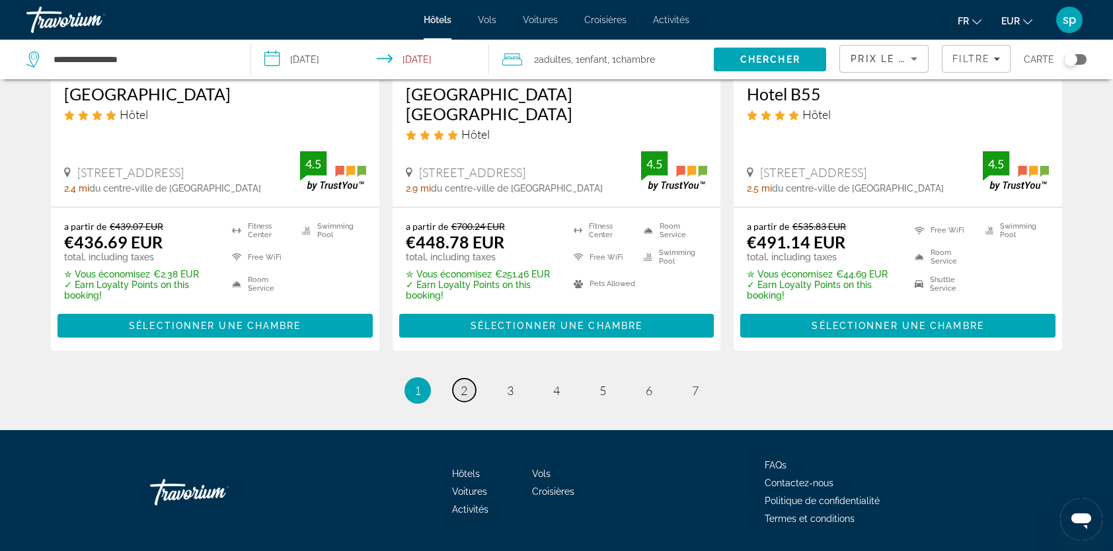
click at [461, 383] on span "2" at bounding box center [464, 390] width 7 height 15
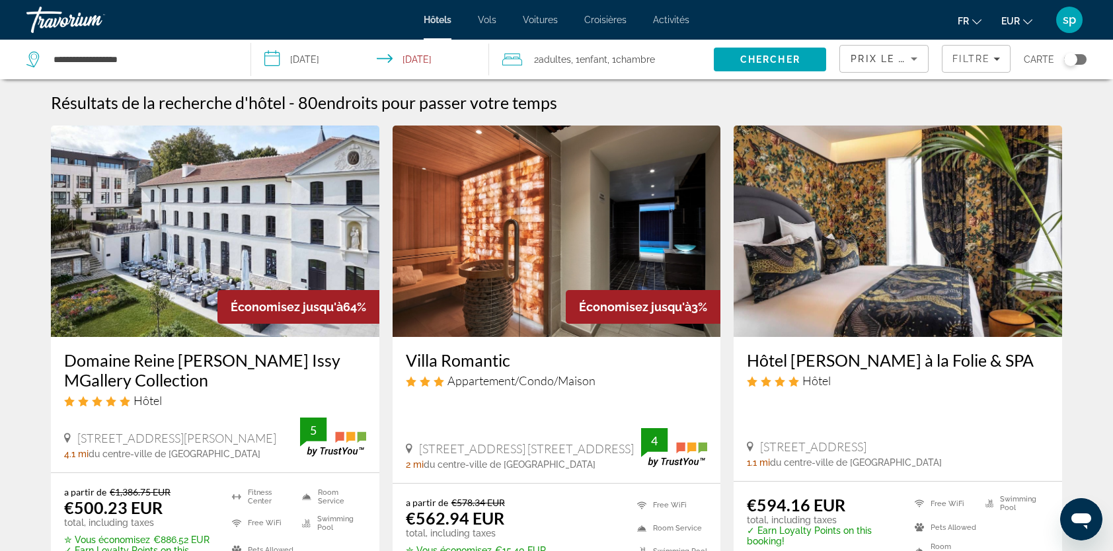
click at [877, 65] on div "Prix le plus bas" at bounding box center [880, 59] width 60 height 16
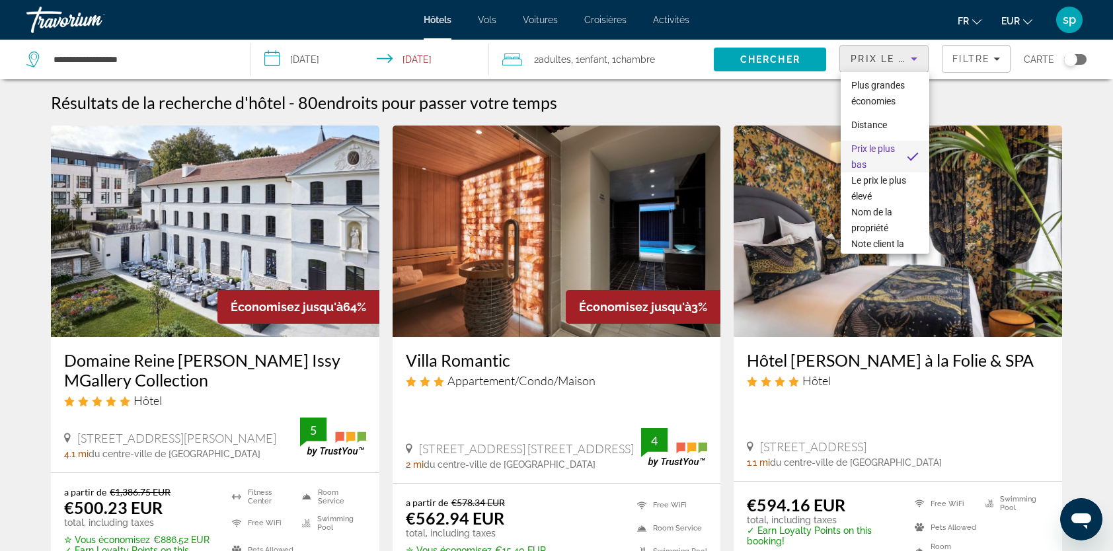
click at [870, 172] on span "Prix le plus bas" at bounding box center [873, 157] width 45 height 32
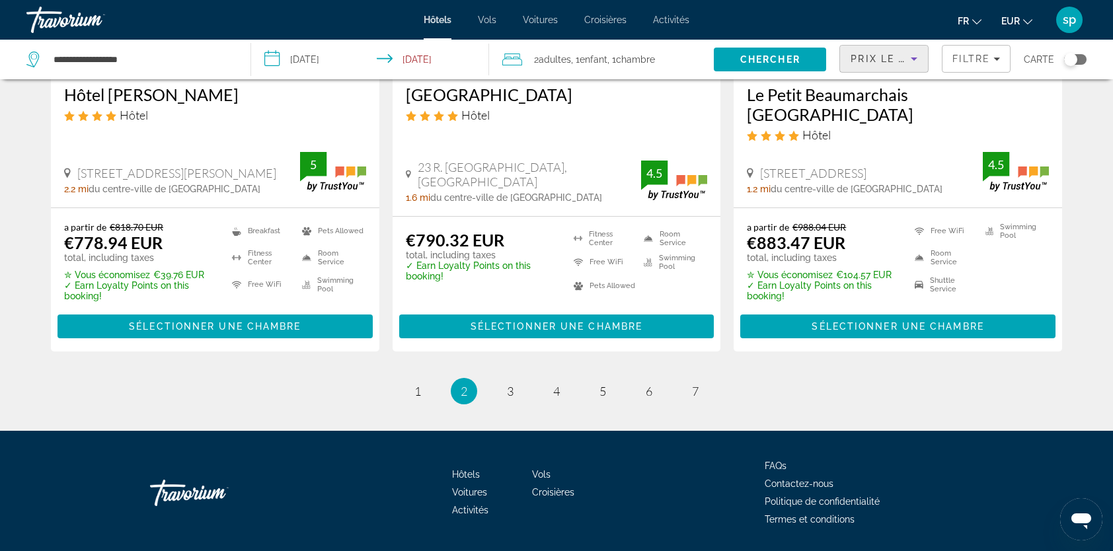
scroll to position [1820, 0]
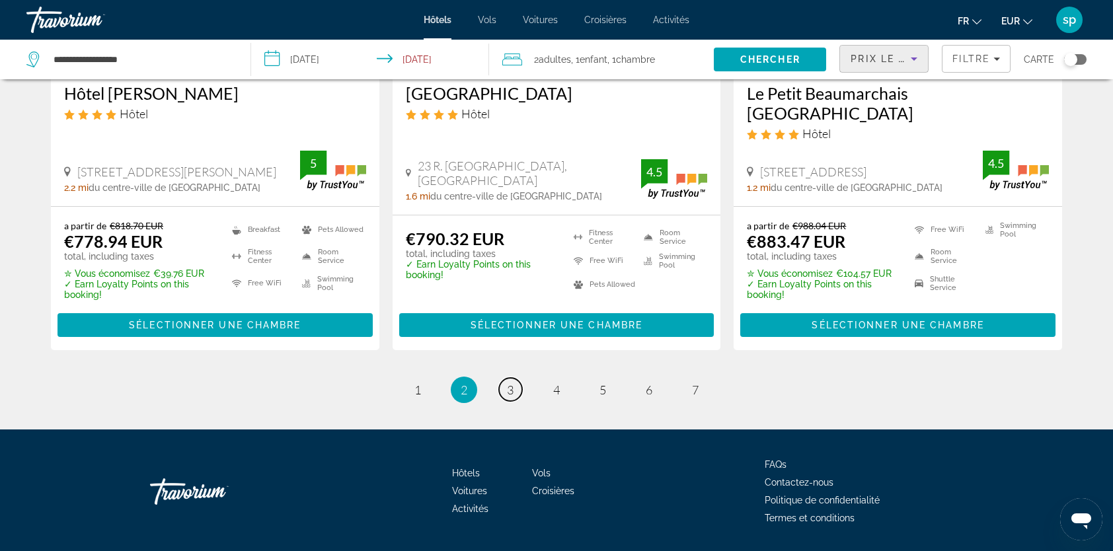
click at [511, 378] on link "page 3" at bounding box center [510, 389] width 23 height 23
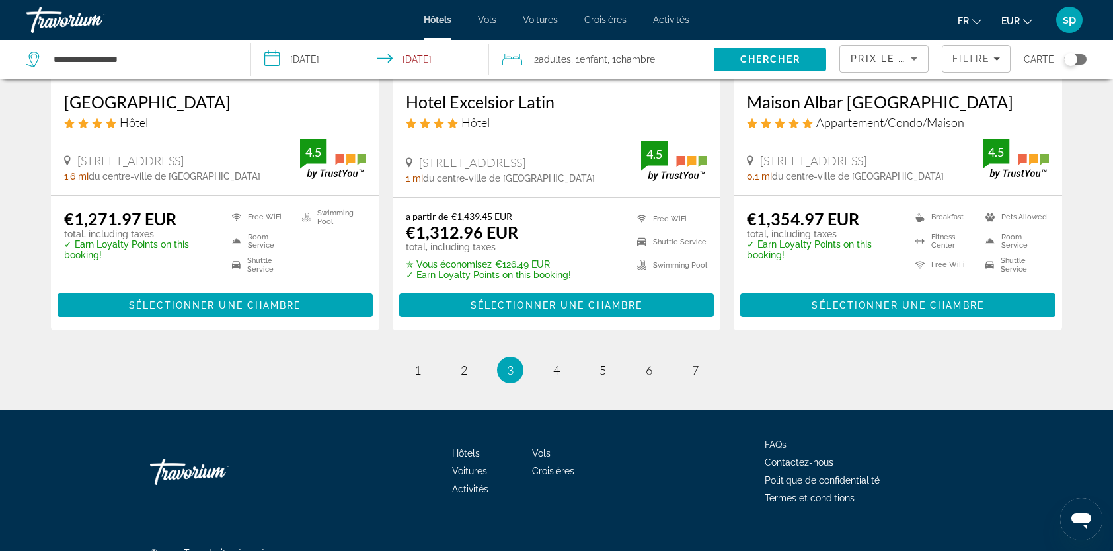
scroll to position [1762, 0]
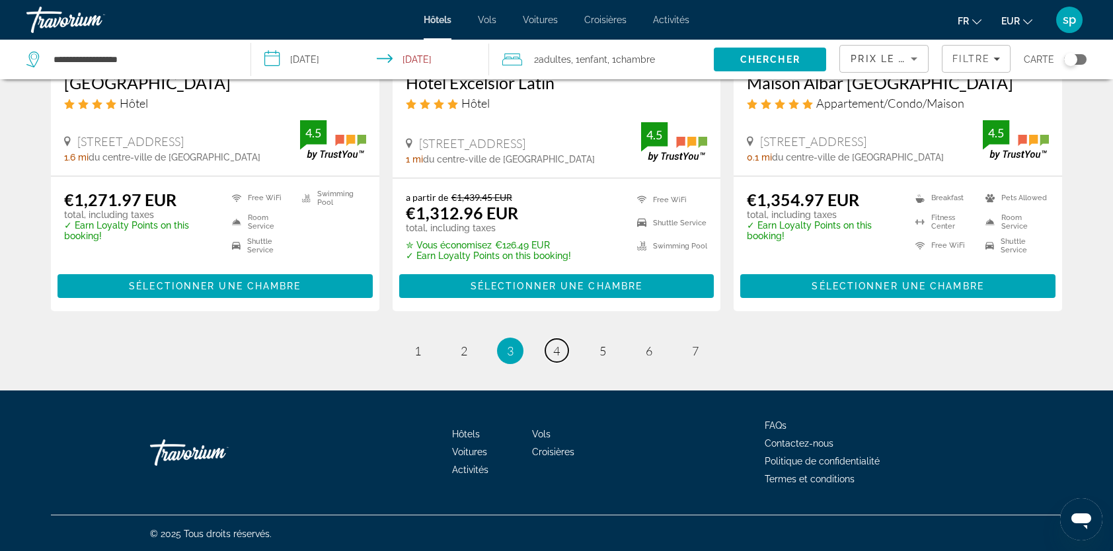
click at [560, 355] on link "page 4" at bounding box center [556, 350] width 23 height 23
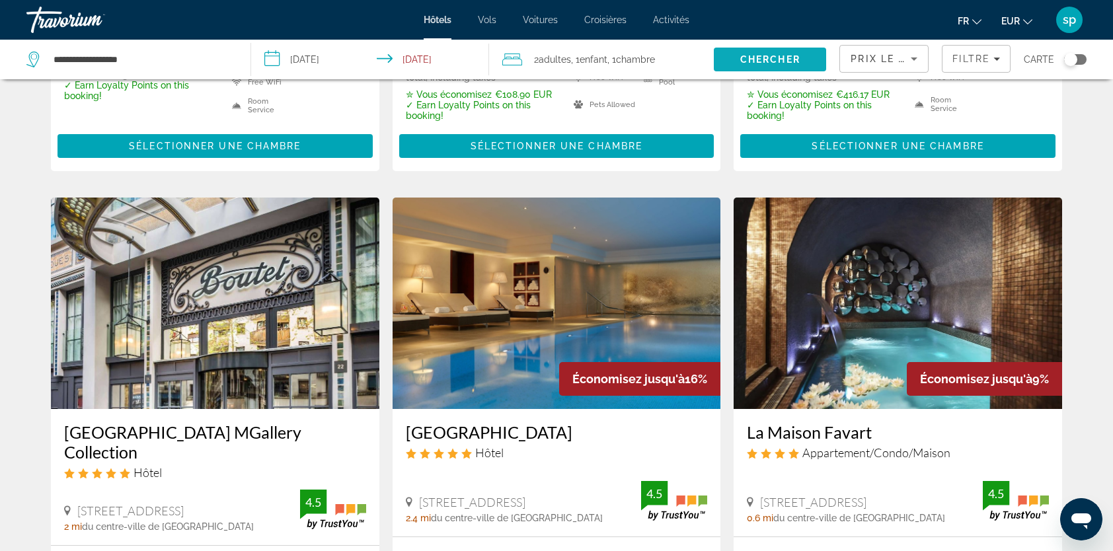
scroll to position [396, 0]
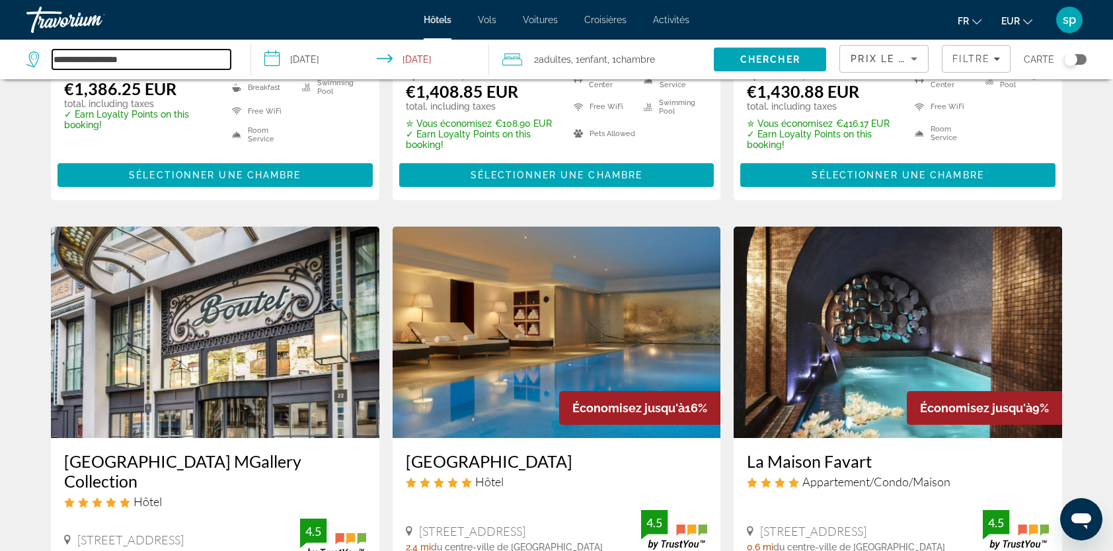
click at [196, 65] on input "**********" at bounding box center [141, 60] width 178 height 20
drag, startPoint x: 198, startPoint y: 62, endPoint x: -336, endPoint y: 83, distance: 535.0
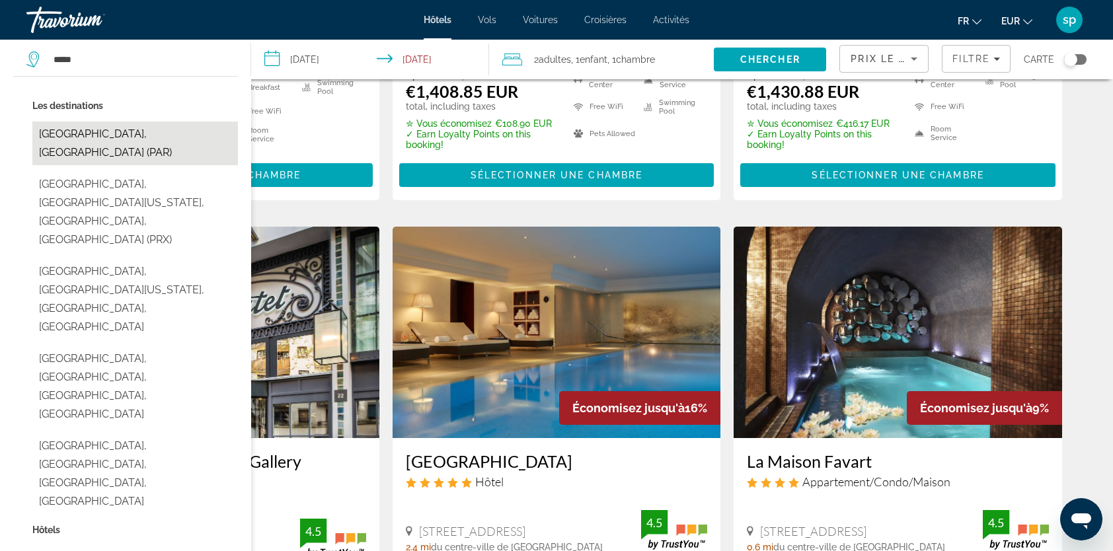
click at [124, 139] on button "[GEOGRAPHIC_DATA], [GEOGRAPHIC_DATA] (PAR)" at bounding box center [134, 144] width 205 height 44
type input "**********"
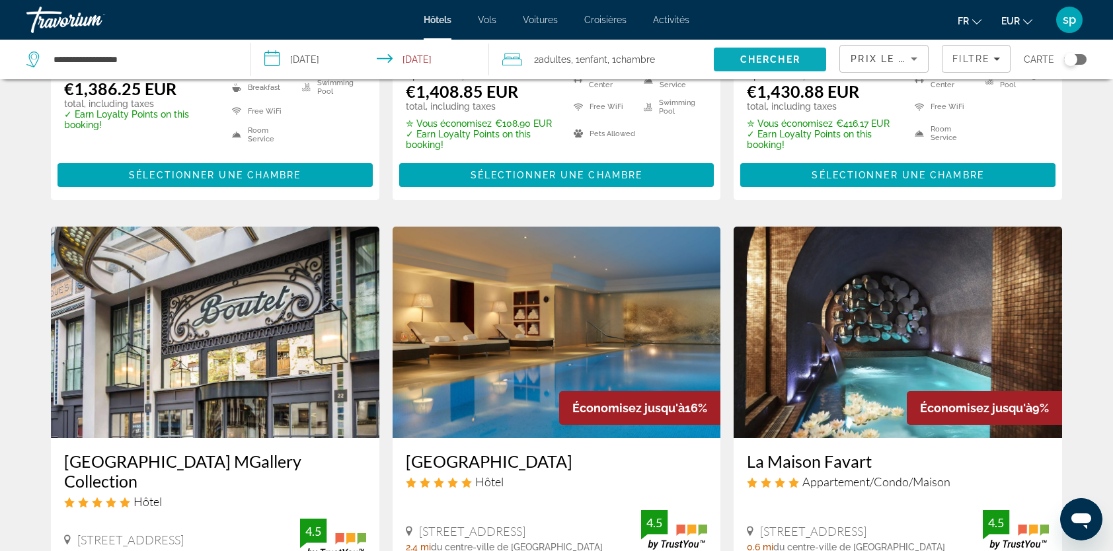
click at [799, 56] on span "Chercher" at bounding box center [770, 59] width 60 height 11
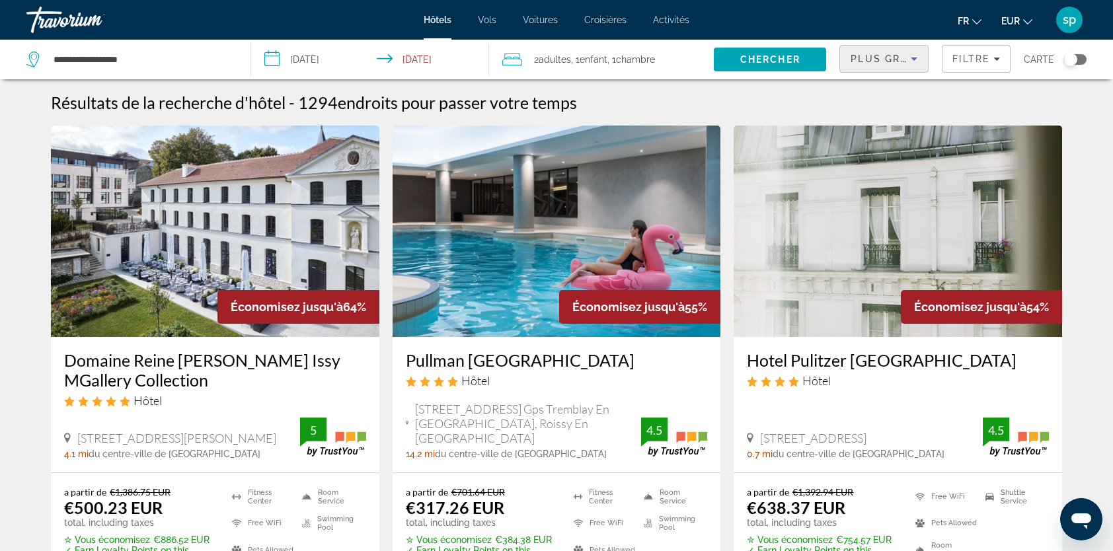
click at [889, 60] on span "Plus grandes économies" at bounding box center [929, 59] width 158 height 11
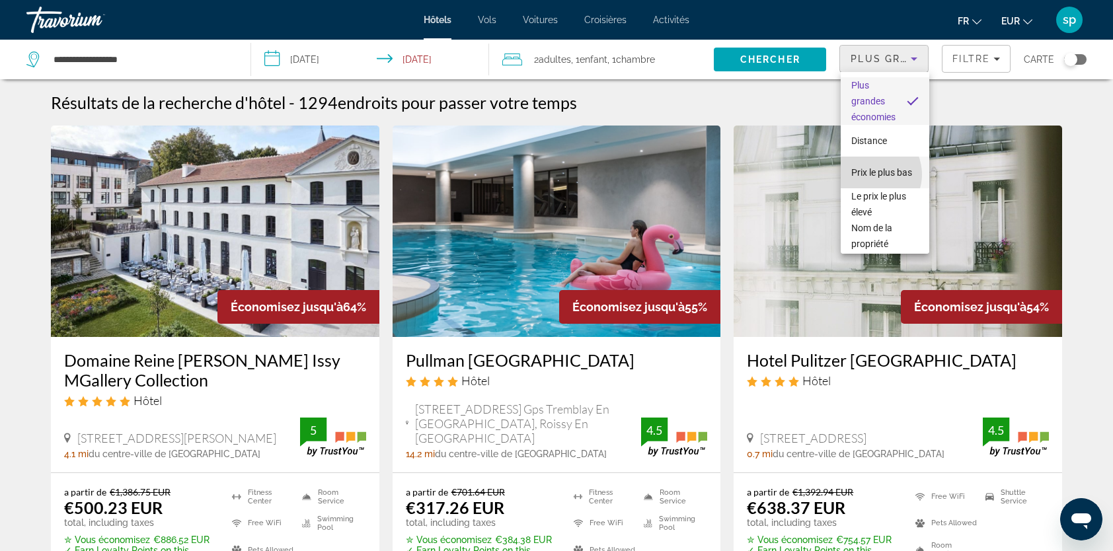
click at [869, 174] on span "Prix le plus bas" at bounding box center [881, 173] width 61 height 16
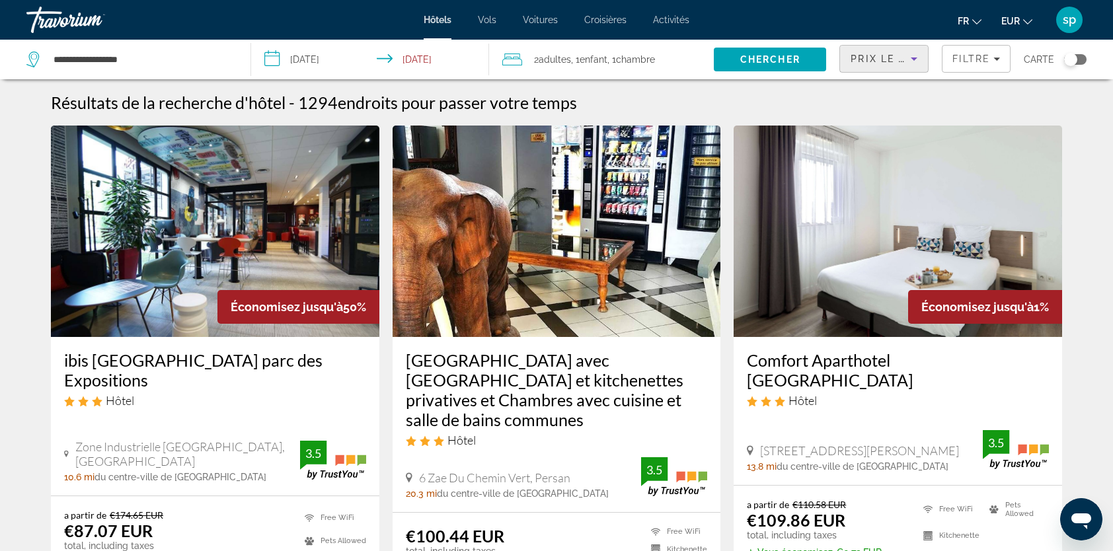
click at [168, 217] on img "Main content" at bounding box center [215, 231] width 328 height 211
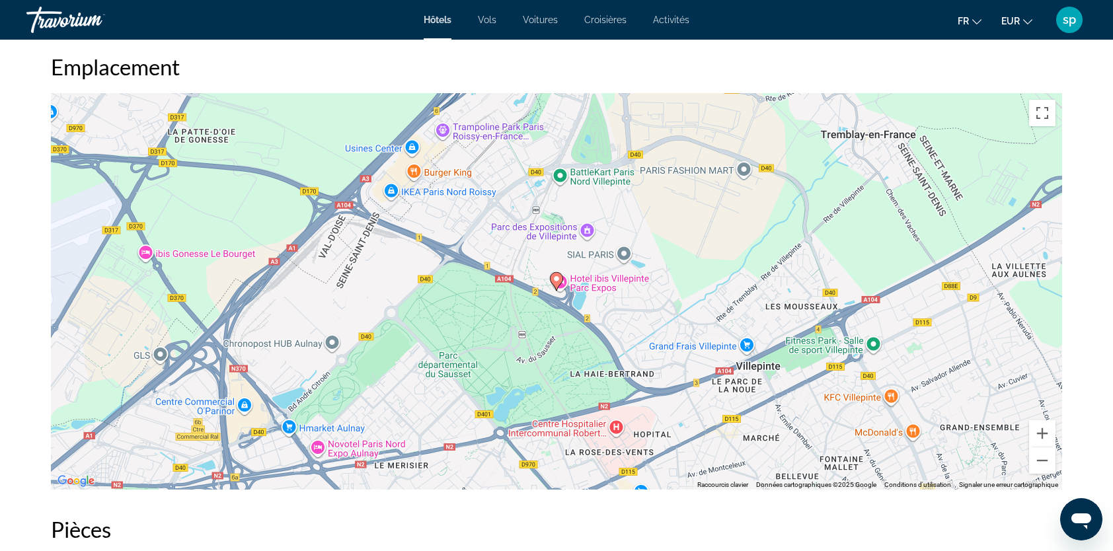
scroll to position [1255, 0]
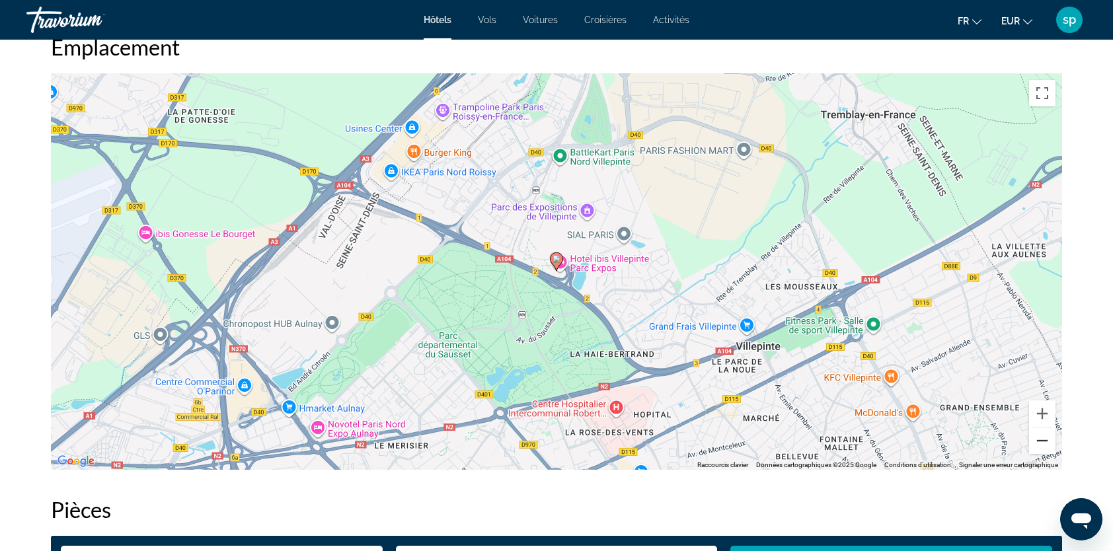
click at [1033, 444] on button "Zoom arrière" at bounding box center [1042, 440] width 26 height 26
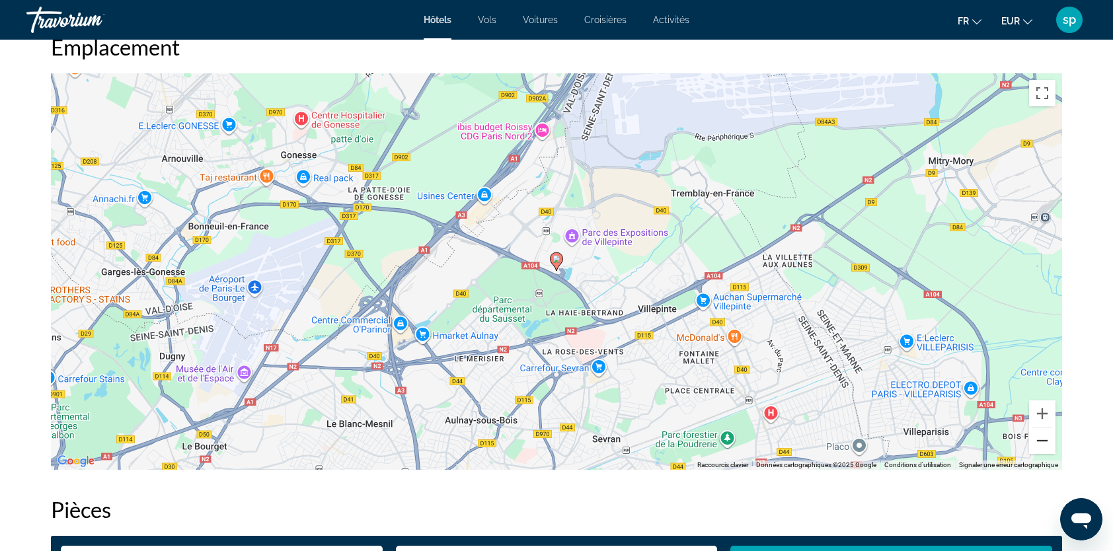
click at [1035, 444] on button "Zoom arrière" at bounding box center [1042, 440] width 26 height 26
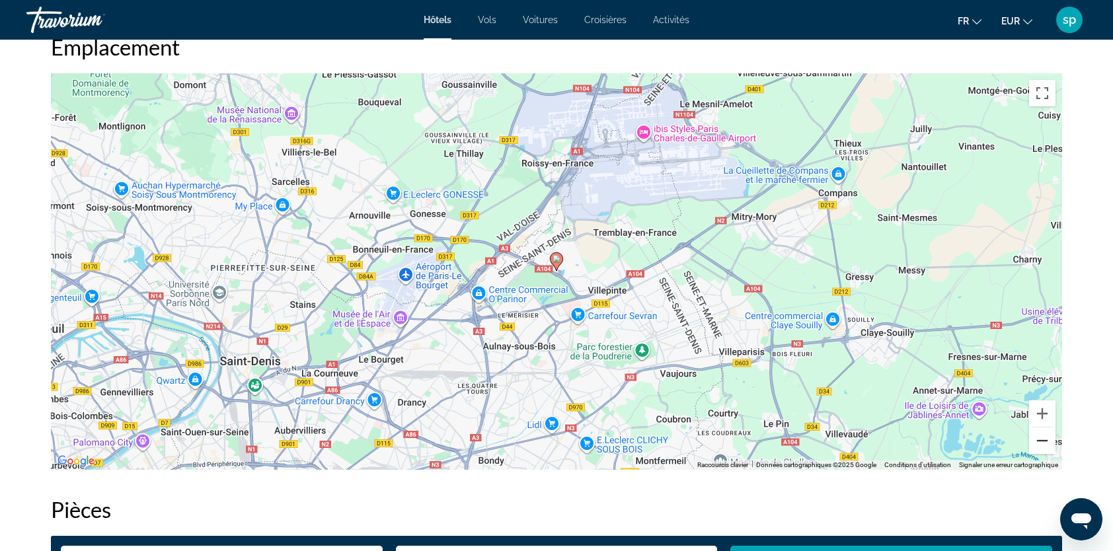
click at [1035, 444] on button "Zoom arrière" at bounding box center [1042, 440] width 26 height 26
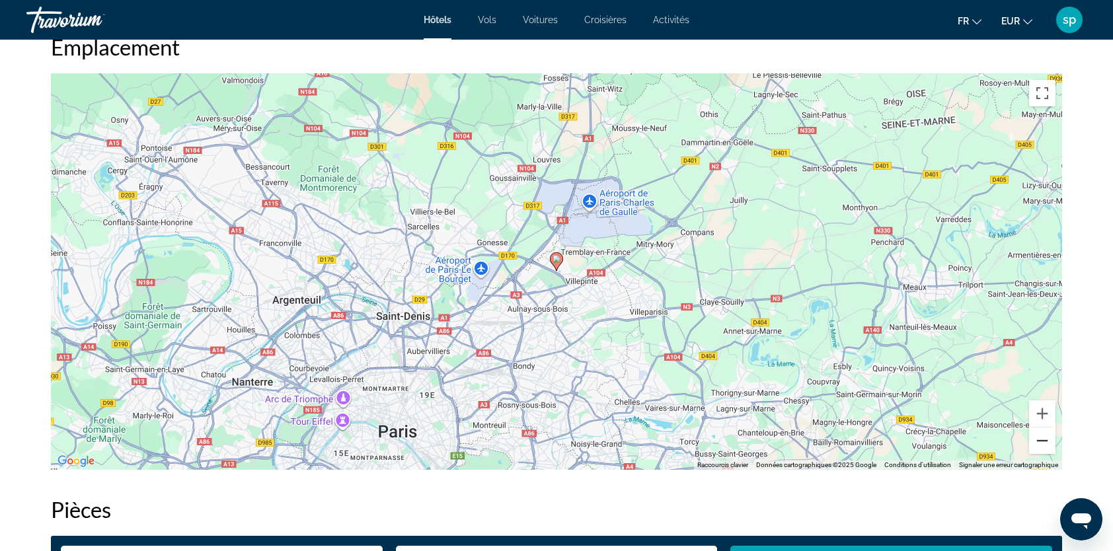
click at [1035, 445] on button "Zoom arrière" at bounding box center [1042, 440] width 26 height 26
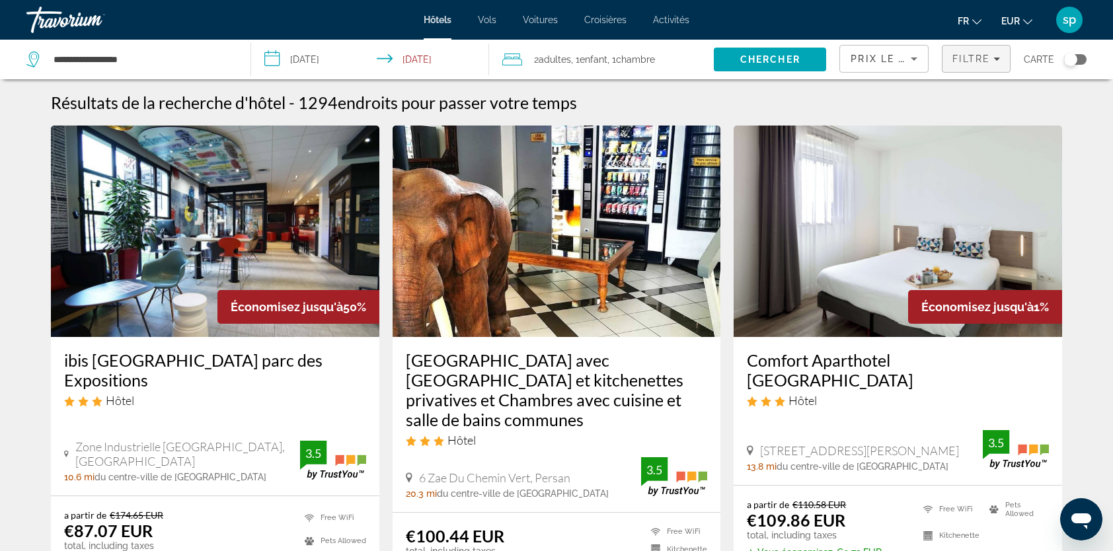
click at [959, 70] on span "Filters" at bounding box center [975, 59] width 67 height 32
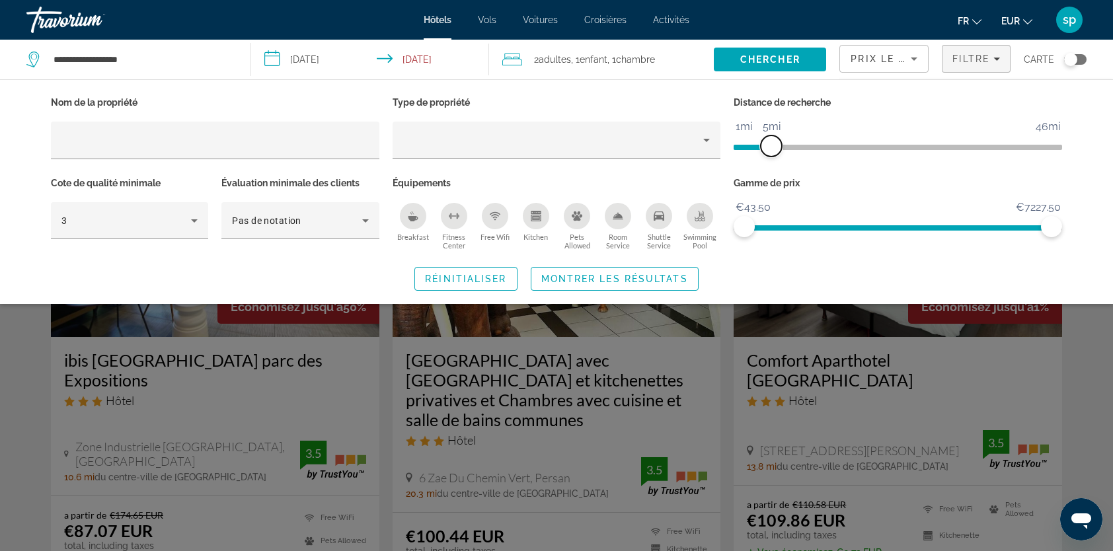
drag, startPoint x: 935, startPoint y: 140, endPoint x: 773, endPoint y: 169, distance: 164.5
click at [773, 169] on div "Distance de recherche 1mi 46mi 5mi" at bounding box center [898, 133] width 342 height 81
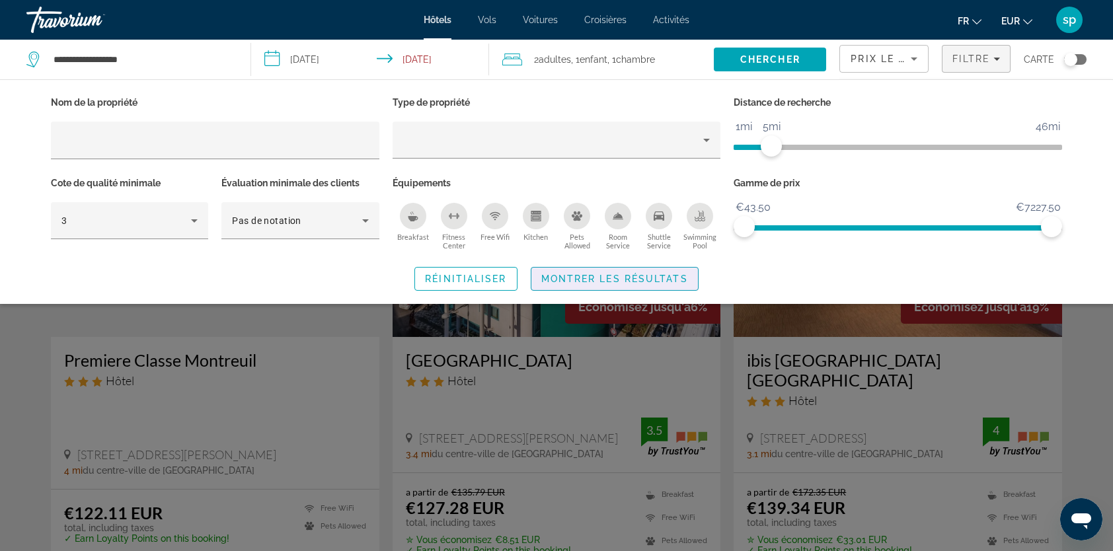
click at [671, 274] on span "Montrer les résultats" at bounding box center [614, 279] width 147 height 11
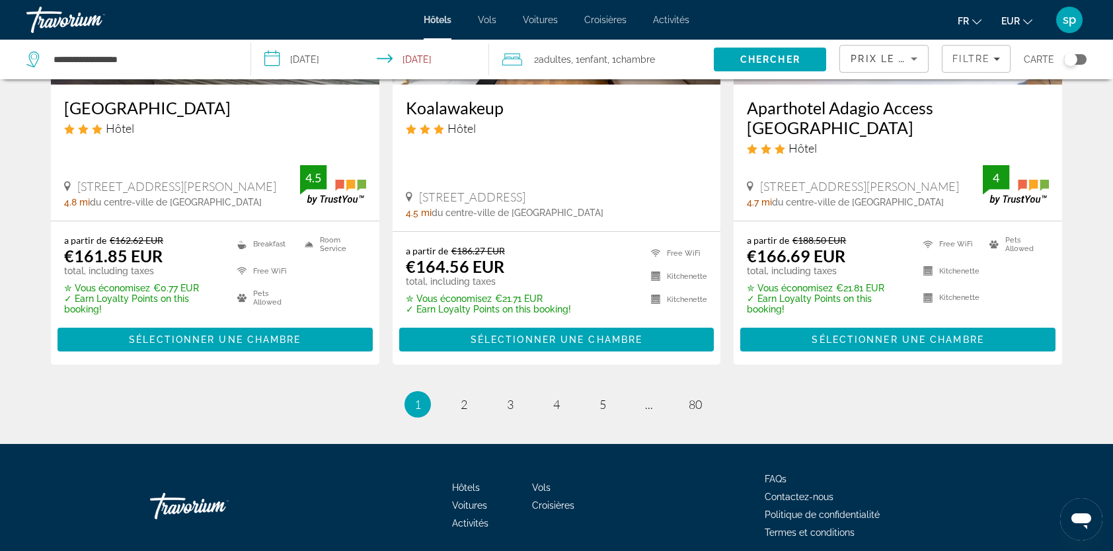
scroll to position [1789, 0]
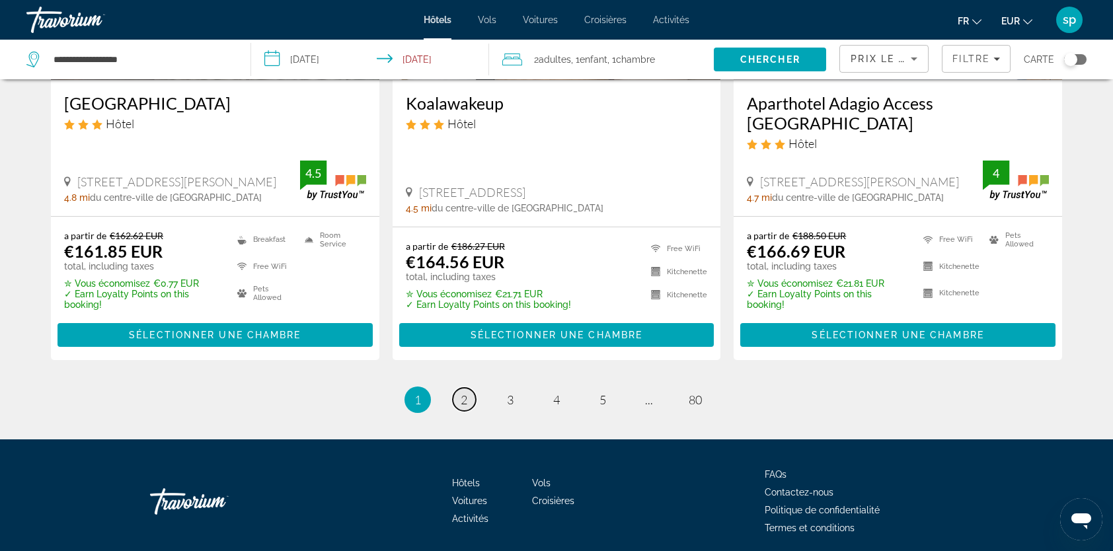
click at [465, 392] on span "2" at bounding box center [464, 399] width 7 height 15
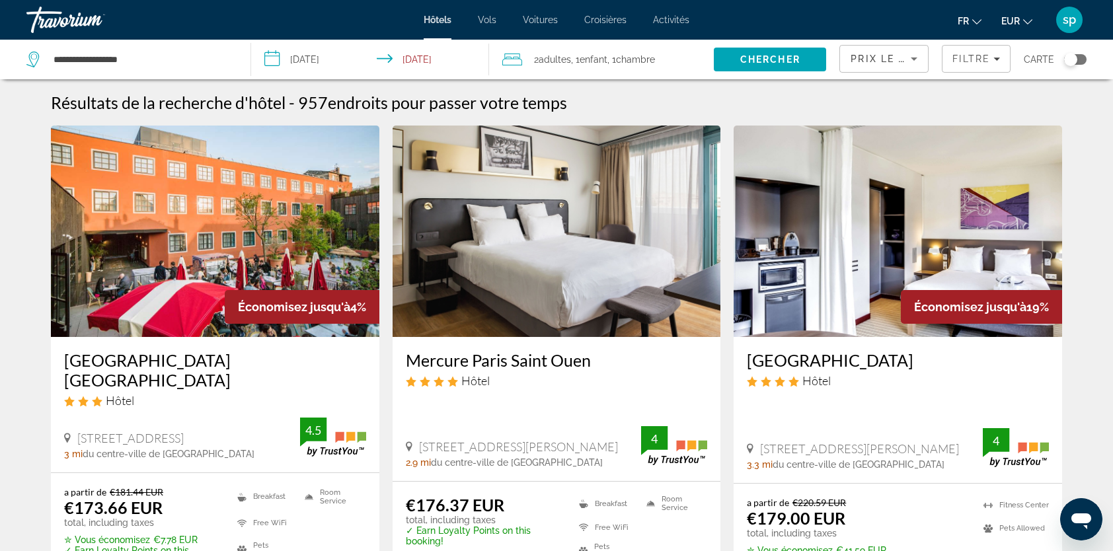
click at [238, 246] on img "Main content" at bounding box center [215, 231] width 328 height 211
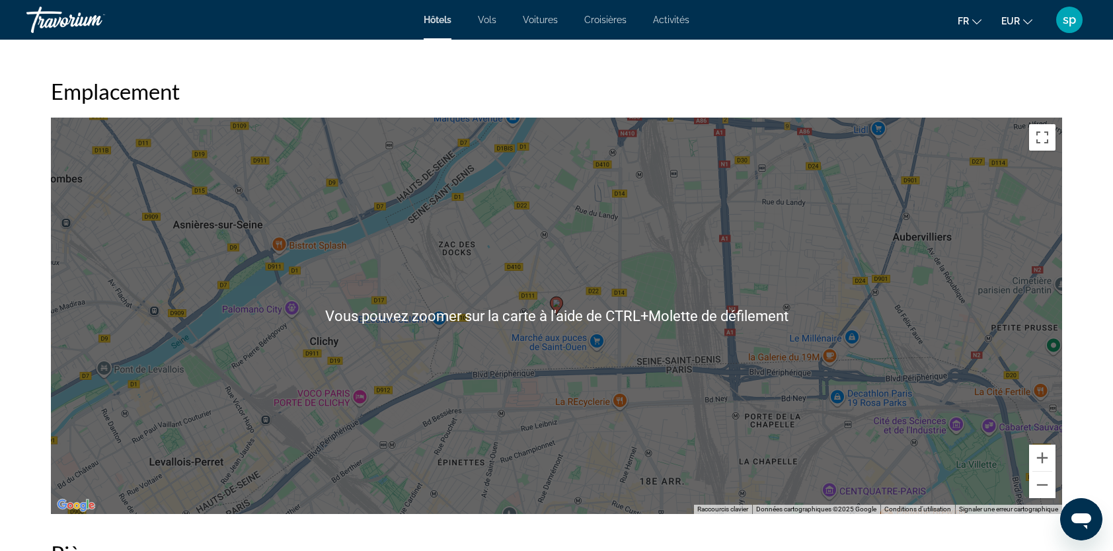
scroll to position [1454, 0]
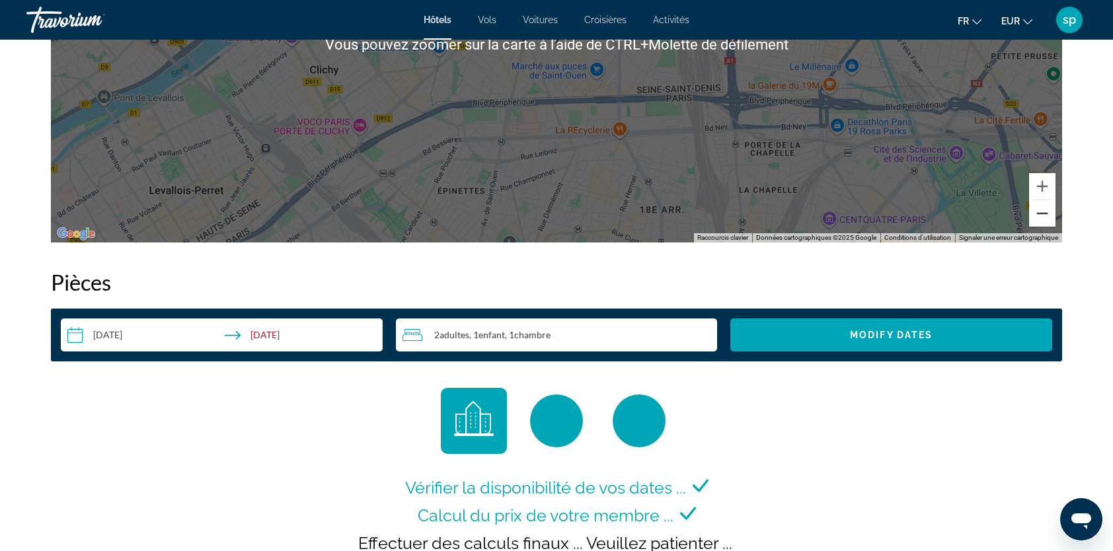
click at [1043, 218] on button "Zoom arrière" at bounding box center [1042, 213] width 26 height 26
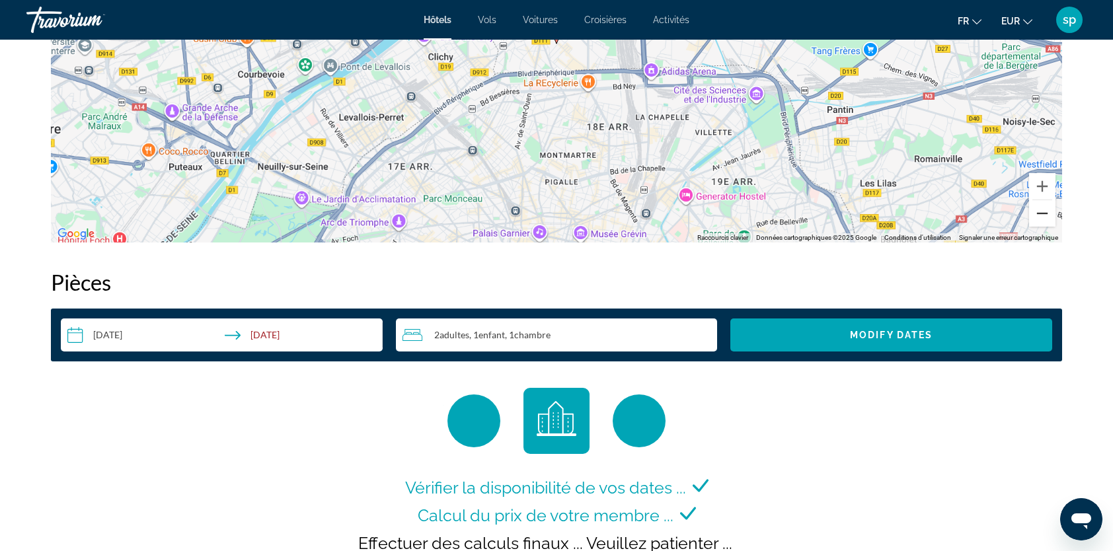
click at [1043, 218] on button "Zoom arrière" at bounding box center [1042, 213] width 26 height 26
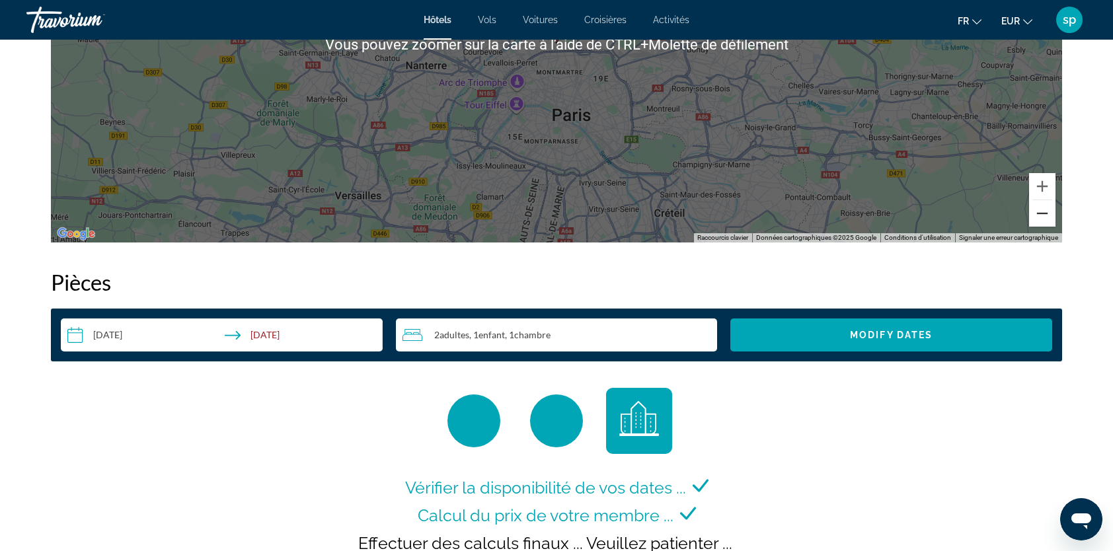
scroll to position [1189, 0]
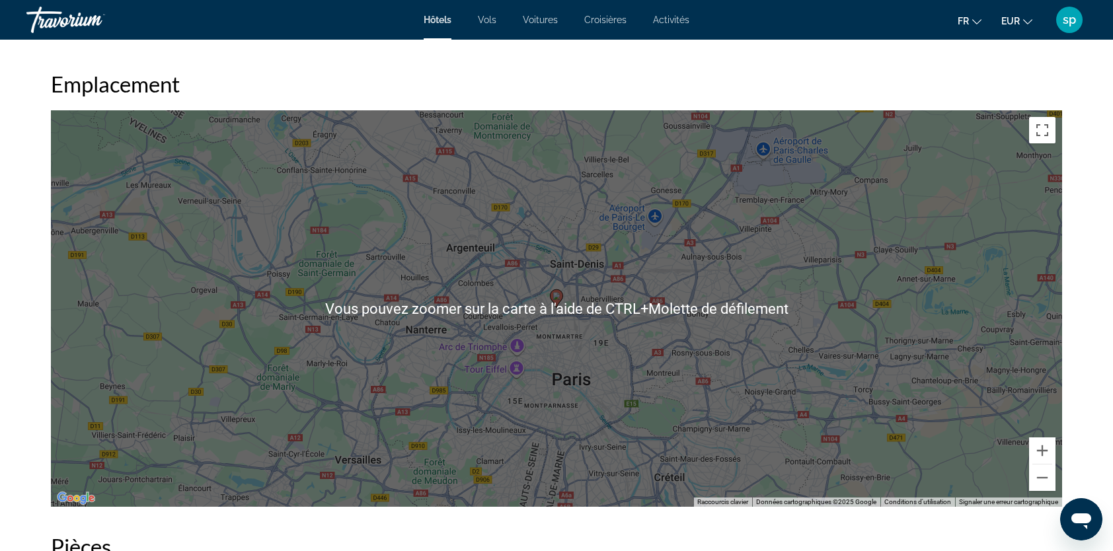
click at [693, 341] on div "Pour activer le glissement avec le clavier, appuyez sur Alt+Entrée. Une fois ce…" at bounding box center [556, 308] width 1011 height 396
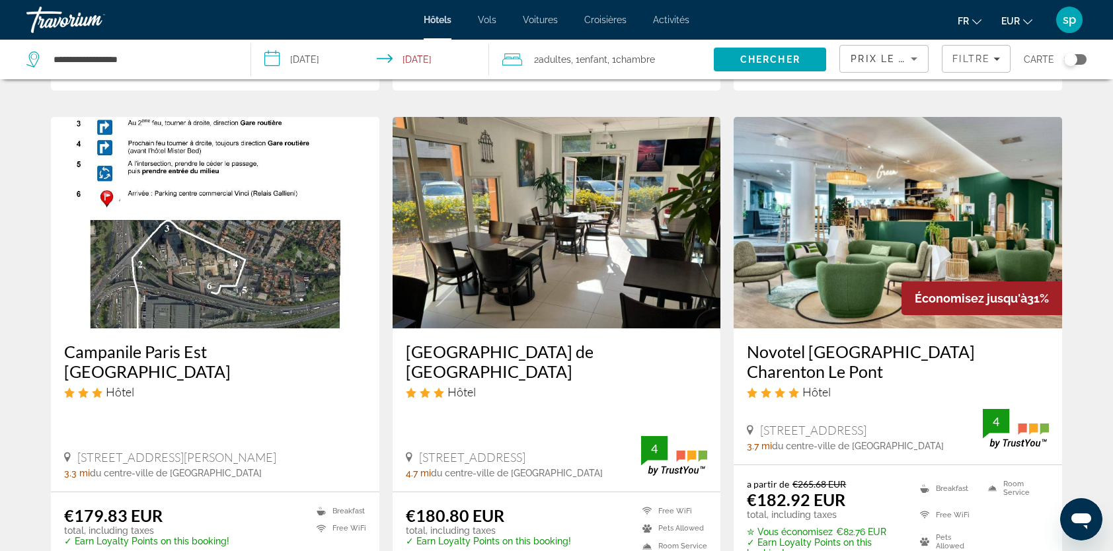
scroll to position [529, 0]
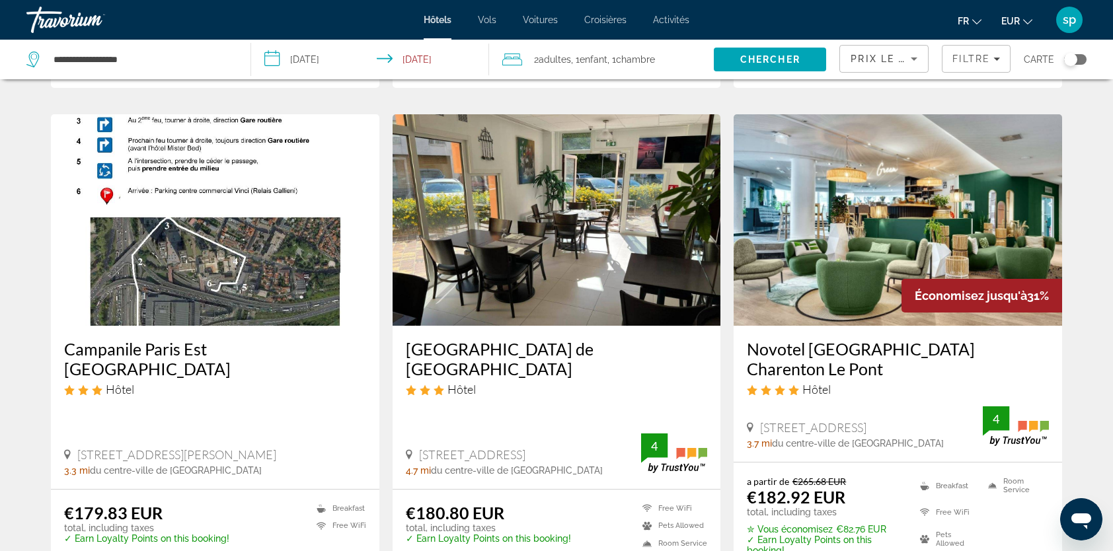
click at [859, 200] on img "Main content" at bounding box center [897, 219] width 328 height 211
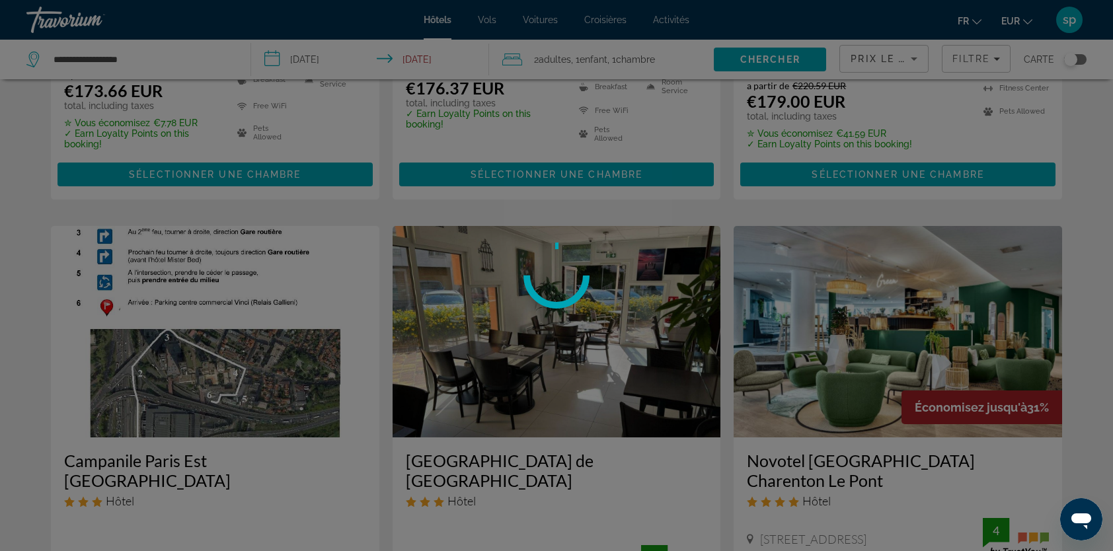
scroll to position [396, 0]
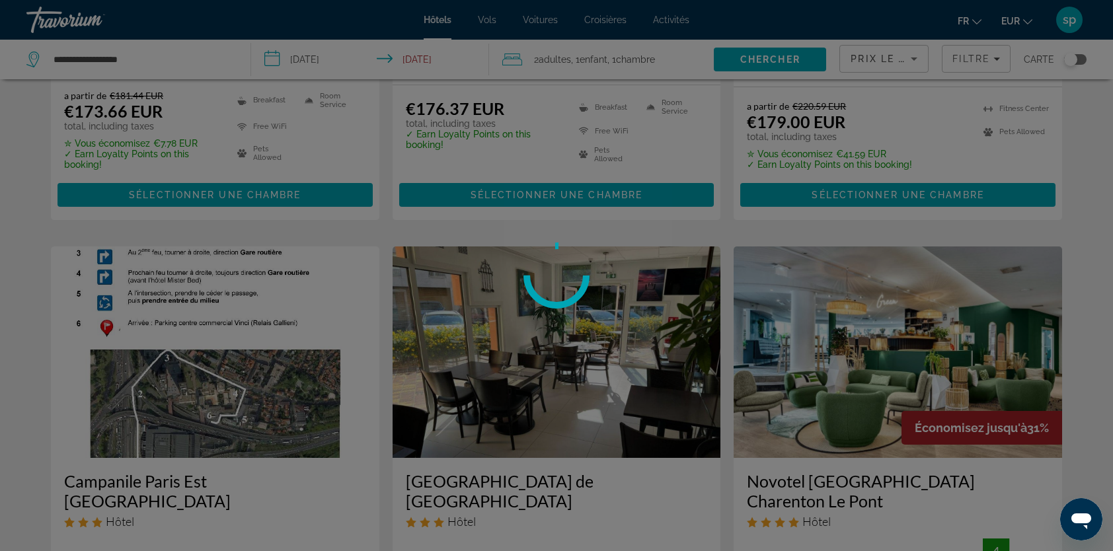
click at [850, 329] on div at bounding box center [556, 275] width 1113 height 551
drag, startPoint x: 840, startPoint y: 288, endPoint x: 431, endPoint y: 67, distance: 465.6
click at [840, 288] on div at bounding box center [556, 275] width 1113 height 551
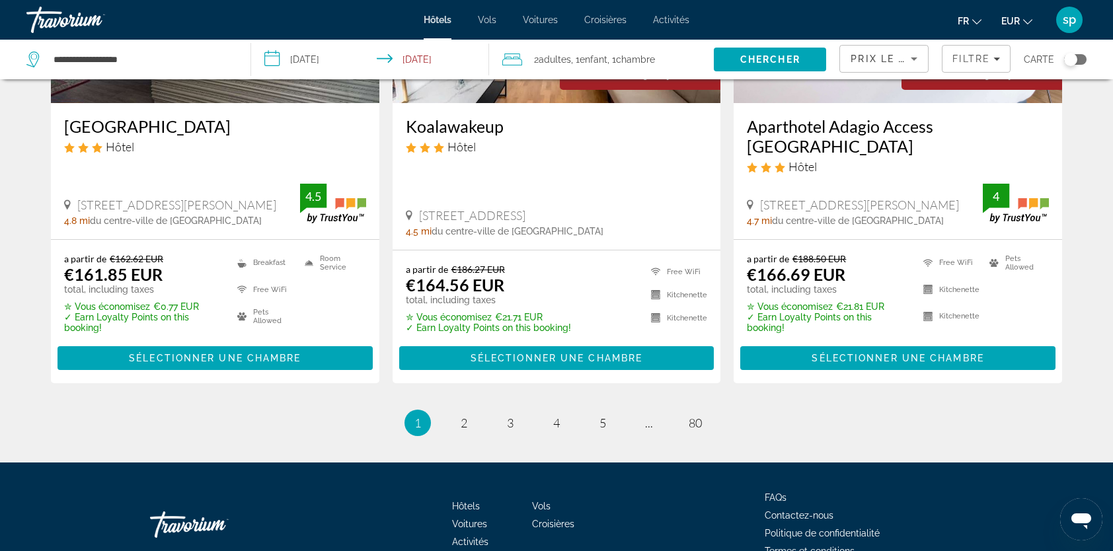
scroll to position [1789, 0]
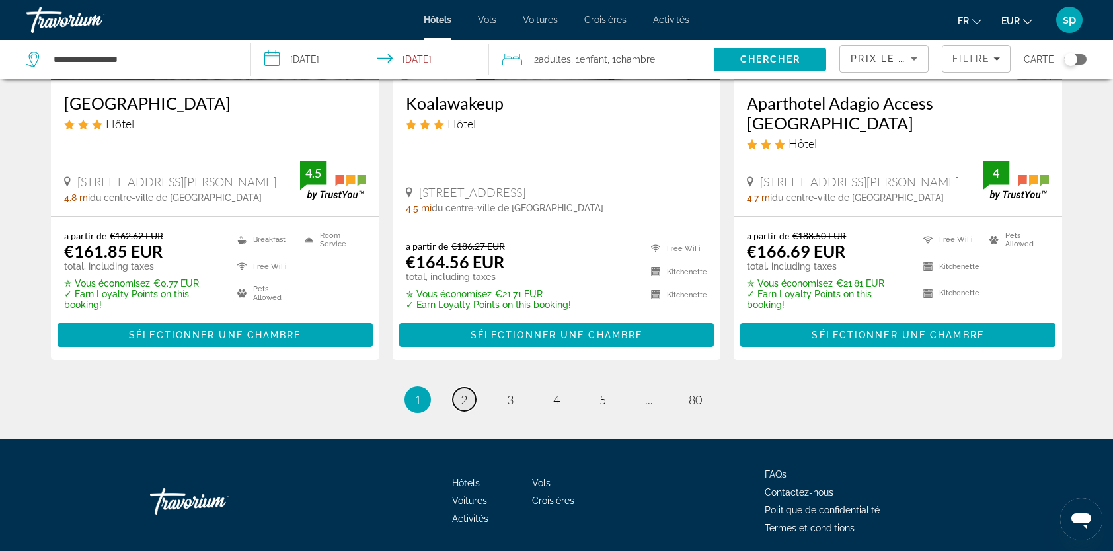
click at [463, 392] on span "2" at bounding box center [464, 399] width 7 height 15
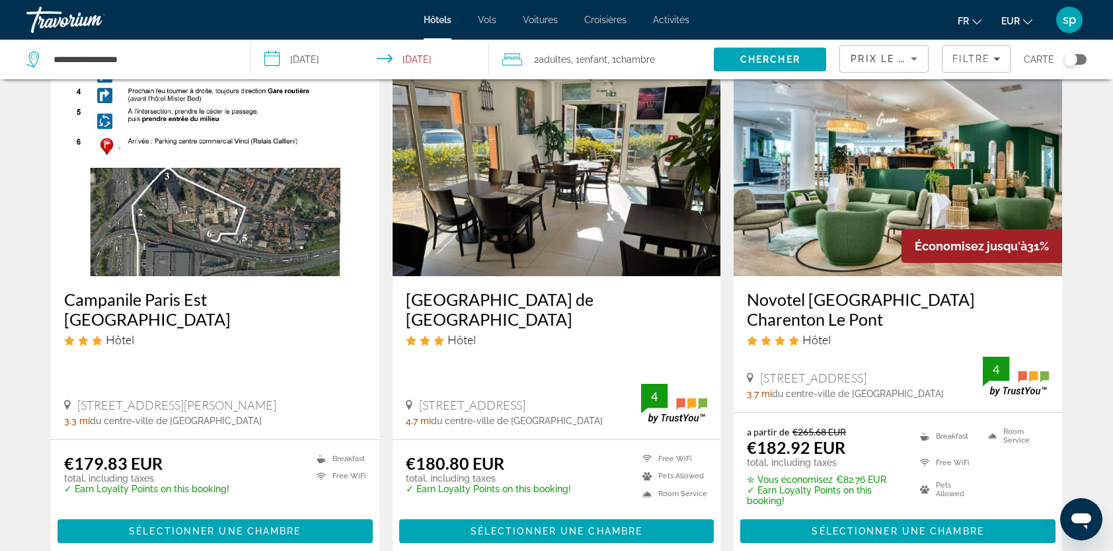
scroll to position [595, 0]
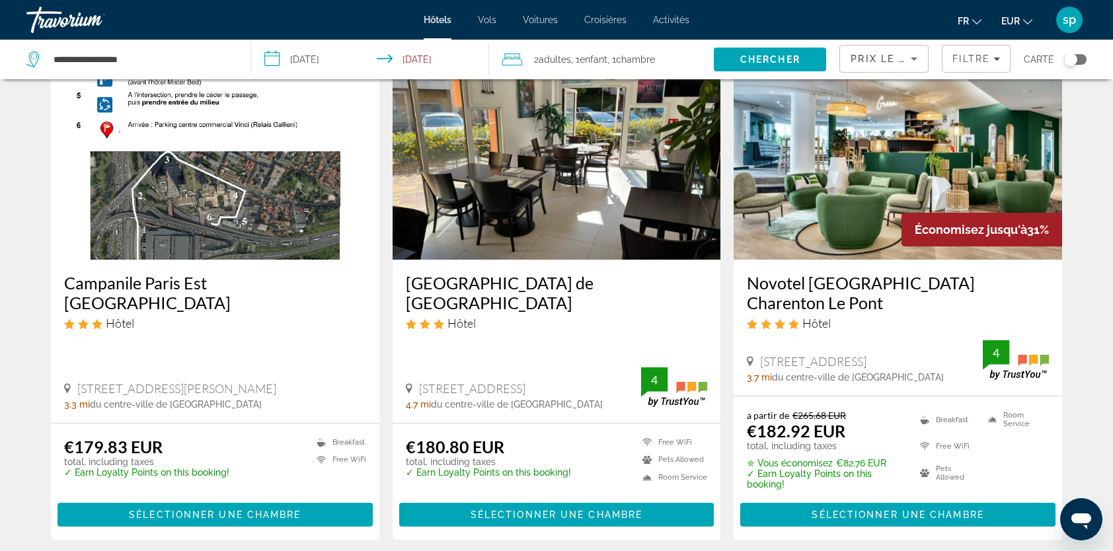
click at [922, 163] on img "Main content" at bounding box center [897, 153] width 328 height 211
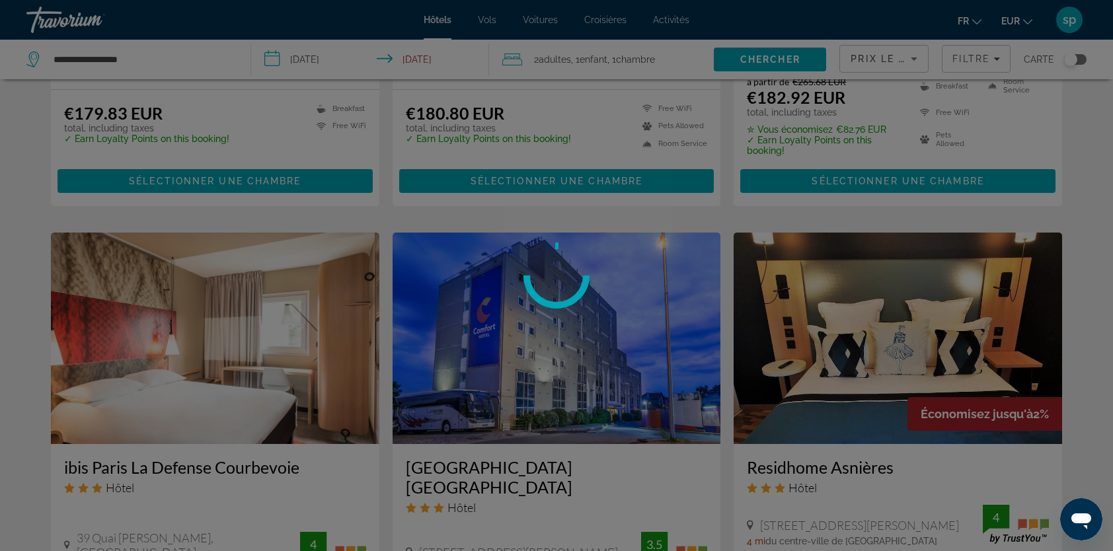
scroll to position [661, 0]
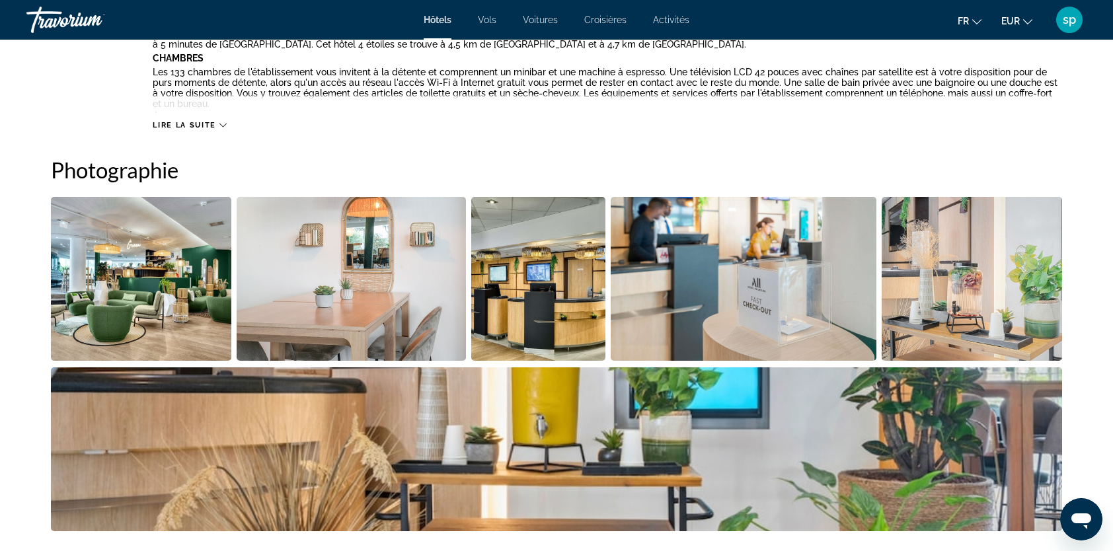
scroll to position [595, 0]
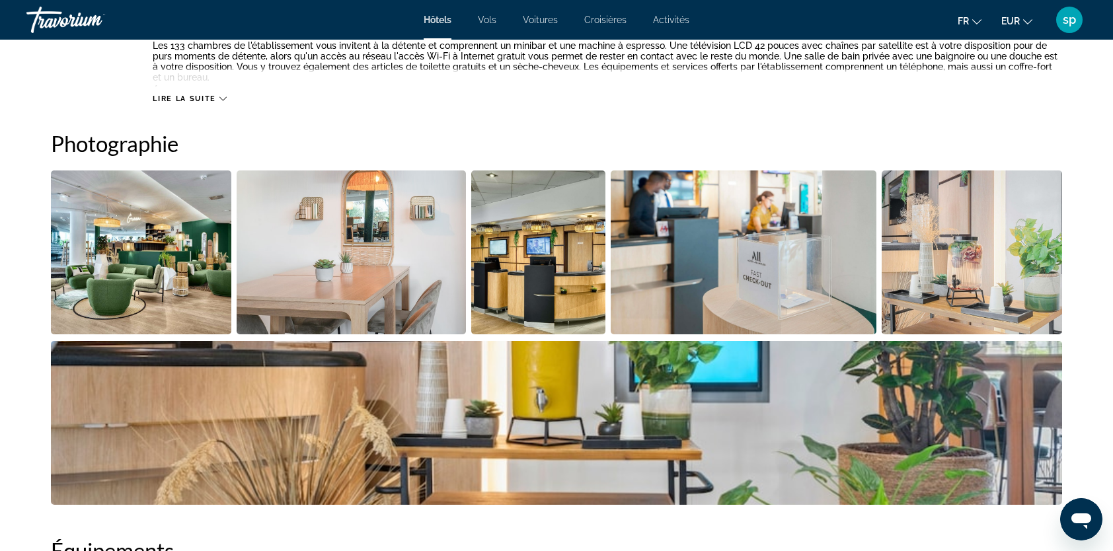
click at [147, 254] on img "Open full-screen image slider" at bounding box center [141, 252] width 180 height 164
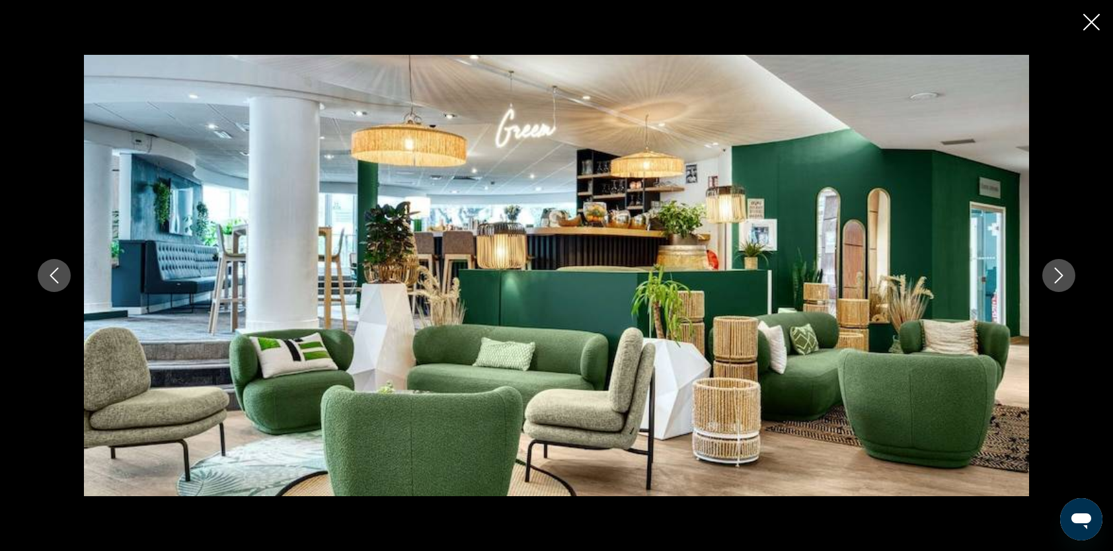
click at [1059, 271] on icon "Next image" at bounding box center [1059, 276] width 16 height 16
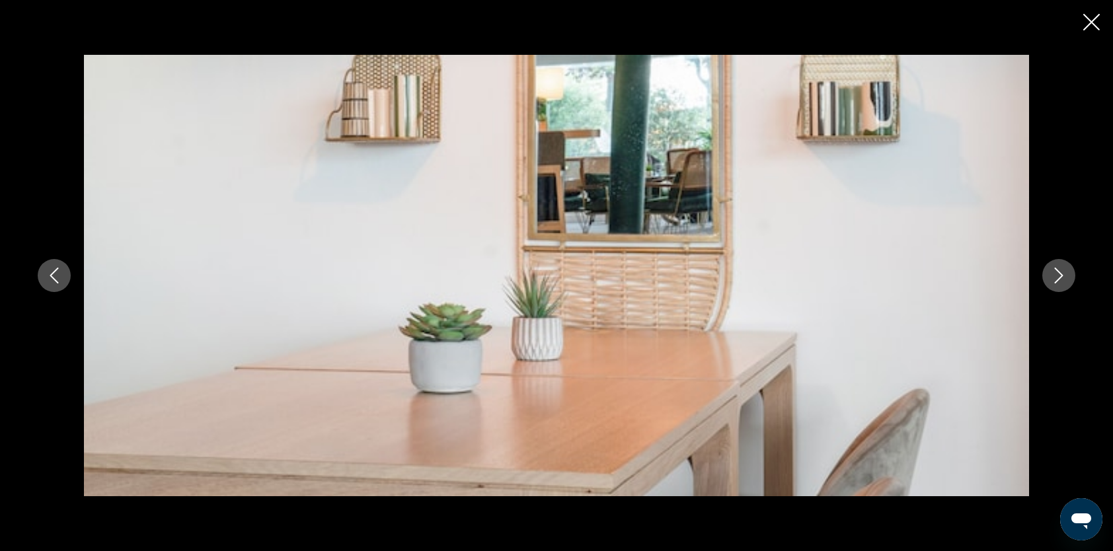
click at [1058, 270] on icon "Next image" at bounding box center [1059, 276] width 16 height 16
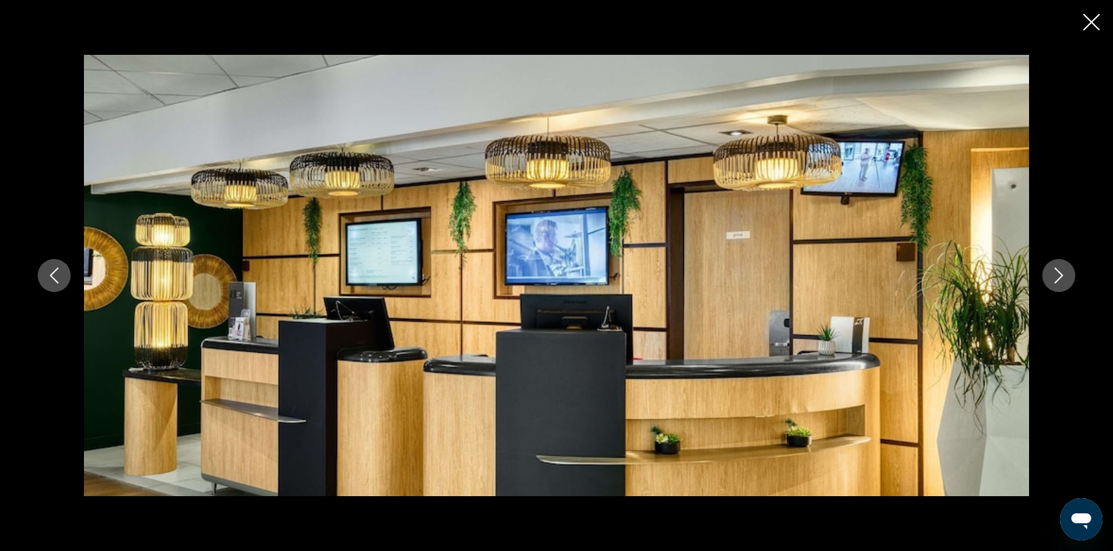
click at [1058, 270] on icon "Next image" at bounding box center [1059, 276] width 16 height 16
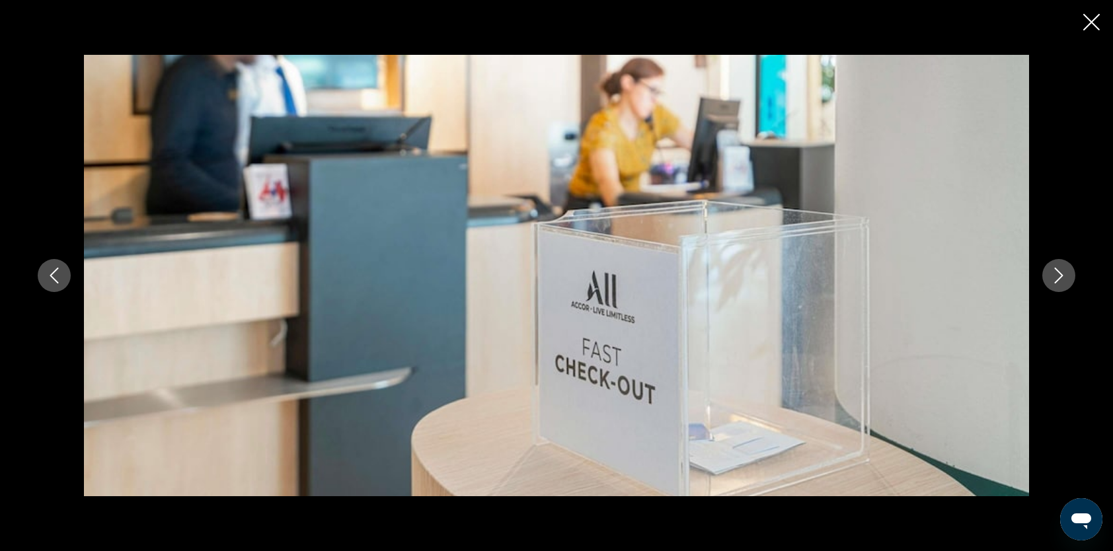
click at [1058, 270] on icon "Next image" at bounding box center [1059, 276] width 16 height 16
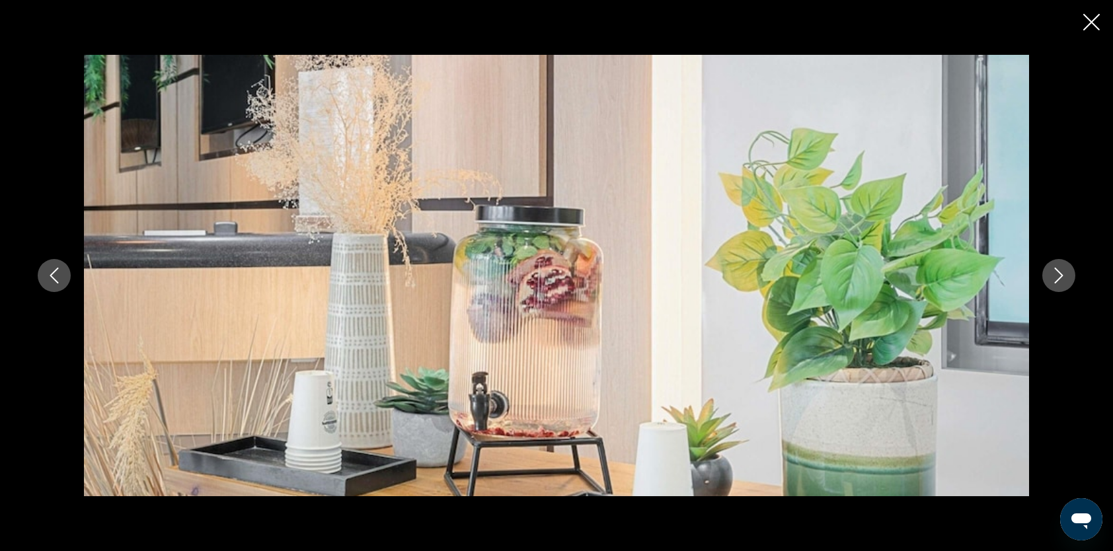
click at [1058, 270] on icon "Next image" at bounding box center [1059, 276] width 16 height 16
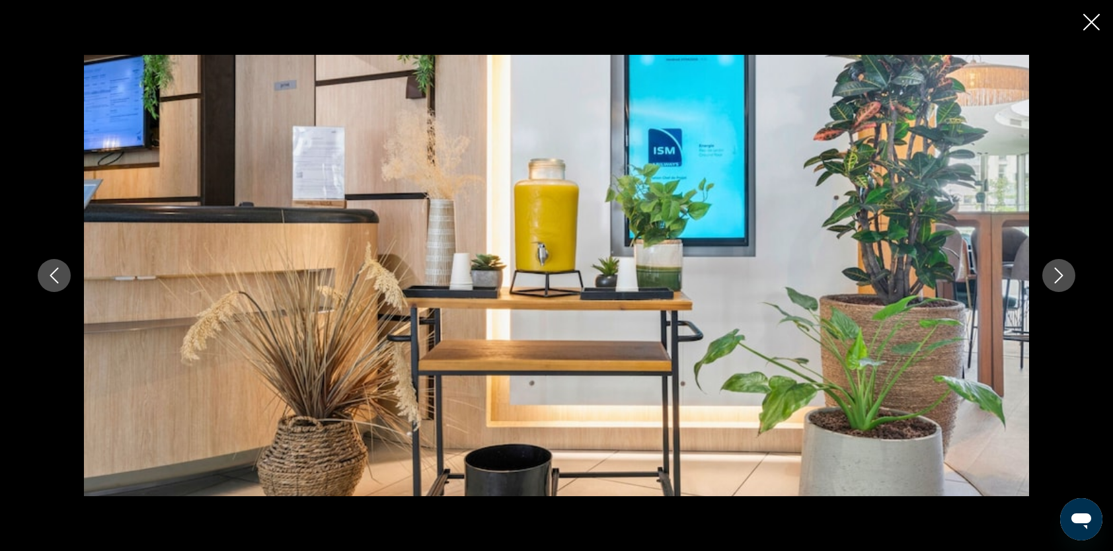
click at [1058, 270] on icon "Next image" at bounding box center [1059, 276] width 16 height 16
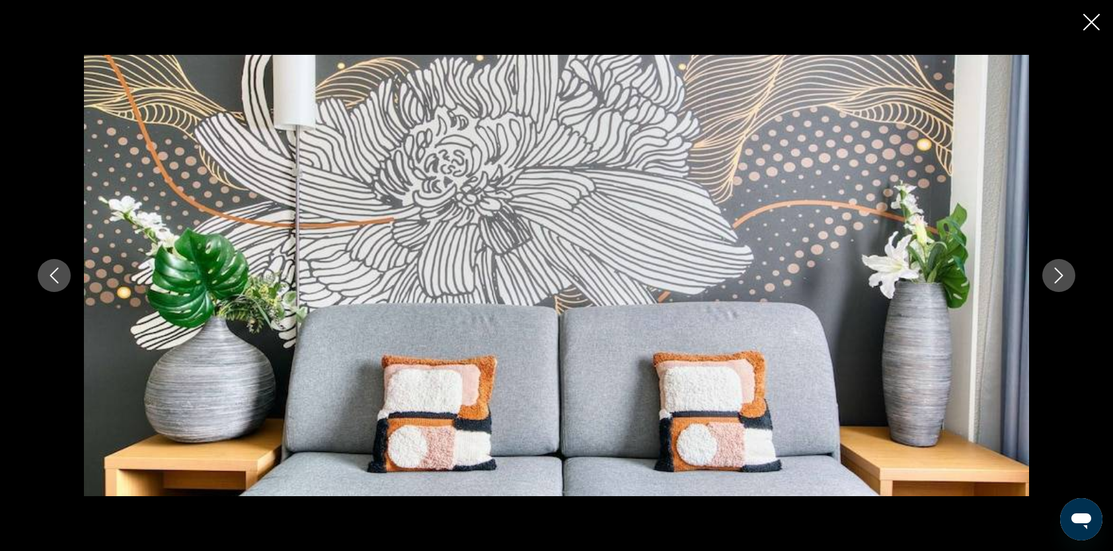
click at [1058, 270] on icon "Next image" at bounding box center [1059, 276] width 16 height 16
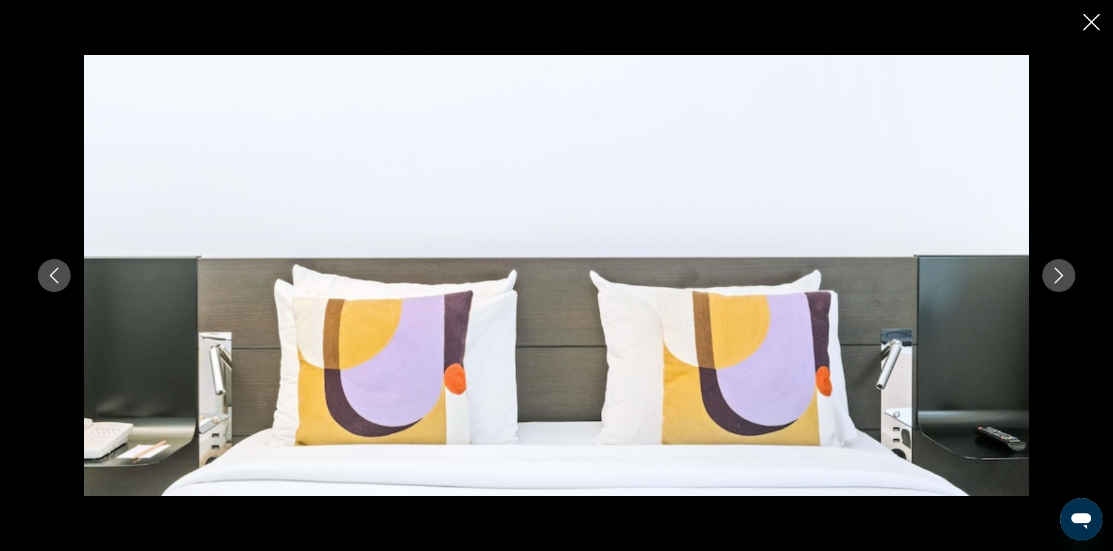
click at [1058, 270] on icon "Next image" at bounding box center [1059, 276] width 16 height 16
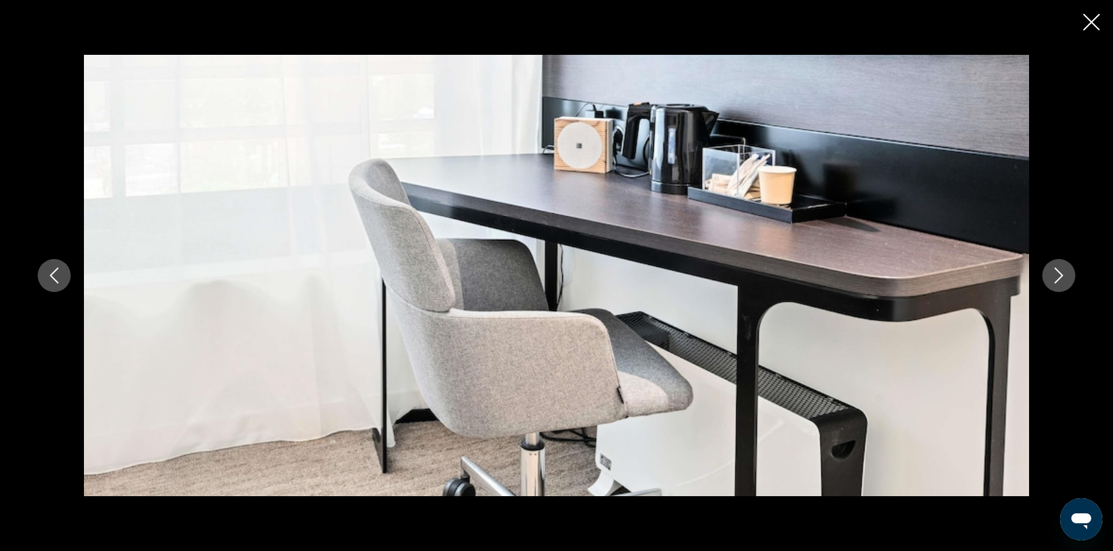
click at [1058, 271] on icon "Next image" at bounding box center [1059, 276] width 9 height 16
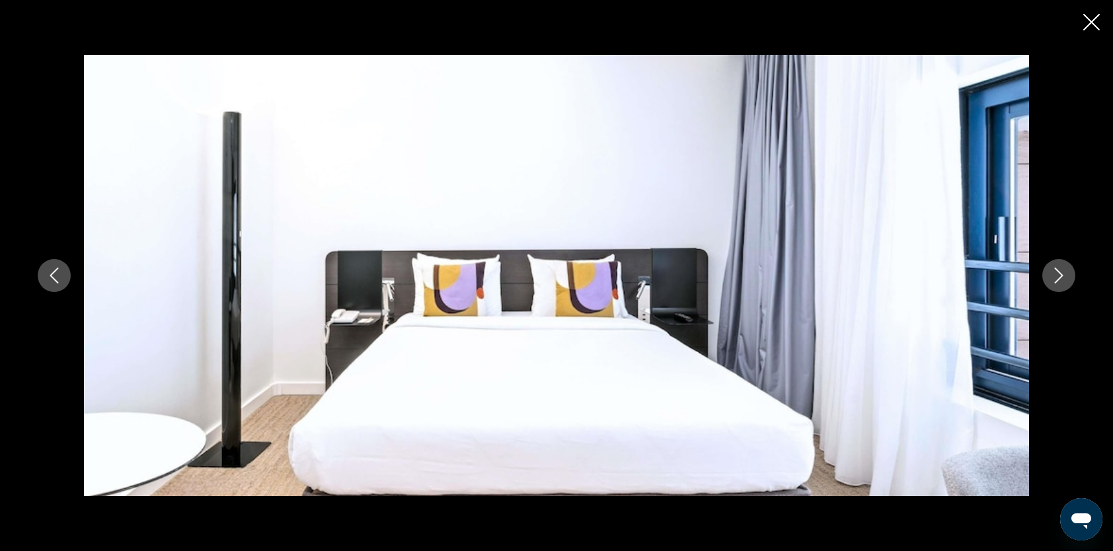
scroll to position [925, 0]
click at [1086, 30] on button "Close slideshow" at bounding box center [1091, 23] width 17 height 20
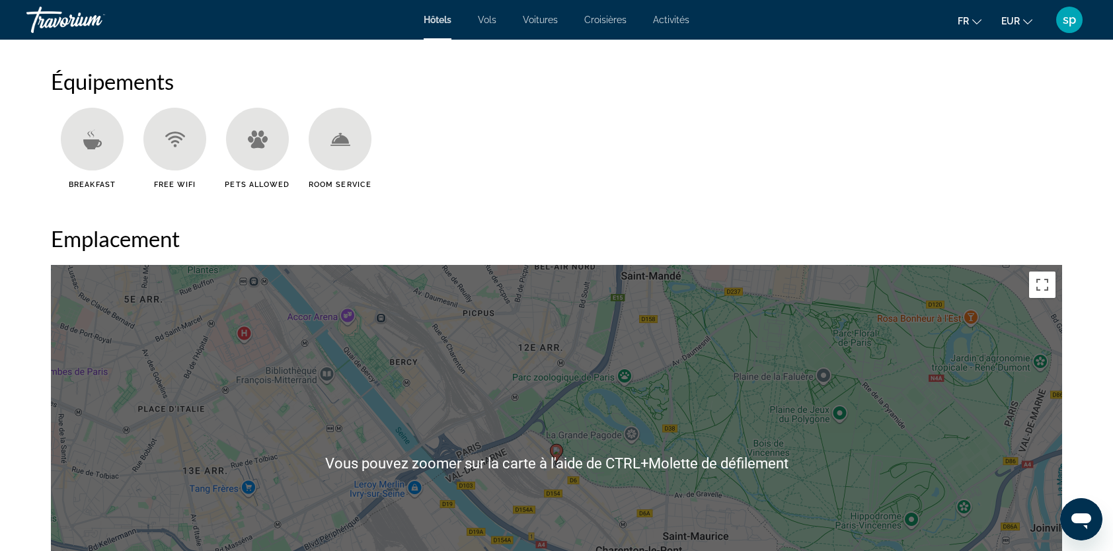
scroll to position [1255, 0]
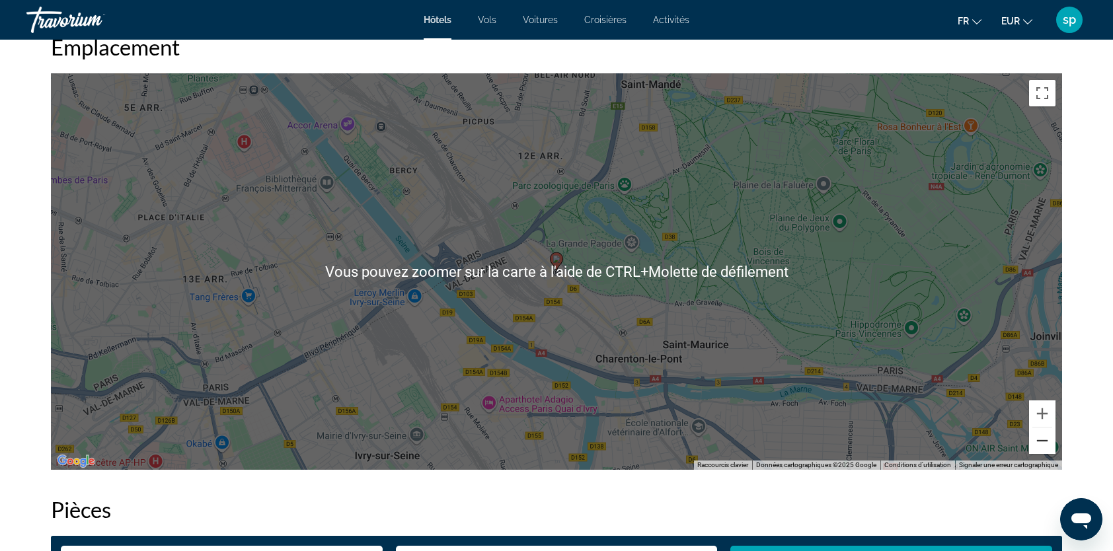
click at [1044, 445] on button "Zoom arrière" at bounding box center [1042, 440] width 26 height 26
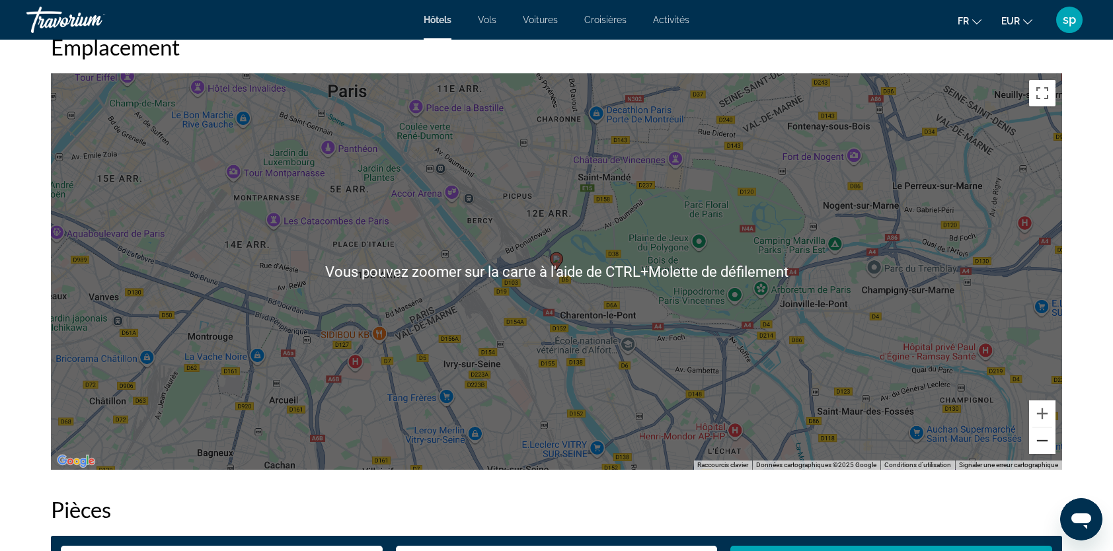
click at [1042, 444] on button "Zoom arrière" at bounding box center [1042, 440] width 26 height 26
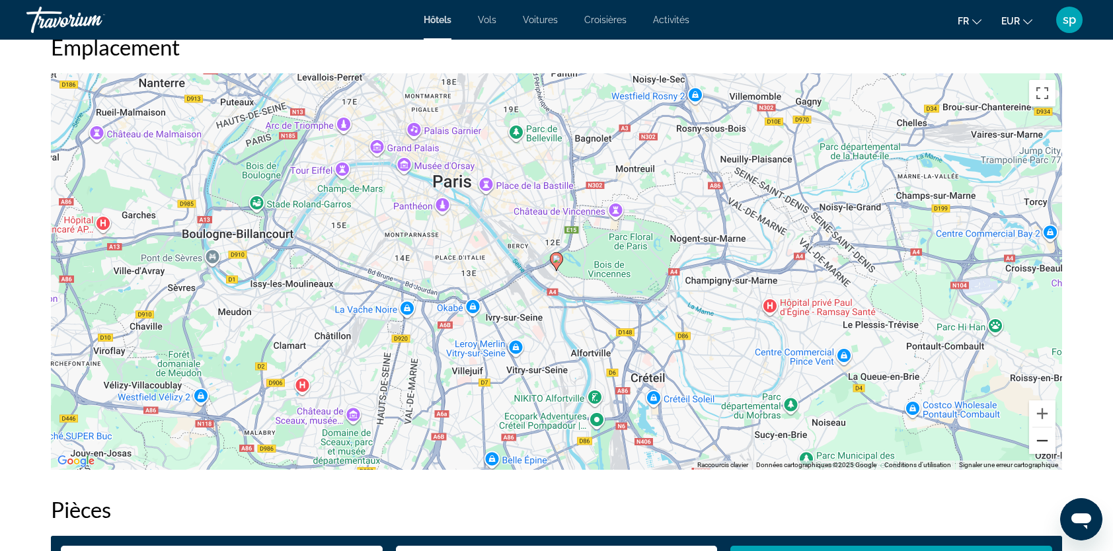
click at [1042, 444] on button "Zoom arrière" at bounding box center [1042, 440] width 26 height 26
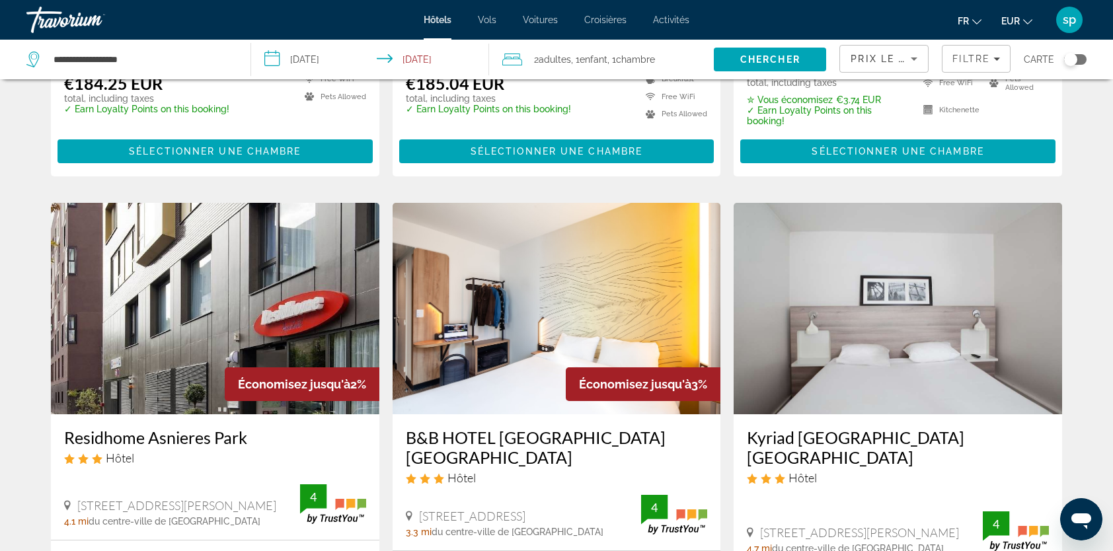
scroll to position [1783, 0]
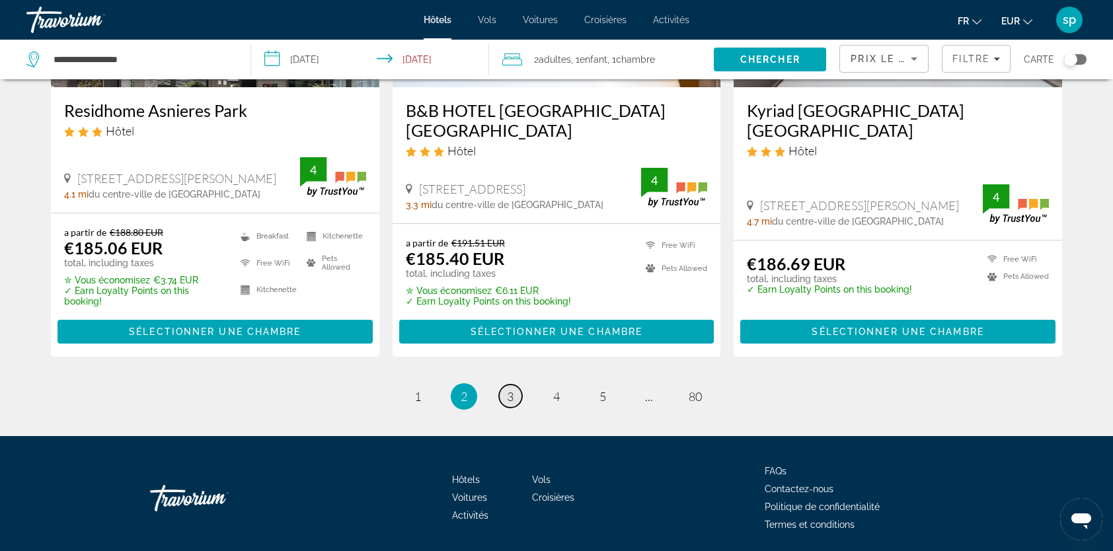
click at [503, 385] on link "page 3" at bounding box center [510, 396] width 23 height 23
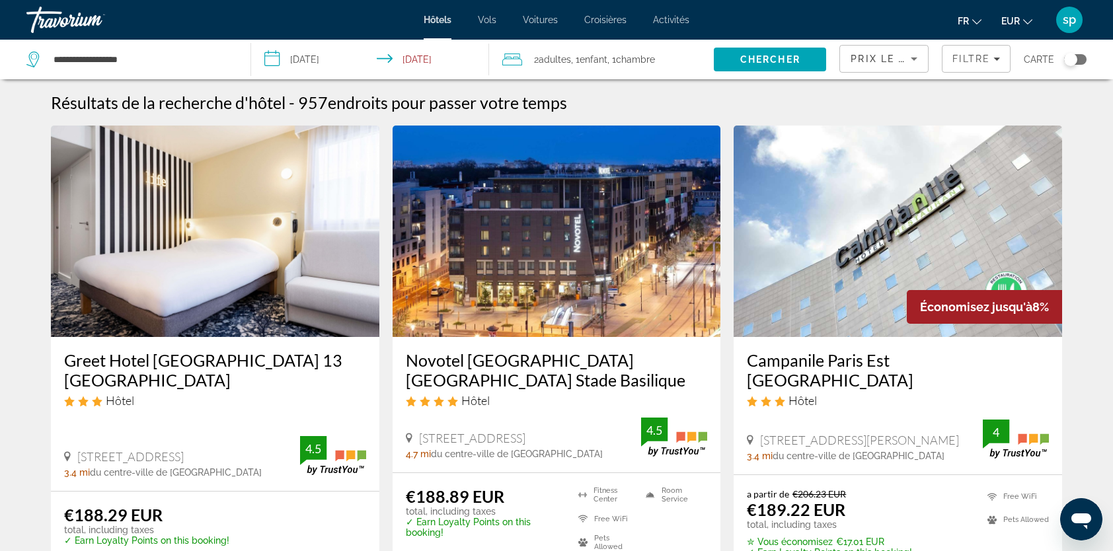
click at [557, 251] on img "Main content" at bounding box center [556, 231] width 328 height 211
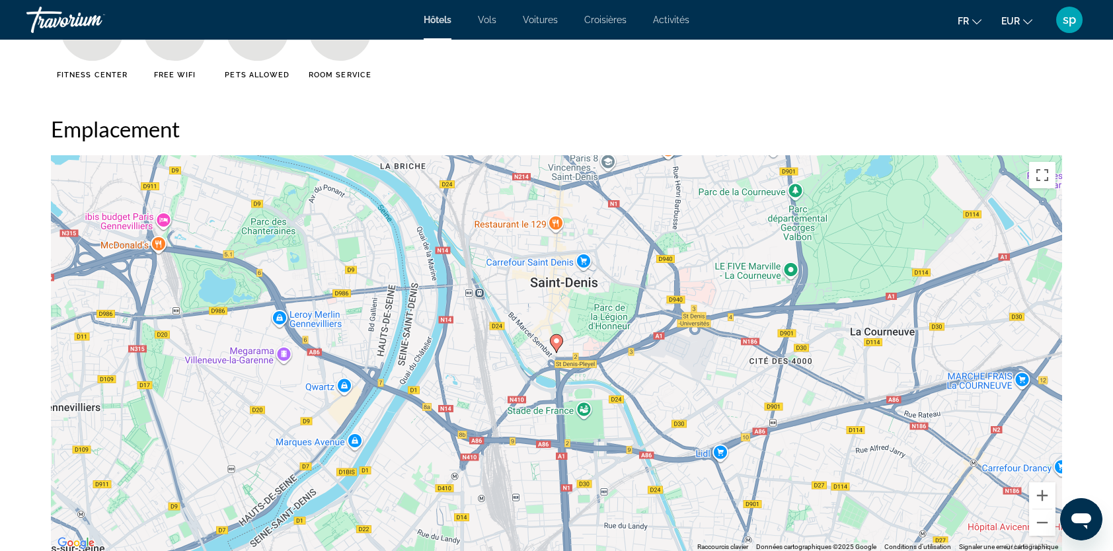
scroll to position [1189, 0]
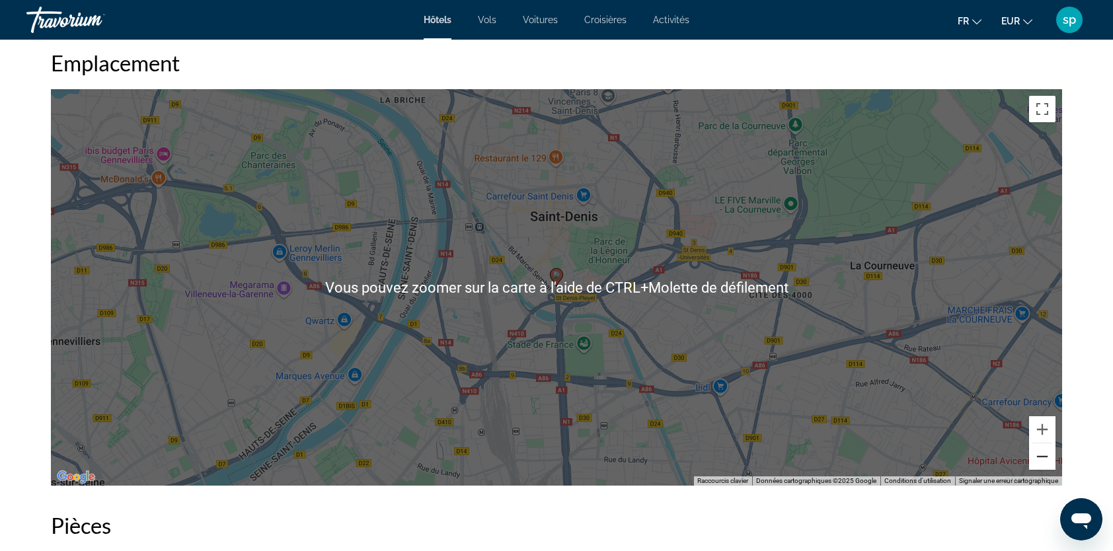
click at [1045, 454] on button "Zoom arrière" at bounding box center [1042, 456] width 26 height 26
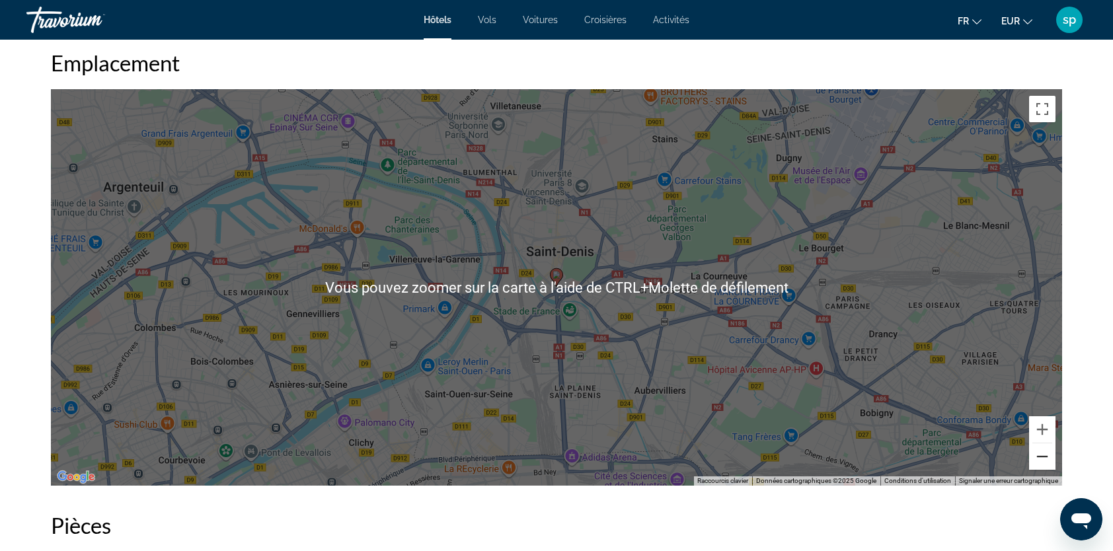
click at [1044, 454] on button "Zoom arrière" at bounding box center [1042, 456] width 26 height 26
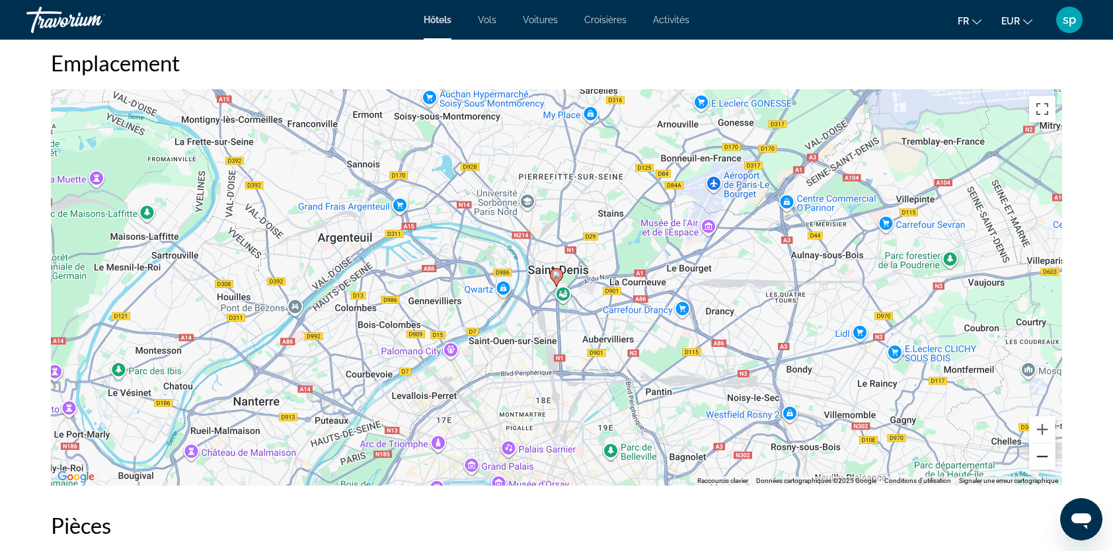
click at [1044, 454] on button "Zoom arrière" at bounding box center [1042, 456] width 26 height 26
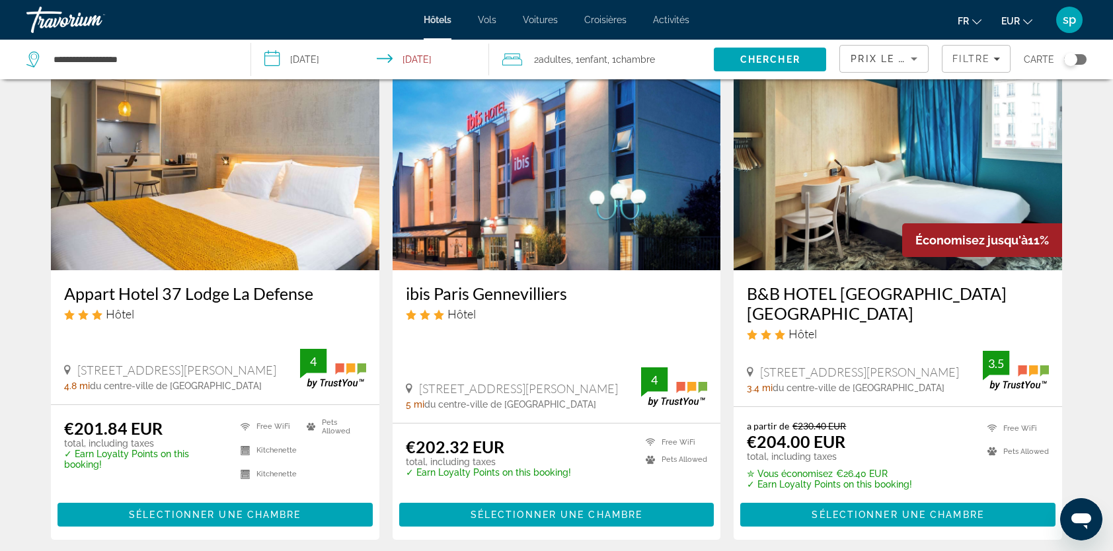
scroll to position [1743, 0]
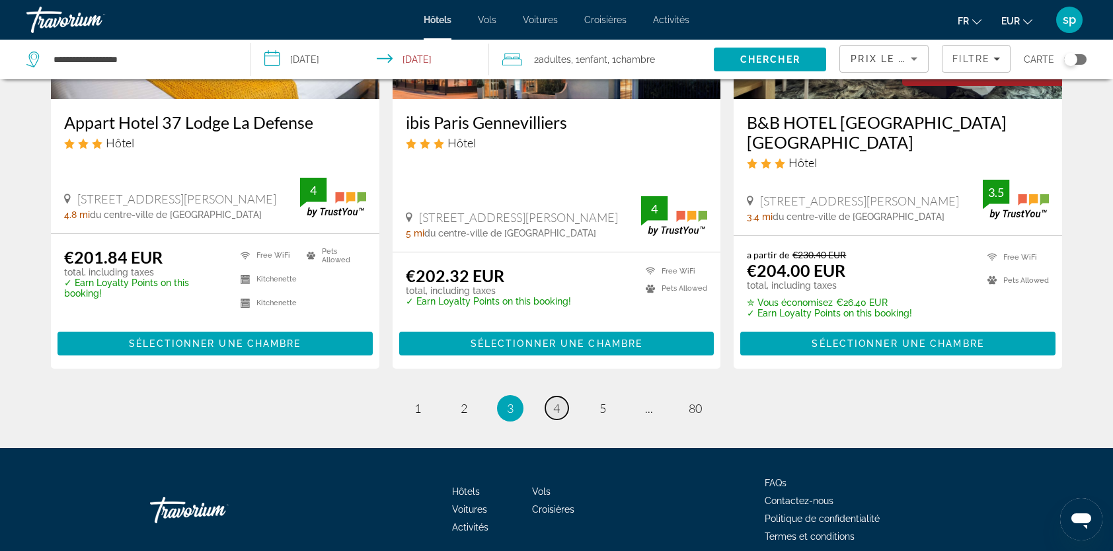
click at [558, 401] on span "4" at bounding box center [556, 408] width 7 height 15
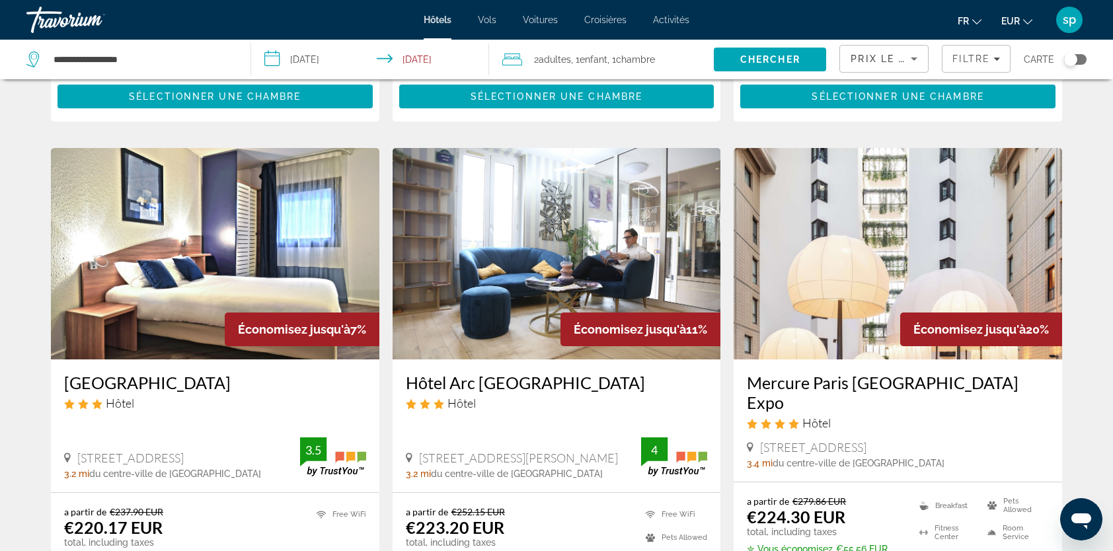
scroll to position [1454, 0]
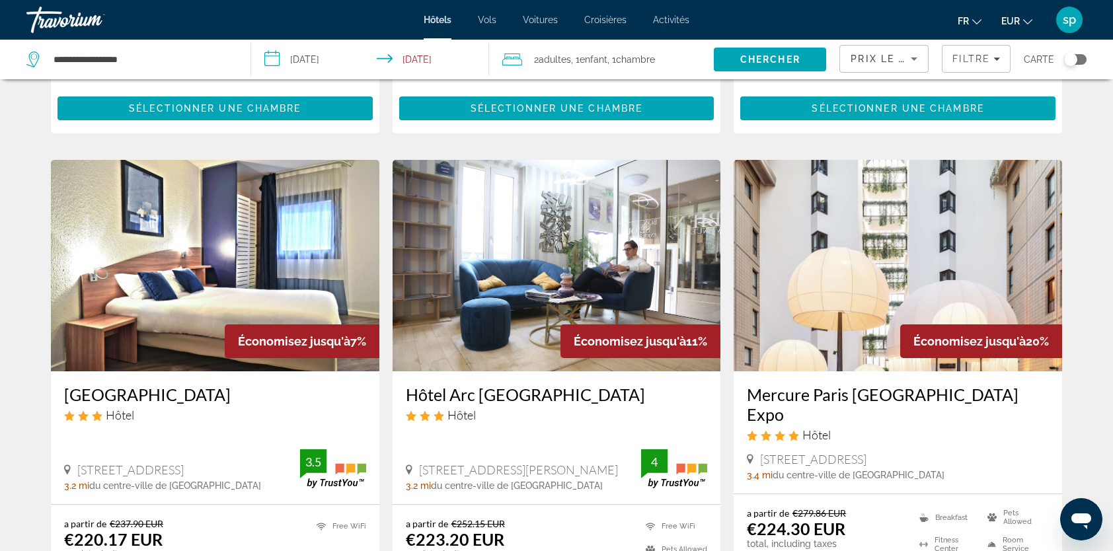
click at [903, 221] on img "Main content" at bounding box center [897, 265] width 328 height 211
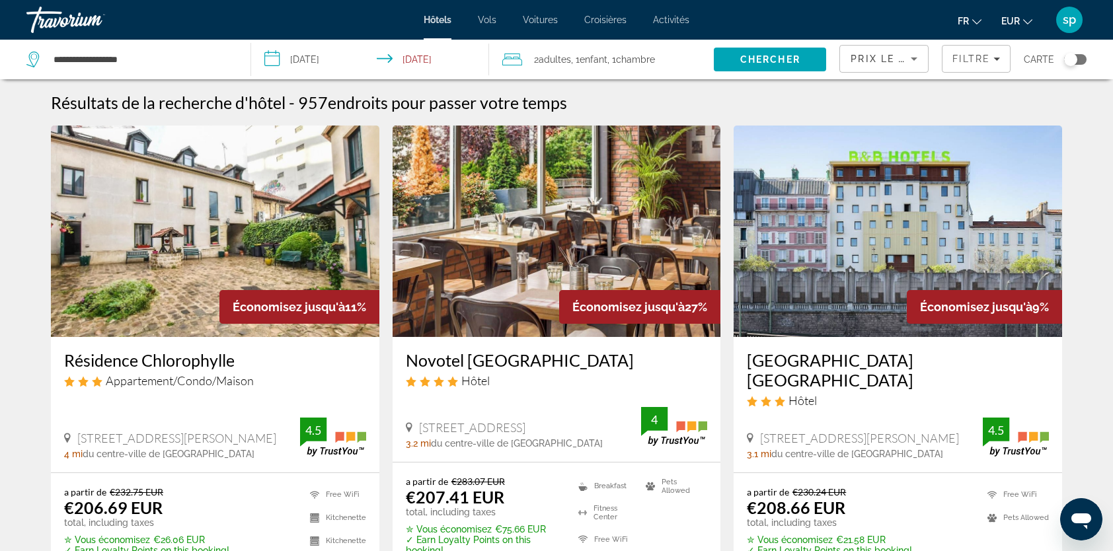
click at [1082, 57] on div "Toggle map" at bounding box center [1075, 59] width 22 height 11
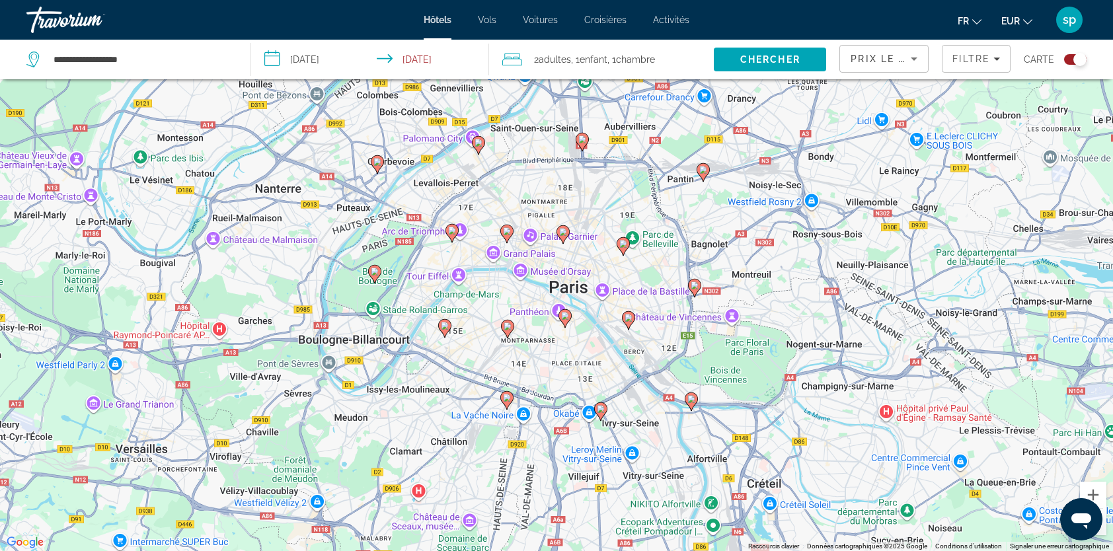
click at [449, 234] on image "Main content" at bounding box center [452, 231] width 8 height 8
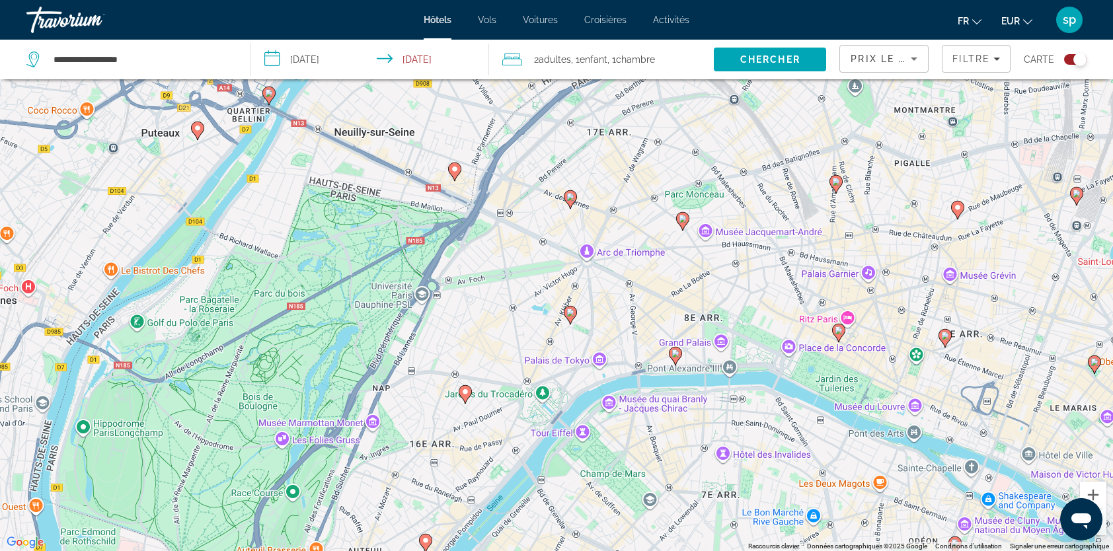
click at [571, 198] on image "Main content" at bounding box center [570, 197] width 8 height 8
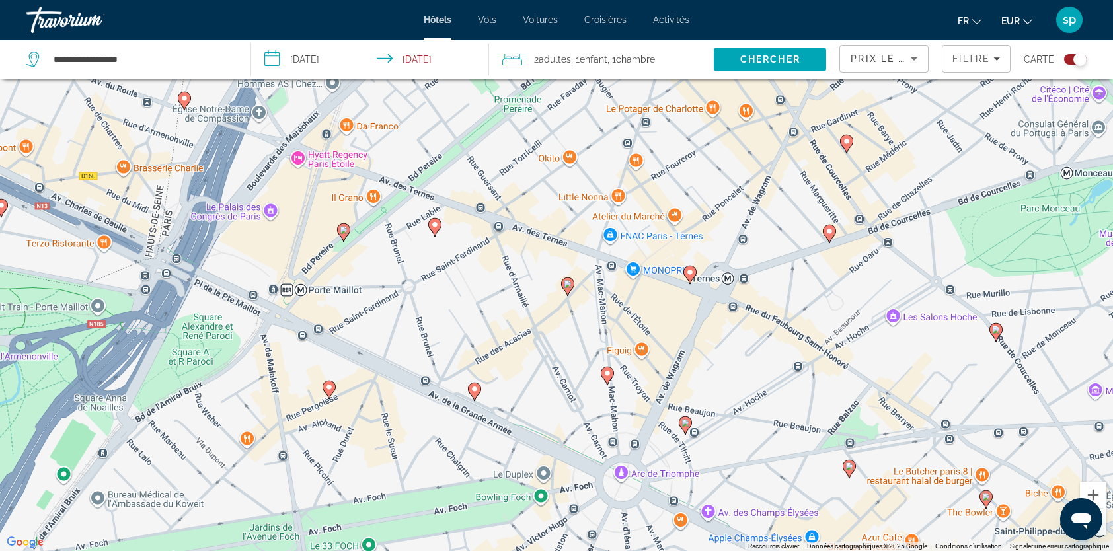
click at [568, 282] on image "Main content" at bounding box center [568, 284] width 8 height 8
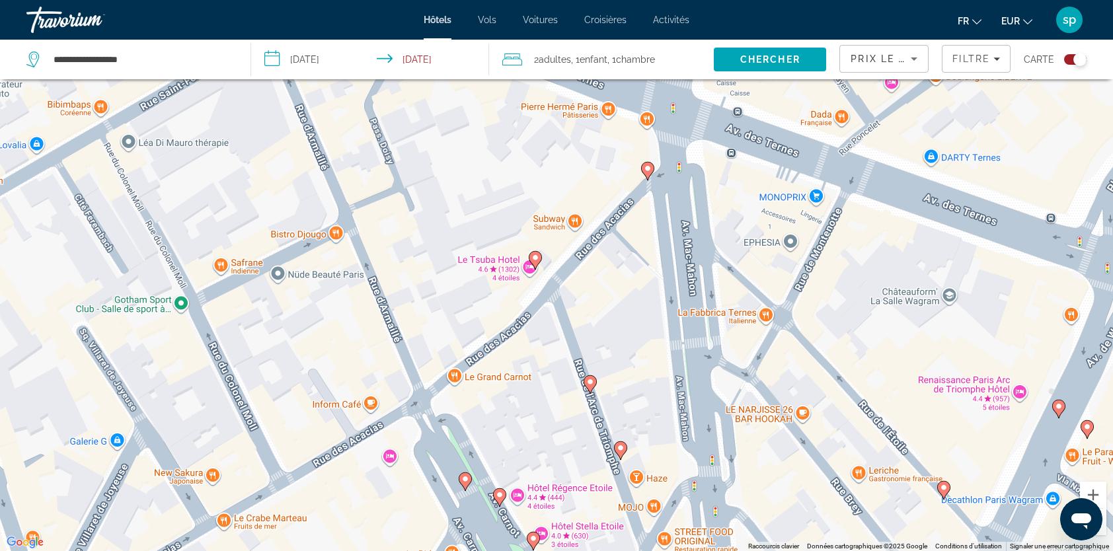
click at [535, 266] on icon "Main content" at bounding box center [535, 260] width 12 height 17
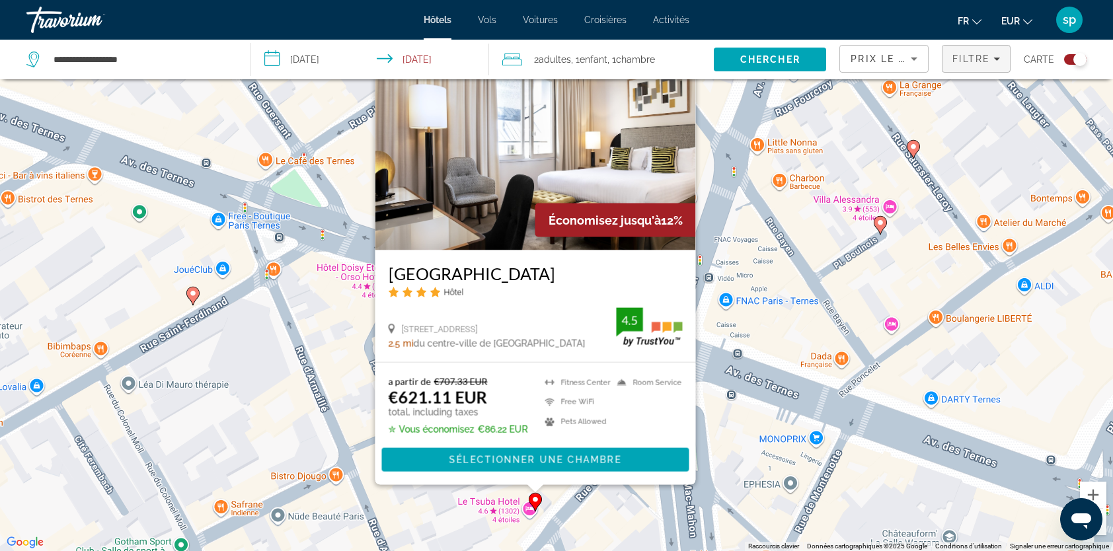
click at [981, 65] on span "Filters" at bounding box center [975, 59] width 67 height 32
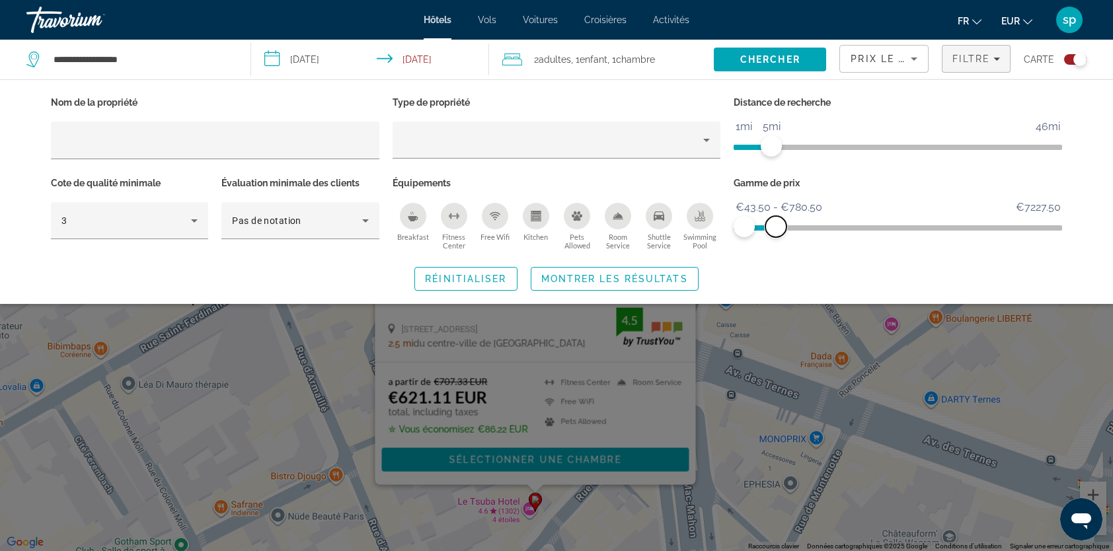
drag, startPoint x: 1044, startPoint y: 223, endPoint x: 776, endPoint y: 232, distance: 268.4
click at [776, 232] on span "ngx-slider-max" at bounding box center [775, 226] width 21 height 21
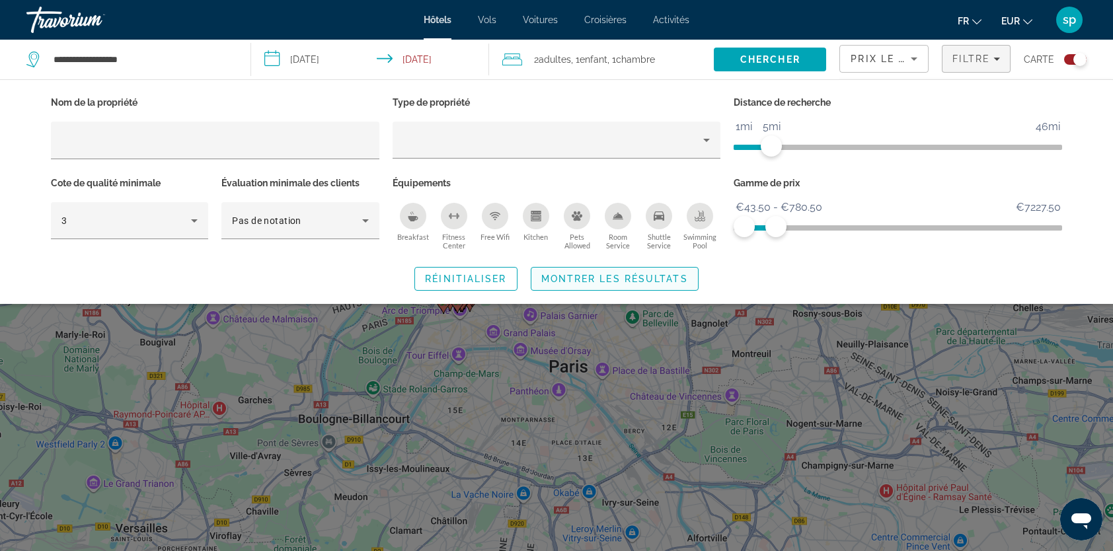
click at [672, 274] on span "Montrer les résultats" at bounding box center [614, 279] width 147 height 11
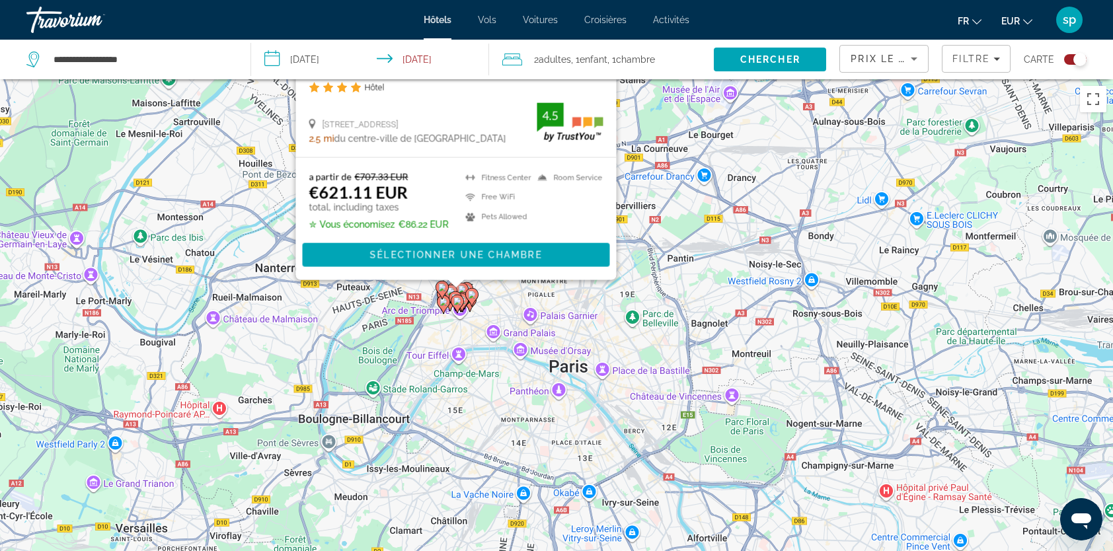
click at [727, 156] on div "Pour activer le glissement avec le clavier, appuyez sur Alt+Entrée. Une fois ce…" at bounding box center [556, 354] width 1113 height 551
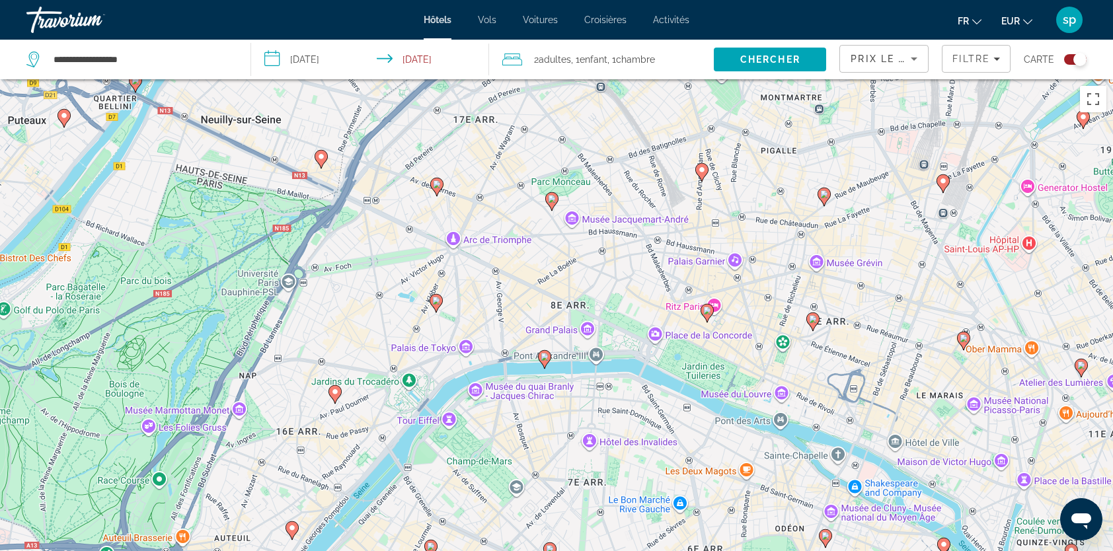
click at [537, 305] on div "Pour activer le glissement avec le clavier, appuyez sur Alt+Entrée. Une fois ce…" at bounding box center [556, 354] width 1113 height 551
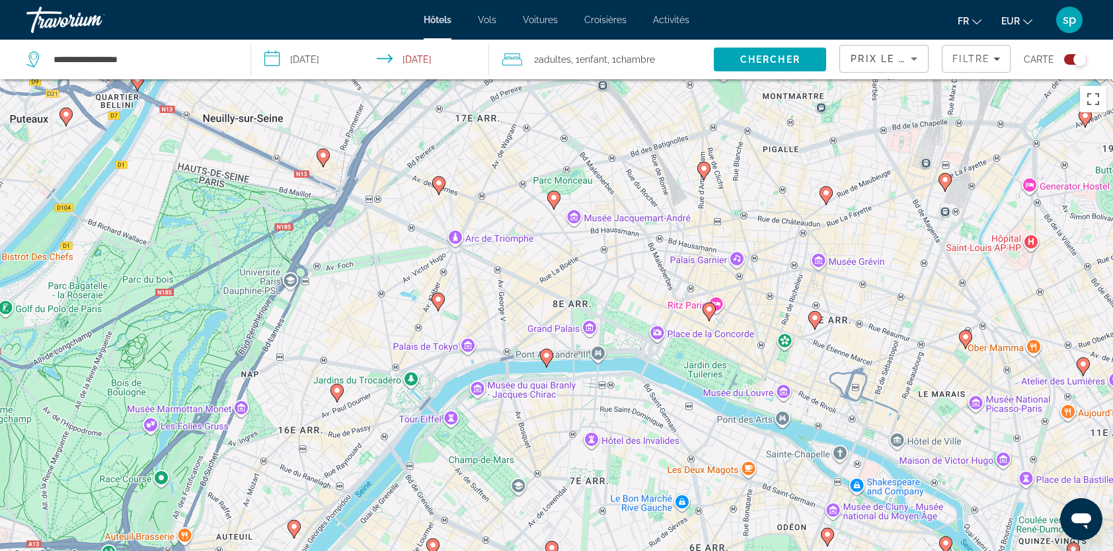
click at [441, 301] on image "Main content" at bounding box center [438, 299] width 8 height 8
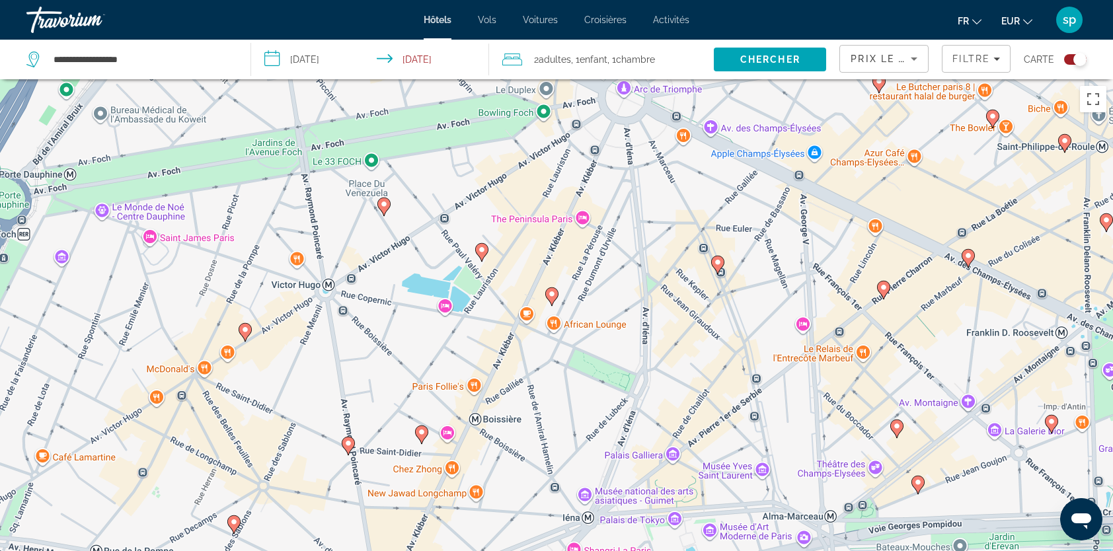
click at [482, 251] on image "Main content" at bounding box center [482, 250] width 8 height 8
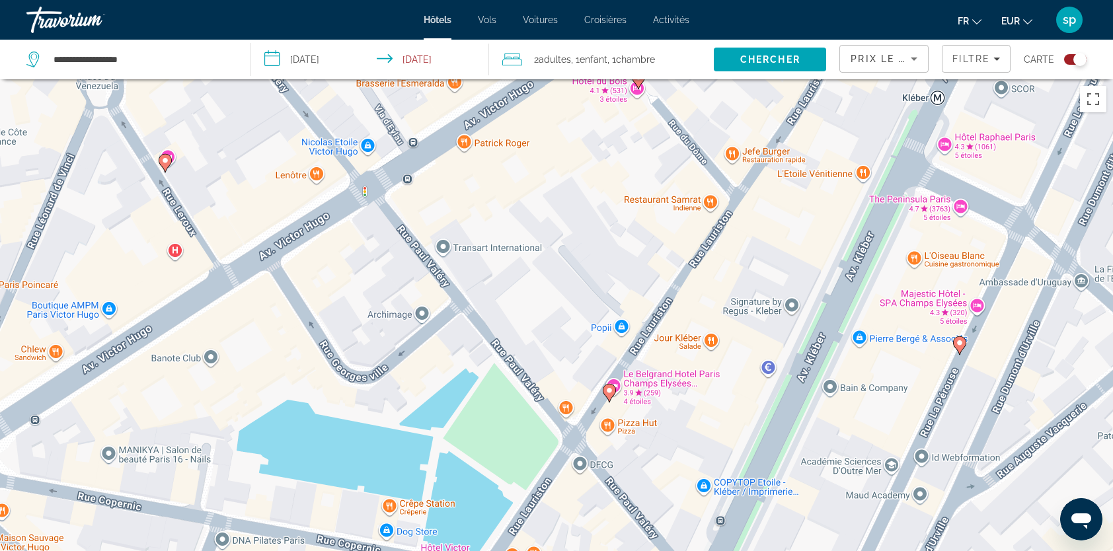
click at [611, 392] on image "Main content" at bounding box center [609, 391] width 8 height 8
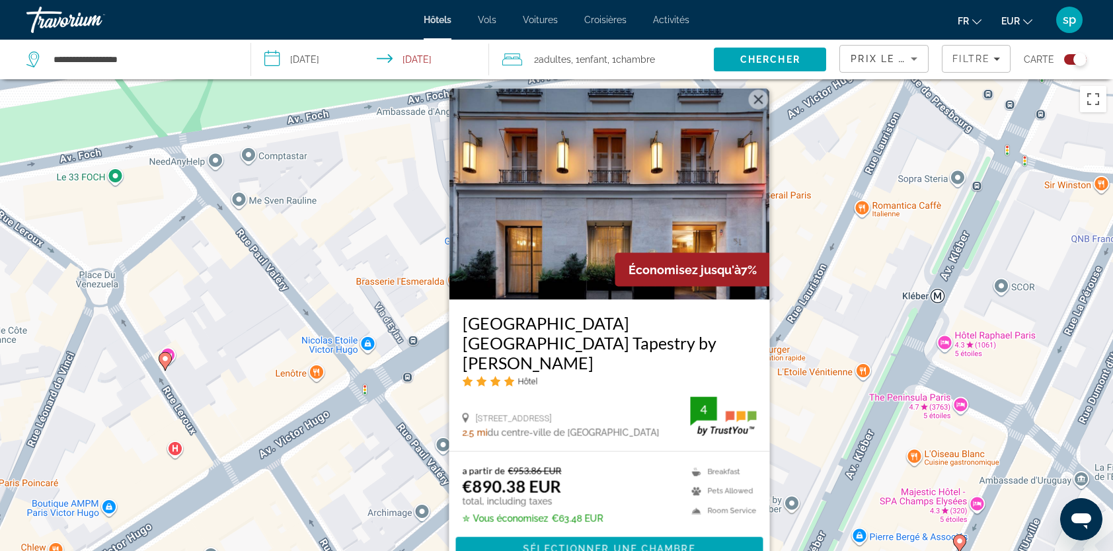
click at [761, 110] on button "Fermer" at bounding box center [759, 100] width 20 height 20
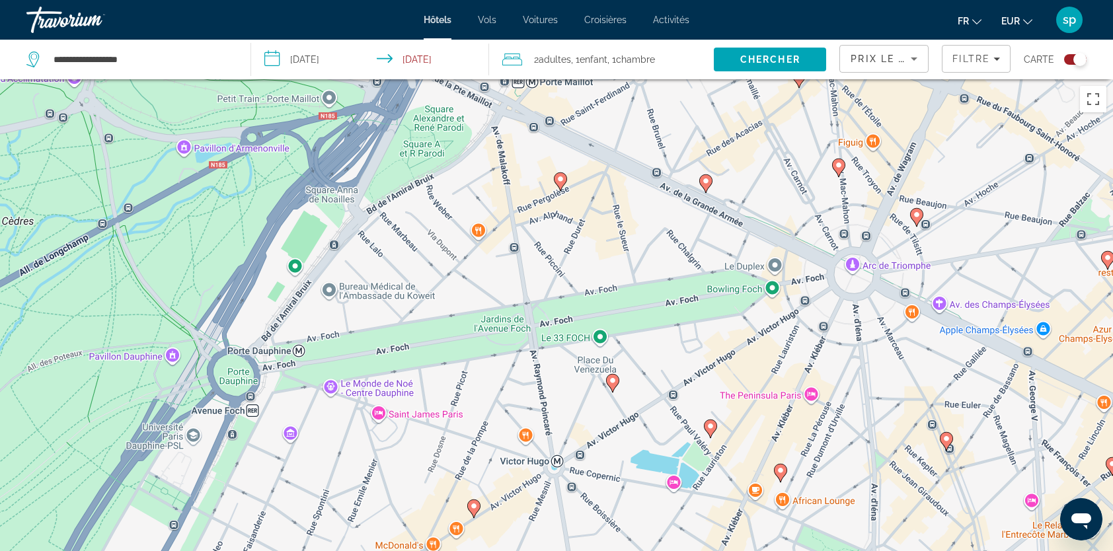
click at [609, 382] on image "Main content" at bounding box center [613, 381] width 8 height 8
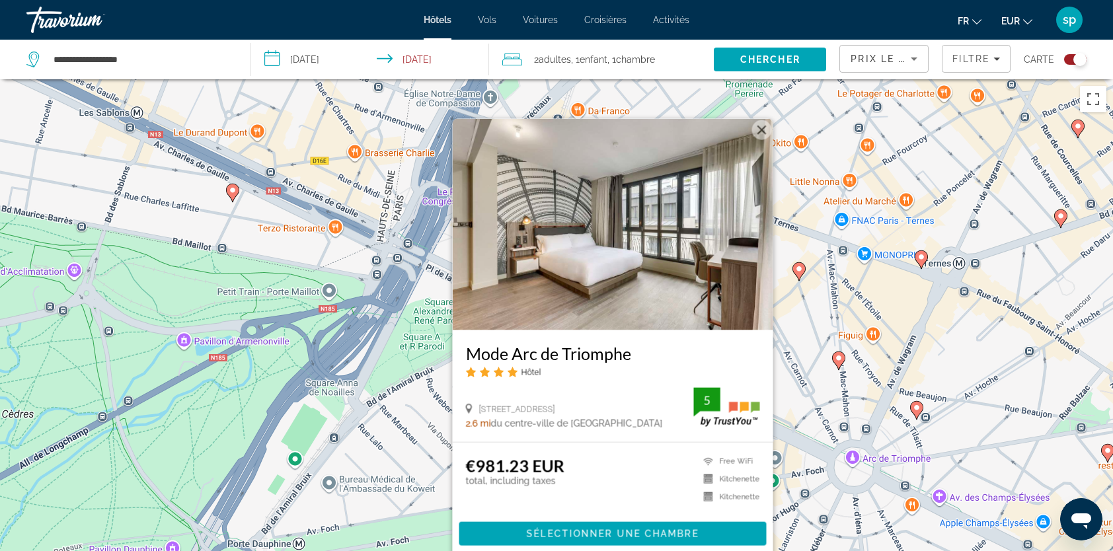
drag, startPoint x: 754, startPoint y: 132, endPoint x: 771, endPoint y: 186, distance: 56.2
click at [754, 131] on button "Fermer" at bounding box center [762, 130] width 20 height 20
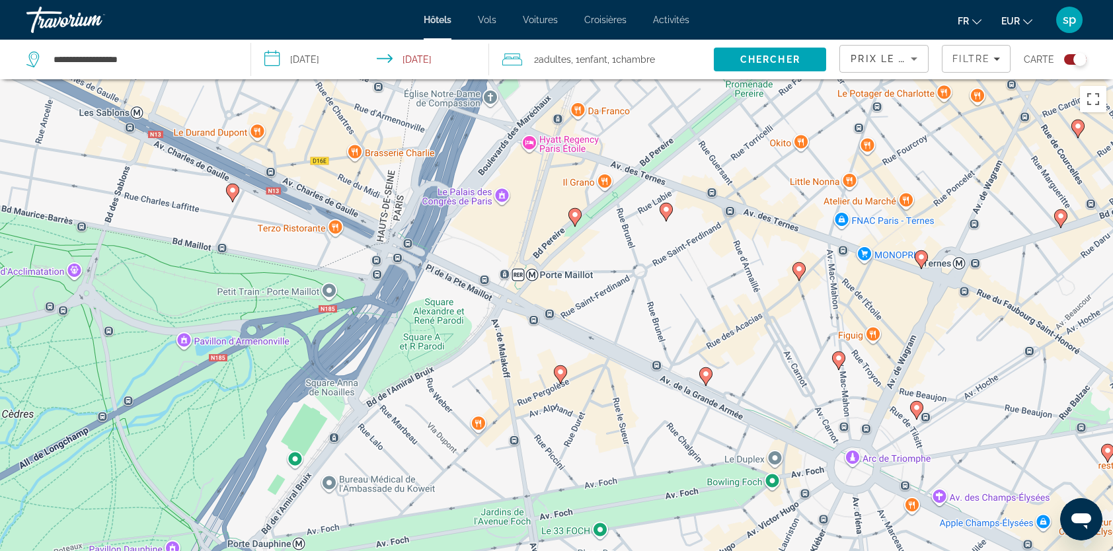
click at [575, 220] on icon "Main content" at bounding box center [575, 217] width 12 height 17
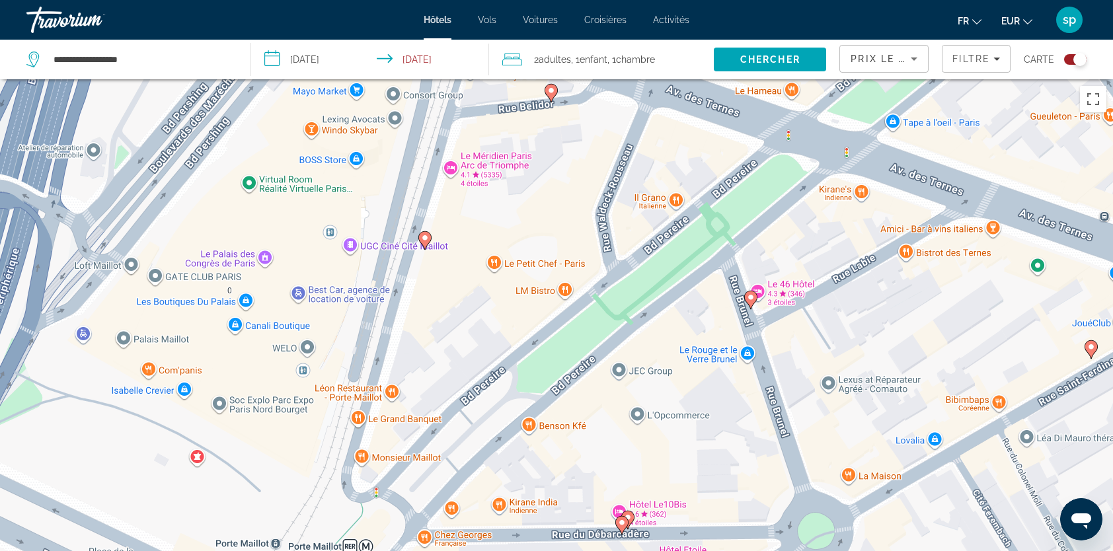
click at [749, 300] on image "Main content" at bounding box center [751, 297] width 8 height 8
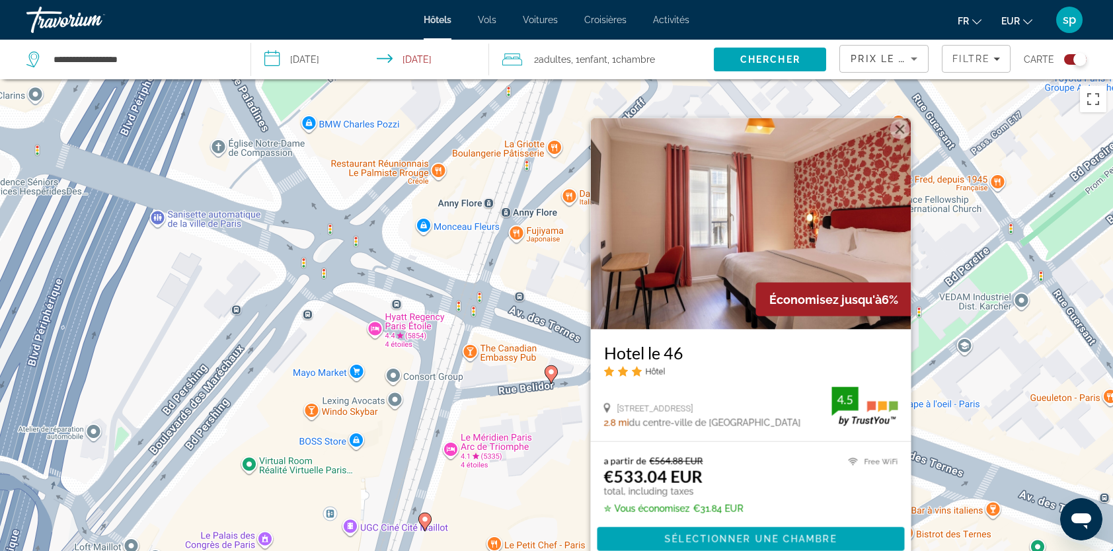
click at [901, 129] on button "Fermer" at bounding box center [900, 130] width 20 height 20
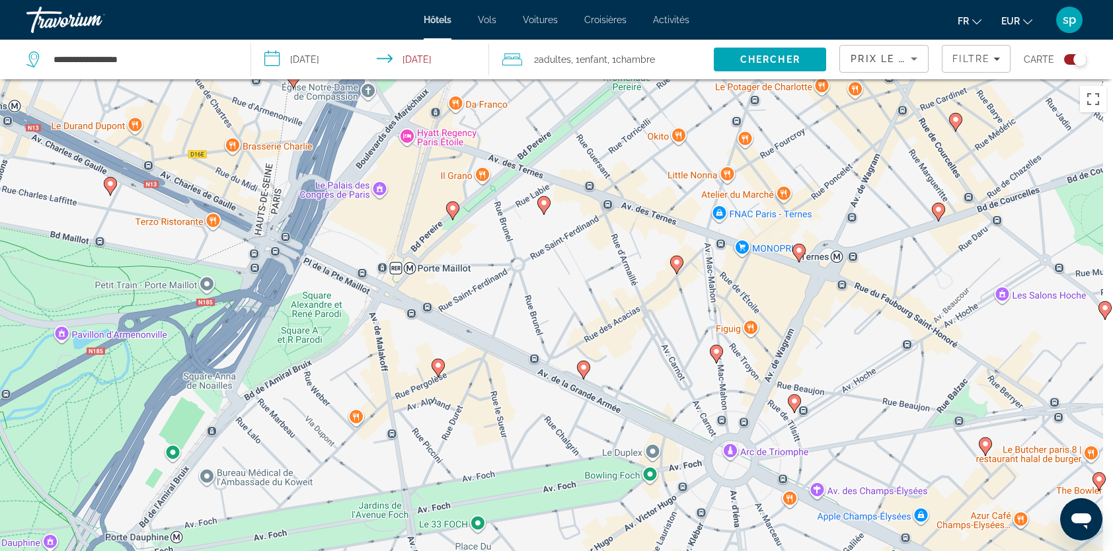
drag, startPoint x: 679, startPoint y: 330, endPoint x: 570, endPoint y: 199, distance: 171.2
click at [570, 199] on div "Pour activer le glissement avec le clavier, appuyez sur Alt+Entrée. Une fois ce…" at bounding box center [556, 354] width 1113 height 551
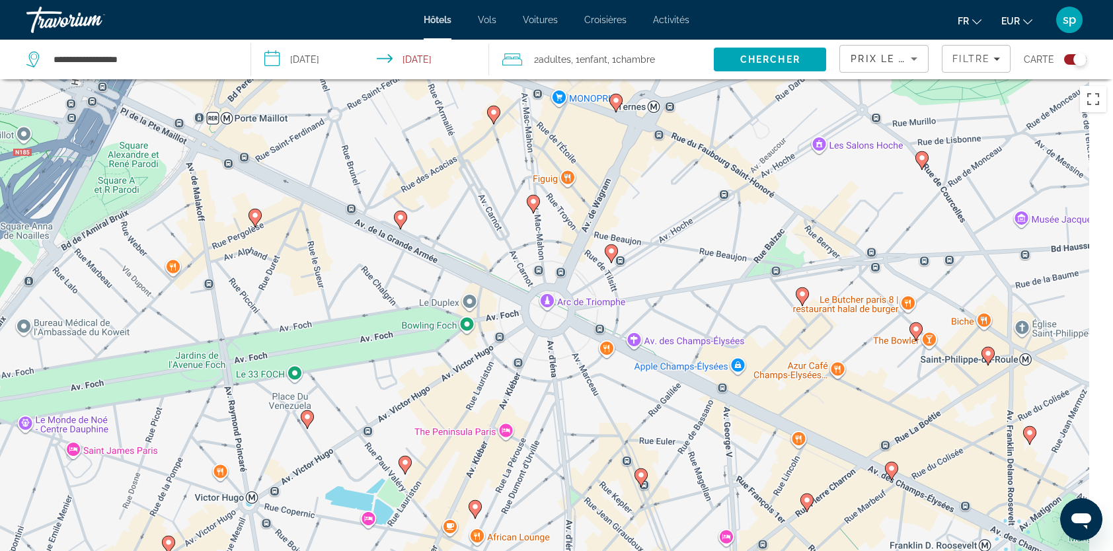
drag, startPoint x: 632, startPoint y: 291, endPoint x: 509, endPoint y: 235, distance: 134.8
click at [509, 233] on div "Pour activer le glissement avec le clavier, appuyez sur Alt+Entrée. Une fois ce…" at bounding box center [556, 354] width 1113 height 551
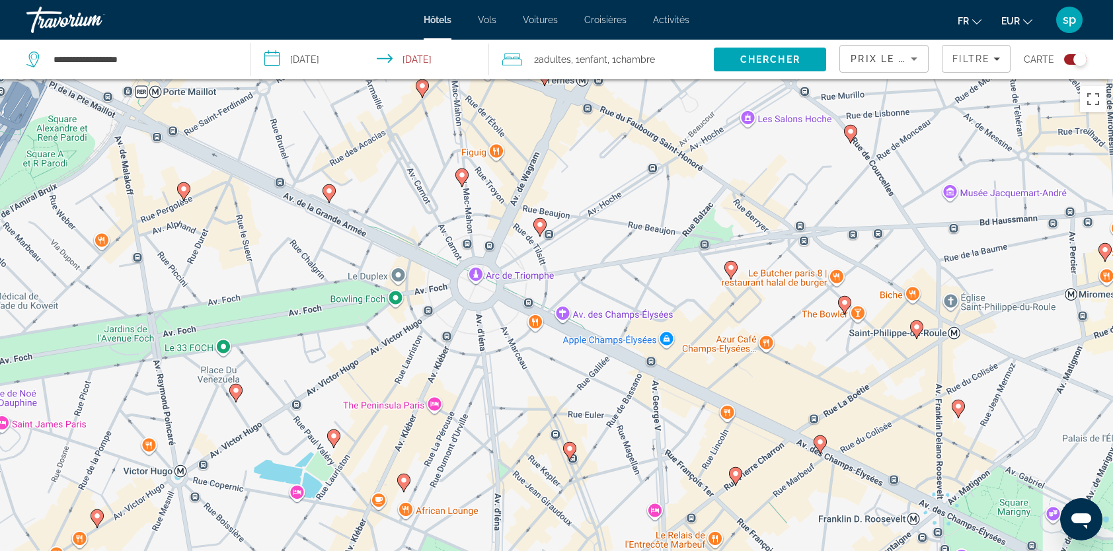
click at [537, 221] on image "Main content" at bounding box center [540, 225] width 8 height 8
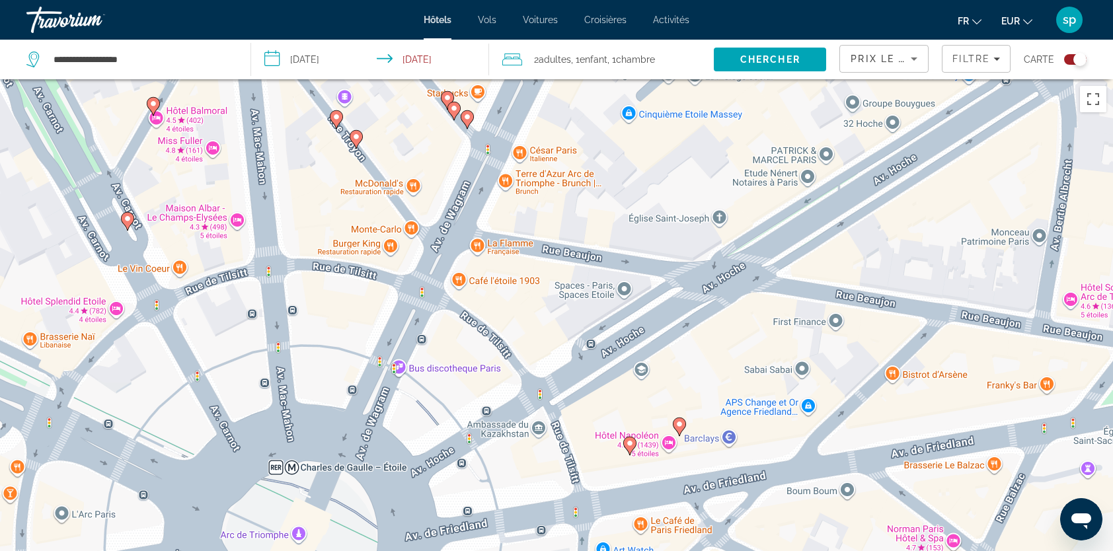
click at [632, 445] on image "Main content" at bounding box center [630, 443] width 8 height 8
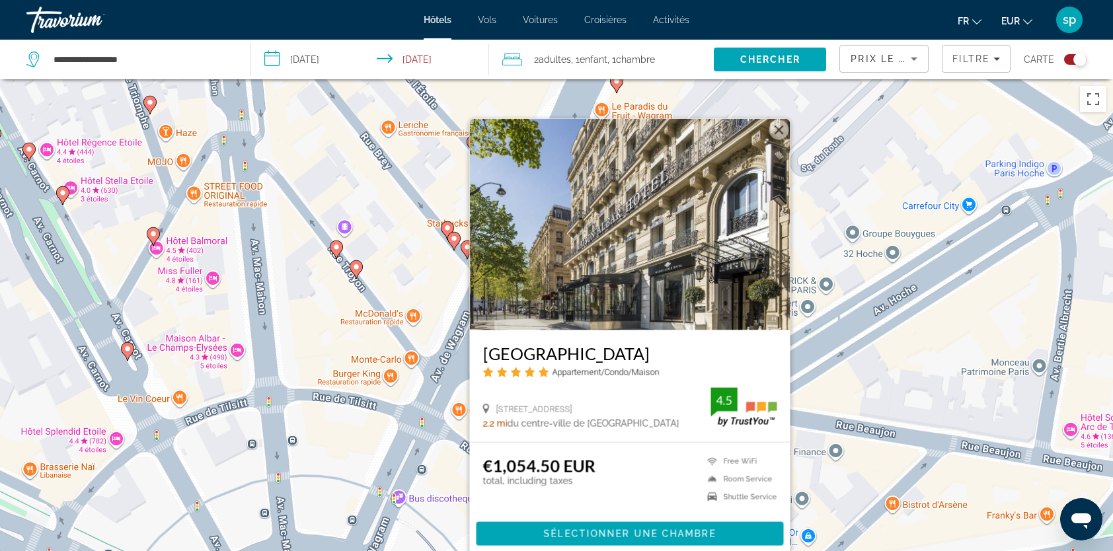
click at [772, 124] on button "Fermer" at bounding box center [779, 130] width 20 height 20
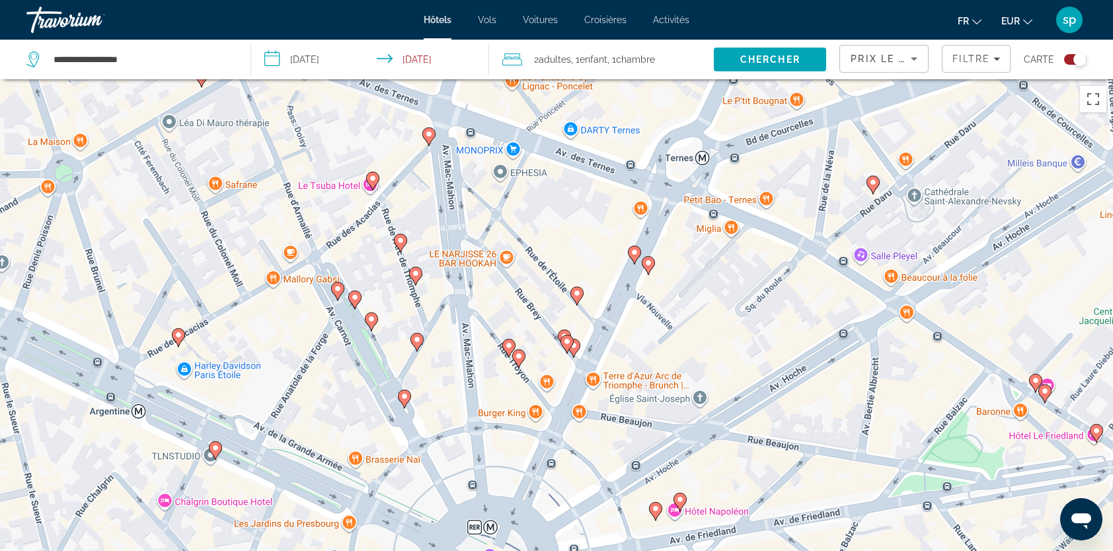
click at [681, 501] on image "Main content" at bounding box center [680, 500] width 8 height 8
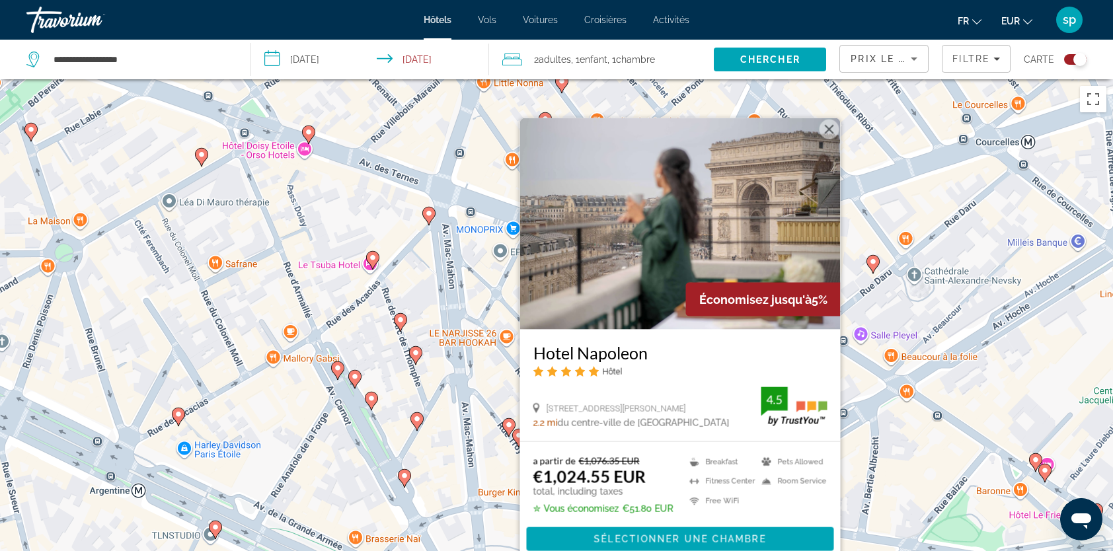
click at [830, 132] on button "Fermer" at bounding box center [829, 130] width 20 height 20
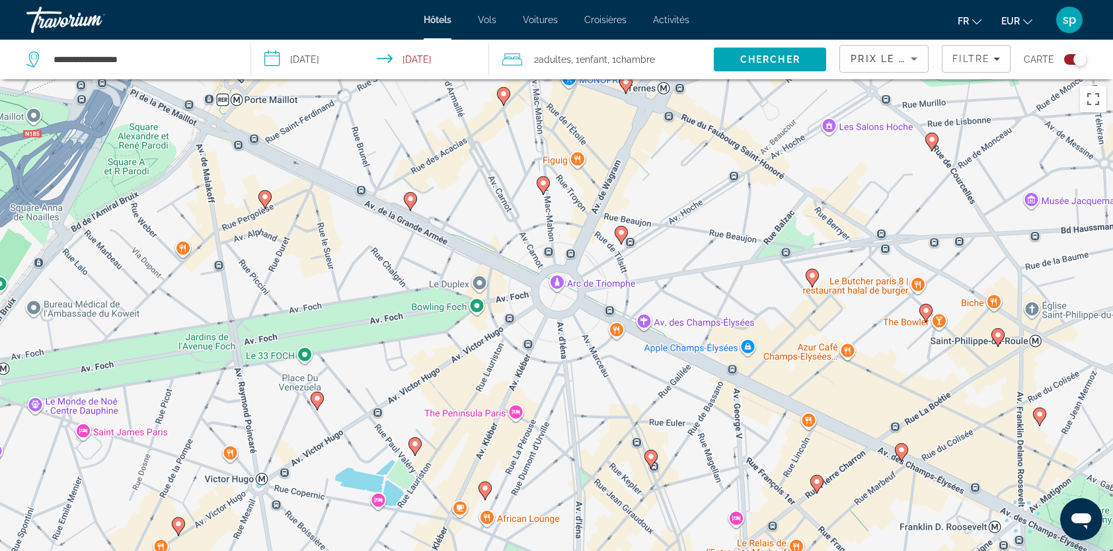
drag, startPoint x: 688, startPoint y: 482, endPoint x: 671, endPoint y: 282, distance: 200.9
click at [671, 282] on div "Pour activer le glissement avec le clavier, appuyez sur Alt+Entrée. Une fois ce…" at bounding box center [556, 354] width 1113 height 551
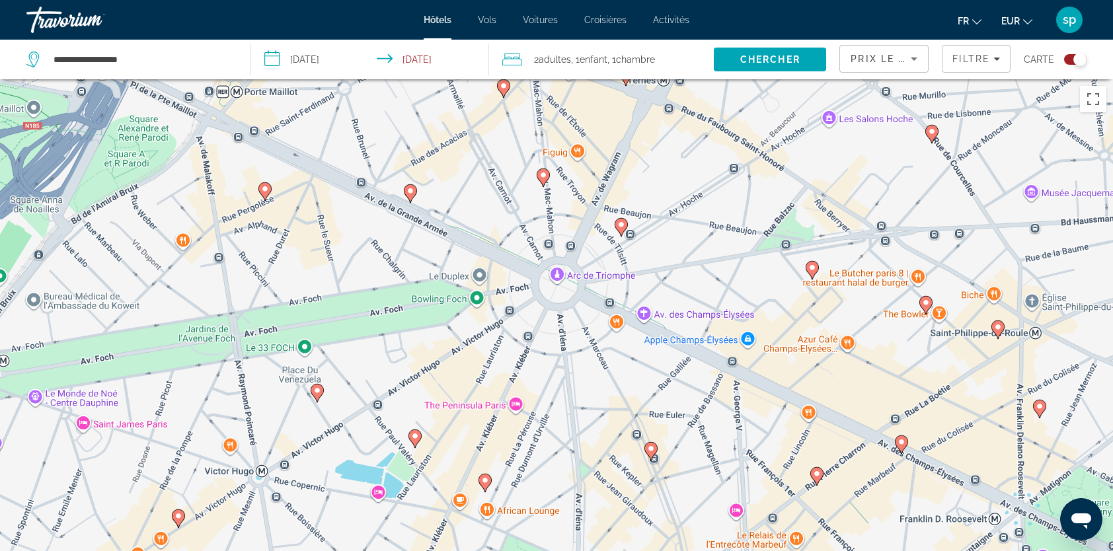
click at [648, 448] on image "Main content" at bounding box center [651, 449] width 8 height 8
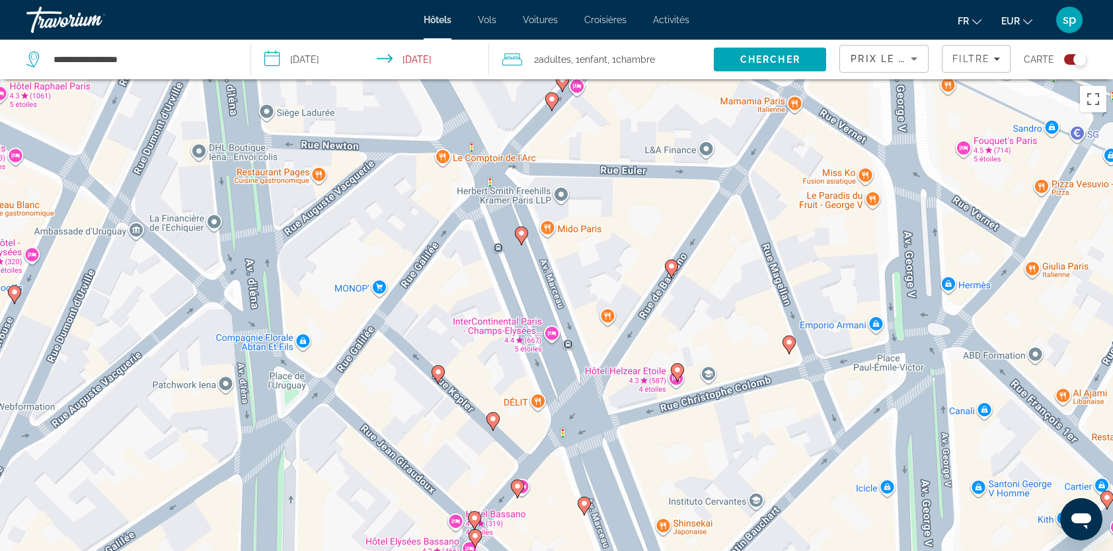
click at [519, 229] on icon "Main content" at bounding box center [521, 235] width 12 height 17
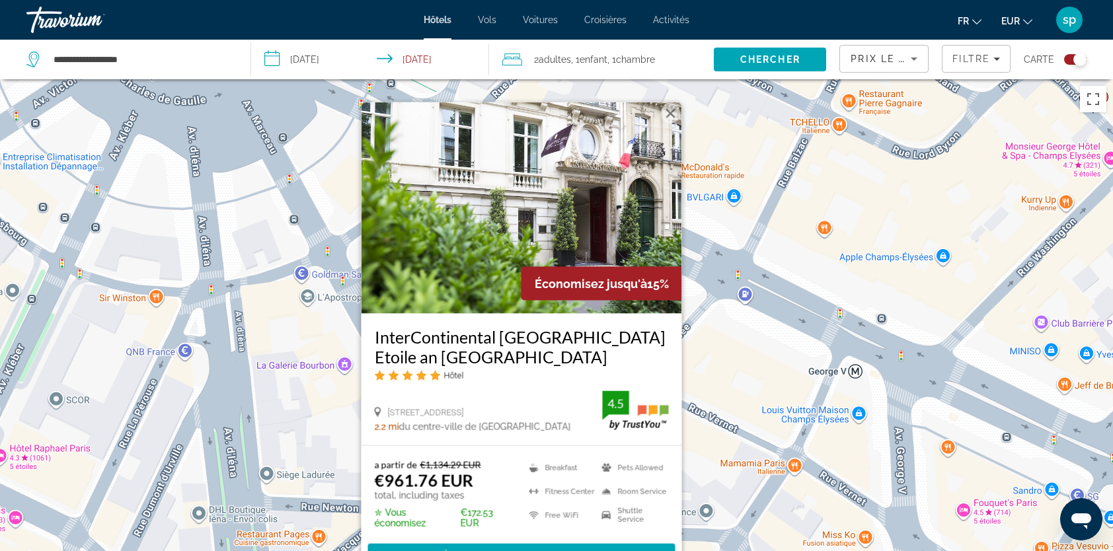
click at [669, 108] on button "Fermer" at bounding box center [671, 114] width 20 height 20
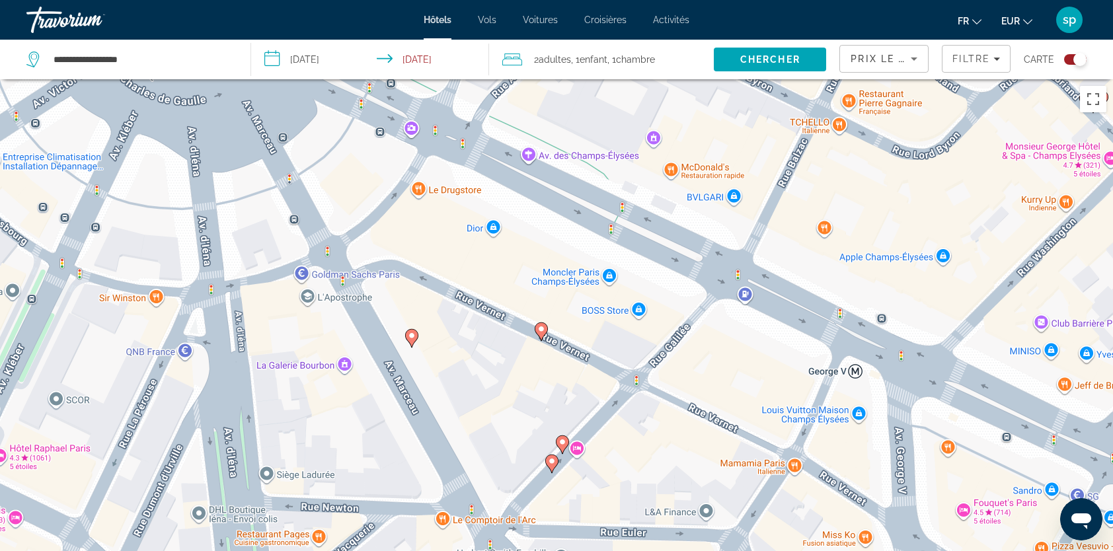
click at [548, 336] on div "Pour naviguer, appuyez sur les touches fléchées. Pour activer le glissement ave…" at bounding box center [556, 354] width 1113 height 551
click at [540, 337] on icon "Main content" at bounding box center [541, 331] width 12 height 17
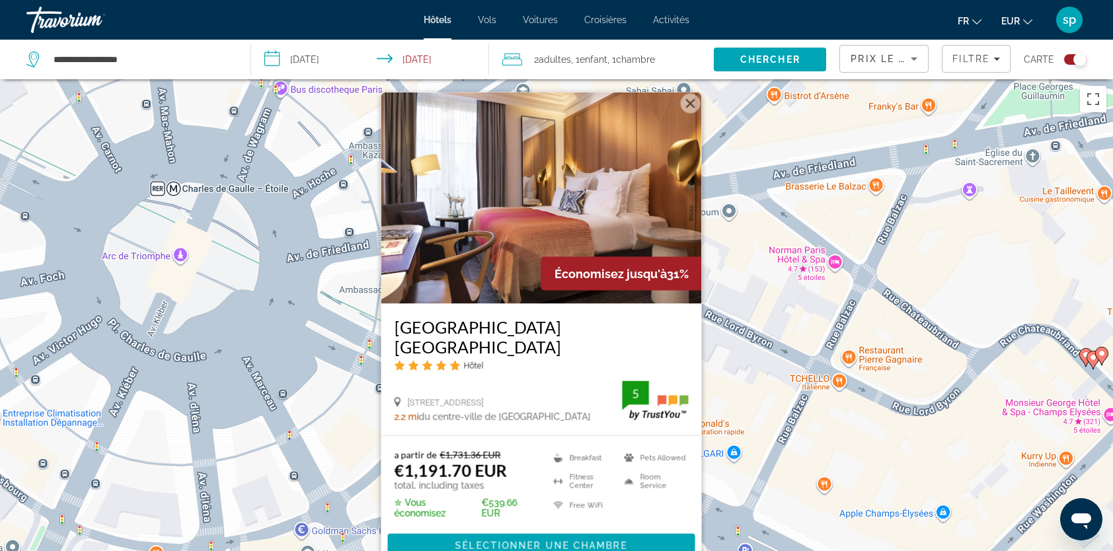
click at [690, 114] on button "Fermer" at bounding box center [691, 104] width 20 height 20
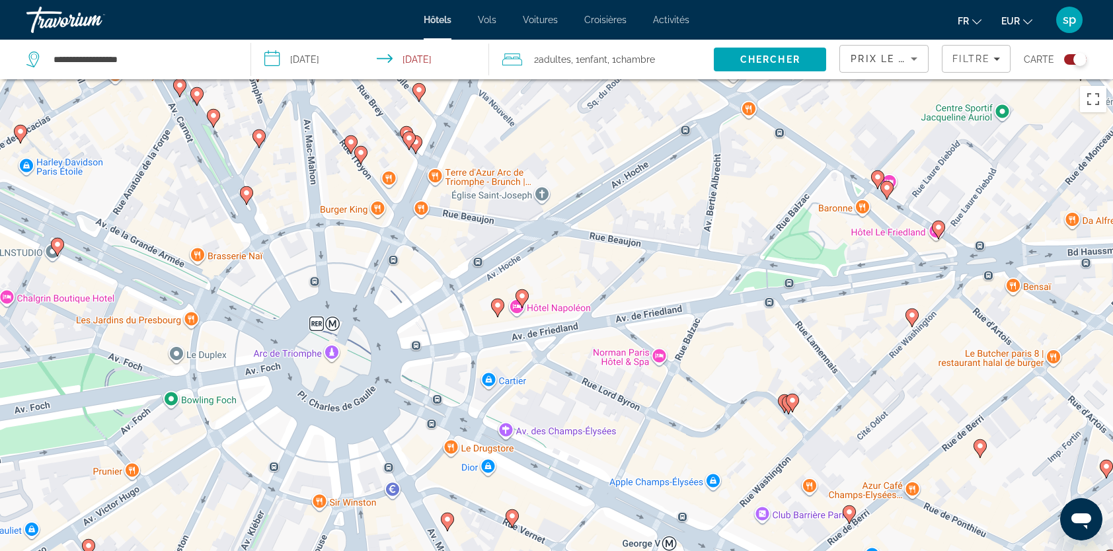
click at [452, 521] on icon "Main content" at bounding box center [447, 521] width 12 height 17
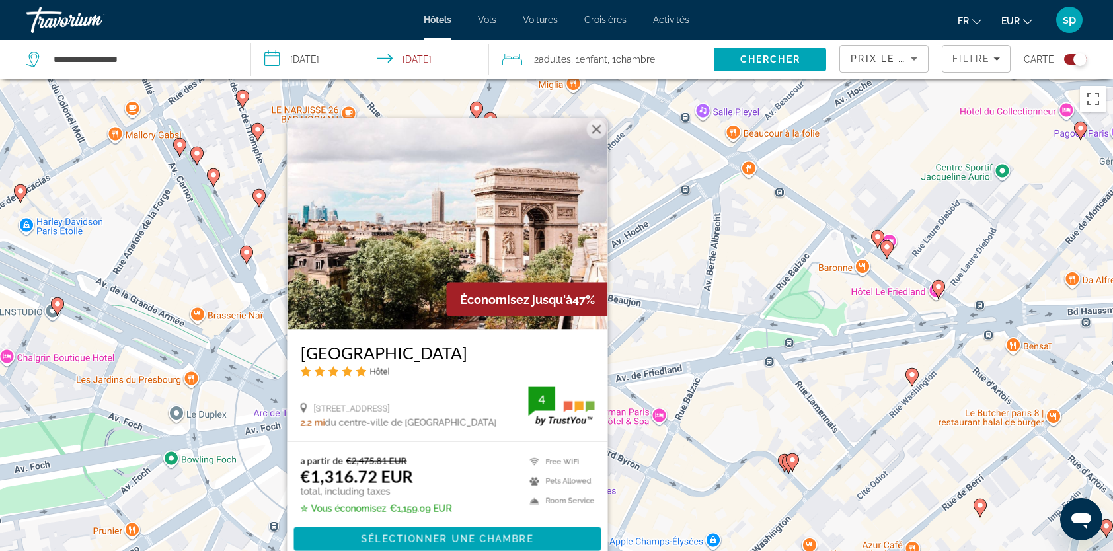
click at [596, 126] on button "Fermer" at bounding box center [597, 130] width 20 height 20
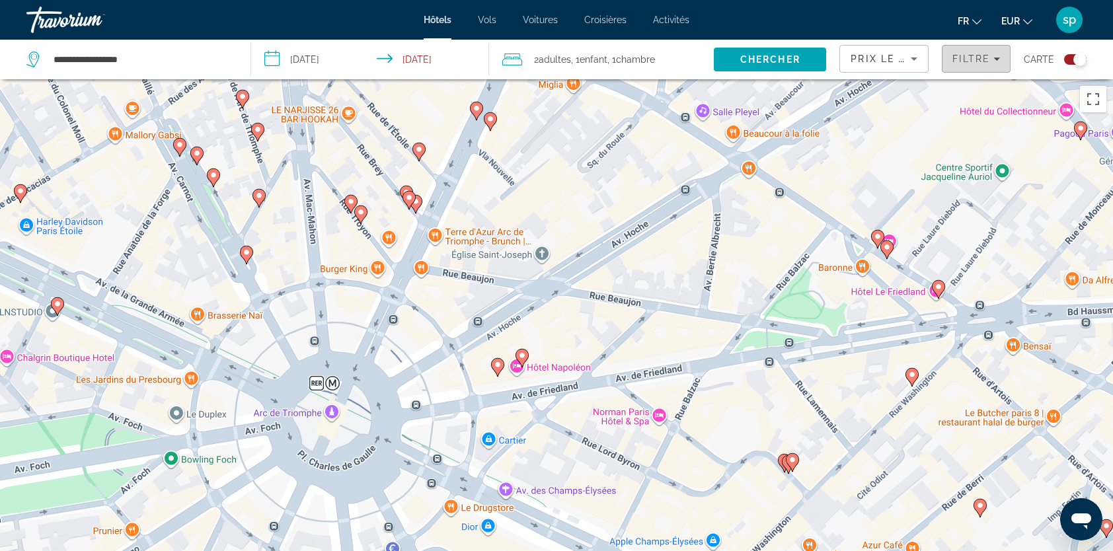
click at [982, 50] on span "Filters" at bounding box center [975, 59] width 67 height 32
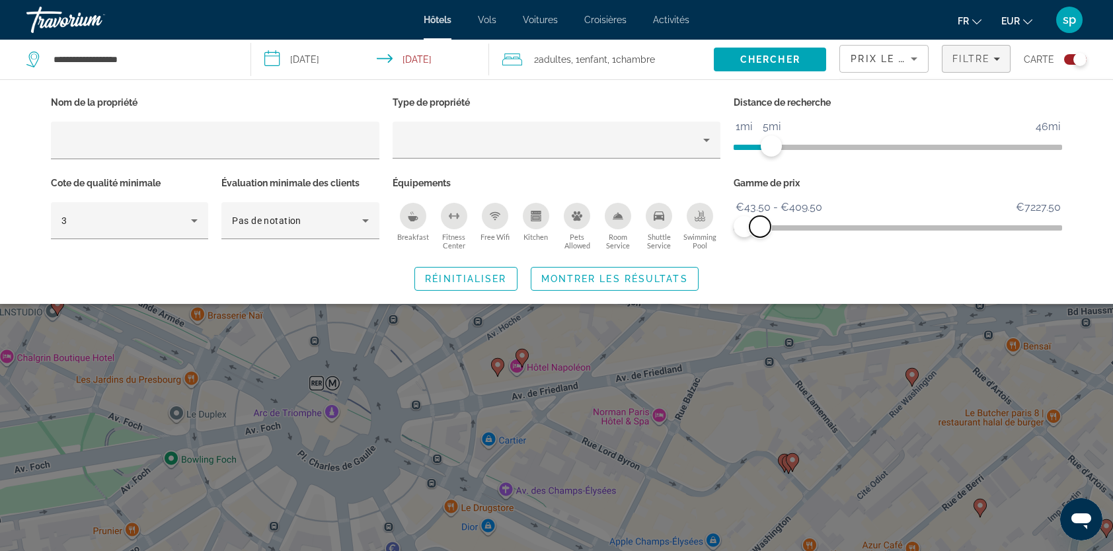
drag, startPoint x: 772, startPoint y: 225, endPoint x: 714, endPoint y: 255, distance: 65.0
click at [760, 227] on span "ngx-slider-max" at bounding box center [759, 226] width 21 height 21
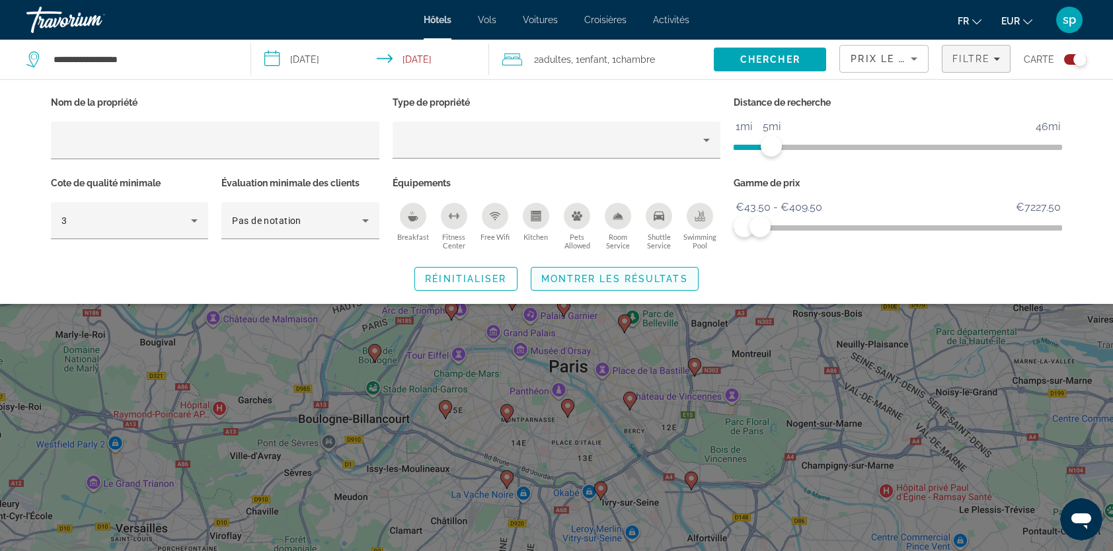
click at [659, 275] on span "Montrer les résultats" at bounding box center [614, 279] width 147 height 11
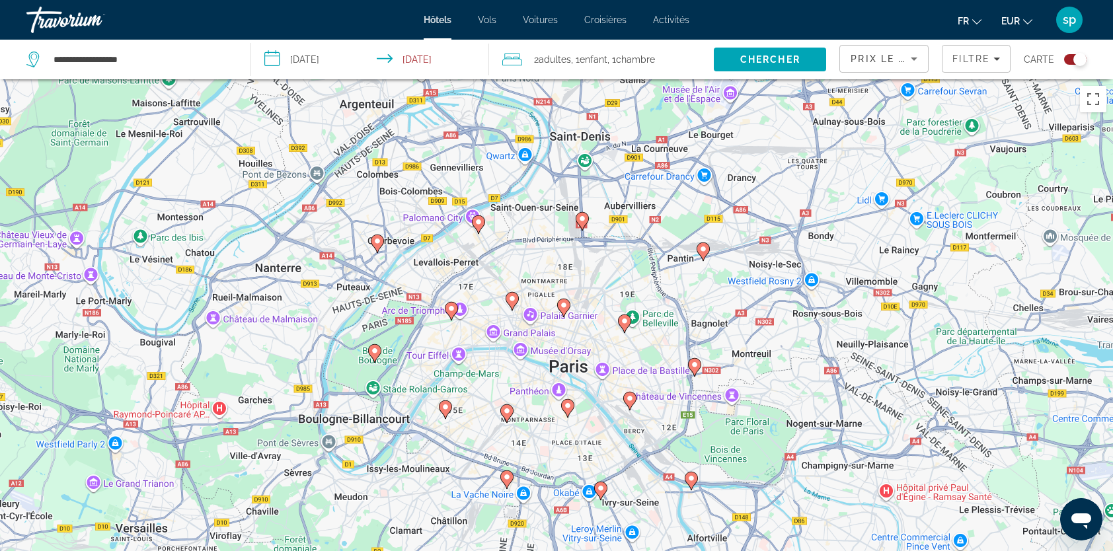
click at [511, 308] on icon "Main content" at bounding box center [512, 301] width 12 height 17
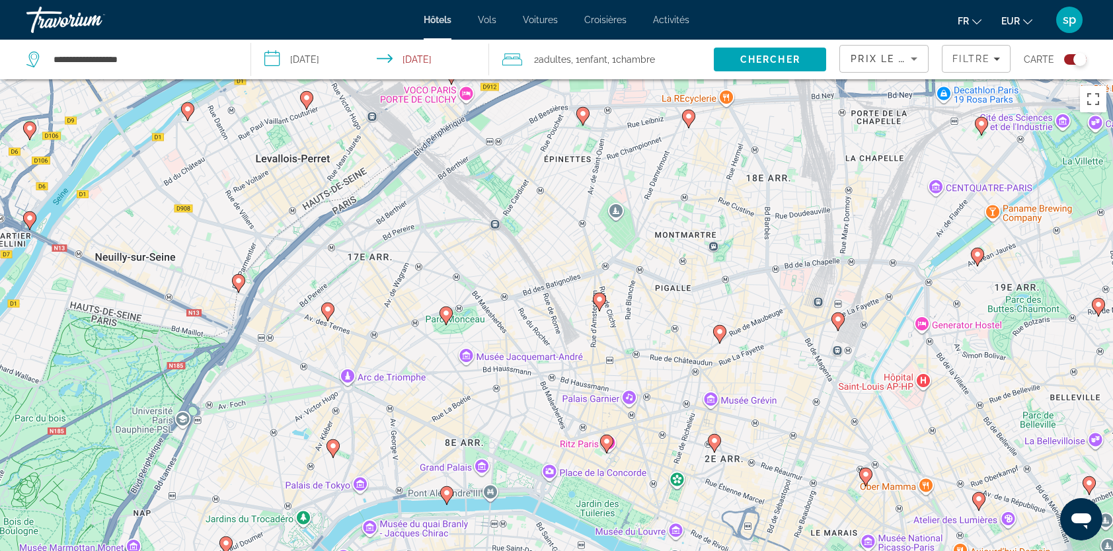
click at [445, 313] on image "Main content" at bounding box center [446, 313] width 8 height 8
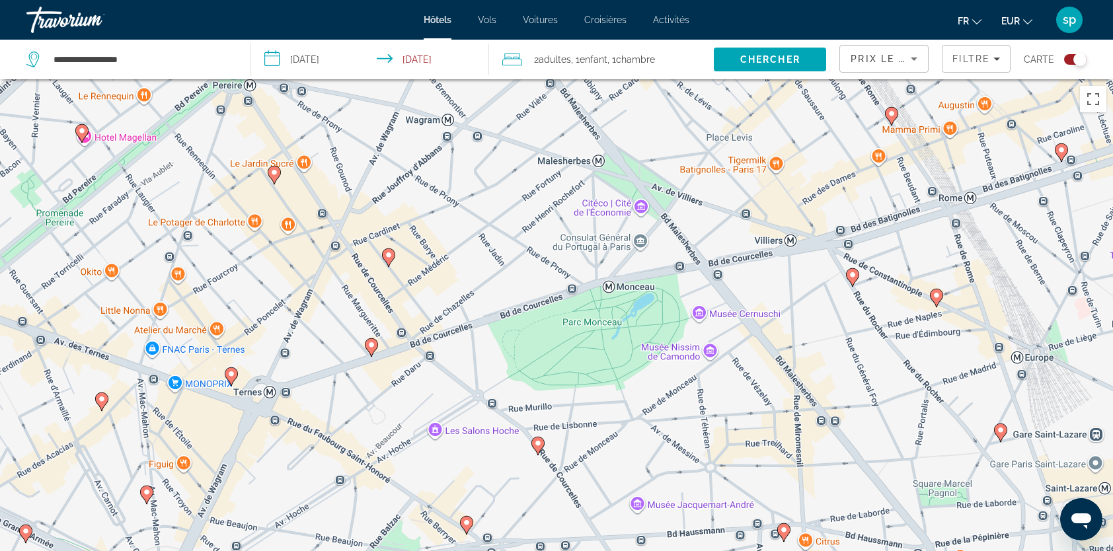
click at [377, 349] on icon "Main content" at bounding box center [371, 347] width 13 height 19
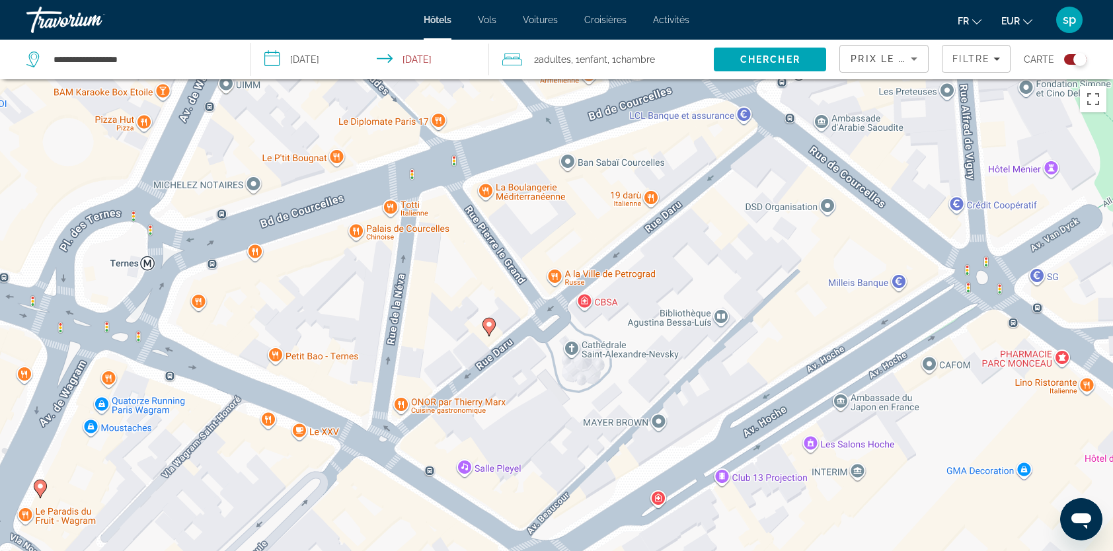
drag, startPoint x: 719, startPoint y: 280, endPoint x: 725, endPoint y: 177, distance: 103.2
click at [725, 177] on div "Pour naviguer, appuyez sur les touches fléchées. Pour activer le glissement ave…" at bounding box center [556, 354] width 1113 height 551
click at [489, 324] on image "Main content" at bounding box center [489, 324] width 8 height 8
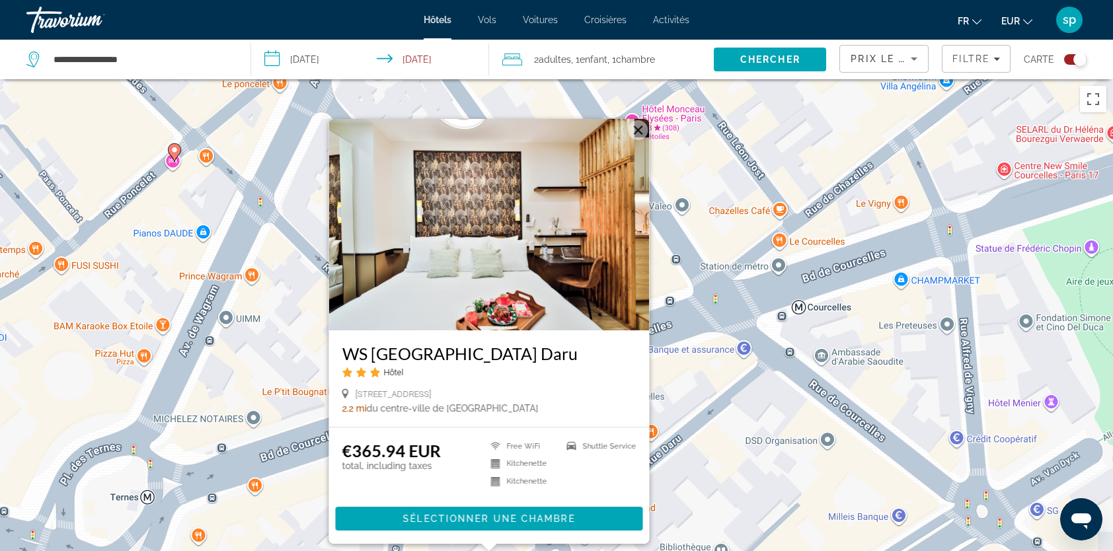
click at [635, 128] on button "Fermer" at bounding box center [638, 130] width 20 height 20
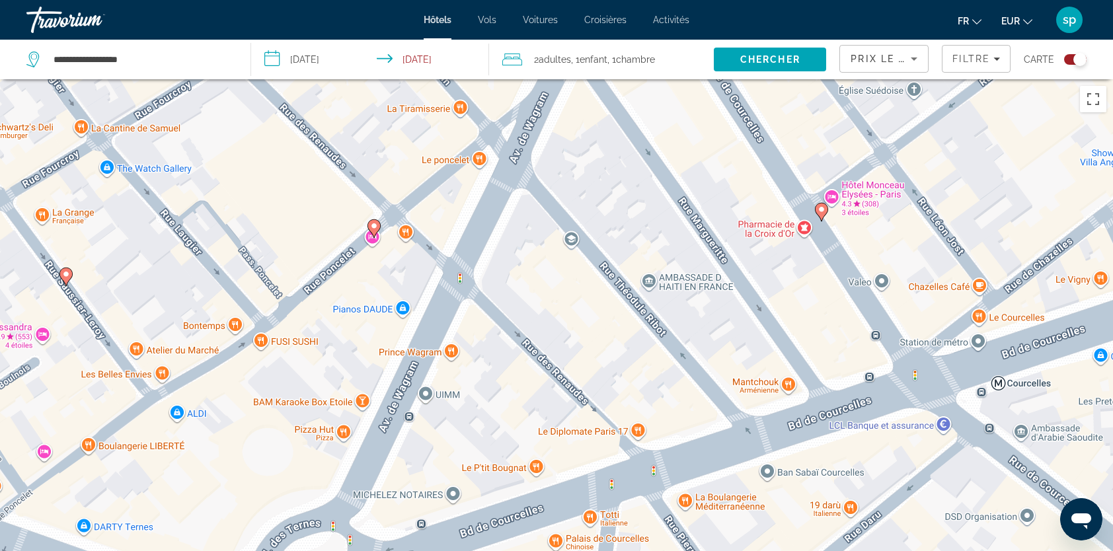
drag, startPoint x: 410, startPoint y: 391, endPoint x: 611, endPoint y: 467, distance: 214.8
click at [611, 467] on div "Pour activer le glissement avec le clavier, appuyez sur Alt+Entrée. Une fois ce…" at bounding box center [556, 354] width 1113 height 551
click at [373, 230] on icon "Main content" at bounding box center [374, 228] width 12 height 17
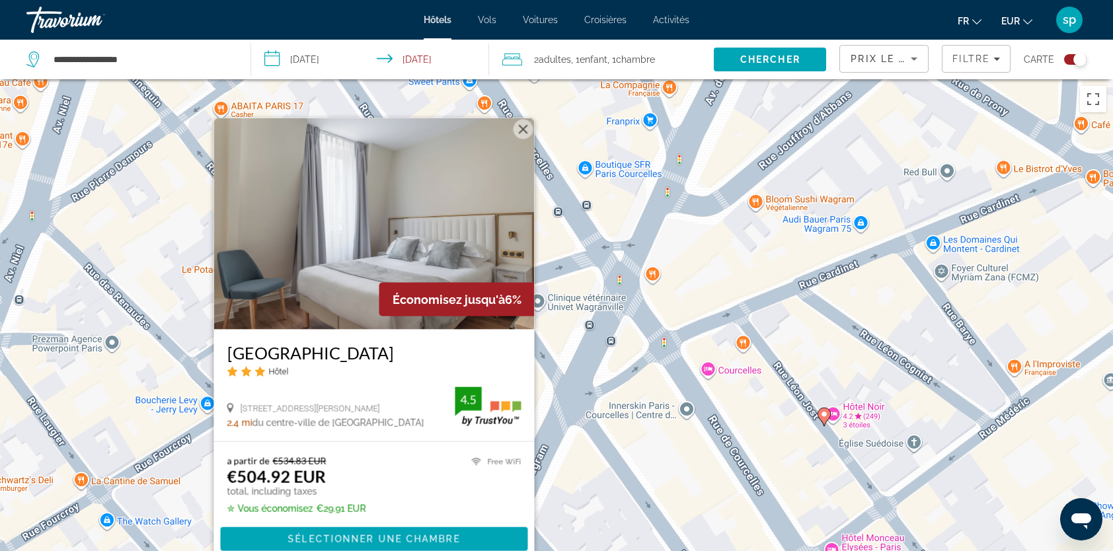
click at [525, 128] on button "Fermer" at bounding box center [523, 130] width 20 height 20
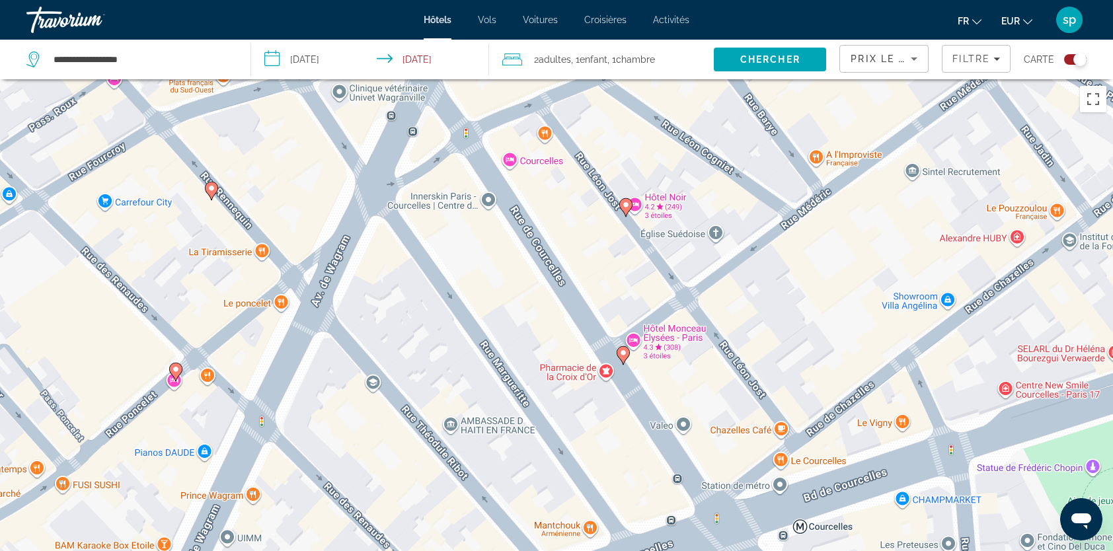
drag, startPoint x: 539, startPoint y: 266, endPoint x: 488, endPoint y: 194, distance: 88.0
click at [466, 192] on div "Pour activer le glissement avec le clavier, appuyez sur Alt+Entrée. Une fois ce…" at bounding box center [556, 354] width 1113 height 551
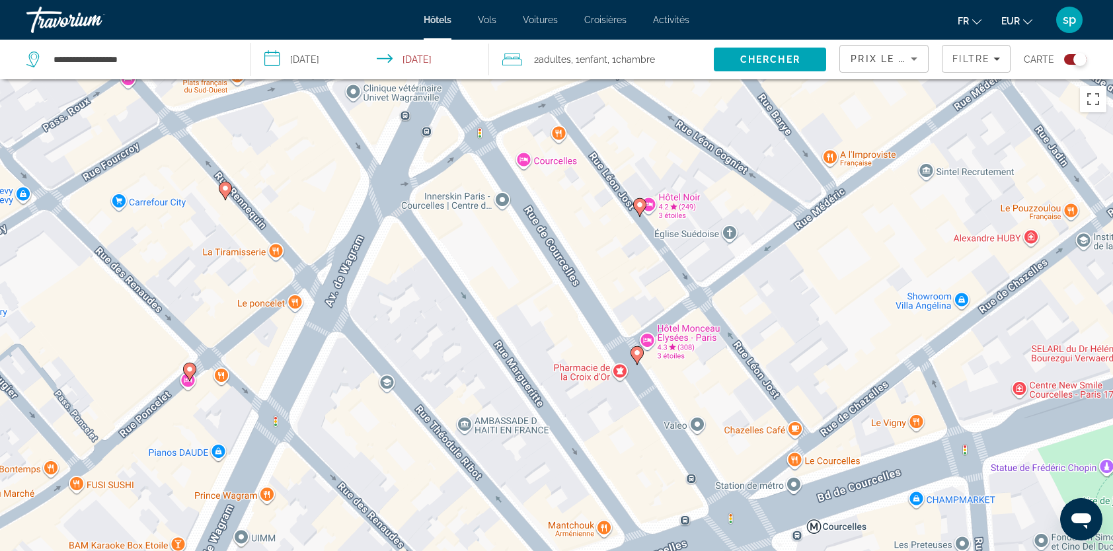
click at [639, 205] on image "Main content" at bounding box center [640, 205] width 8 height 8
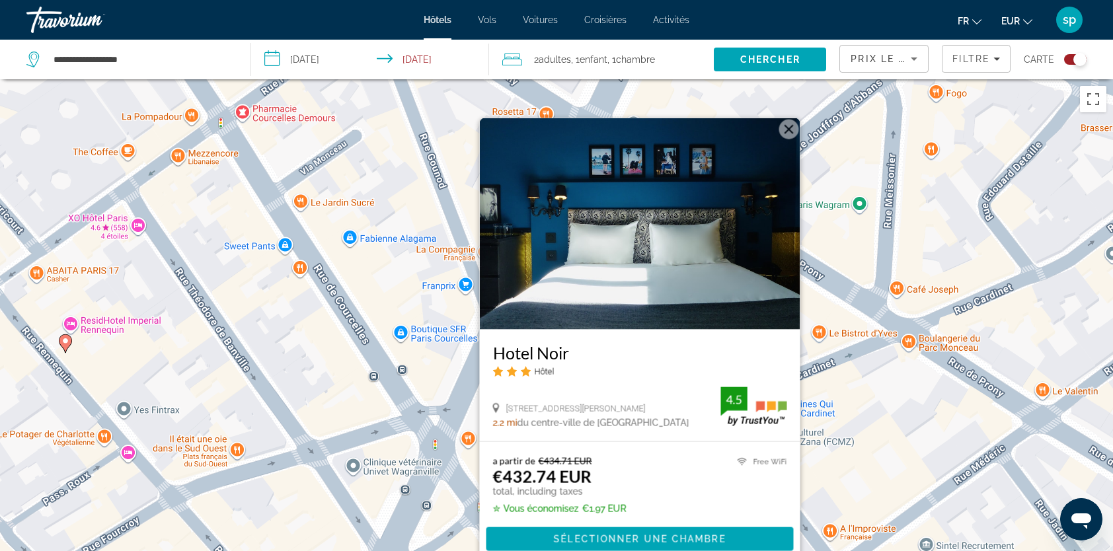
click at [786, 131] on button "Fermer" at bounding box center [789, 130] width 20 height 20
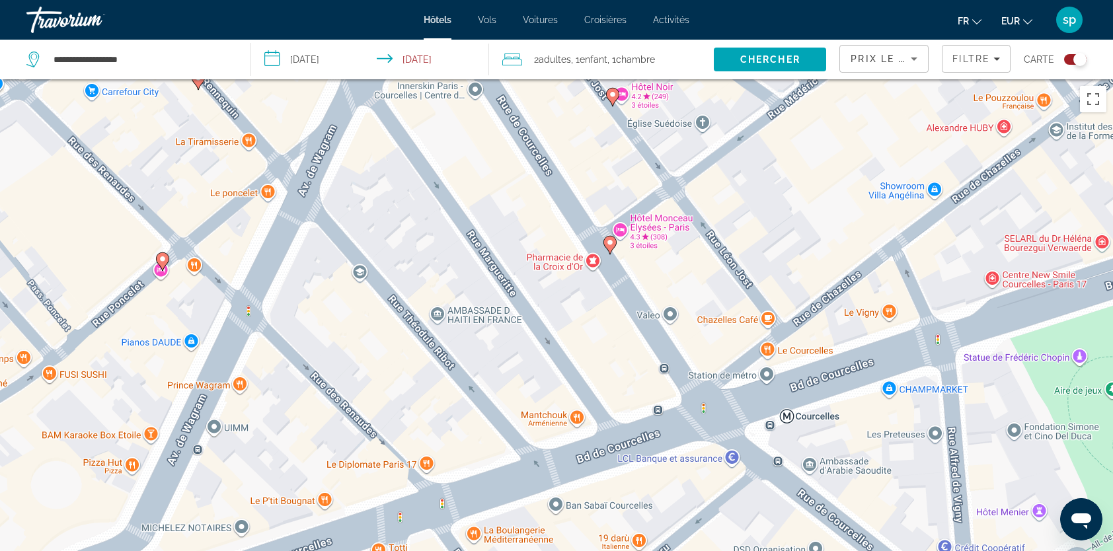
drag, startPoint x: 720, startPoint y: 422, endPoint x: 707, endPoint y: -49, distance: 470.6
click at [707, 0] on html "**********" at bounding box center [556, 275] width 1113 height 551
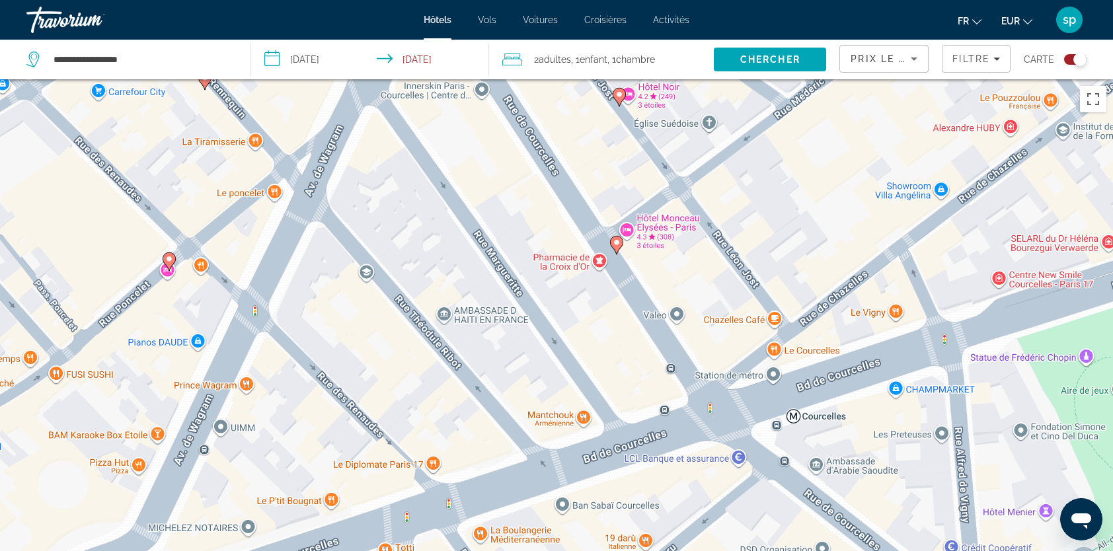
click at [166, 258] on image "Main content" at bounding box center [169, 259] width 8 height 8
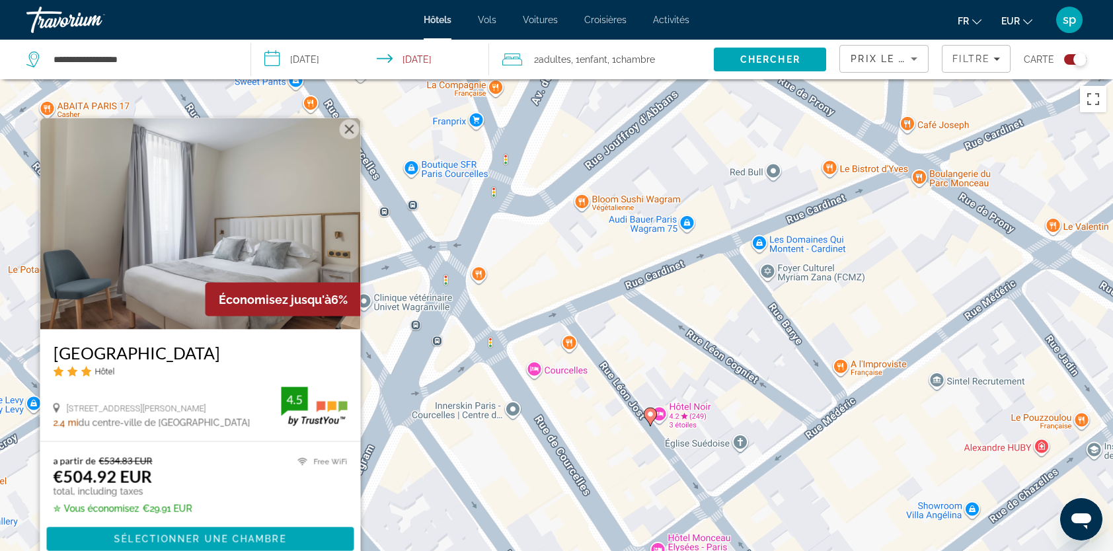
click at [349, 126] on button "Fermer" at bounding box center [350, 130] width 20 height 20
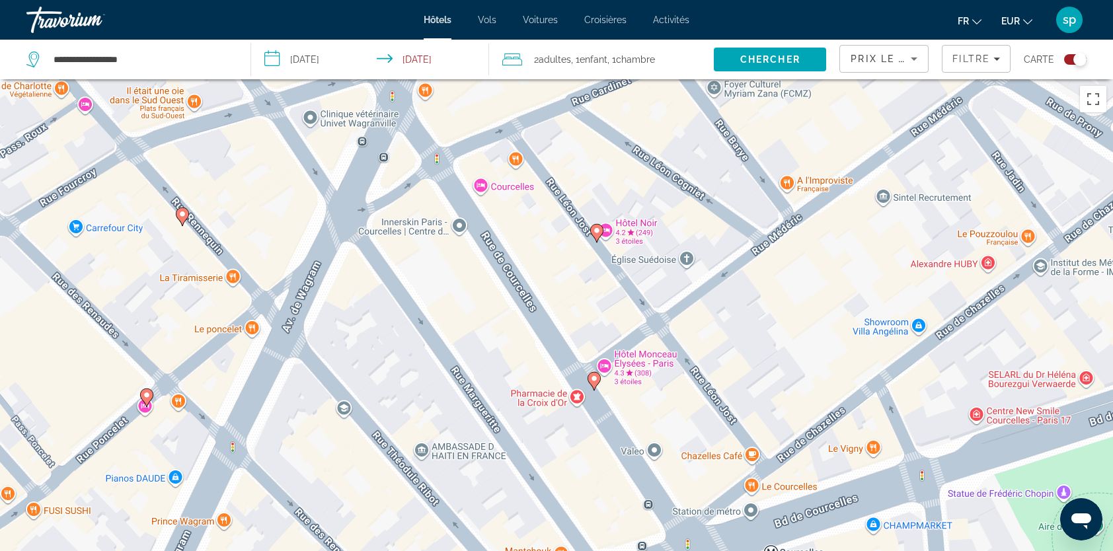
drag, startPoint x: 568, startPoint y: 445, endPoint x: 511, endPoint y: 243, distance: 210.2
click at [514, 259] on div "Pour activer le glissement avec le clavier, appuyez sur Alt+Entrée. Une fois ce…" at bounding box center [556, 354] width 1113 height 551
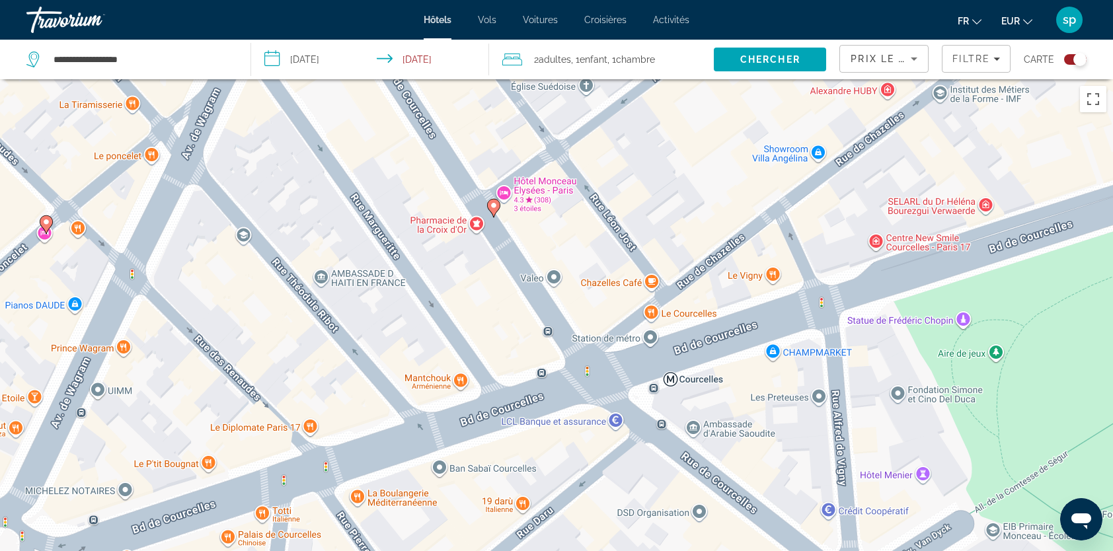
drag, startPoint x: 724, startPoint y: 408, endPoint x: 563, endPoint y: 209, distance: 256.0
click at [625, 235] on div "Pour activer le glissement avec le clavier, appuyez sur Alt+Entrée. Une fois ce…" at bounding box center [556, 354] width 1113 height 551
click at [496, 210] on icon "Main content" at bounding box center [494, 208] width 12 height 17
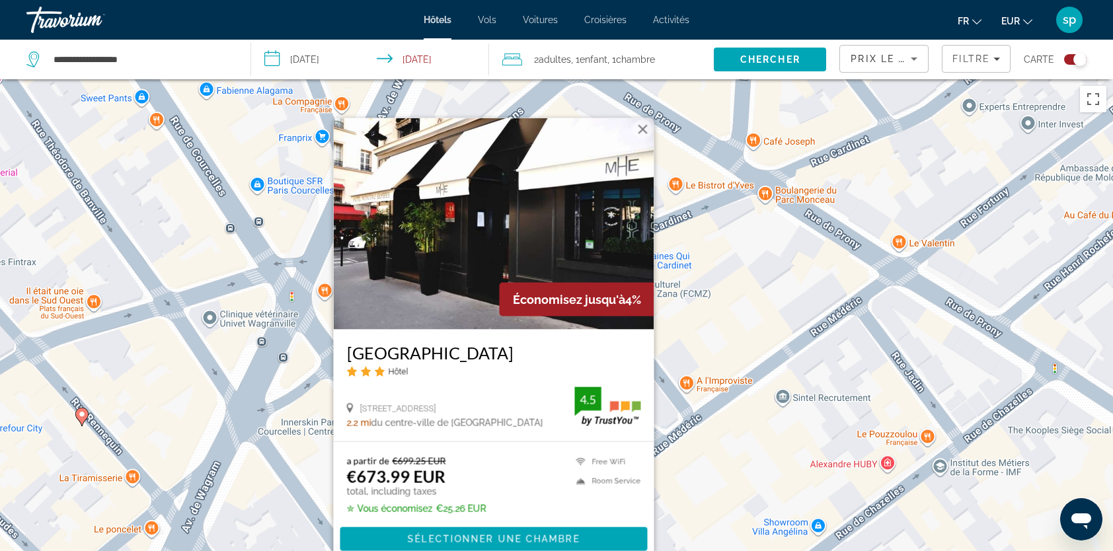
click at [643, 132] on button "Fermer" at bounding box center [643, 130] width 20 height 20
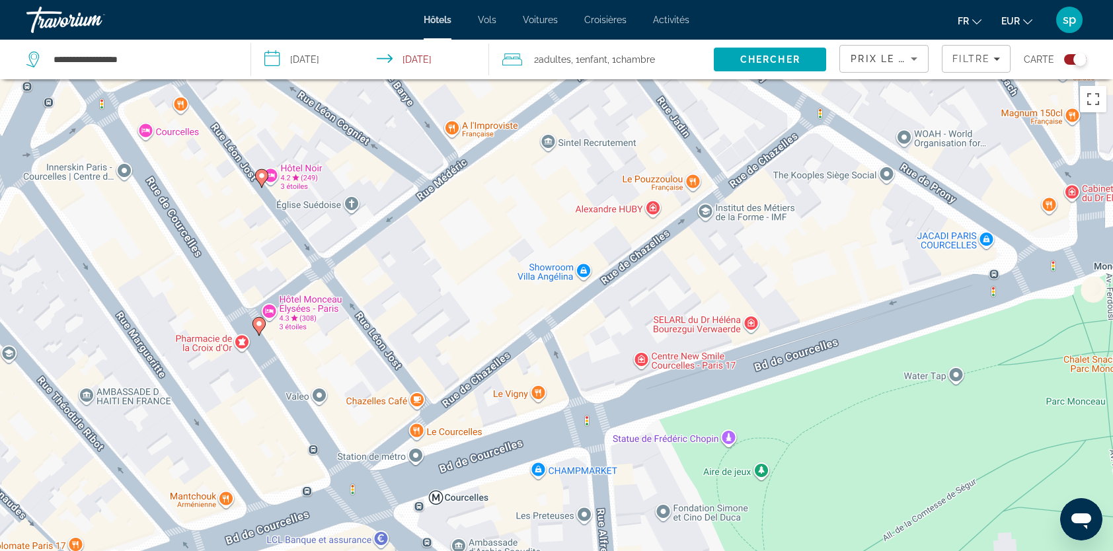
drag, startPoint x: 763, startPoint y: 354, endPoint x: 653, endPoint y: 231, distance: 164.7
click at [651, 230] on div "Pour activer le glissement avec le clavier, appuyez sur Alt+Entrée. Une fois ce…" at bounding box center [556, 354] width 1113 height 551
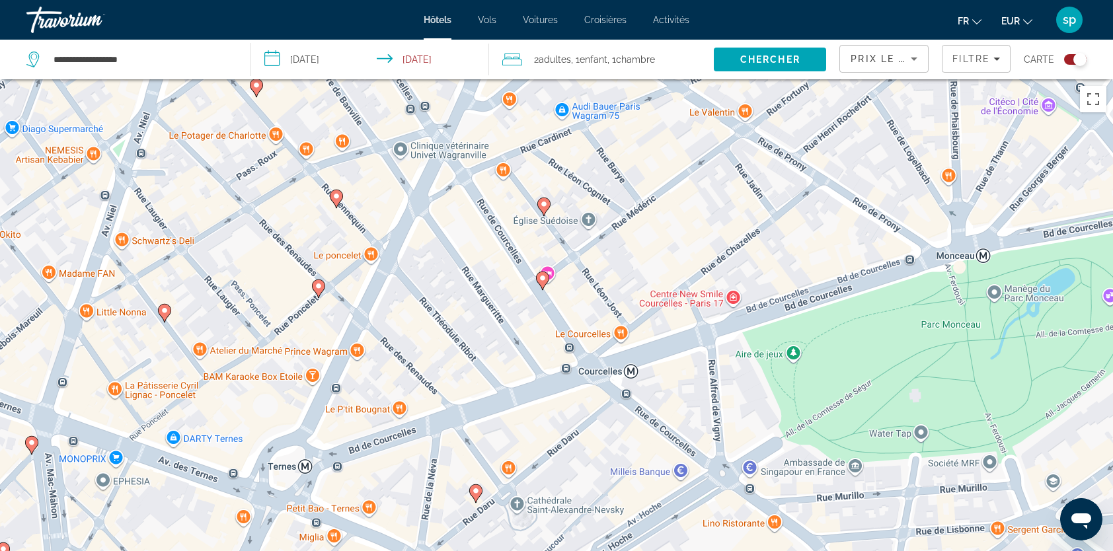
drag, startPoint x: 574, startPoint y: 373, endPoint x: 659, endPoint y: 355, distance: 87.6
click at [663, 349] on div "Pour activer le glissement avec le clavier, appuyez sur Alt+Entrée. Une fois ce…" at bounding box center [556, 354] width 1113 height 551
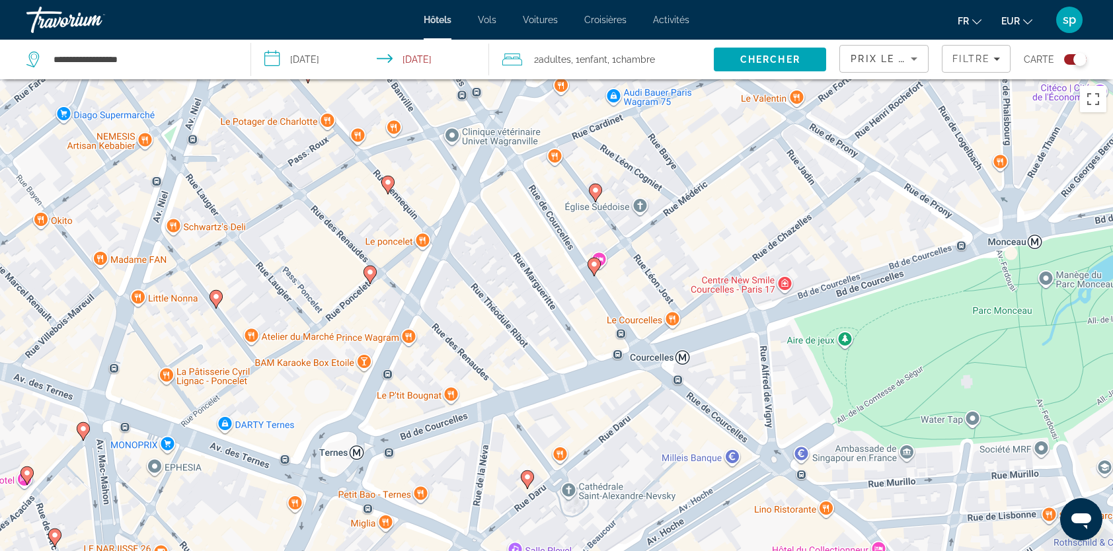
click at [535, 485] on div "Pour activer le glissement avec le clavier, appuyez sur Alt+Entrée. Une fois ce…" at bounding box center [556, 354] width 1113 height 551
click at [531, 485] on gmp-advanced-marker "Main content" at bounding box center [527, 480] width 13 height 20
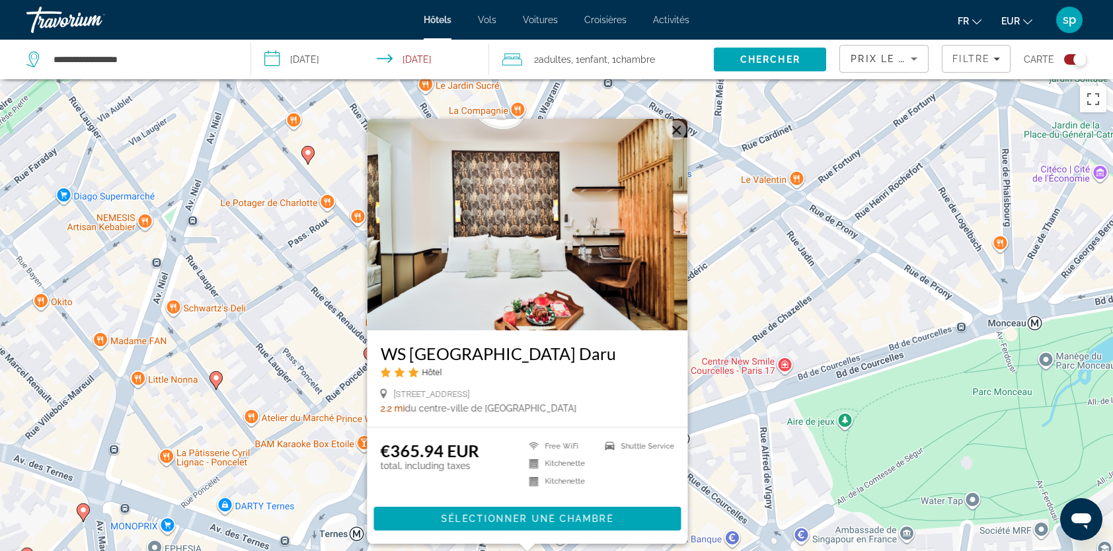
click at [677, 135] on button "Fermer" at bounding box center [677, 130] width 20 height 20
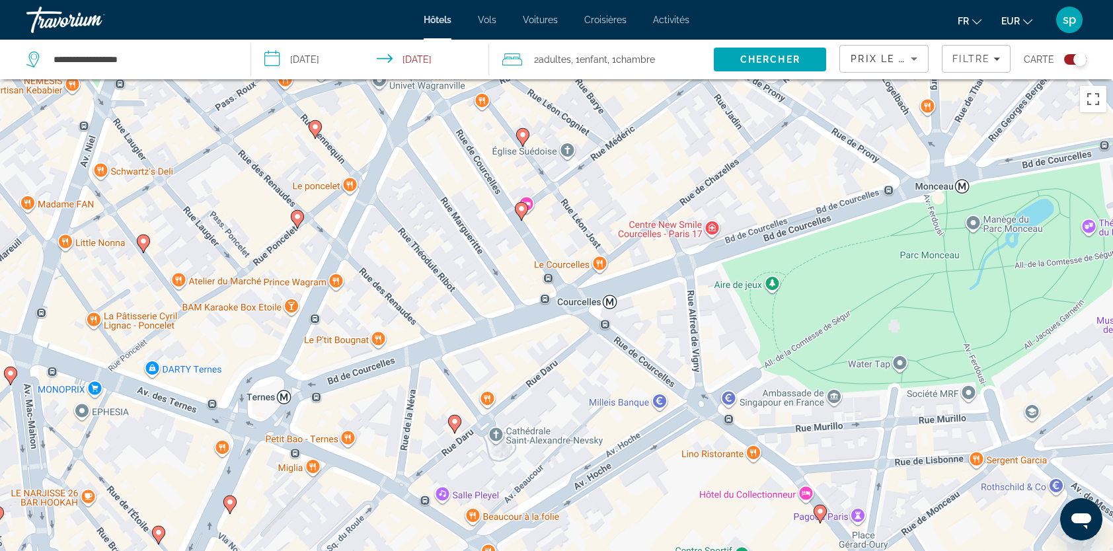
drag, startPoint x: 666, startPoint y: 424, endPoint x: 593, endPoint y: 286, distance: 156.1
click at [593, 286] on div "Pour activer le glissement avec le clavier, appuyez sur Alt+Entrée. Une fois ce…" at bounding box center [556, 354] width 1113 height 551
click at [821, 509] on image "Main content" at bounding box center [820, 511] width 8 height 8
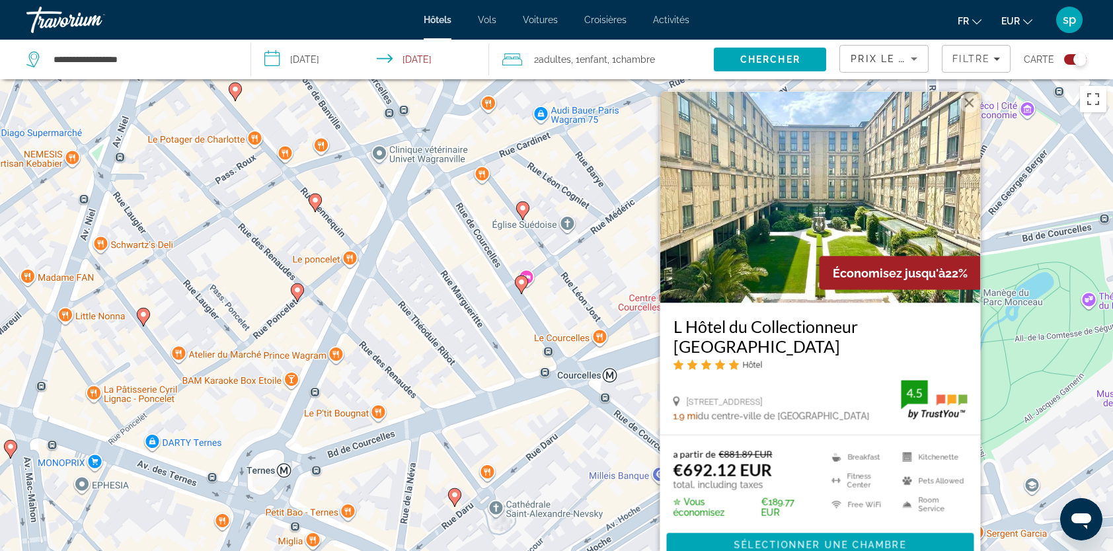
click at [967, 113] on button "Fermer" at bounding box center [969, 103] width 20 height 20
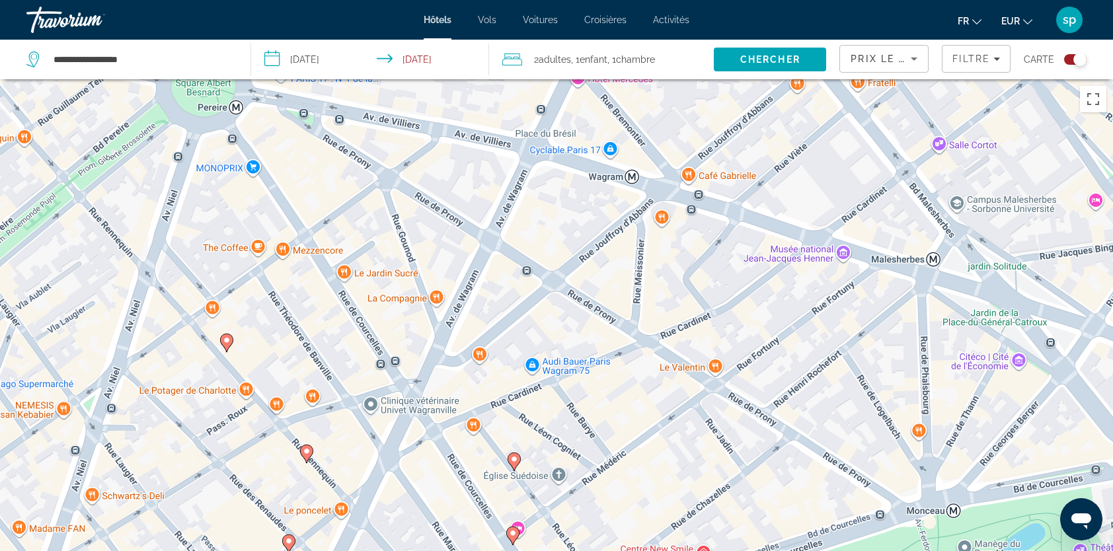
drag, startPoint x: 706, startPoint y: 267, endPoint x: 697, endPoint y: 519, distance: 252.5
click at [697, 519] on div "Pour activer le glissement avec le clavier, appuyez sur Alt+Entrée. Une fois ce…" at bounding box center [556, 354] width 1113 height 551
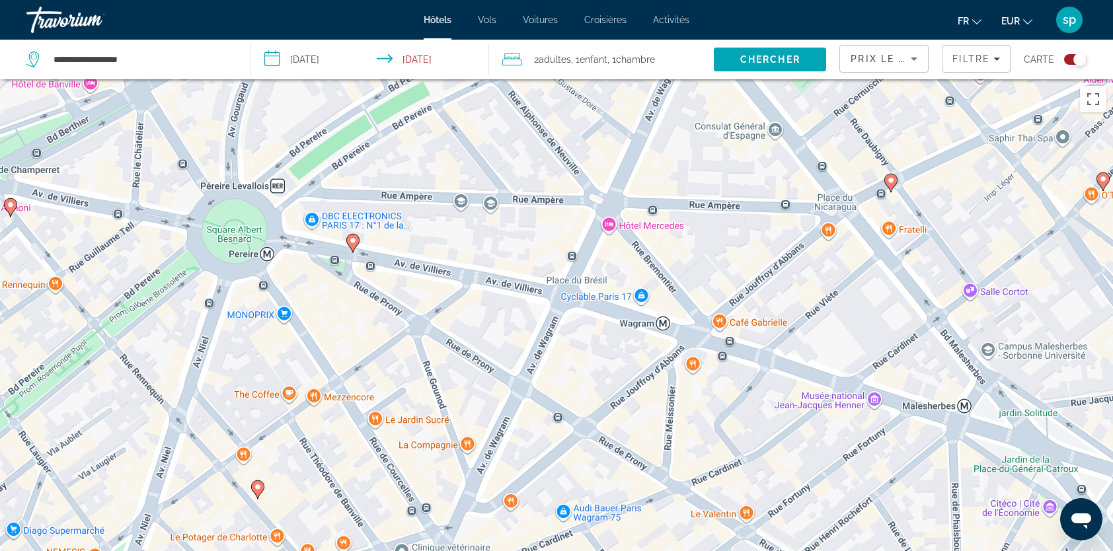
drag, startPoint x: 735, startPoint y: 255, endPoint x: 851, endPoint y: 247, distance: 116.6
click at [764, 400] on div "Pour activer le glissement avec le clavier, appuyez sur Alt+Entrée. Une fois ce…" at bounding box center [556, 354] width 1113 height 551
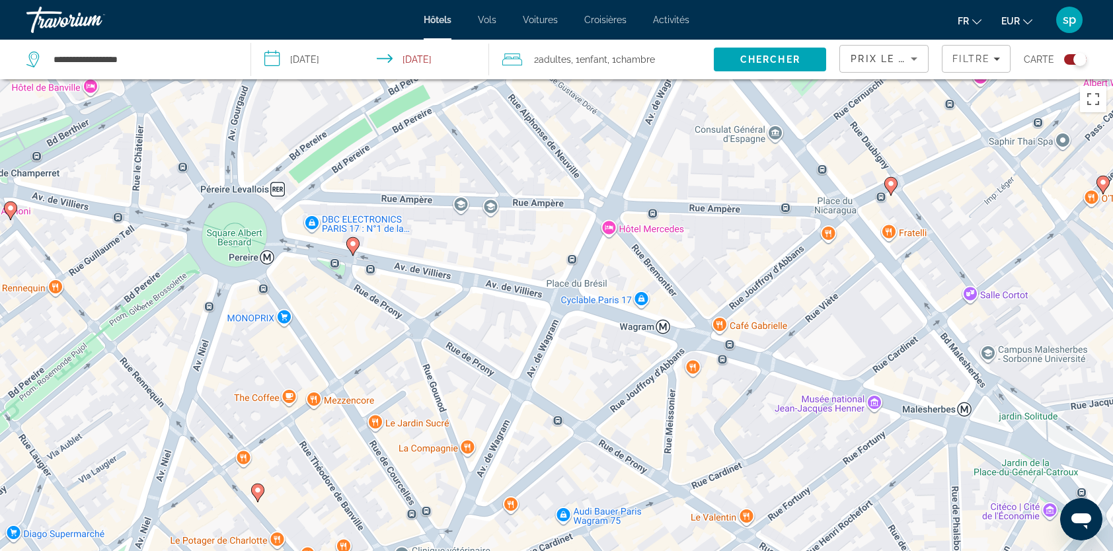
click at [894, 190] on icon "Main content" at bounding box center [890, 186] width 13 height 19
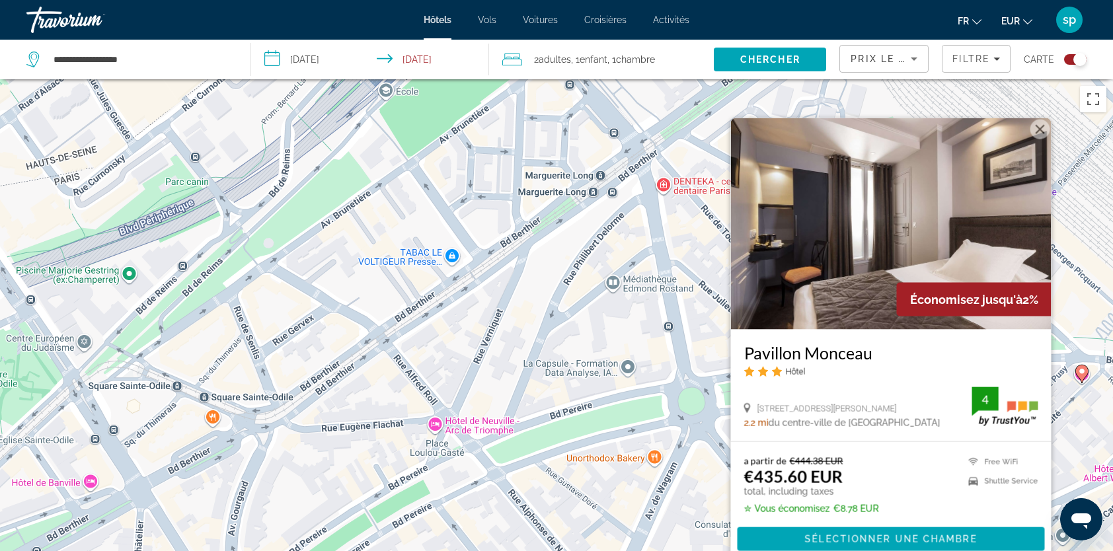
click at [1041, 129] on button "Fermer" at bounding box center [1040, 130] width 20 height 20
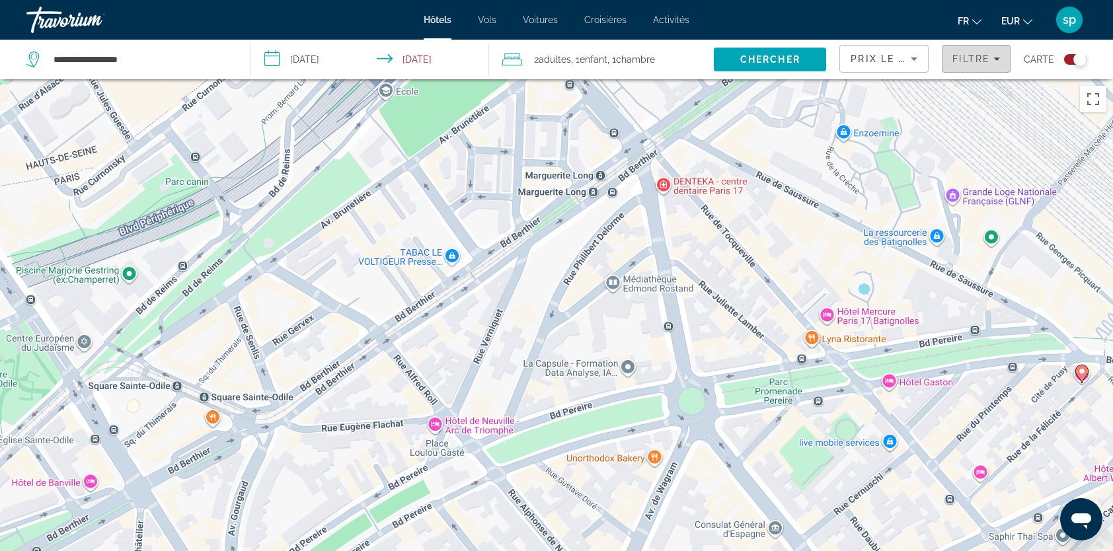
click at [961, 67] on span "Filters" at bounding box center [975, 59] width 67 height 32
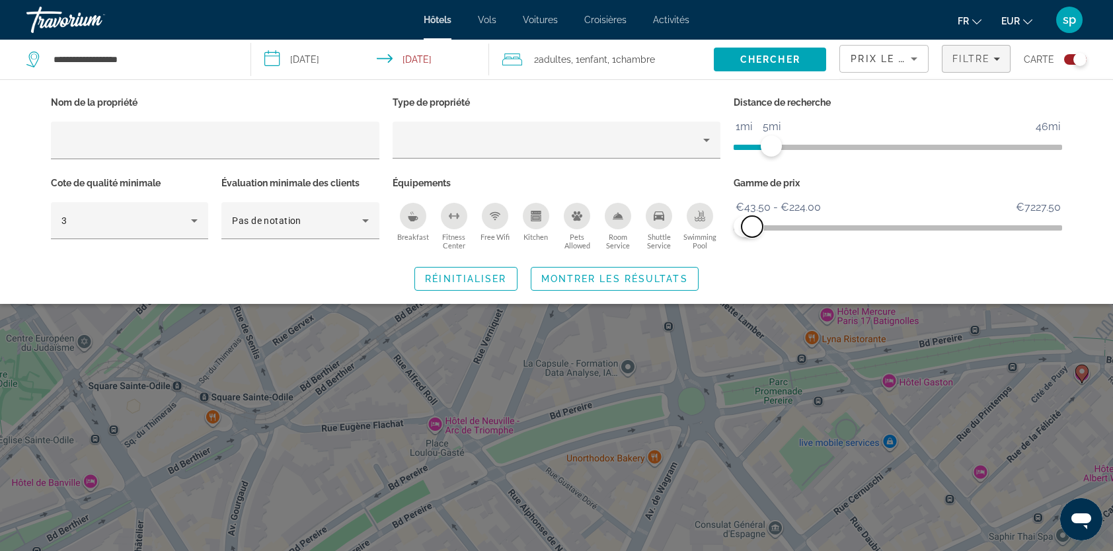
drag, startPoint x: 758, startPoint y: 223, endPoint x: 727, endPoint y: 254, distance: 43.9
click at [752, 223] on span "ngx-slider-max" at bounding box center [751, 226] width 21 height 21
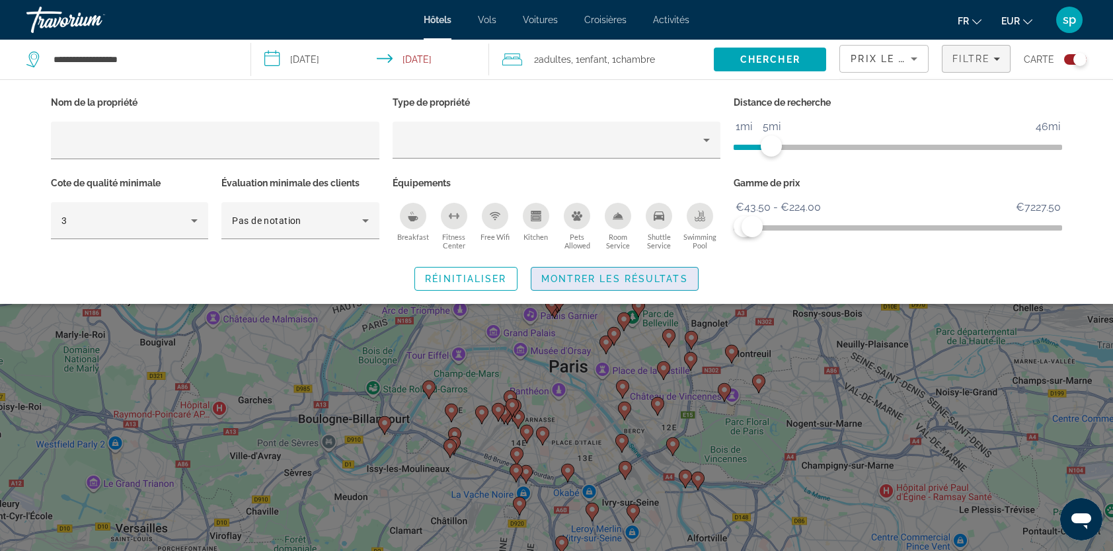
click at [675, 274] on span "Montrer les résultats" at bounding box center [614, 279] width 147 height 11
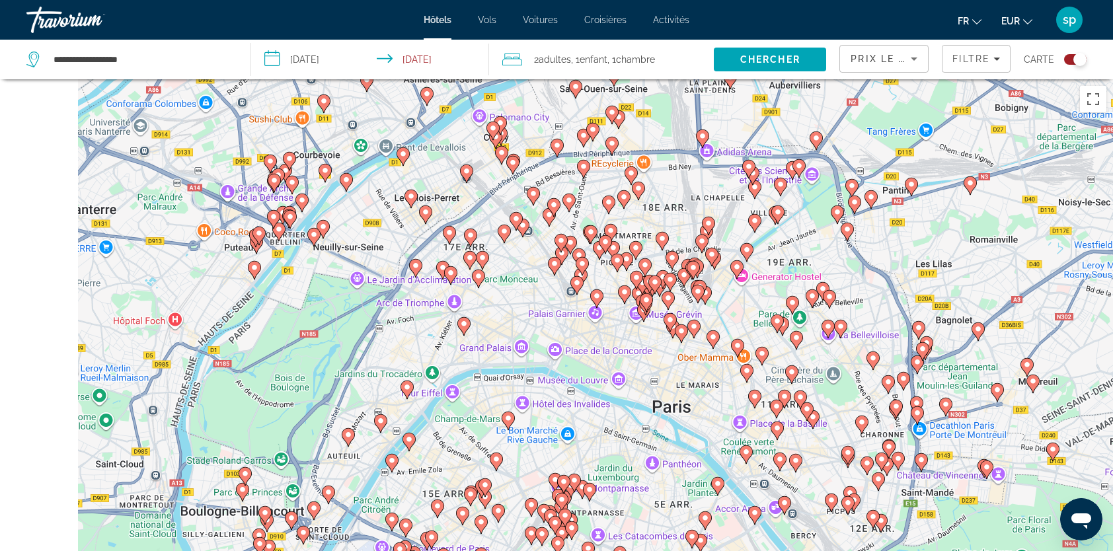
drag, startPoint x: 440, startPoint y: 316, endPoint x: 548, endPoint y: 297, distance: 109.9
click at [548, 297] on div "Pour activer le glissement avec le clavier, appuyez sur Alt+Entrée. Une fois ce…" at bounding box center [556, 354] width 1113 height 551
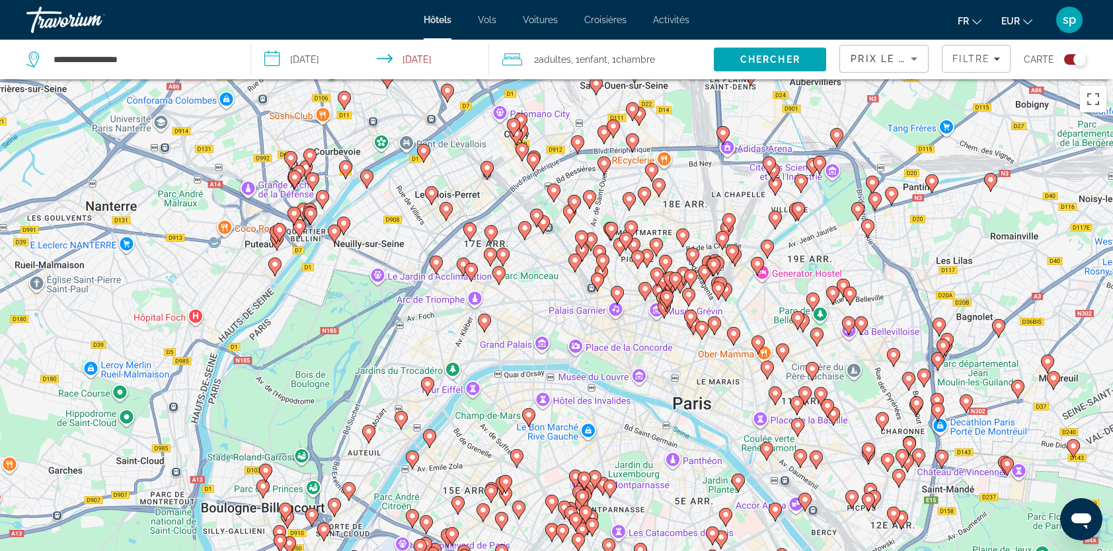
click at [485, 321] on image "Main content" at bounding box center [484, 320] width 8 height 8
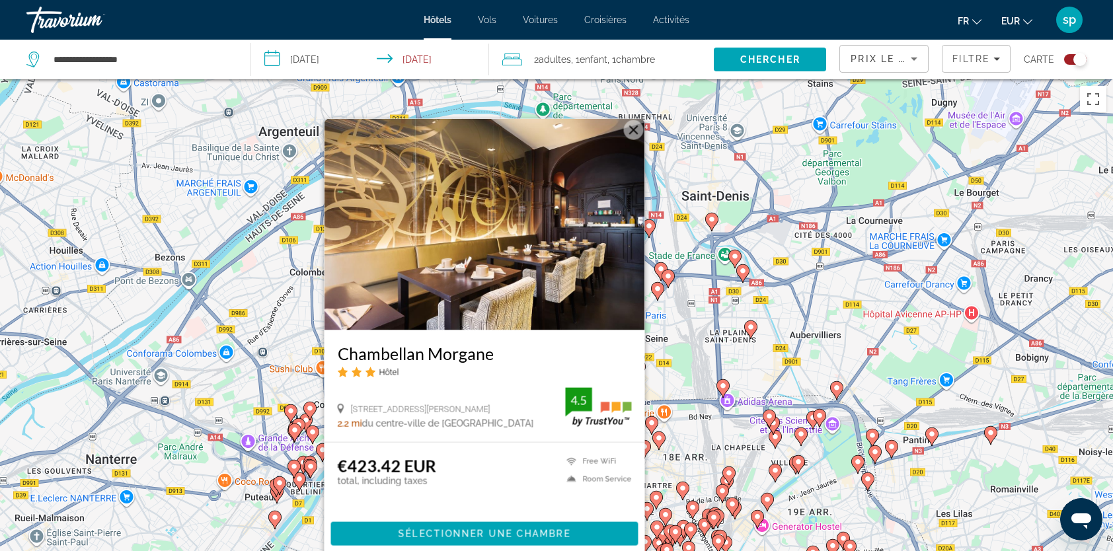
click at [633, 131] on button "Fermer" at bounding box center [634, 130] width 20 height 20
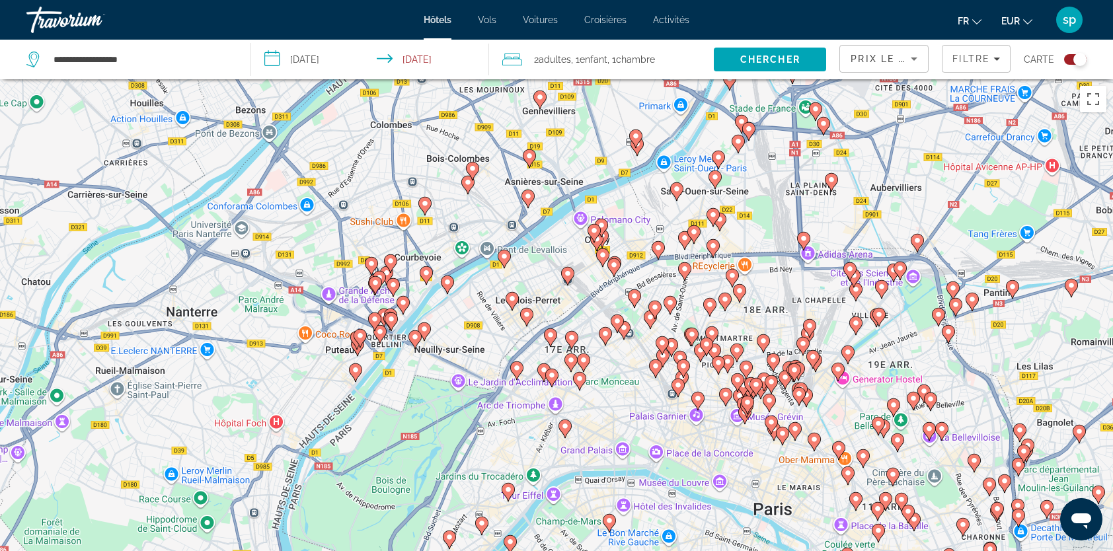
drag, startPoint x: 426, startPoint y: 433, endPoint x: 506, endPoint y: 285, distance: 168.5
click at [506, 285] on div "Pour activer le glissement avec le clavier, appuyez sur Alt+Entrée. Une fois ce…" at bounding box center [556, 354] width 1113 height 551
click at [975, 67] on span "Filters" at bounding box center [975, 59] width 67 height 32
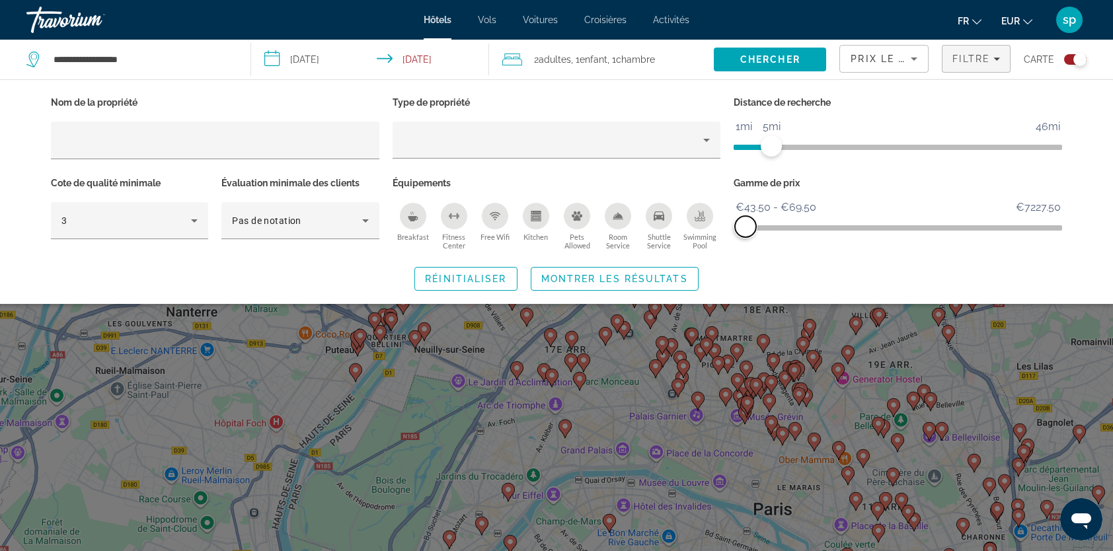
click at [745, 224] on span "ngx-slider-max" at bounding box center [745, 226] width 21 height 21
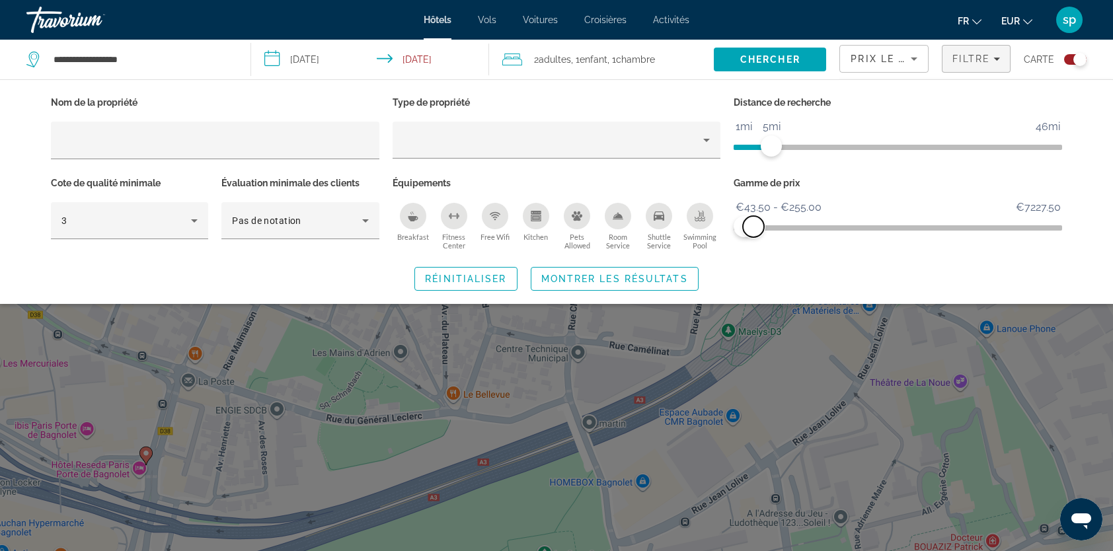
drag, startPoint x: 743, startPoint y: 223, endPoint x: 753, endPoint y: 223, distance: 9.9
click at [753, 223] on span "ngx-slider-max" at bounding box center [753, 226] width 21 height 21
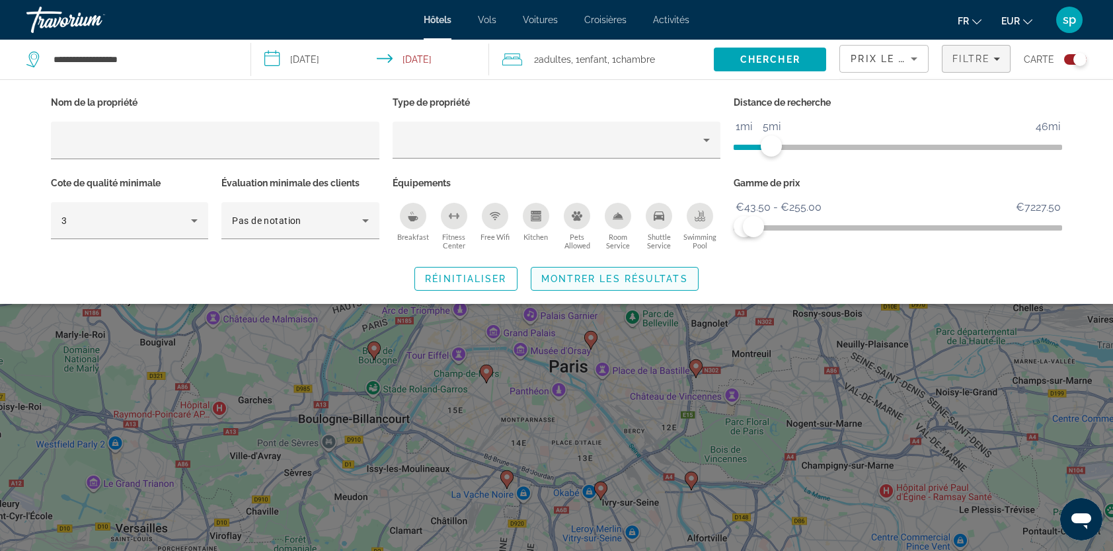
click at [642, 287] on span "Search widget" at bounding box center [614, 279] width 167 height 32
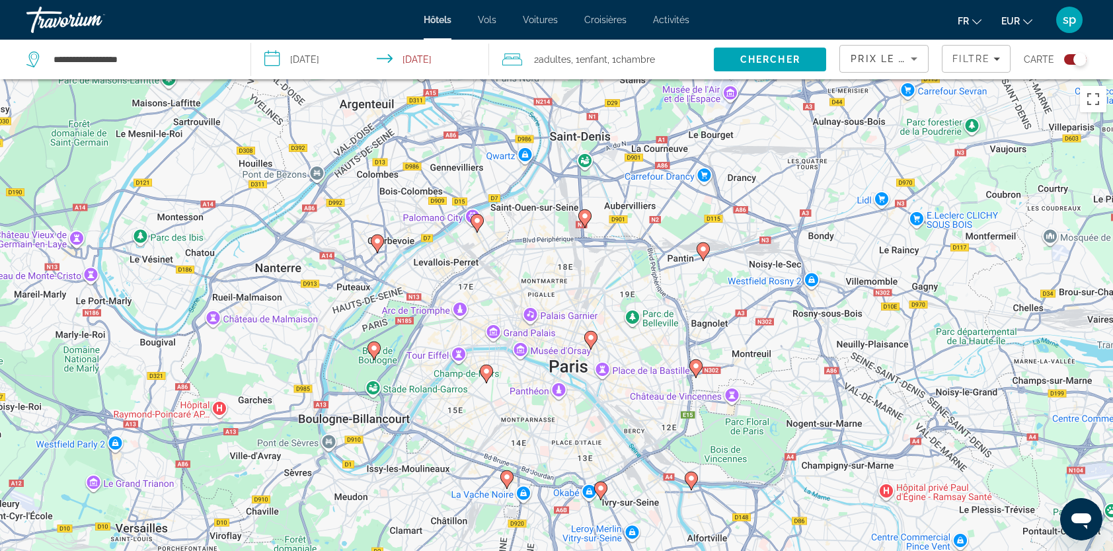
click at [481, 373] on icon "Main content" at bounding box center [486, 373] width 12 height 17
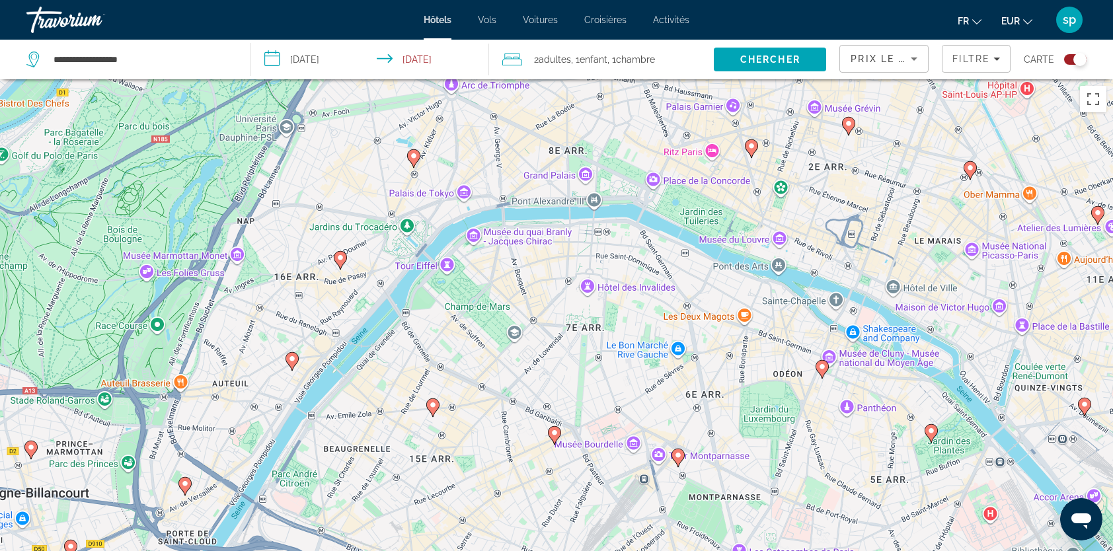
click at [338, 257] on image "Main content" at bounding box center [340, 258] width 8 height 8
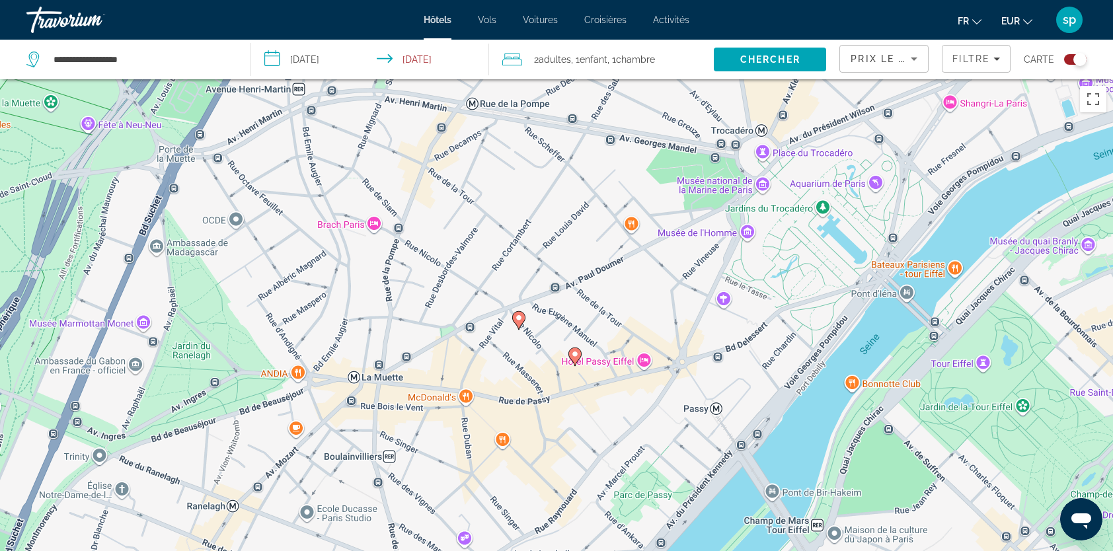
click at [579, 354] on icon "Main content" at bounding box center [575, 356] width 12 height 17
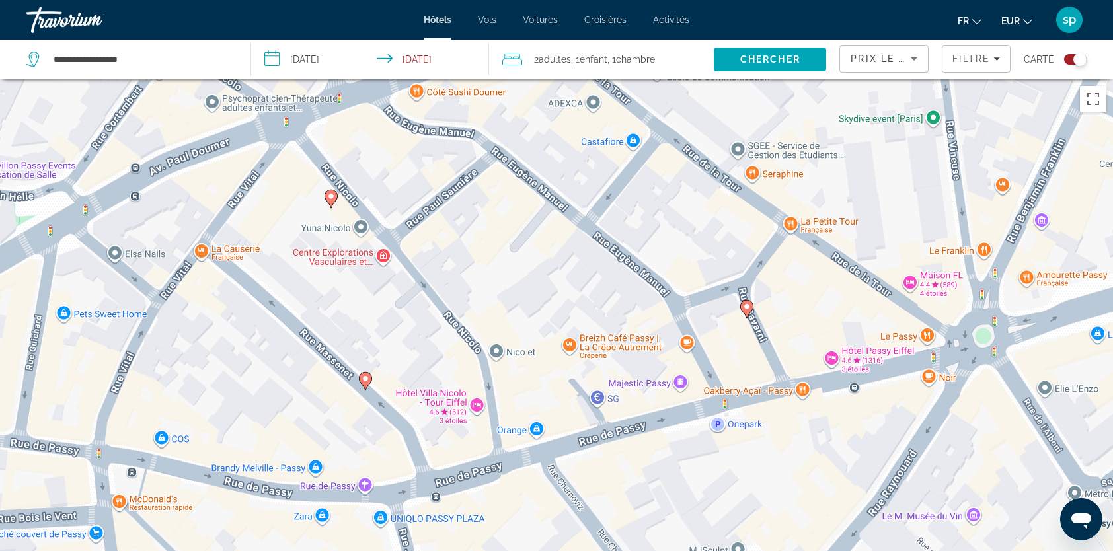
click at [562, 355] on div "Pour naviguer, appuyez sur les touches fléchées. Pour activer le glissement ave…" at bounding box center [556, 354] width 1113 height 551
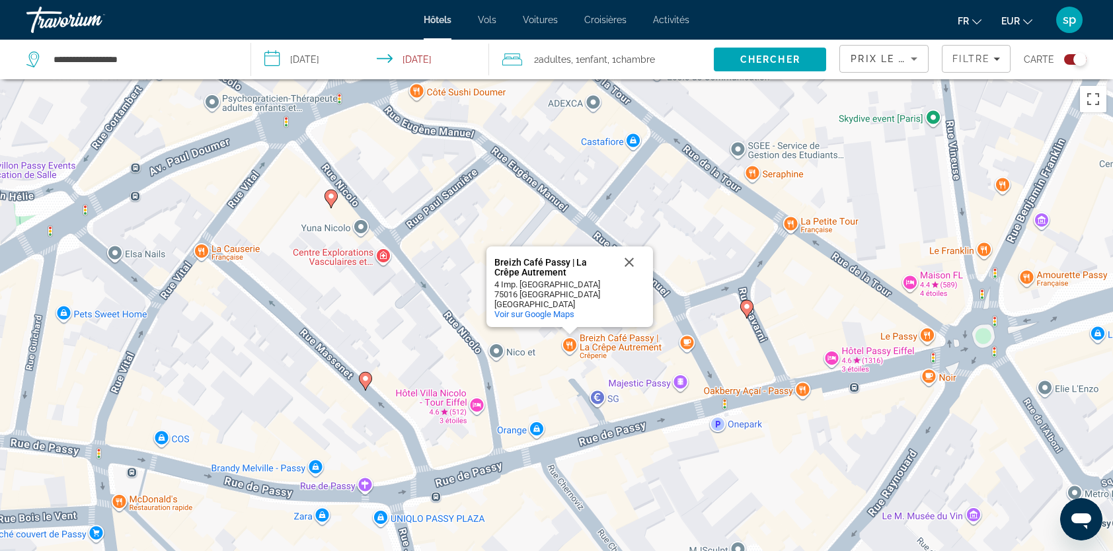
click at [369, 385] on gmp-advanced-marker "Main content" at bounding box center [365, 381] width 13 height 20
click at [366, 383] on icon "Main content" at bounding box center [365, 381] width 12 height 17
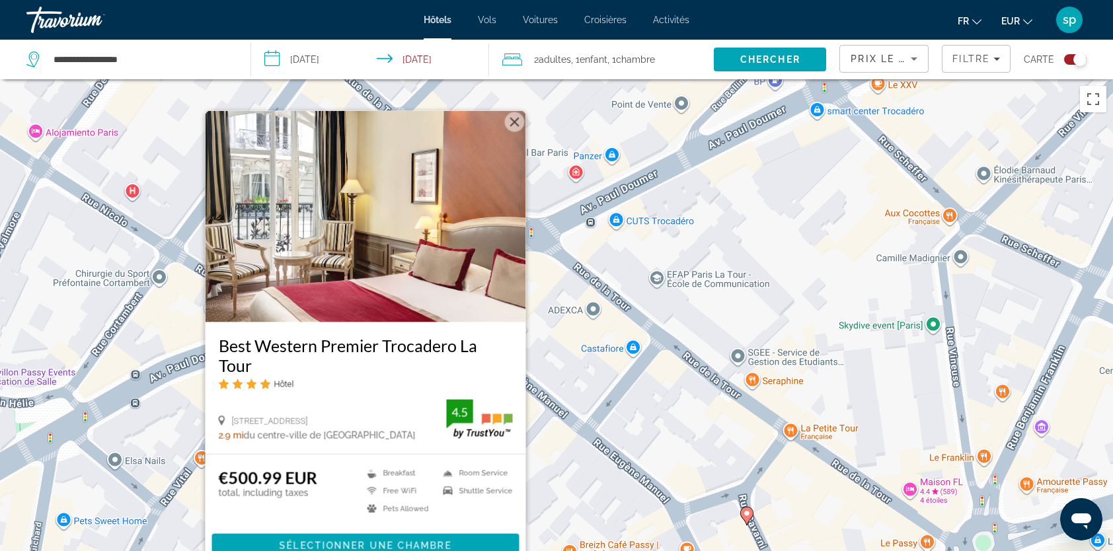
click at [509, 123] on button "Fermer" at bounding box center [515, 122] width 20 height 20
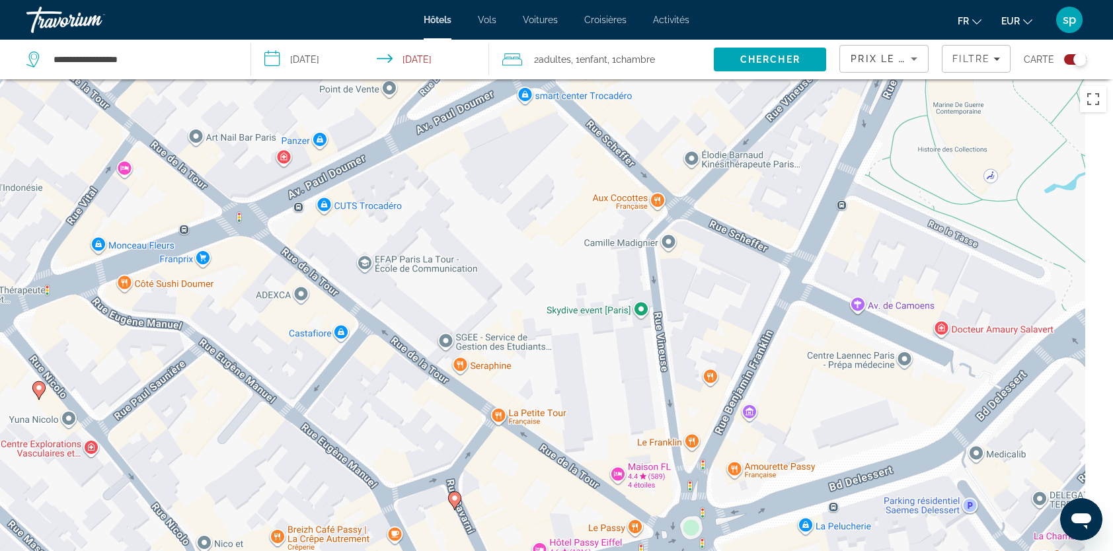
drag, startPoint x: 880, startPoint y: 248, endPoint x: 512, endPoint y: 219, distance: 369.1
click at [507, 220] on div "Pour naviguer, appuyez sur les touches fléchées. Pour activer le glissement ave…" at bounding box center [556, 354] width 1113 height 551
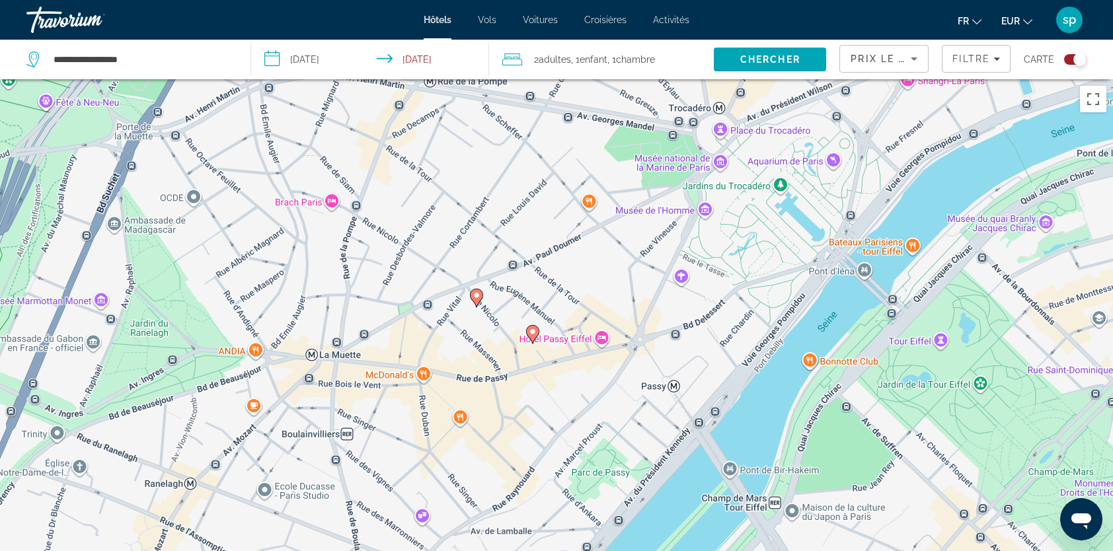
click at [530, 332] on image "Main content" at bounding box center [533, 332] width 8 height 8
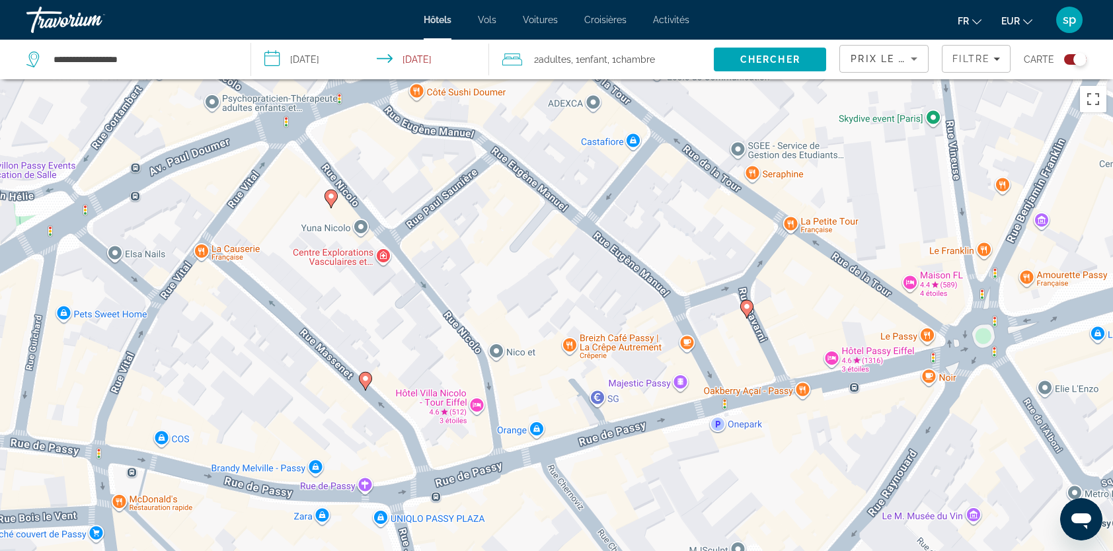
click at [369, 381] on image "Main content" at bounding box center [365, 379] width 8 height 8
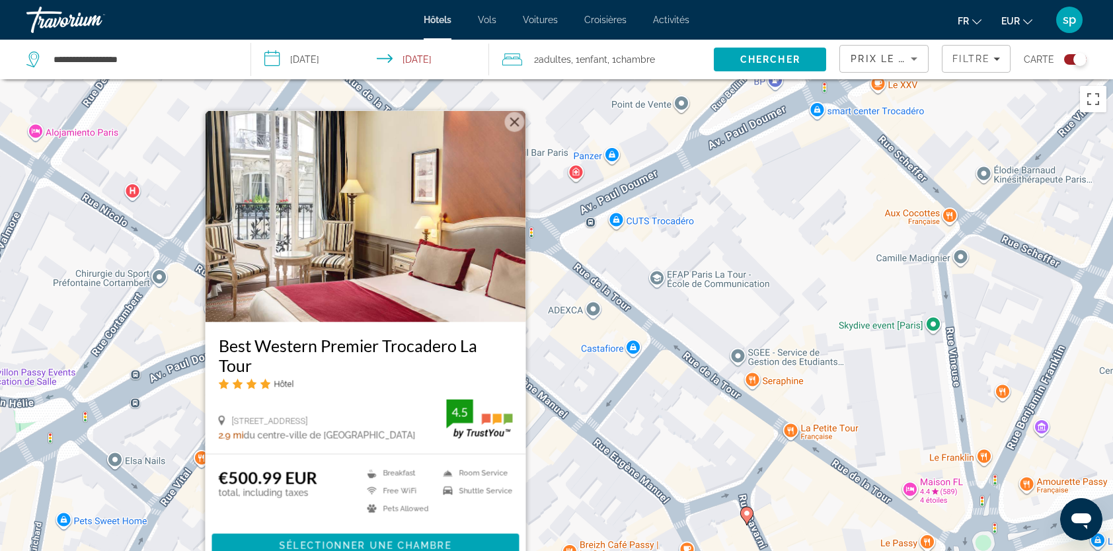
click at [515, 122] on button "Fermer" at bounding box center [515, 122] width 20 height 20
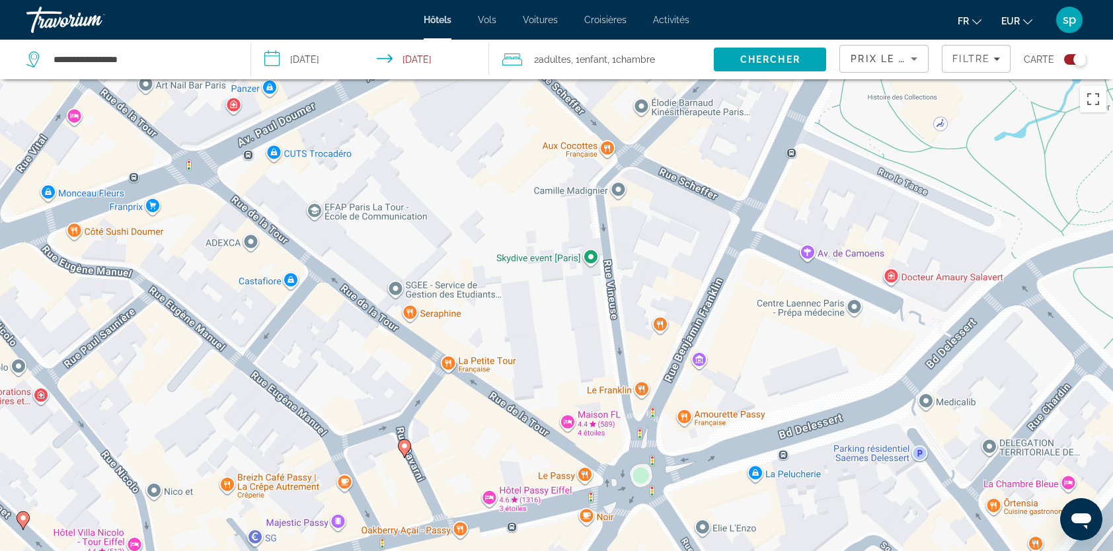
drag, startPoint x: 859, startPoint y: 363, endPoint x: 558, endPoint y: 303, distance: 306.6
click at [554, 306] on div "Pour activer le glissement avec le clavier, appuyez sur Alt+Entrée. Une fois ce…" at bounding box center [556, 354] width 1113 height 551
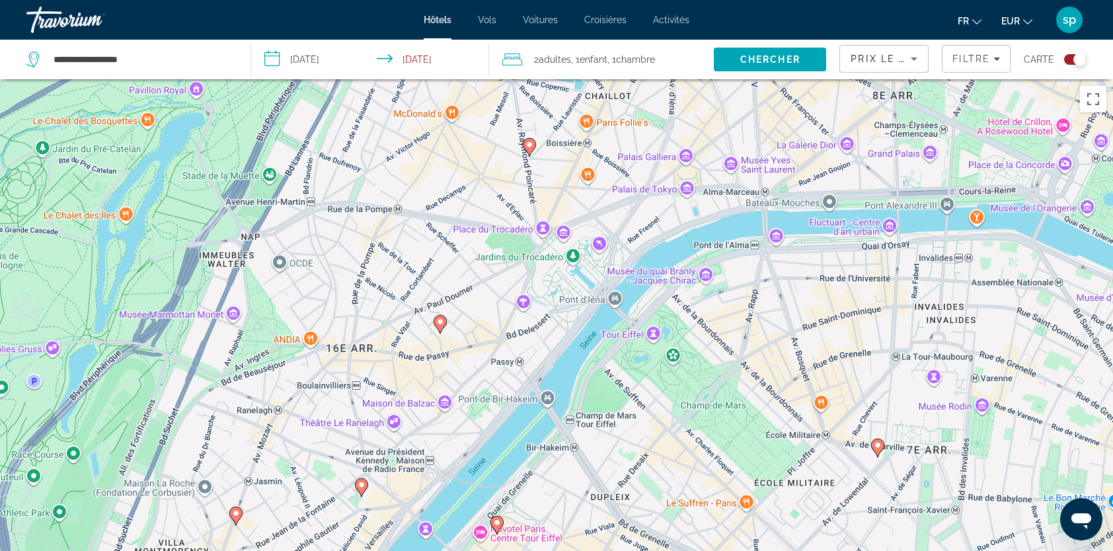
drag, startPoint x: 644, startPoint y: 400, endPoint x: 500, endPoint y: 410, distance: 145.0
click at [500, 410] on div "Pour activer le glissement avec le clavier, appuyez sur Alt+Entrée. Une fois ce…" at bounding box center [556, 354] width 1113 height 551
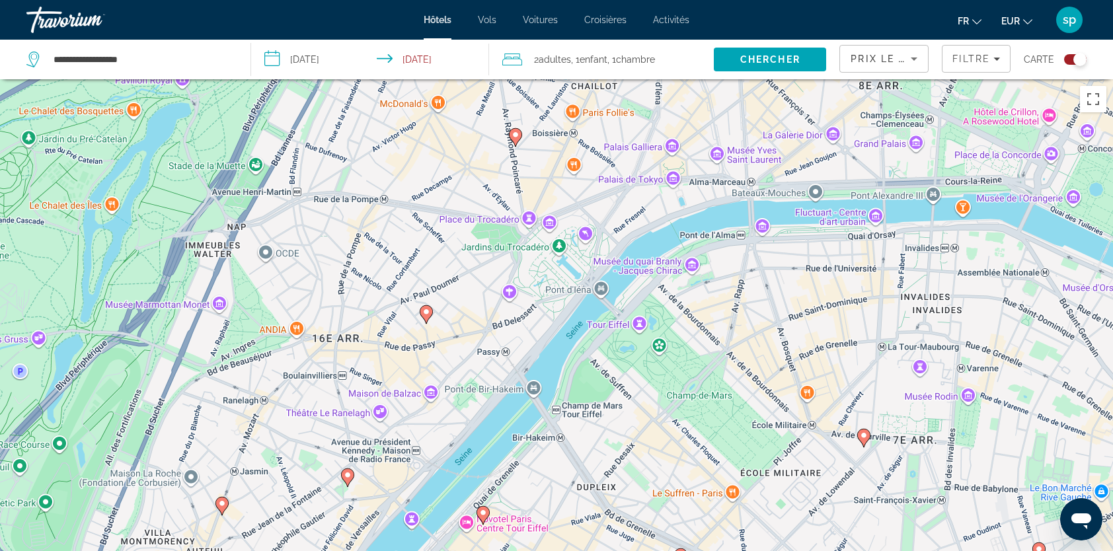
drag, startPoint x: 774, startPoint y: 437, endPoint x: 694, endPoint y: 372, distance: 103.8
click at [687, 375] on div "Pour activer le glissement avec le clavier, appuyez sur Alt+Entrée. Une fois ce…" at bounding box center [556, 354] width 1113 height 551
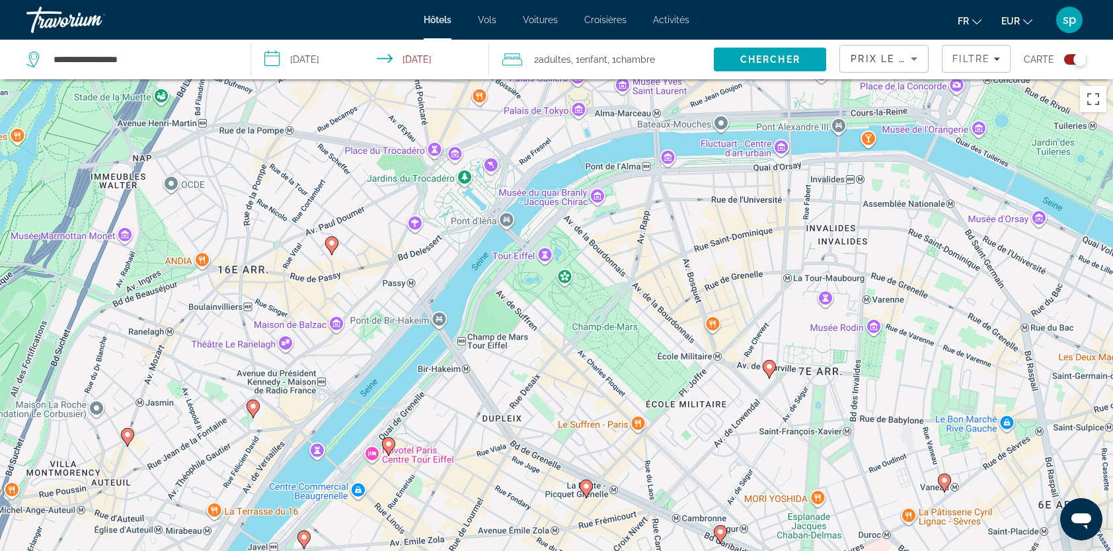
click at [768, 369] on image "Main content" at bounding box center [769, 367] width 8 height 8
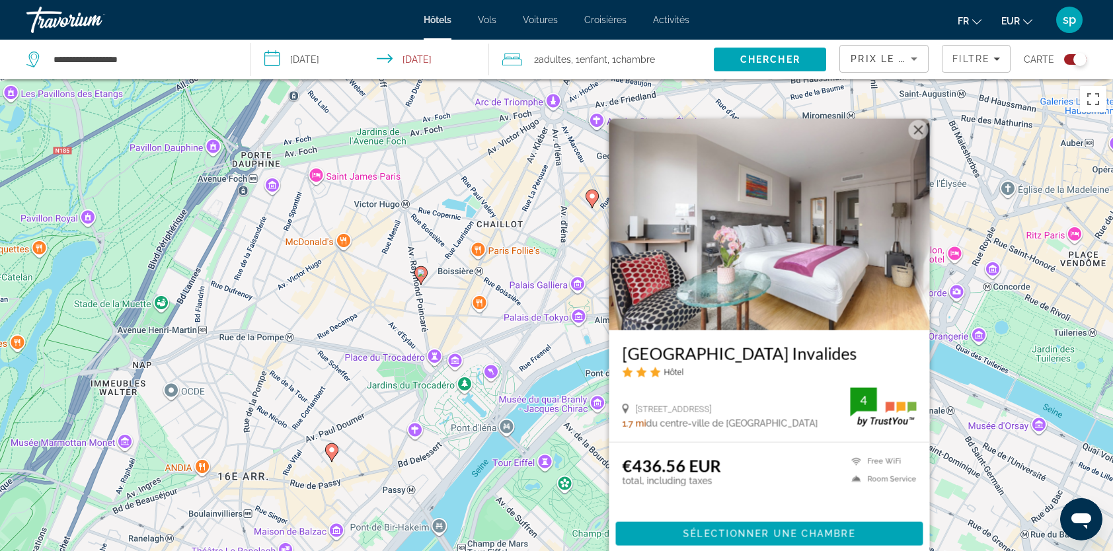
click at [915, 128] on button "Fermer" at bounding box center [919, 130] width 20 height 20
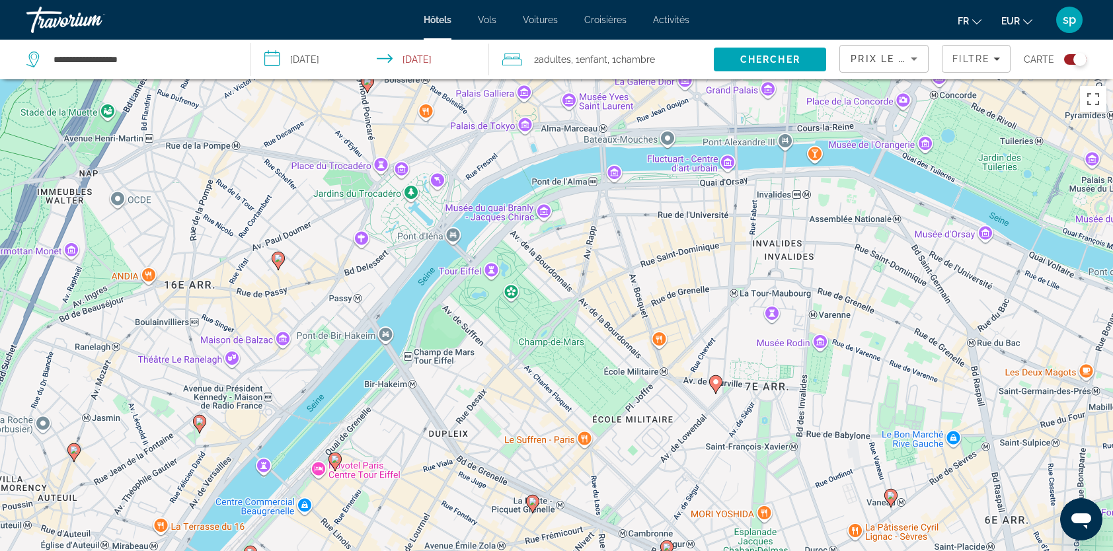
drag, startPoint x: 801, startPoint y: 418, endPoint x: 749, endPoint y: 225, distance: 200.0
click at [749, 225] on div "Pour activer le glissement avec le clavier, appuyez sur Alt+Entrée. Une fois ce…" at bounding box center [556, 354] width 1113 height 551
click at [535, 505] on image "Main content" at bounding box center [533, 502] width 8 height 8
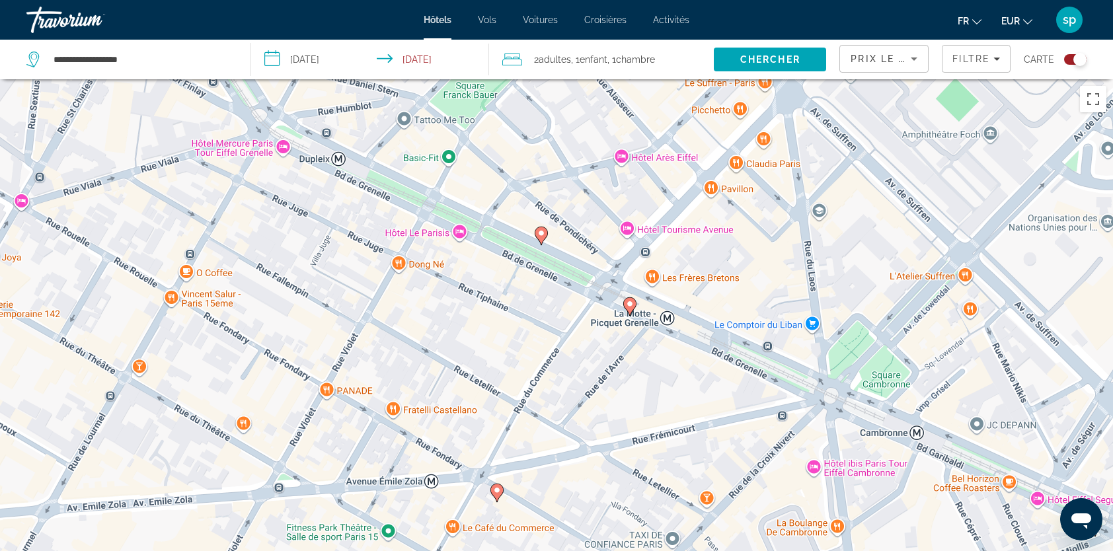
click at [541, 239] on icon "Main content" at bounding box center [541, 235] width 12 height 17
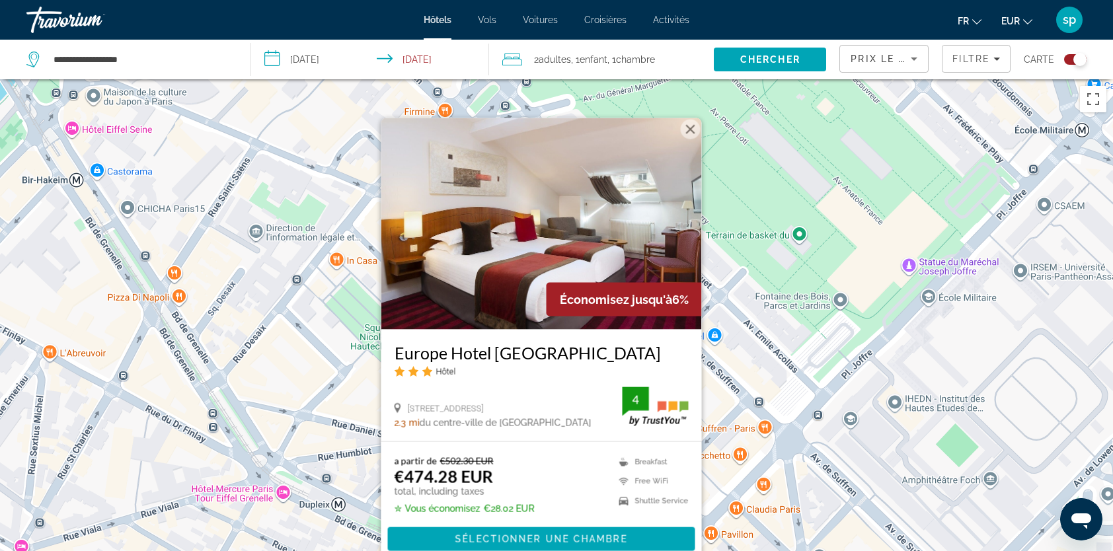
click at [691, 128] on button "Fermer" at bounding box center [691, 130] width 20 height 20
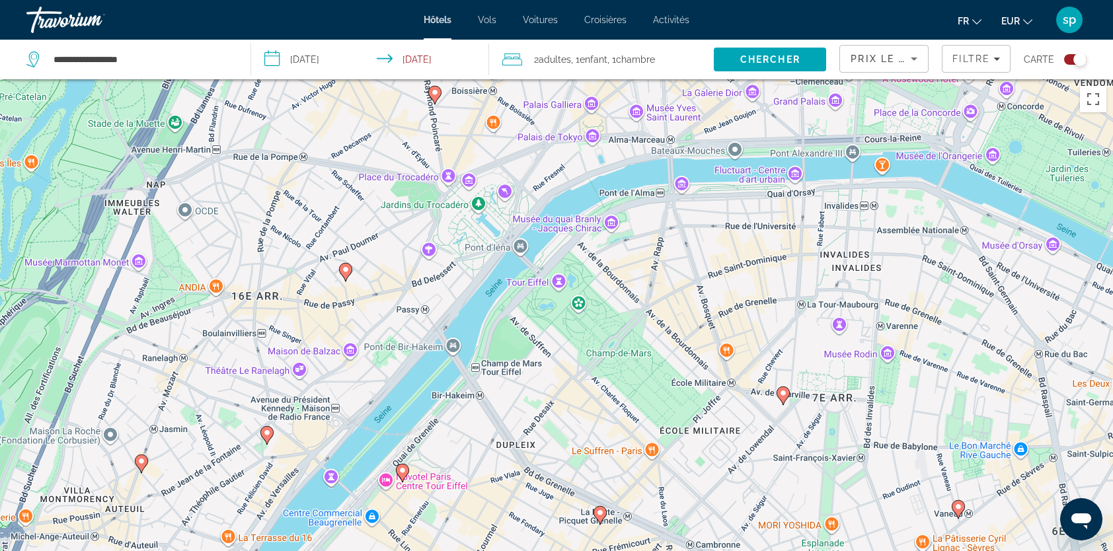
drag, startPoint x: 679, startPoint y: 475, endPoint x: 644, endPoint y: 350, distance: 129.7
click at [644, 350] on div "Pour naviguer, appuyez sur les touches fléchées. Pour activer le glissement ave…" at bounding box center [556, 354] width 1113 height 551
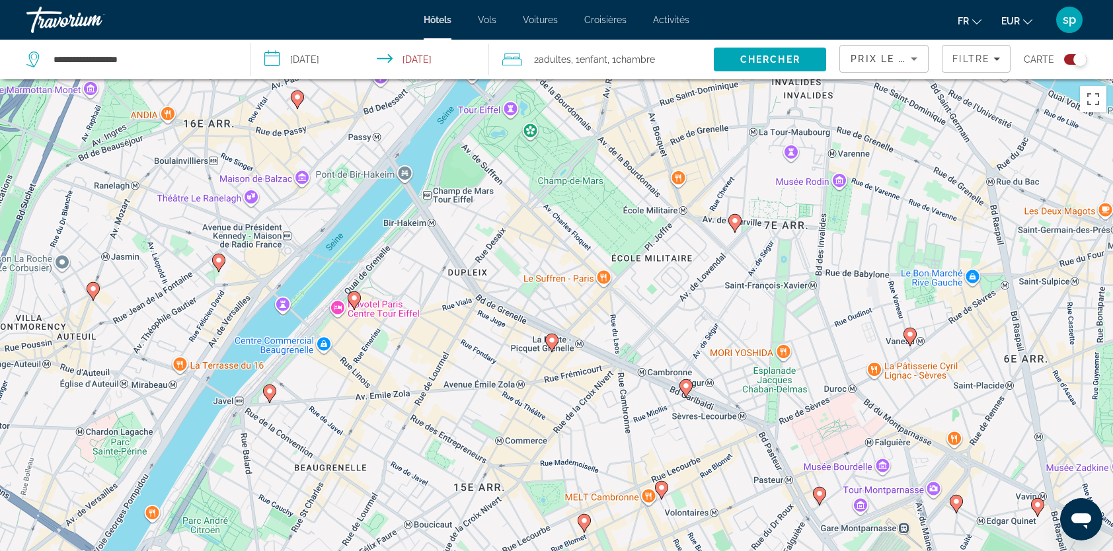
click at [550, 341] on image "Main content" at bounding box center [552, 340] width 8 height 8
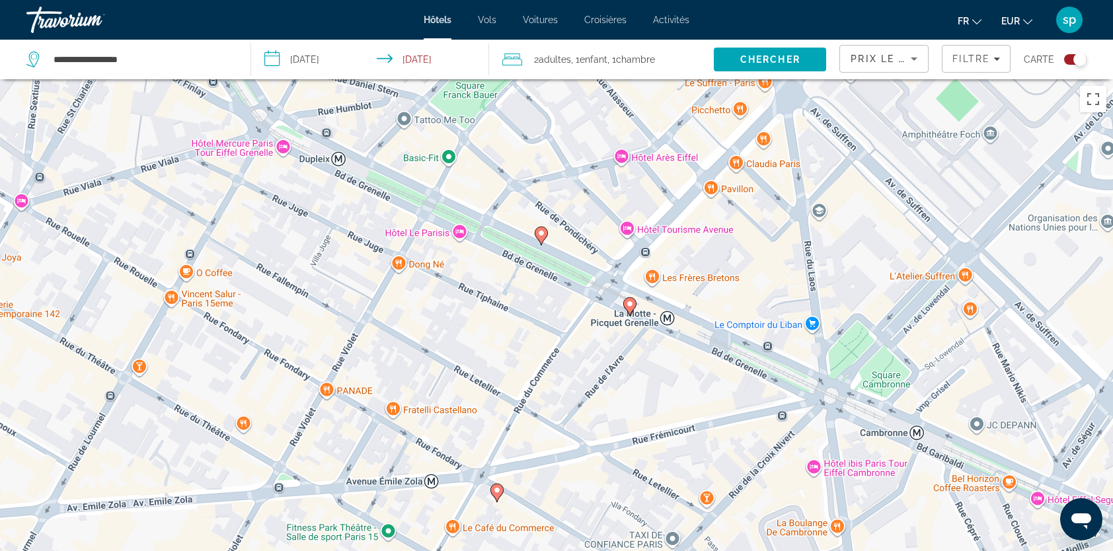
click at [544, 235] on image "Main content" at bounding box center [541, 233] width 8 height 8
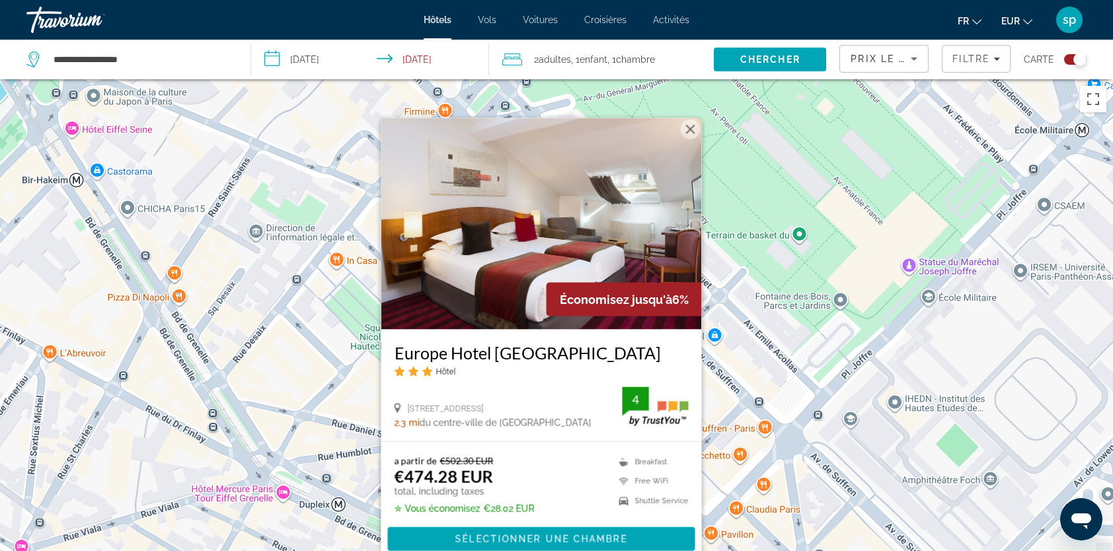
drag, startPoint x: 690, startPoint y: 128, endPoint x: 784, endPoint y: 99, distance: 98.9
click at [690, 128] on button "Fermer" at bounding box center [691, 130] width 20 height 20
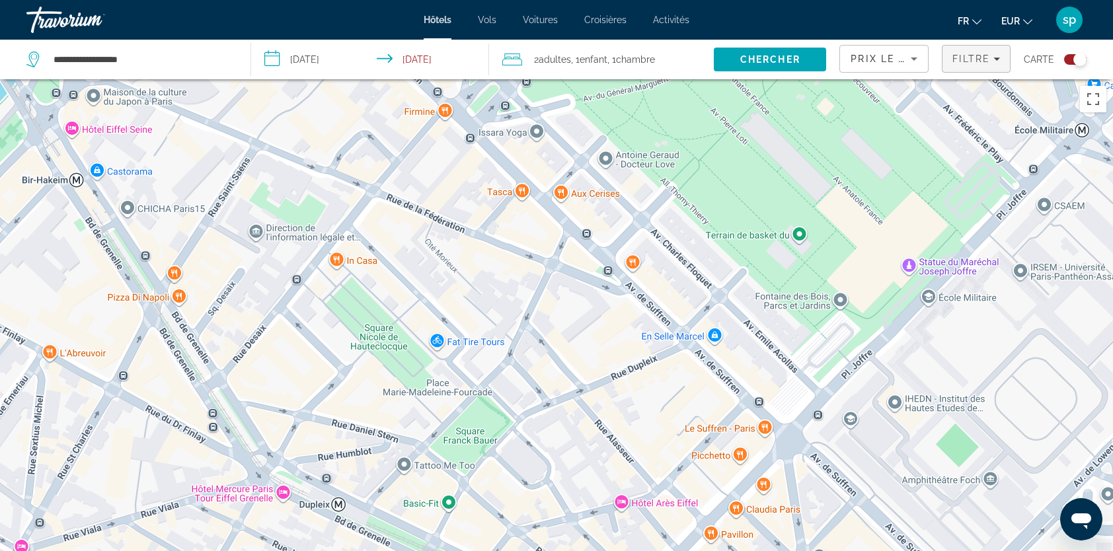
click at [967, 67] on span "Filters" at bounding box center [975, 59] width 67 height 32
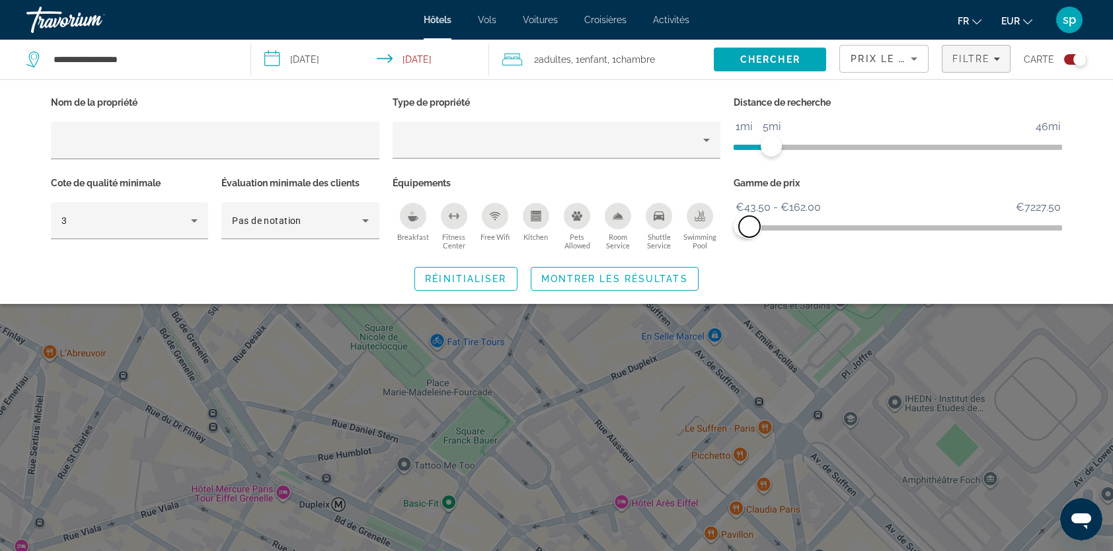
click at [749, 230] on span "ngx-slider-max" at bounding box center [749, 226] width 21 height 21
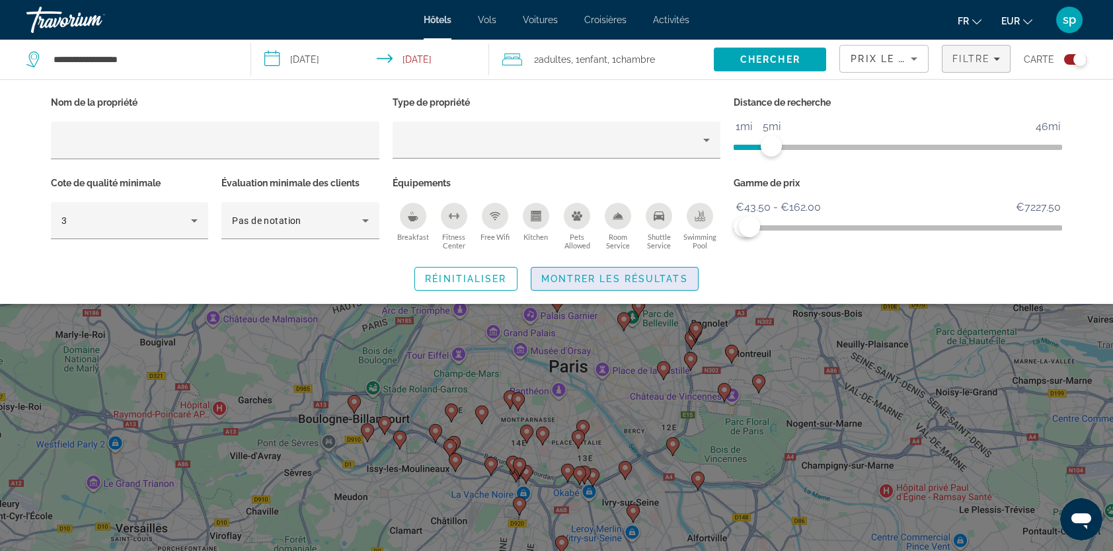
click at [688, 281] on span "Search widget" at bounding box center [614, 279] width 167 height 32
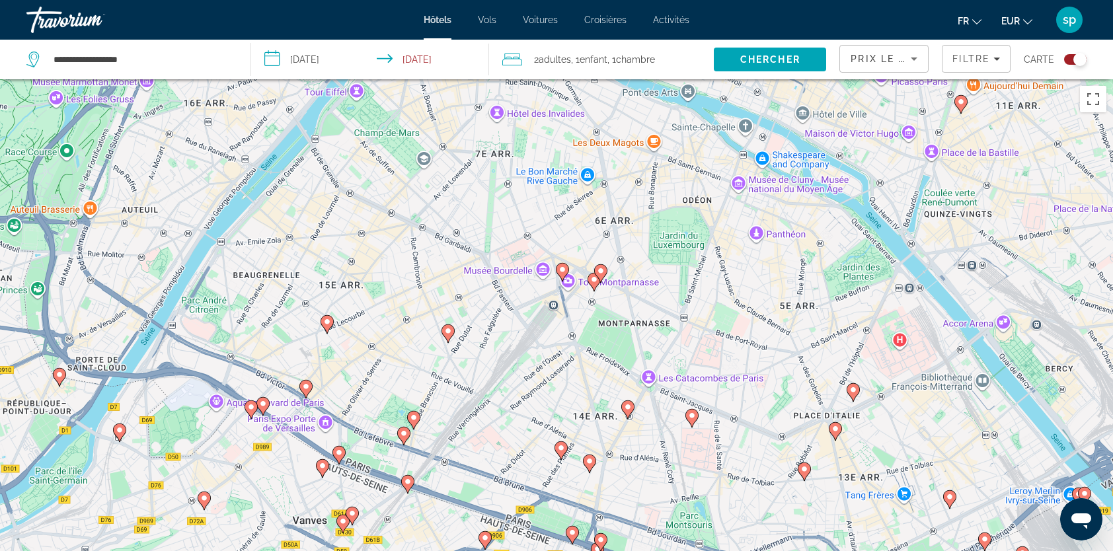
drag, startPoint x: 651, startPoint y: 367, endPoint x: 616, endPoint y: 217, distance: 154.0
click at [616, 218] on div "Pour activer le glissement avec le clavier, appuyez sur Alt+Entrée. Une fois ce…" at bounding box center [556, 354] width 1113 height 551
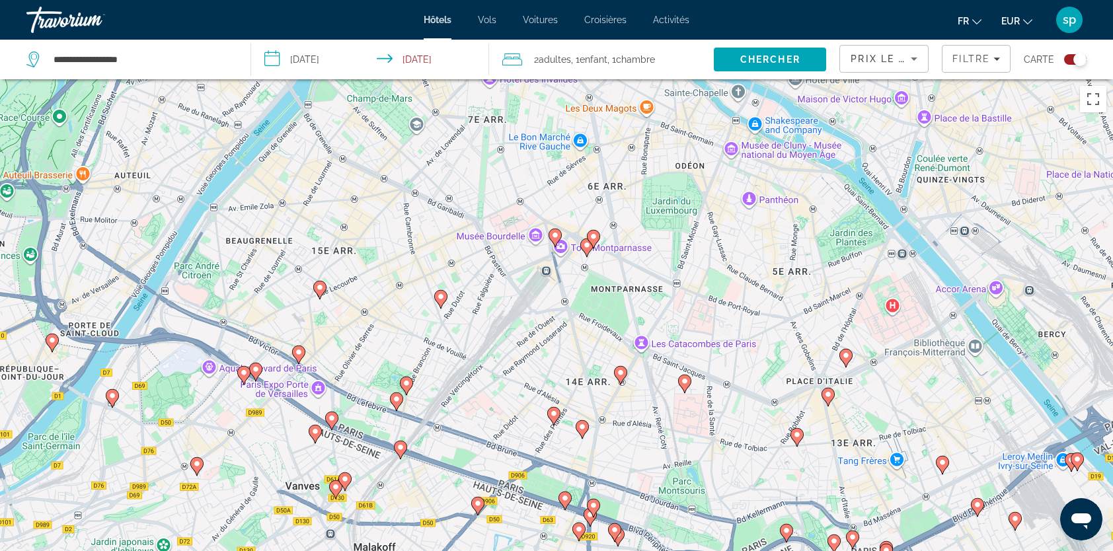
click at [553, 233] on image "Main content" at bounding box center [555, 235] width 8 height 8
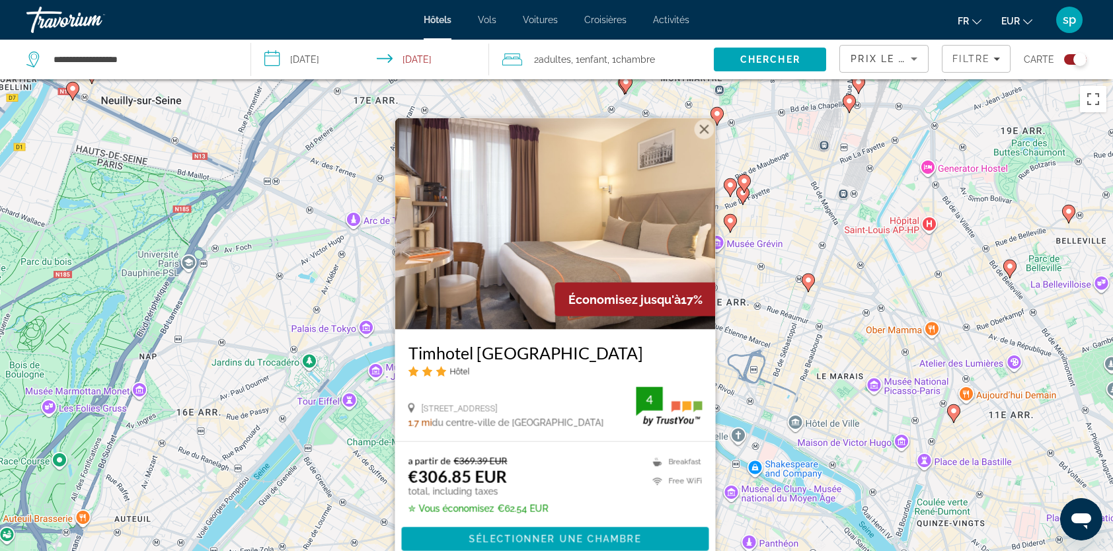
click at [704, 130] on button "Fermer" at bounding box center [704, 130] width 20 height 20
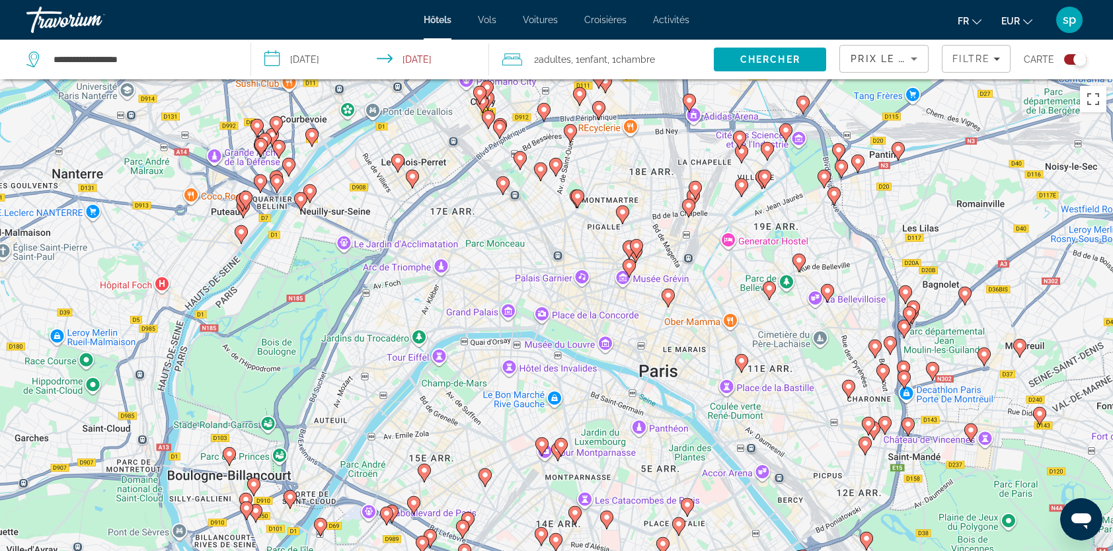
drag, startPoint x: 624, startPoint y: 448, endPoint x: 584, endPoint y: 414, distance: 52.5
click at [584, 414] on div "Pour activer le glissement avec le clavier, appuyez sur Alt+Entrée. Une fois ce…" at bounding box center [556, 354] width 1113 height 551
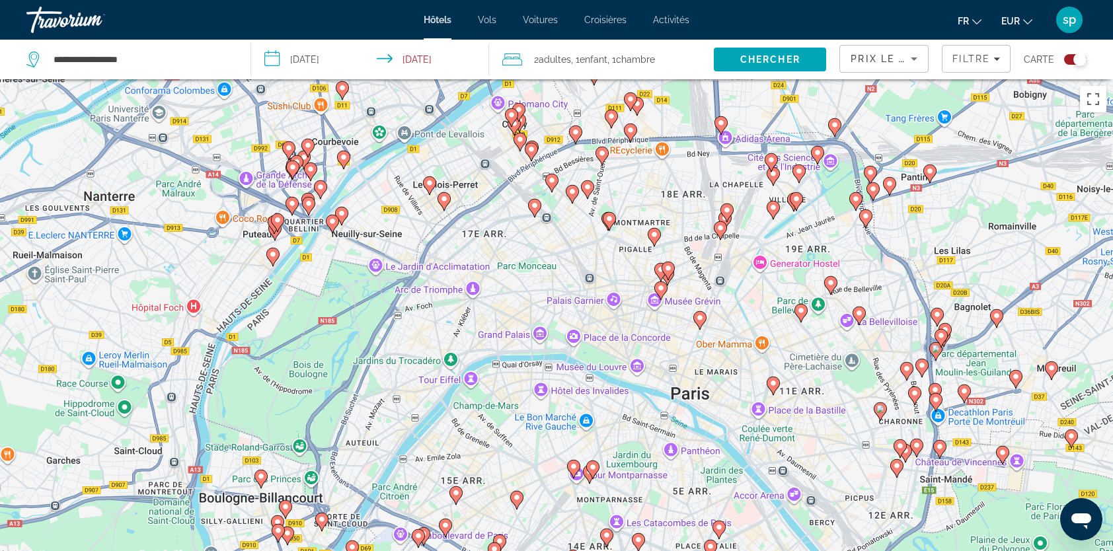
drag, startPoint x: 476, startPoint y: 276, endPoint x: 498, endPoint y: 289, distance: 26.1
click at [509, 300] on div "Pour activer le glissement avec le clavier, appuyez sur Alt+Entrée. Une fois ce…" at bounding box center [556, 354] width 1113 height 551
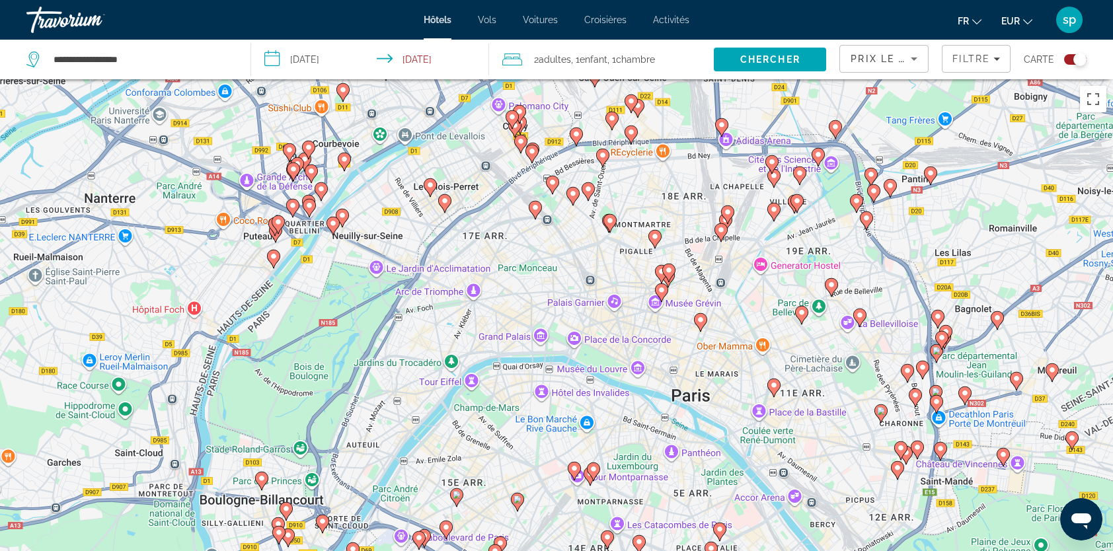
click at [447, 206] on icon "Main content" at bounding box center [445, 203] width 12 height 17
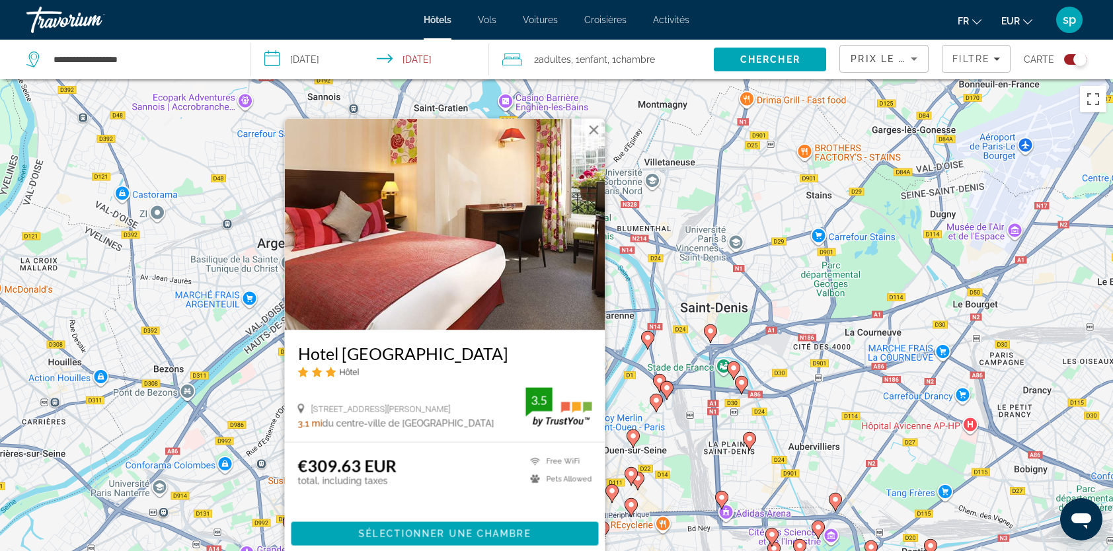
click at [595, 128] on button "Fermer" at bounding box center [594, 130] width 20 height 20
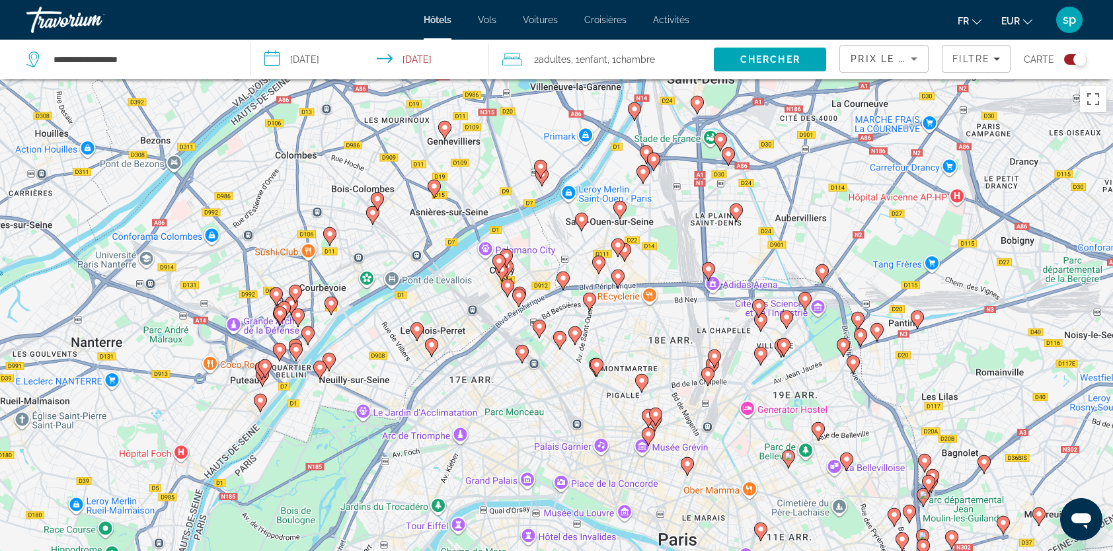
drag, startPoint x: 466, startPoint y: 373, endPoint x: 452, endPoint y: 238, distance: 136.2
click at [452, 238] on div "Pour activer le glissement avec le clavier, appuyez sur Alt+Entrée. Une fois ce…" at bounding box center [556, 354] width 1113 height 551
click at [419, 331] on image "Main content" at bounding box center [416, 328] width 8 height 8
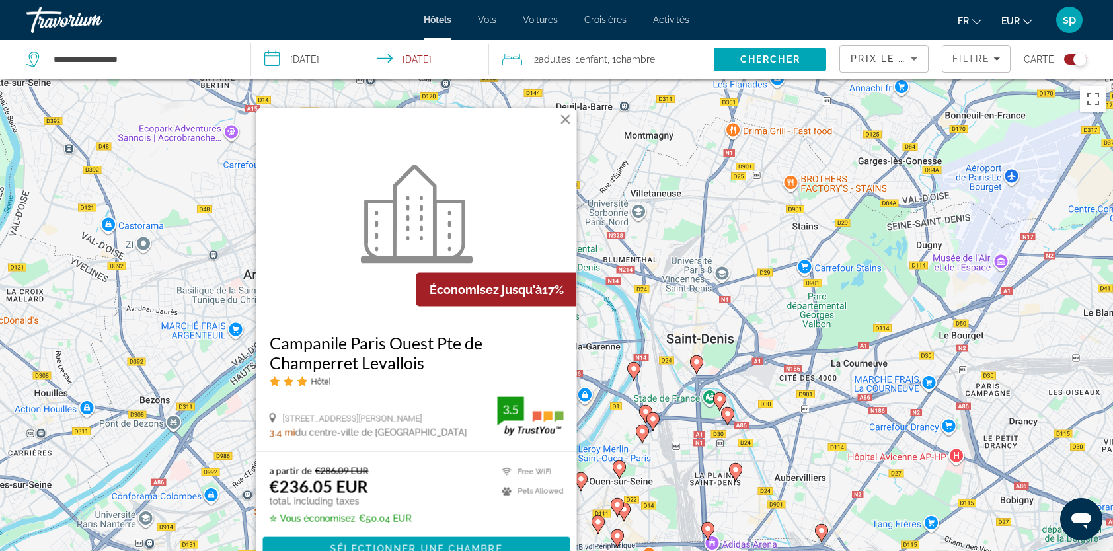
click at [565, 122] on button "Fermer" at bounding box center [566, 120] width 20 height 20
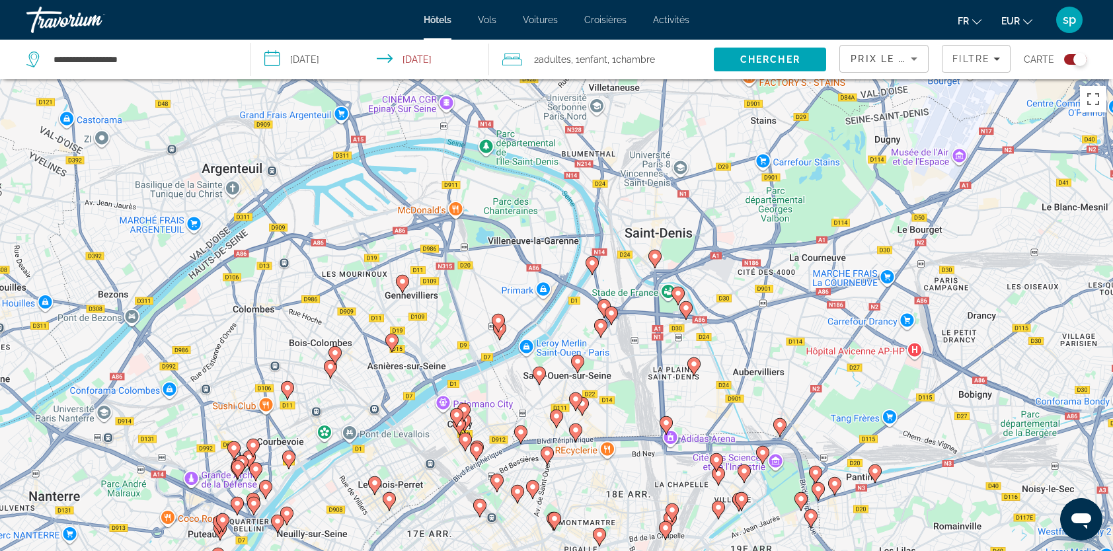
drag, startPoint x: 529, startPoint y: 381, endPoint x: 517, endPoint y: 353, distance: 30.5
click at [517, 353] on div "Pour activer le glissement avec le clavier, appuyez sur Alt+Entrée. Une fois ce…" at bounding box center [556, 354] width 1113 height 551
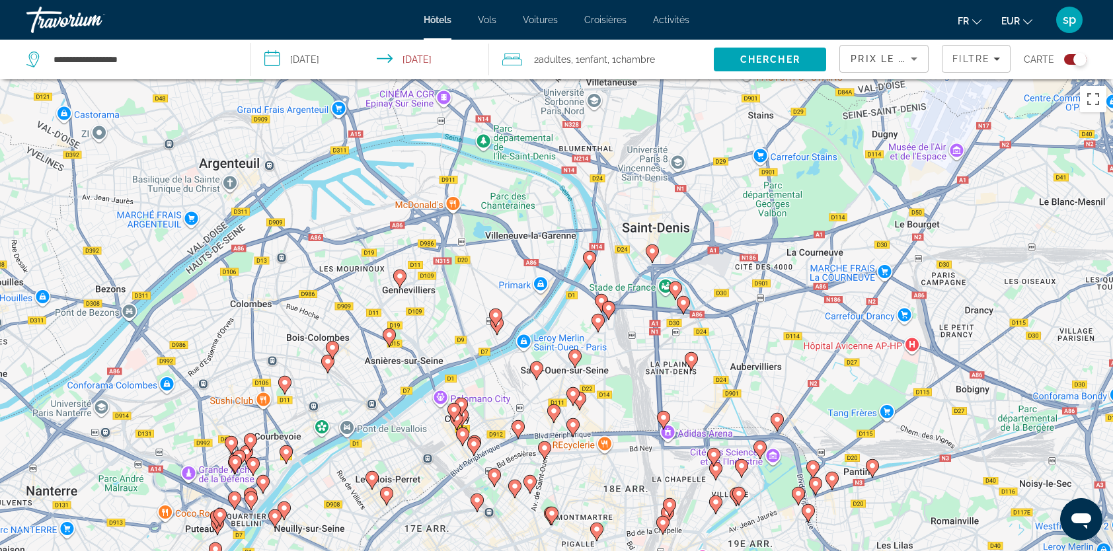
click at [498, 316] on image "Main content" at bounding box center [496, 315] width 8 height 8
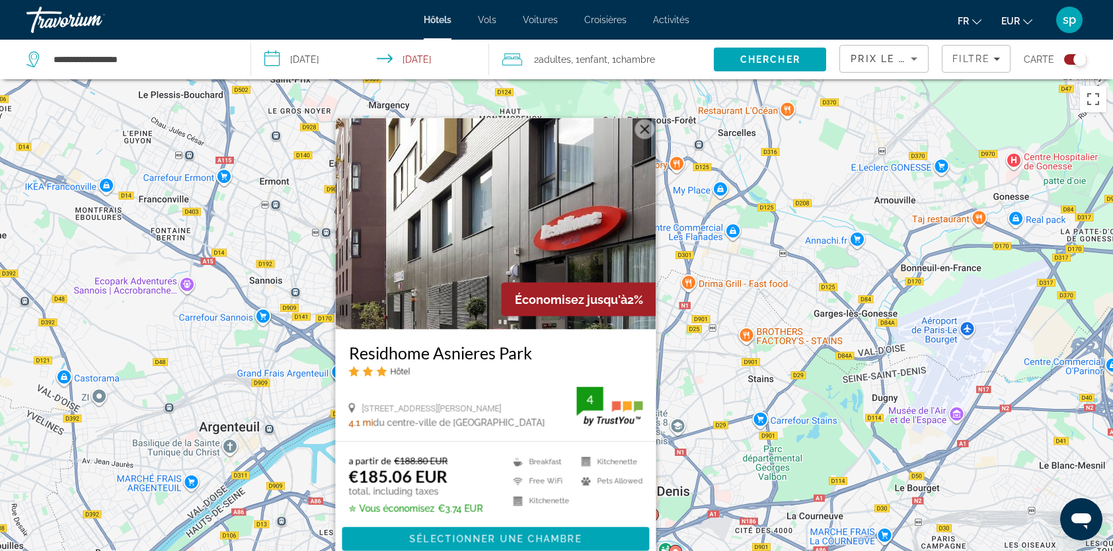
click at [647, 133] on button "Fermer" at bounding box center [645, 130] width 20 height 20
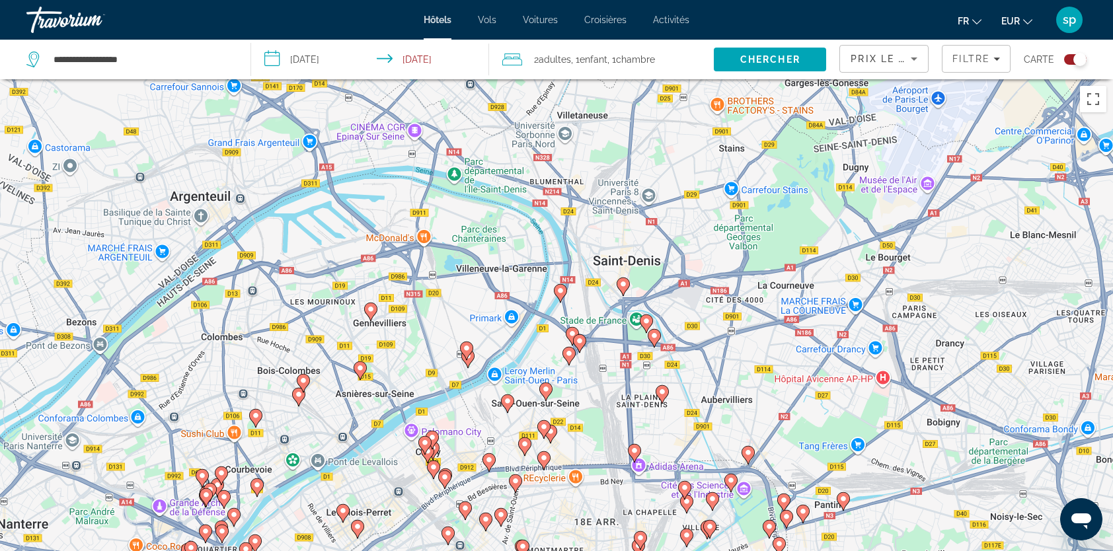
drag, startPoint x: 483, startPoint y: 445, endPoint x: 463, endPoint y: 247, distance: 199.3
click at [463, 247] on div "Pour activer le glissement avec le clavier, appuyez sur Alt+Entrée. Une fois ce…" at bounding box center [556, 354] width 1113 height 551
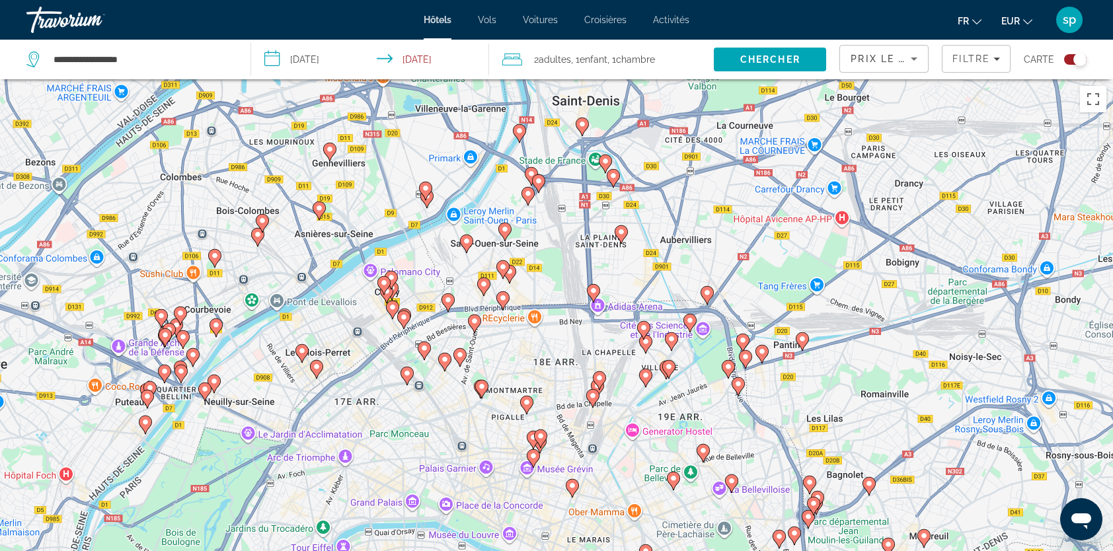
drag, startPoint x: 518, startPoint y: 395, endPoint x: 482, endPoint y: 246, distance: 152.9
click at [478, 246] on div "Pour activer le glissement avec le clavier, appuyez sur Alt+Entrée. Une fois ce…" at bounding box center [556, 354] width 1113 height 551
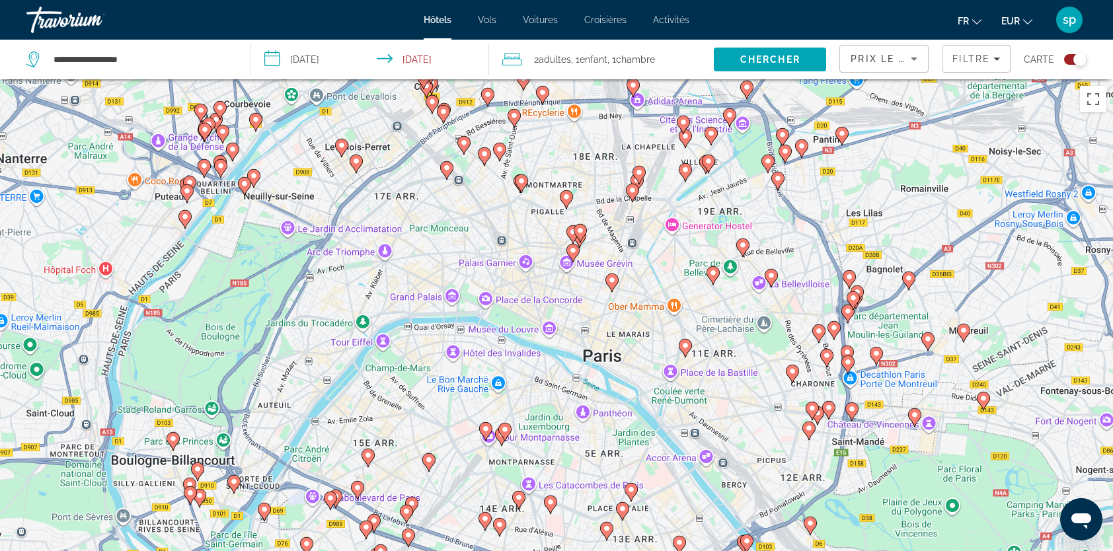
drag, startPoint x: 488, startPoint y: 388, endPoint x: 537, endPoint y: 217, distance: 178.2
click at [537, 215] on div "Pour activer le glissement avec le clavier, appuyez sur Alt+Entrée. Une fois ce…" at bounding box center [556, 354] width 1113 height 551
click at [445, 168] on image "Main content" at bounding box center [447, 168] width 8 height 8
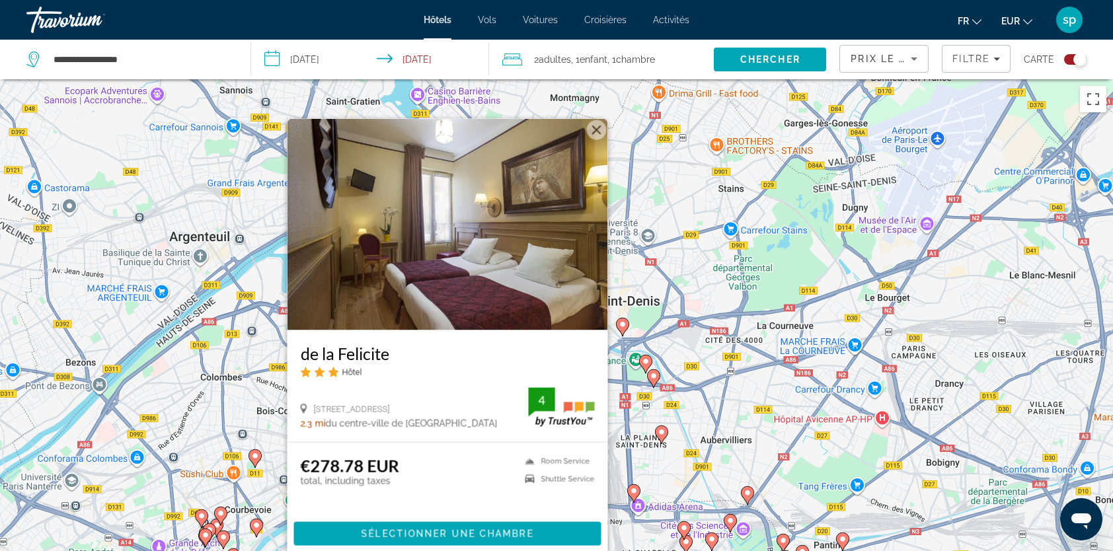
click at [534, 205] on img "Main content" at bounding box center [447, 224] width 320 height 211
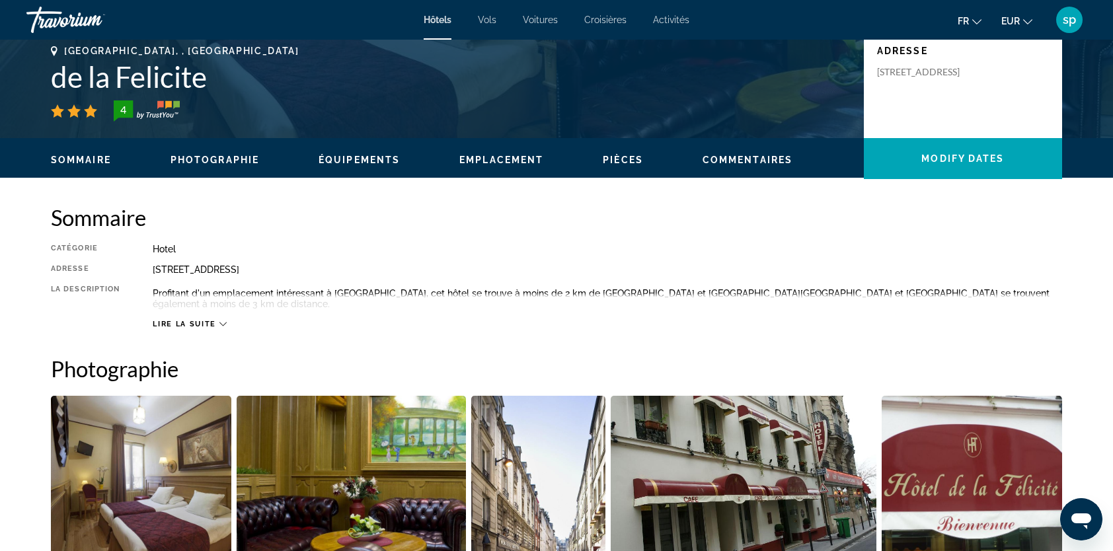
scroll to position [330, 0]
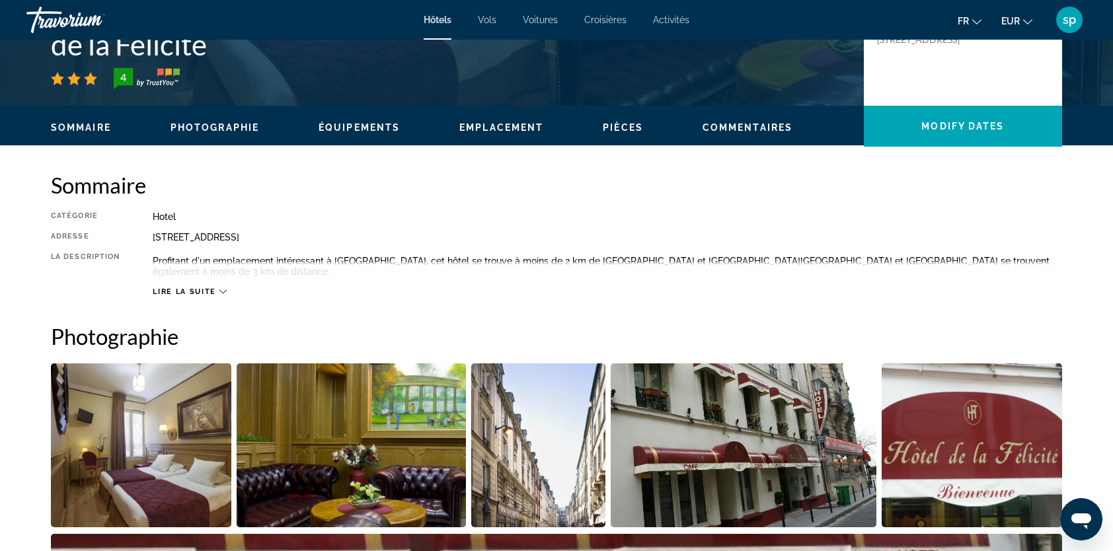
click at [683, 457] on img "Open full-screen image slider" at bounding box center [744, 445] width 266 height 164
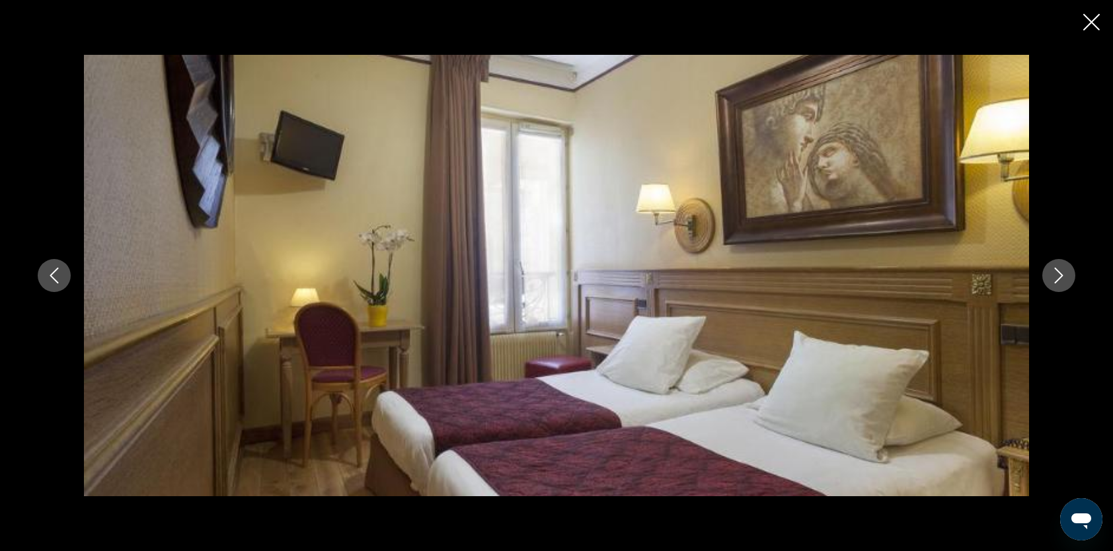
click at [1059, 274] on icon "Next image" at bounding box center [1059, 276] width 16 height 16
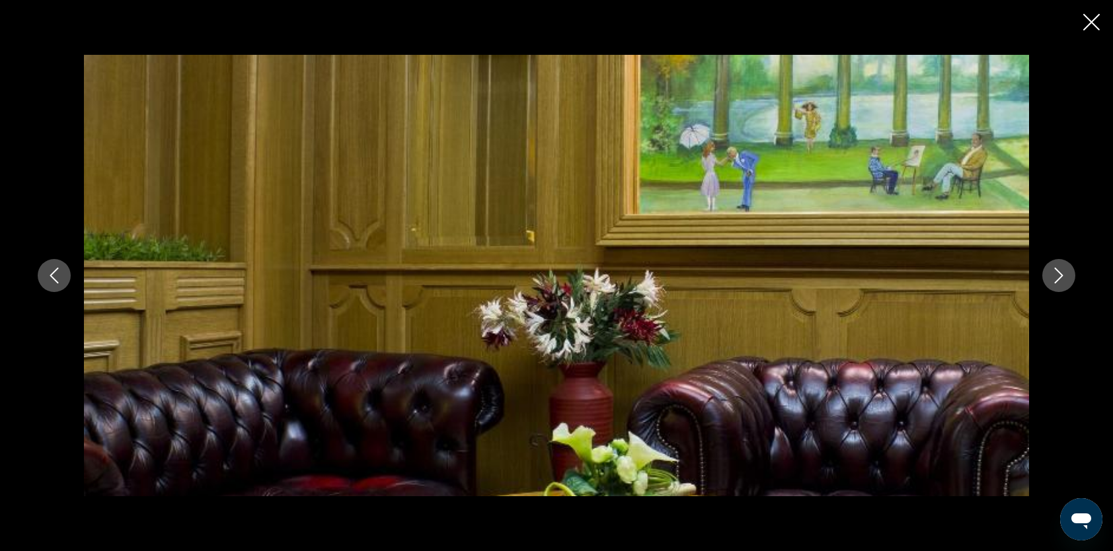
click at [1059, 276] on icon "Next image" at bounding box center [1059, 276] width 16 height 16
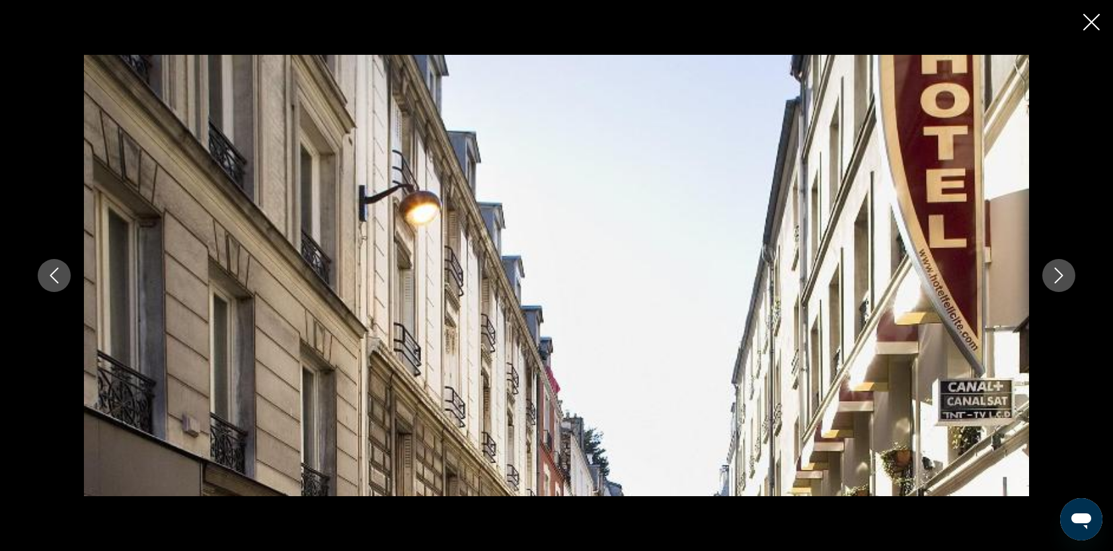
click at [1057, 276] on icon "Next image" at bounding box center [1059, 276] width 16 height 16
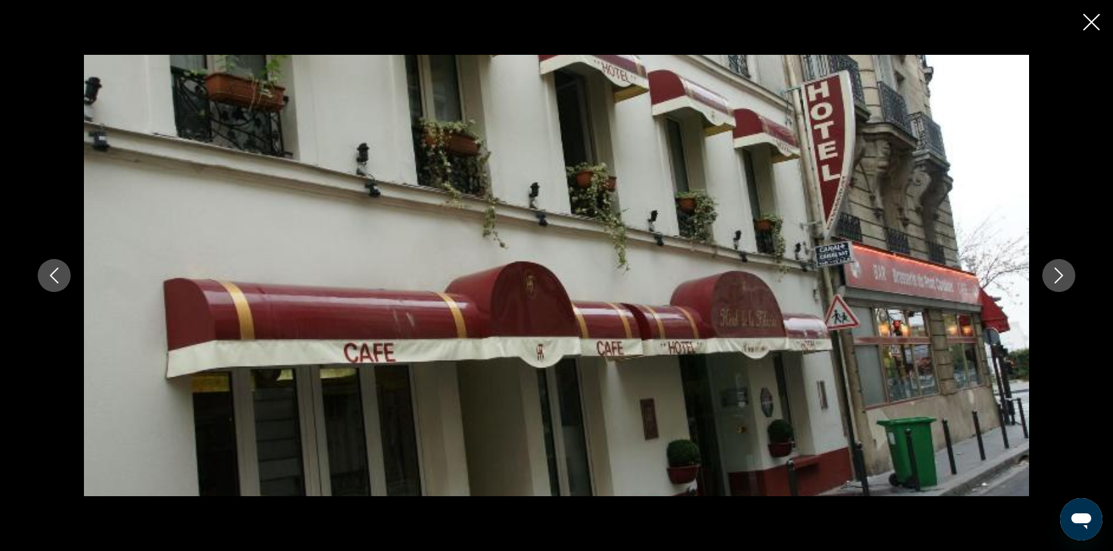
click at [1056, 276] on icon "Next image" at bounding box center [1059, 276] width 16 height 16
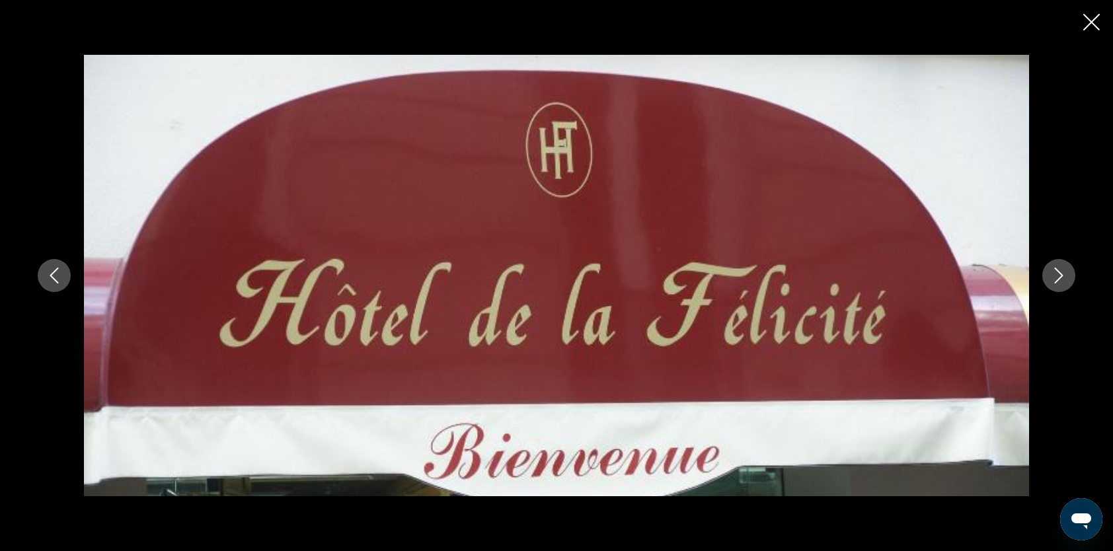
click at [1056, 276] on icon "Next image" at bounding box center [1059, 276] width 16 height 16
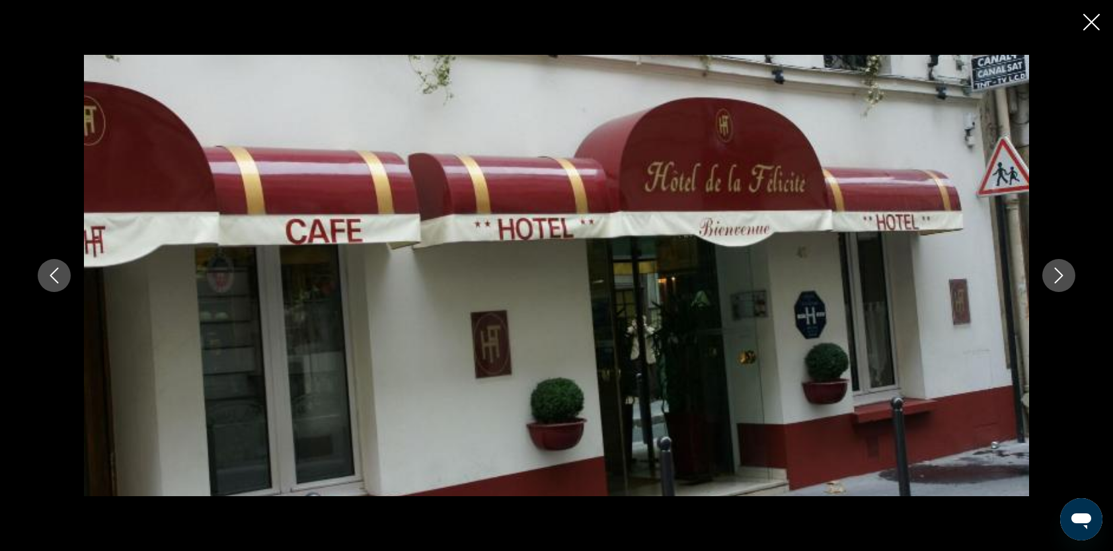
click at [1056, 276] on icon "Next image" at bounding box center [1059, 276] width 16 height 16
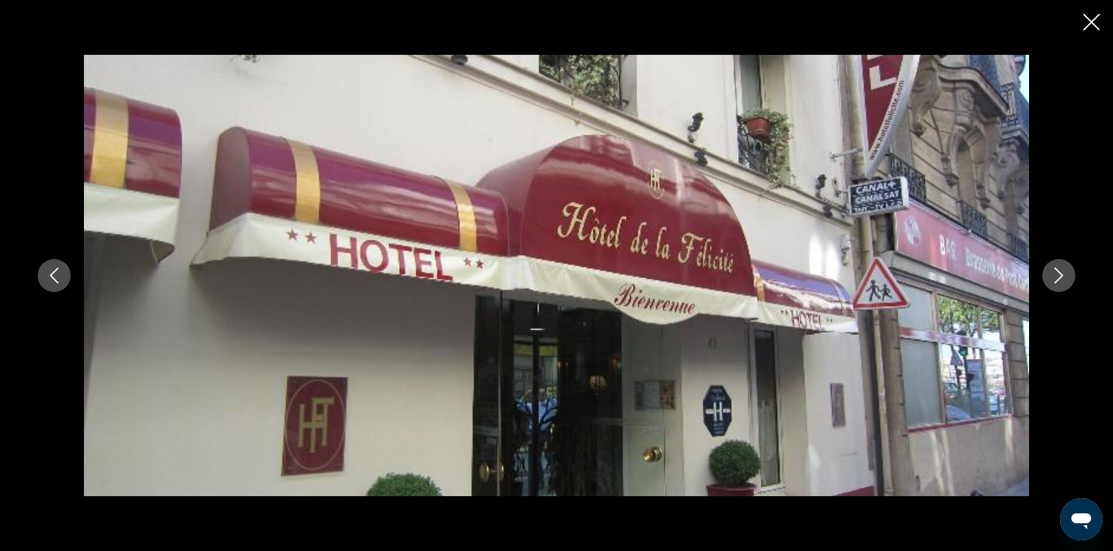
click at [1056, 276] on icon "Next image" at bounding box center [1059, 276] width 16 height 16
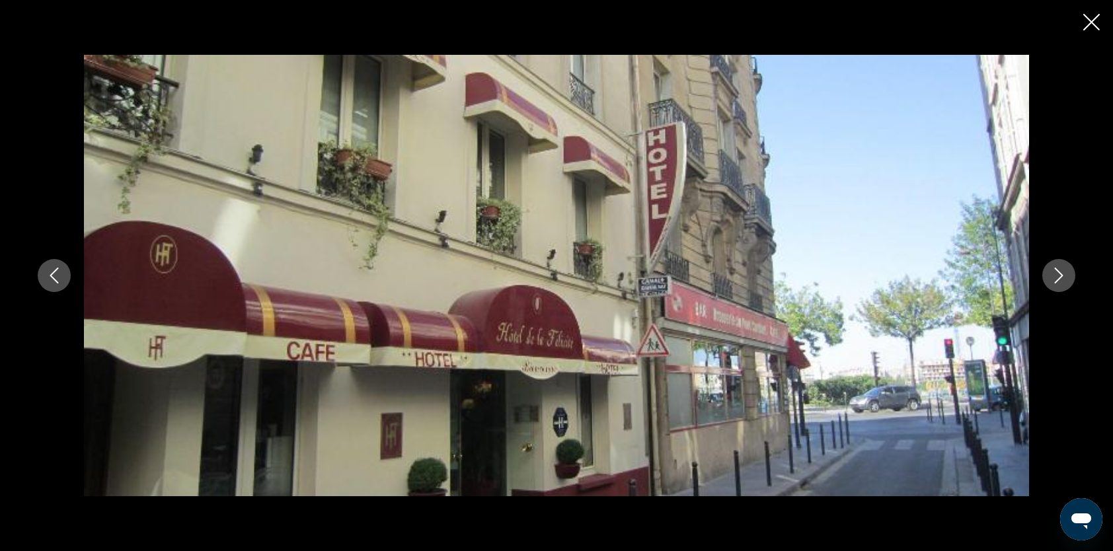
click at [1056, 276] on icon "Next image" at bounding box center [1059, 276] width 16 height 16
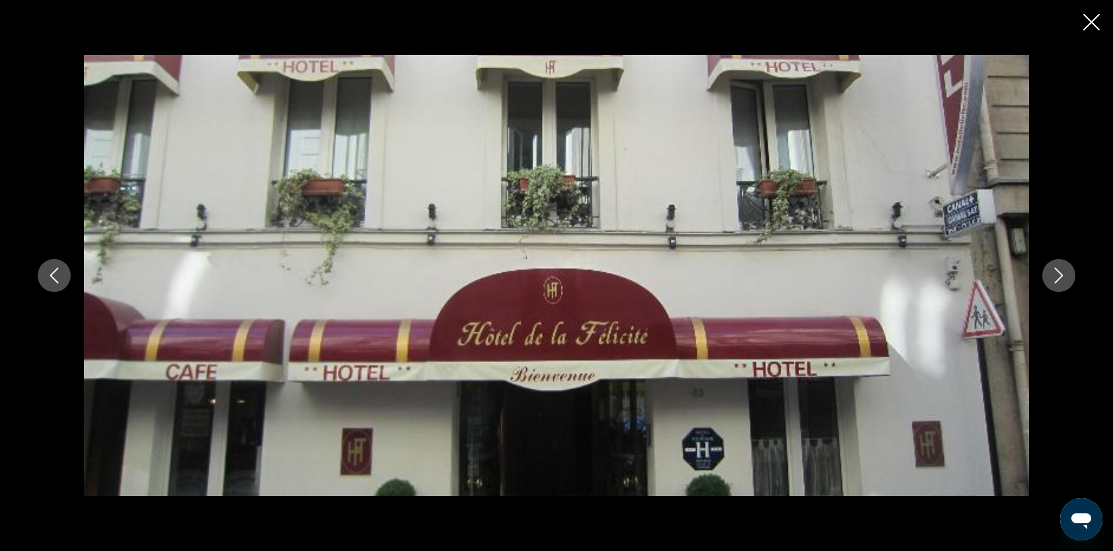
click at [1056, 276] on icon "Next image" at bounding box center [1059, 276] width 16 height 16
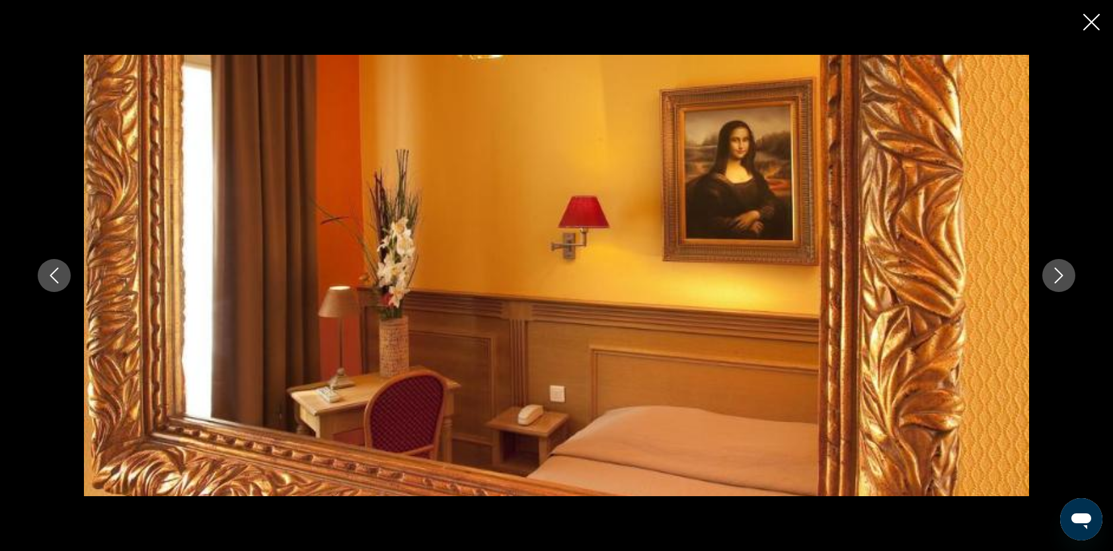
click at [1056, 276] on icon "Next image" at bounding box center [1059, 276] width 16 height 16
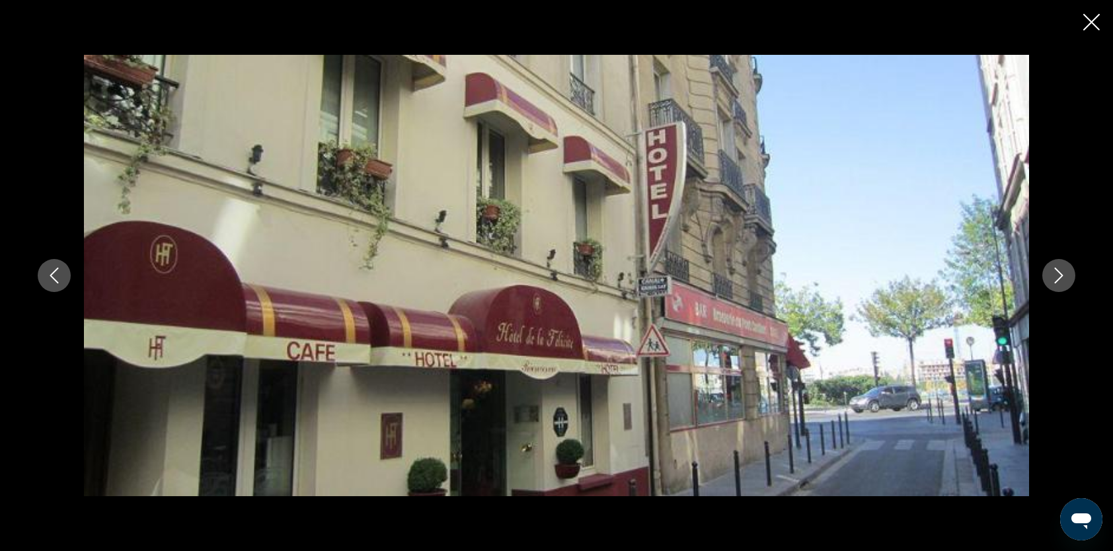
click at [1056, 276] on icon "Next image" at bounding box center [1059, 276] width 16 height 16
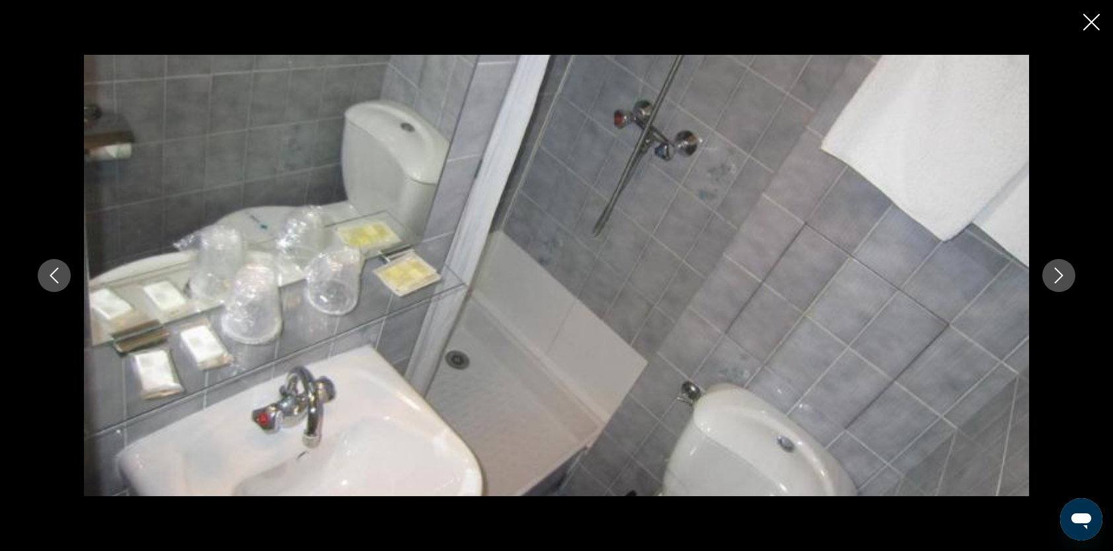
click at [1056, 276] on icon "Next image" at bounding box center [1059, 276] width 16 height 16
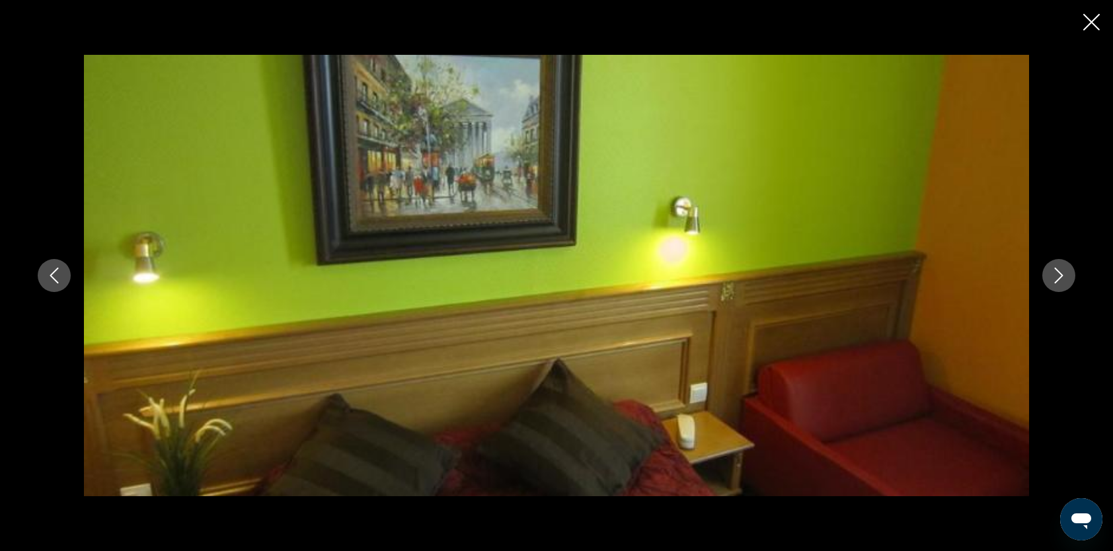
click at [1056, 276] on icon "Next image" at bounding box center [1059, 276] width 16 height 16
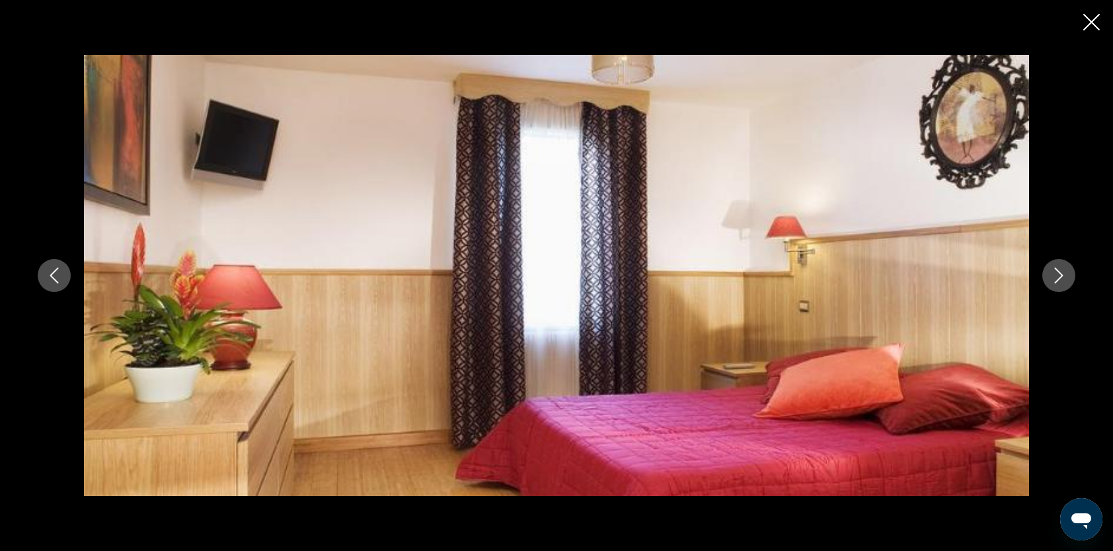
click at [1082, 26] on div "prev next" at bounding box center [556, 275] width 1113 height 551
click at [1091, 20] on icon "Close slideshow" at bounding box center [1091, 22] width 17 height 17
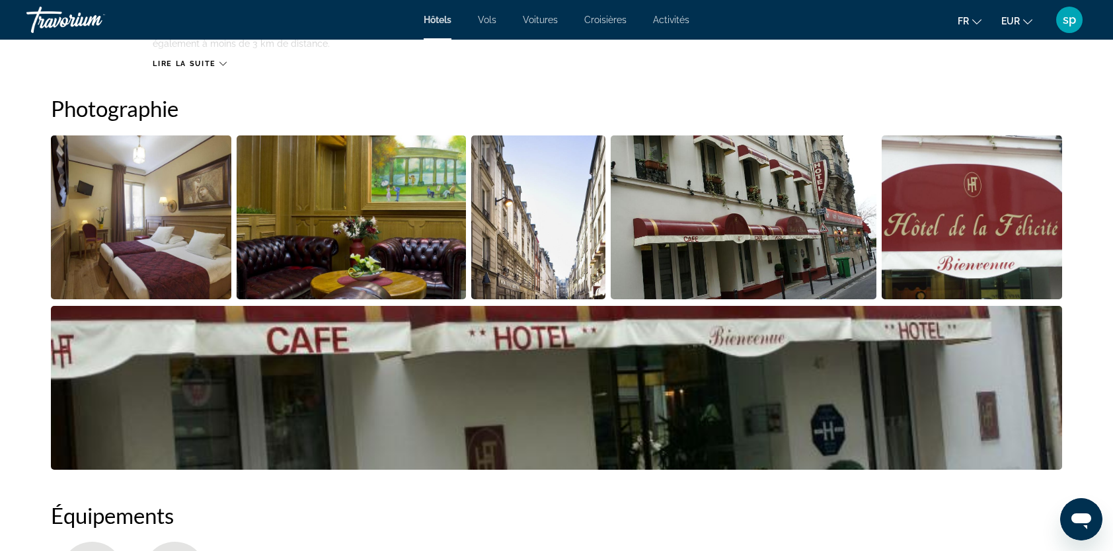
scroll to position [595, 0]
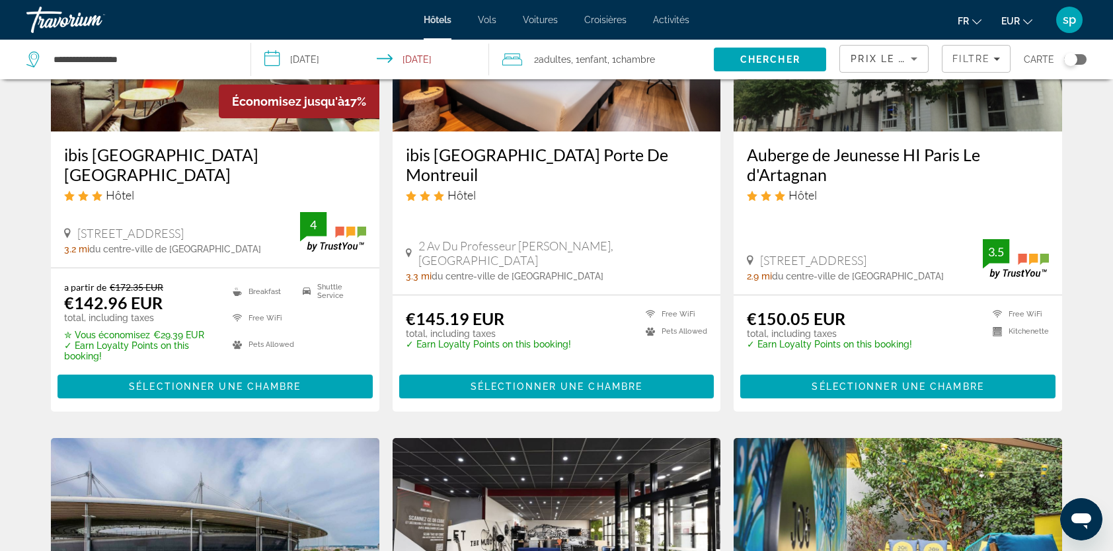
scroll to position [595, 0]
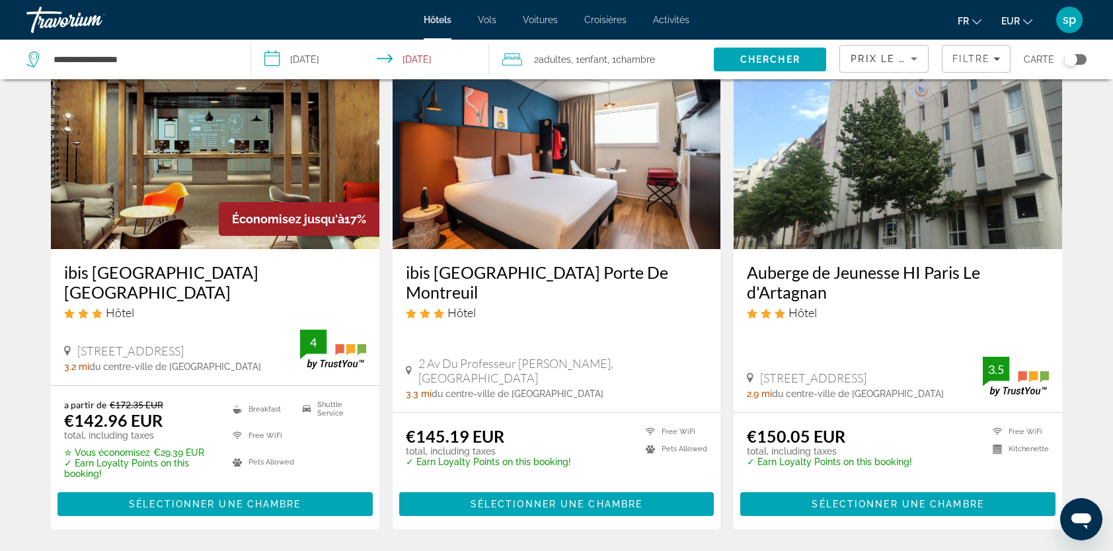
click at [641, 54] on span "Chambre" at bounding box center [635, 59] width 39 height 11
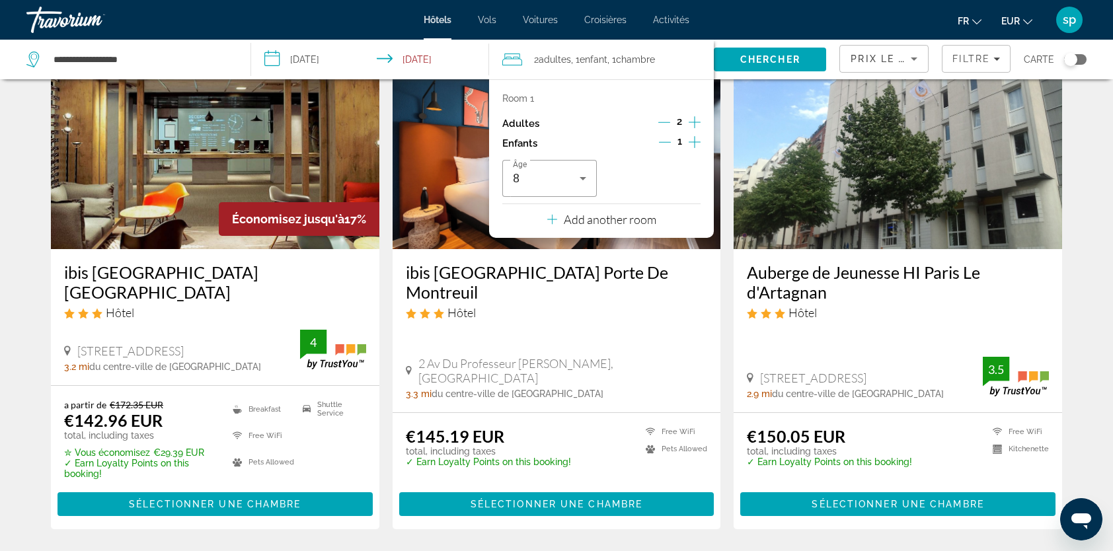
click at [636, 225] on p "Add another room" at bounding box center [610, 219] width 93 height 15
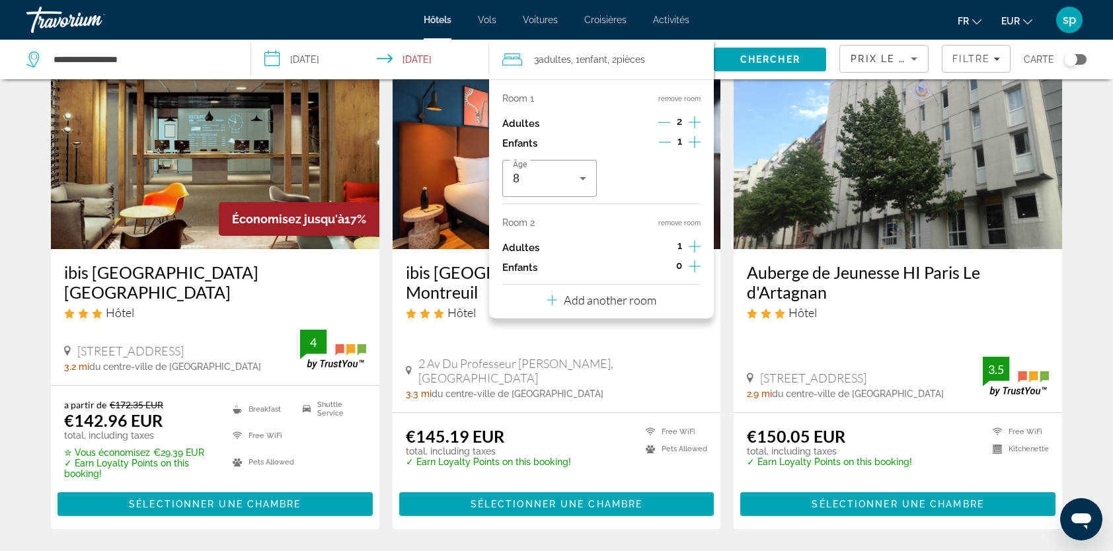
click at [691, 248] on icon "Increment adults" at bounding box center [694, 247] width 12 height 16
click at [663, 242] on icon "Decrement adults" at bounding box center [664, 247] width 12 height 12
click at [699, 264] on icon "Increment children" at bounding box center [694, 266] width 12 height 16
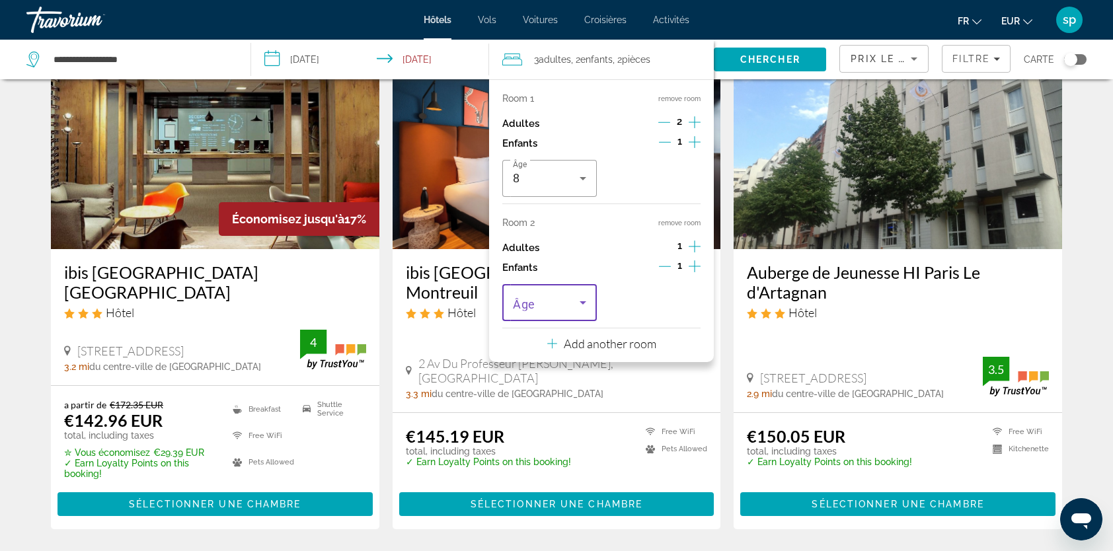
click at [544, 304] on span "Travelers: 3 adults, 2 children" at bounding box center [546, 303] width 67 height 16
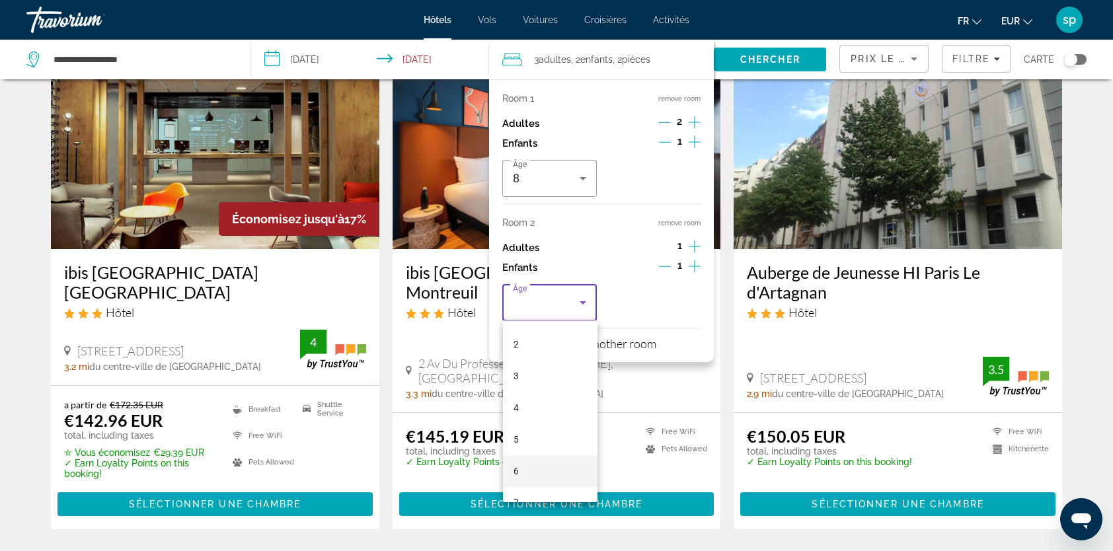
scroll to position [66, 0]
click at [523, 497] on mat-option "7" at bounding box center [550, 498] width 94 height 32
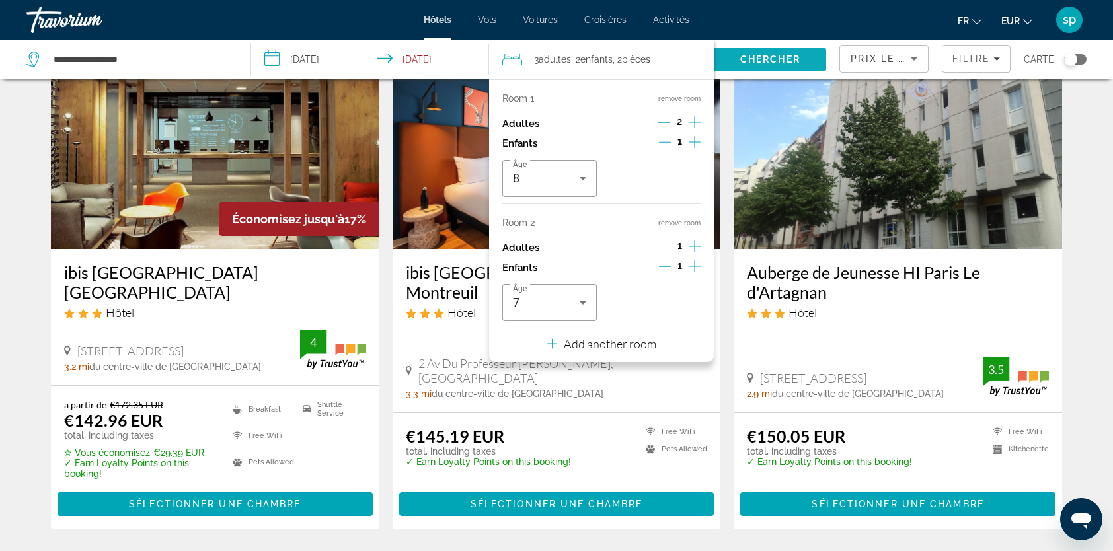
click at [744, 57] on span "Chercher" at bounding box center [770, 59] width 60 height 11
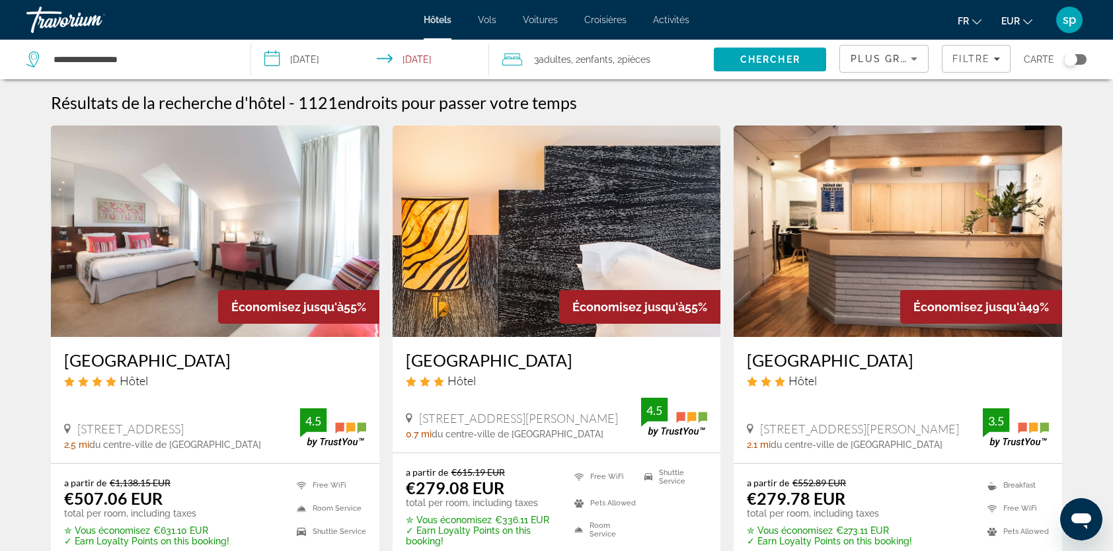
click at [589, 162] on img "Main content" at bounding box center [556, 231] width 328 height 211
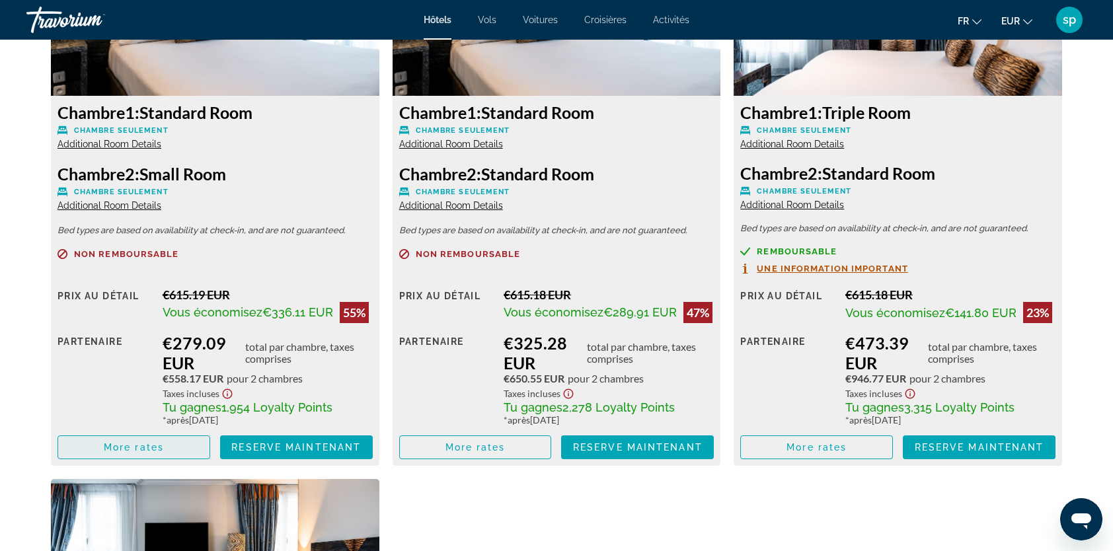
scroll to position [1982, 0]
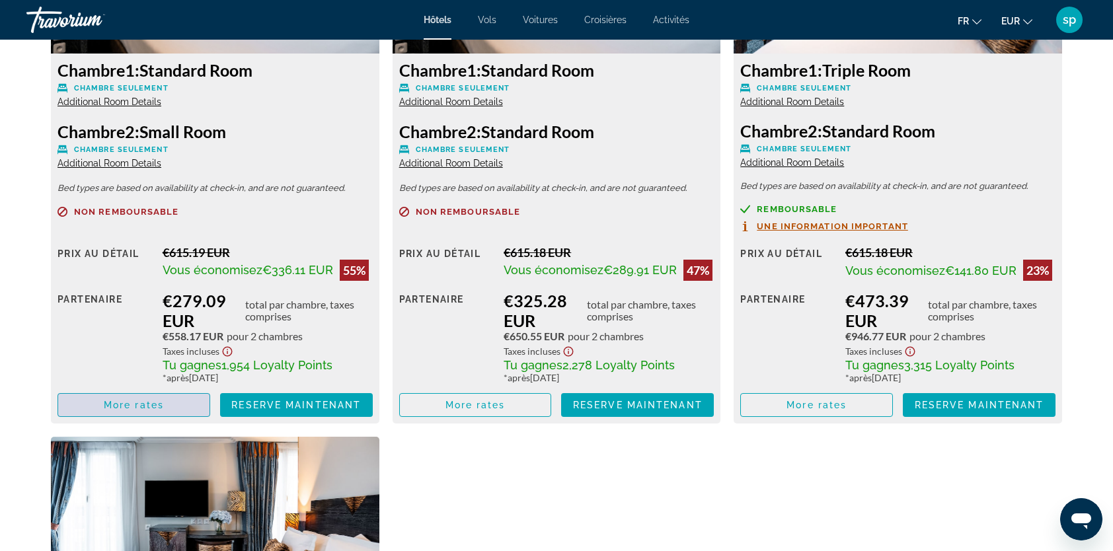
click at [116, 402] on span "More rates" at bounding box center [134, 405] width 60 height 11
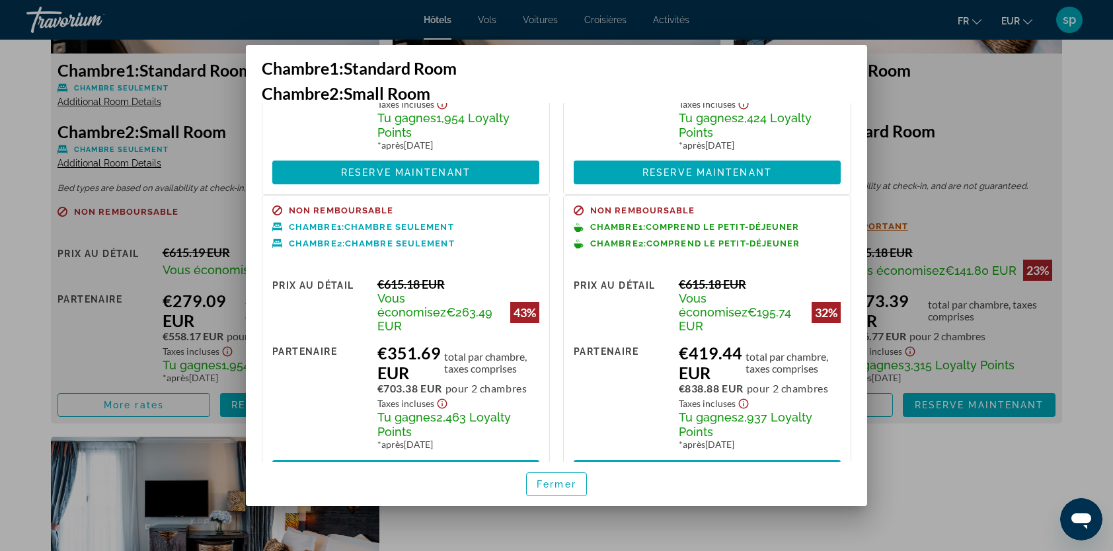
scroll to position [252, 0]
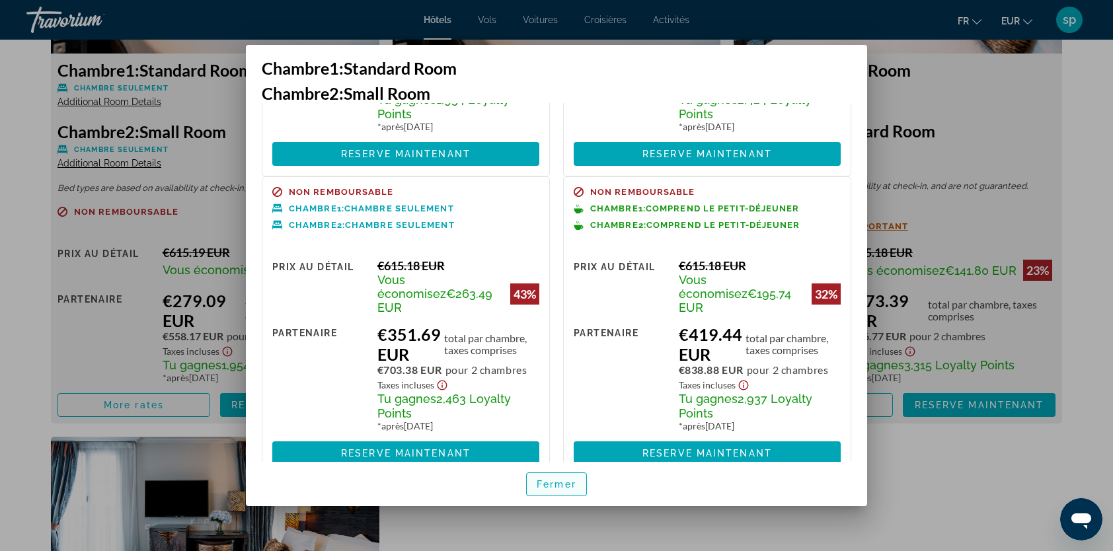
click at [568, 484] on span "Fermer" at bounding box center [557, 484] width 40 height 11
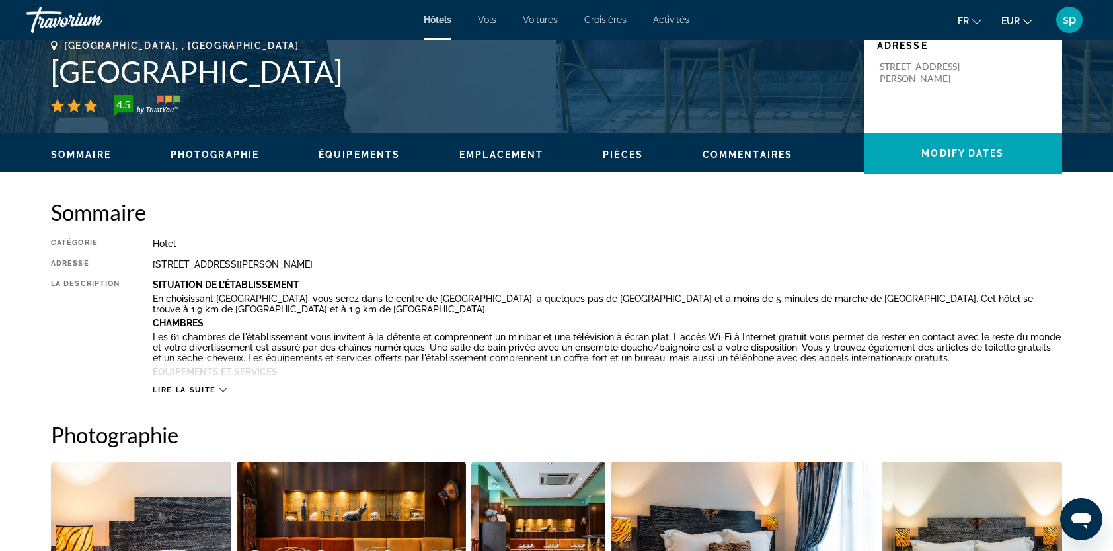
scroll to position [264, 0]
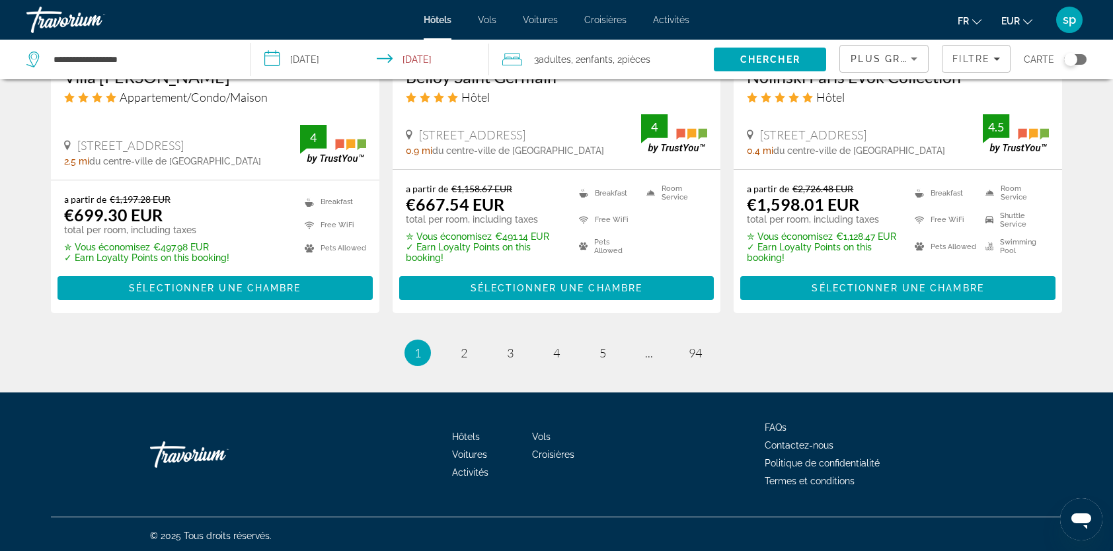
scroll to position [1808, 0]
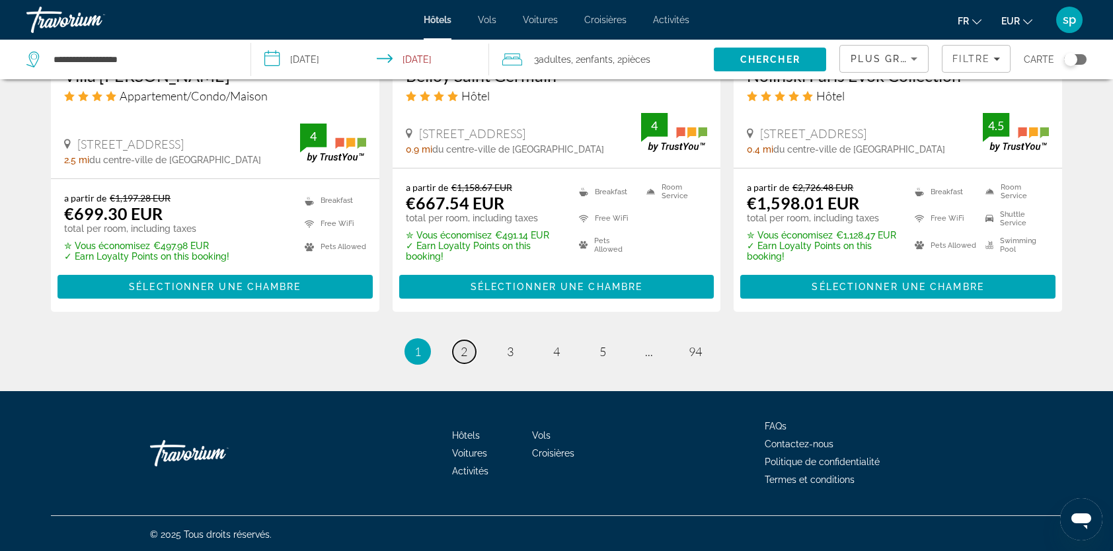
click at [461, 354] on span "2" at bounding box center [464, 351] width 7 height 15
